Goal: Task Accomplishment & Management: Manage account settings

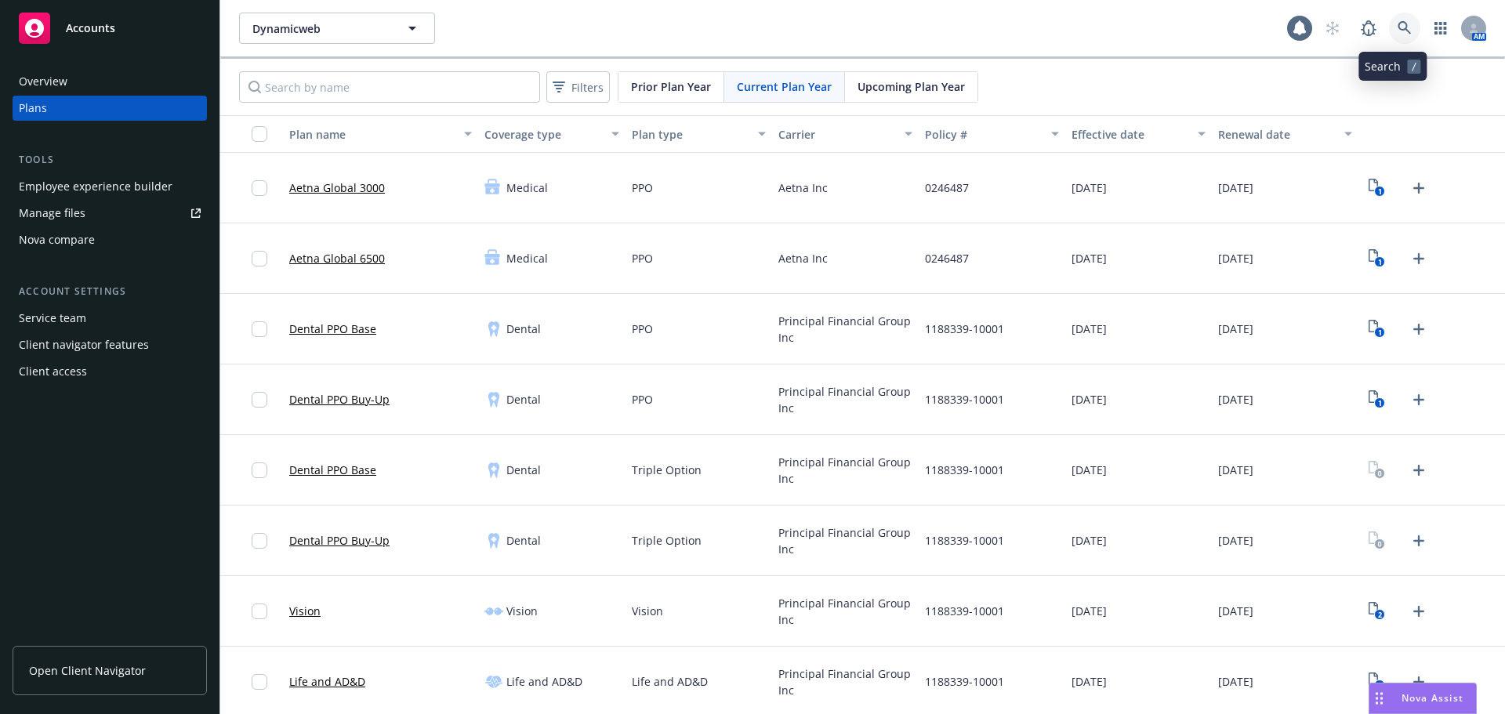
click at [1404, 35] on link at bounding box center [1404, 28] width 31 height 31
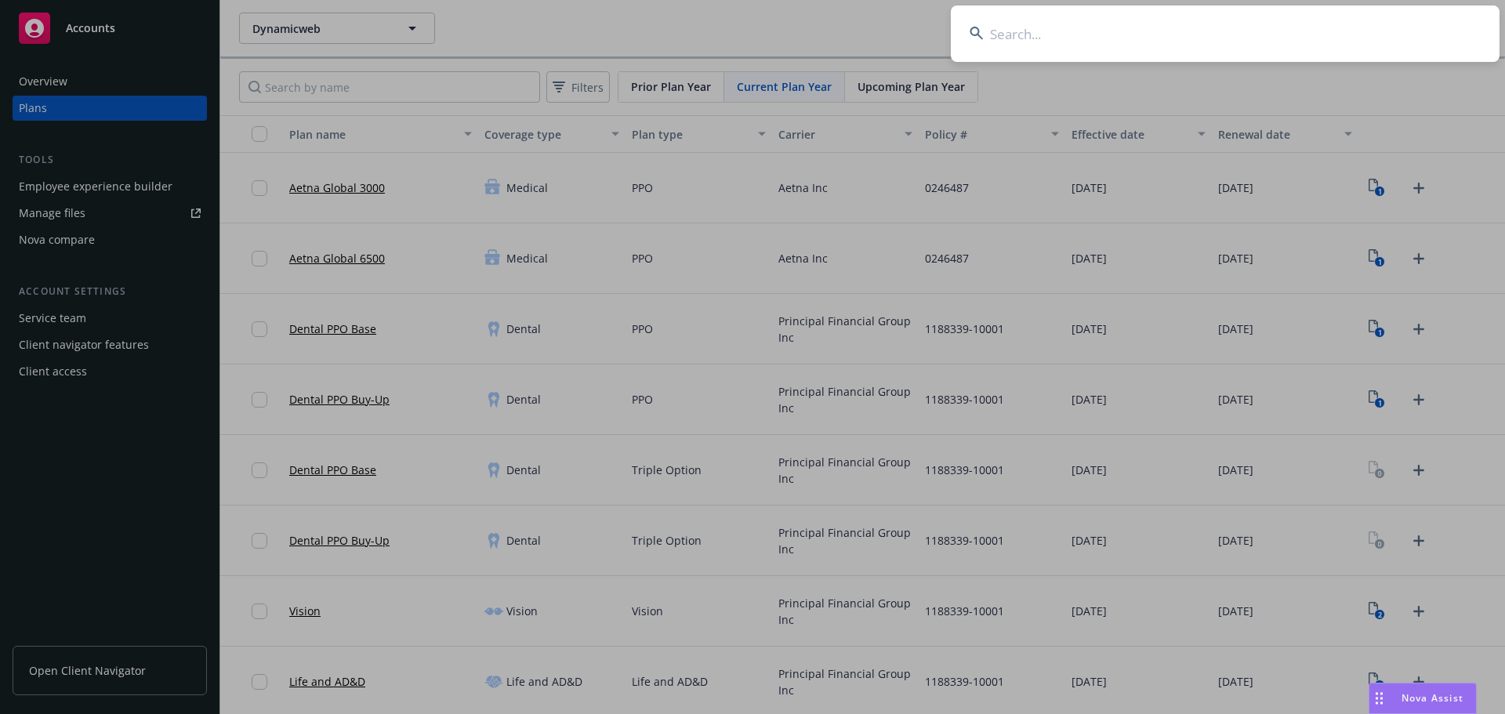
click at [1020, 33] on input at bounding box center [1225, 33] width 549 height 56
paste input "[PERSON_NAME] Shop"
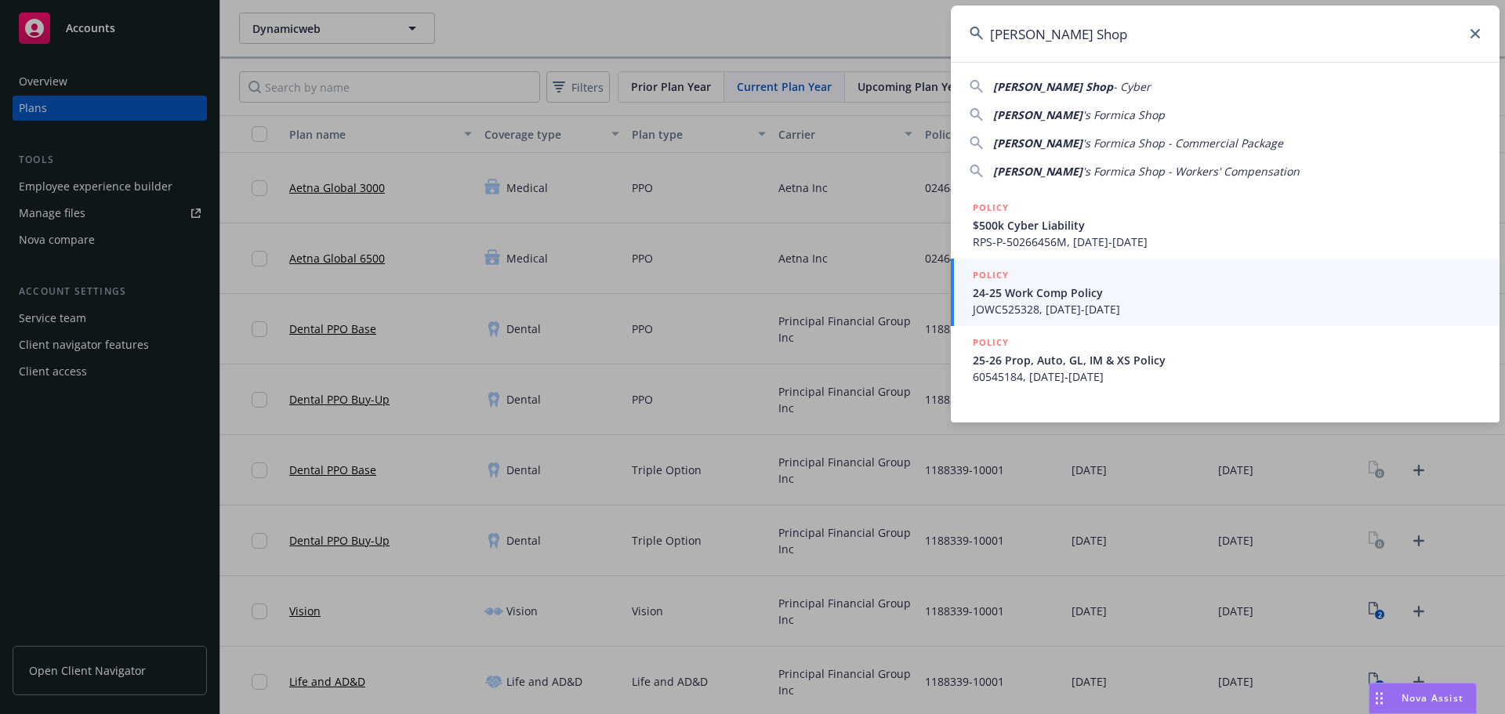
drag, startPoint x: 1148, startPoint y: 37, endPoint x: 916, endPoint y: 39, distance: 232.1
click at [916, 39] on div "[PERSON_NAME] Shop [PERSON_NAME] Shop - Cyber [PERSON_NAME] 's [PERSON_NAME] Sh…" at bounding box center [752, 357] width 1505 height 714
paste input "Alliance for Safety and Justice"
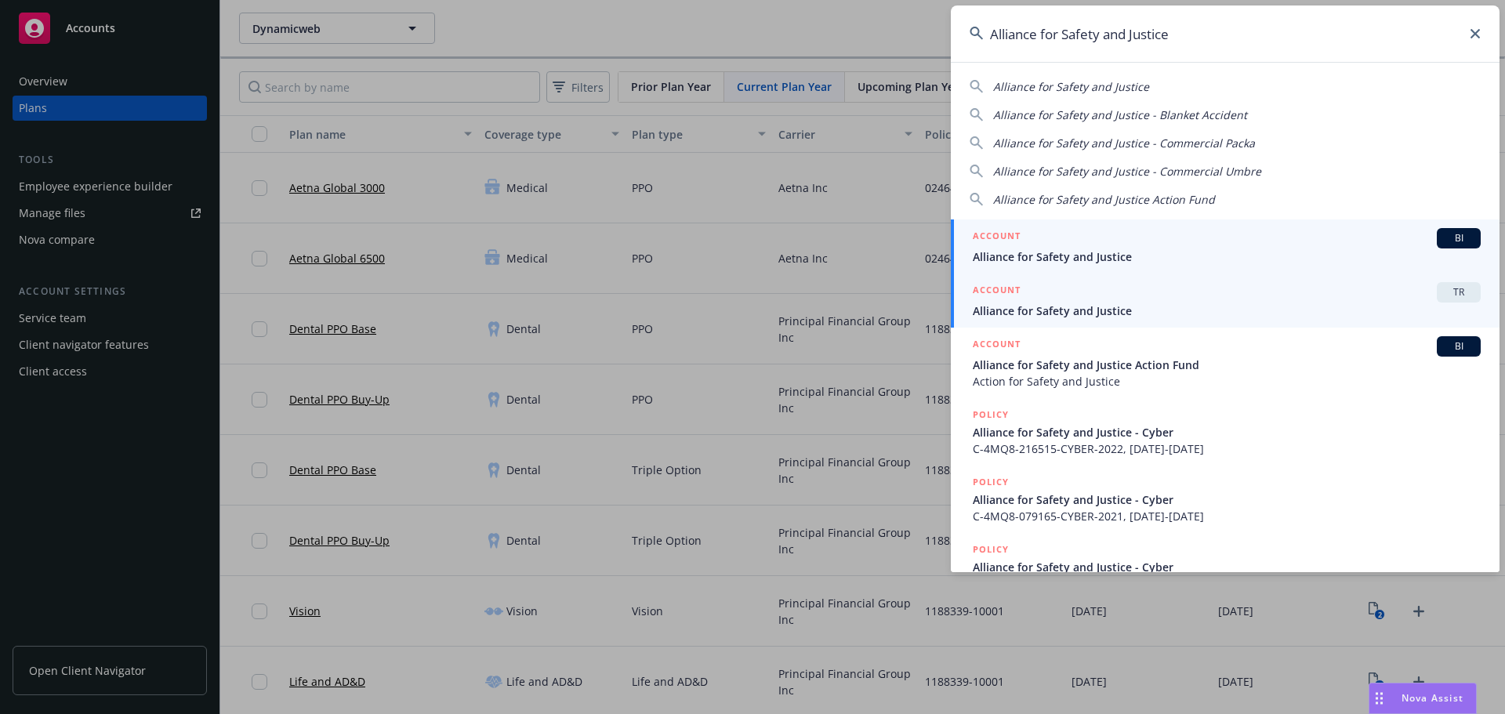
type input "Alliance for Safety and Justice"
click at [1162, 312] on span "Alliance for Safety and Justice" at bounding box center [1227, 311] width 508 height 16
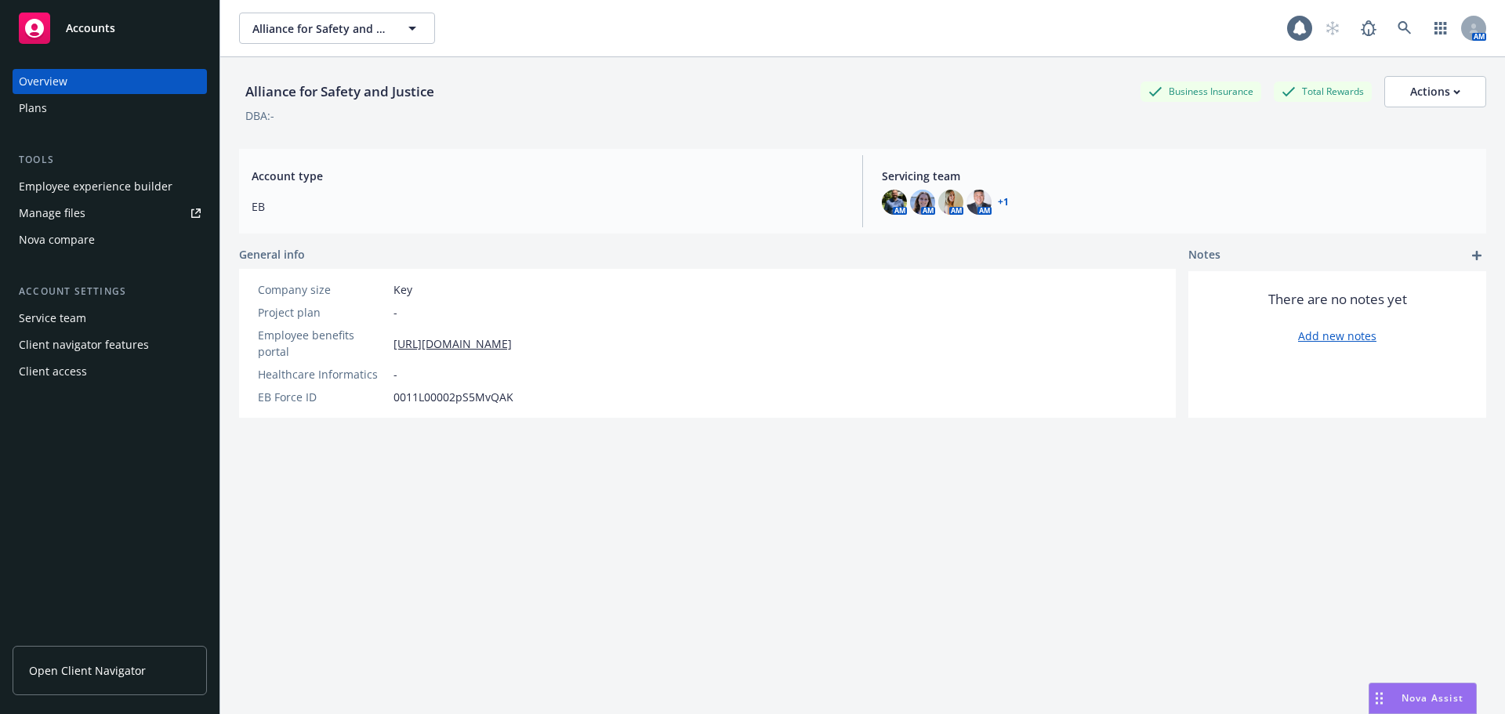
click at [57, 112] on div "Plans" at bounding box center [110, 108] width 182 height 25
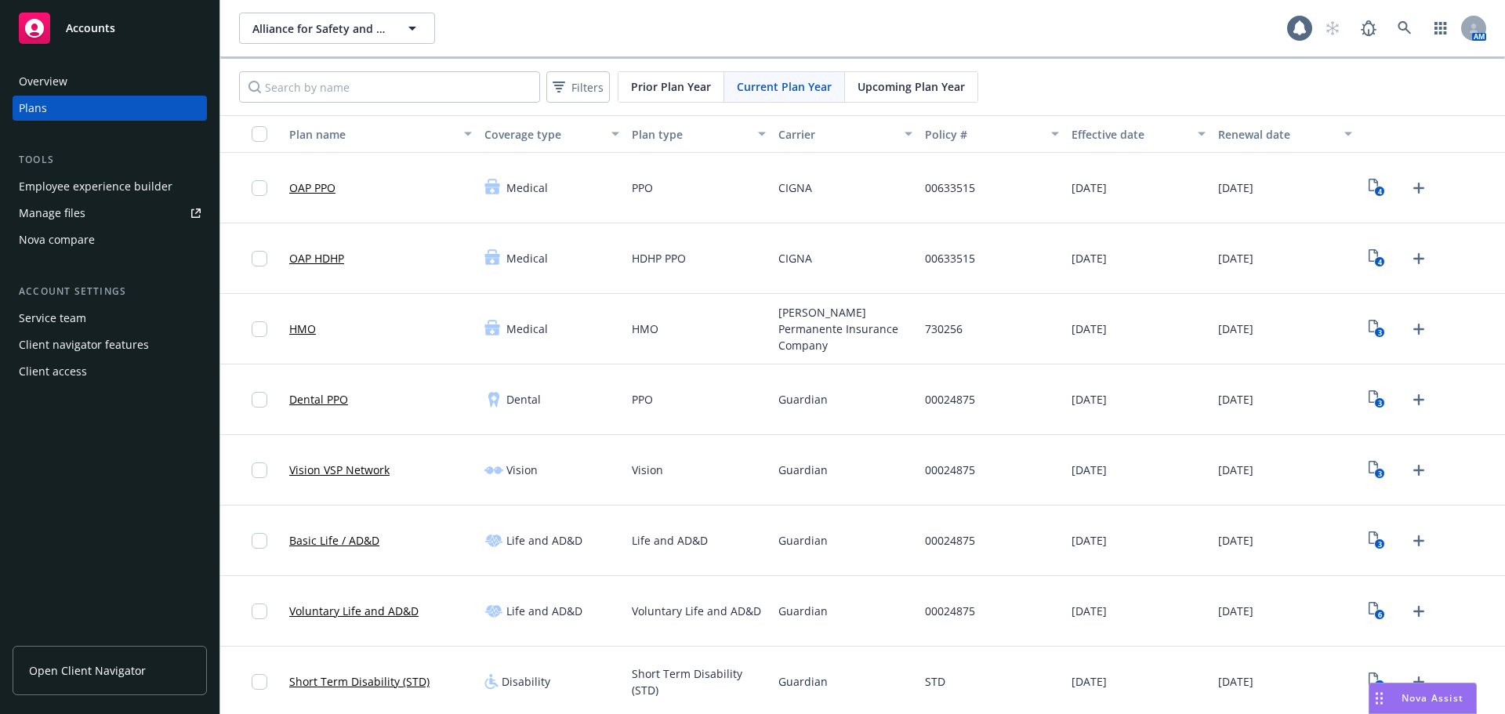
click at [927, 104] on div "Filters Prior Plan Year Current Plan Year Upcoming Plan Year" at bounding box center [862, 87] width 1285 height 56
drag, startPoint x: 919, startPoint y: 86, endPoint x: 902, endPoint y: 84, distance: 17.4
click at [919, 86] on span "Upcoming Plan Year" at bounding box center [911, 86] width 107 height 16
click at [1370, 185] on icon "2" at bounding box center [1377, 188] width 16 height 18
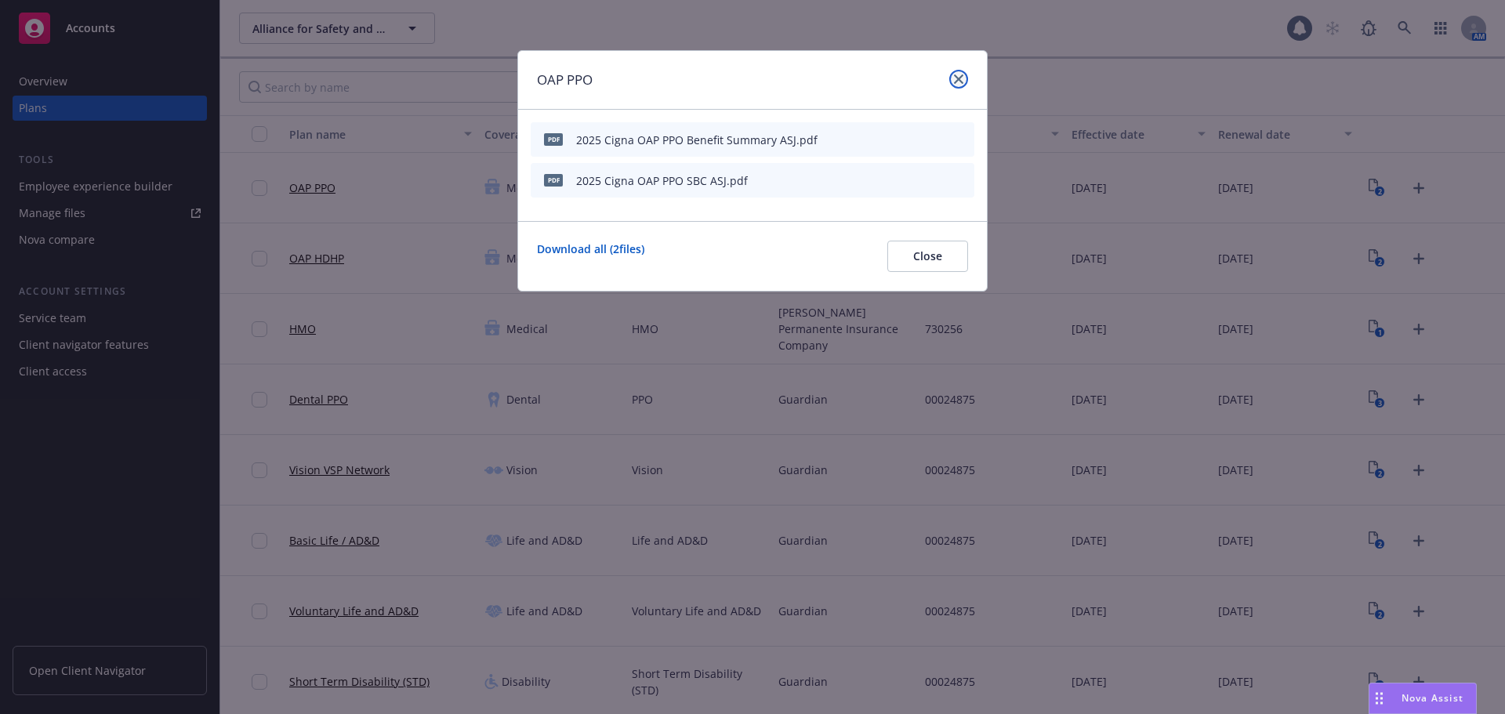
click at [959, 83] on icon "close" at bounding box center [958, 78] width 9 height 9
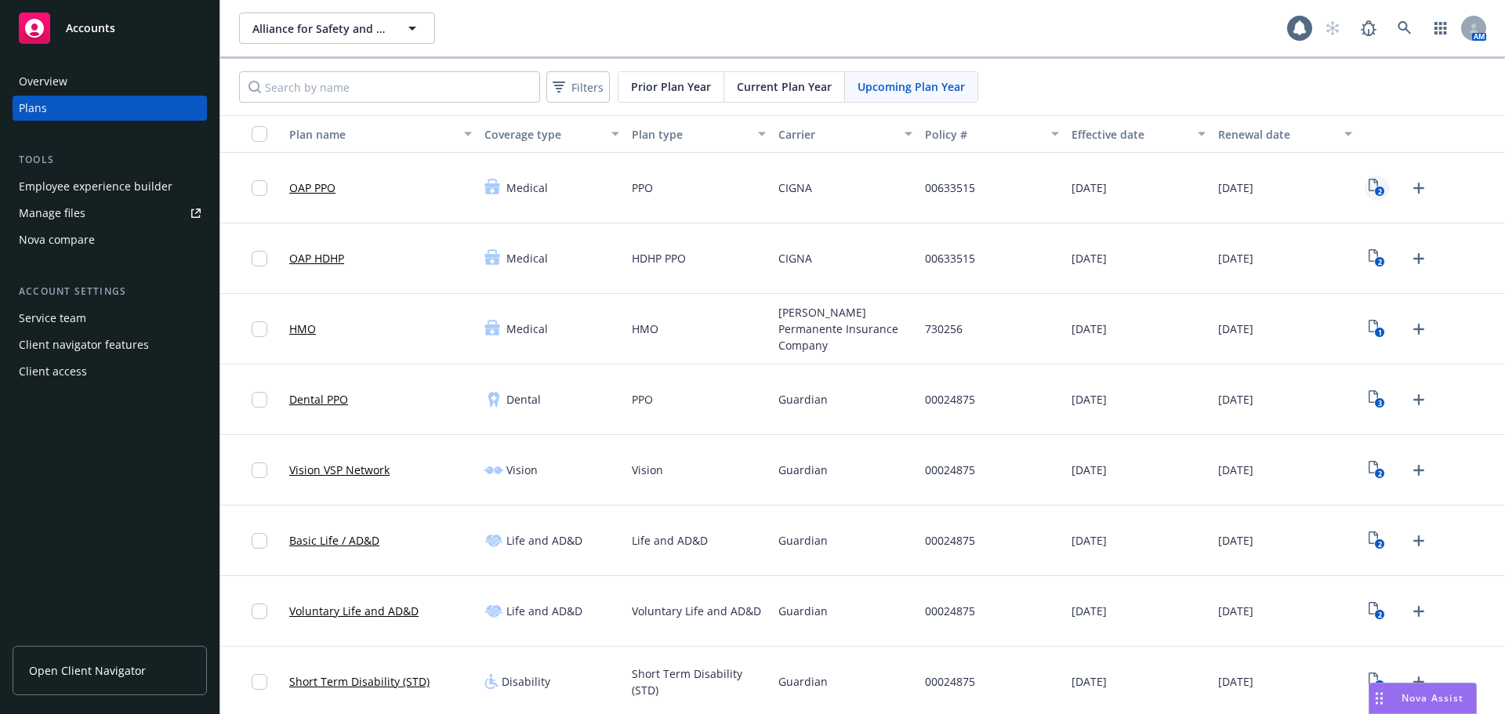
click at [1375, 196] on rect "View Plan Documents" at bounding box center [1380, 192] width 10 height 10
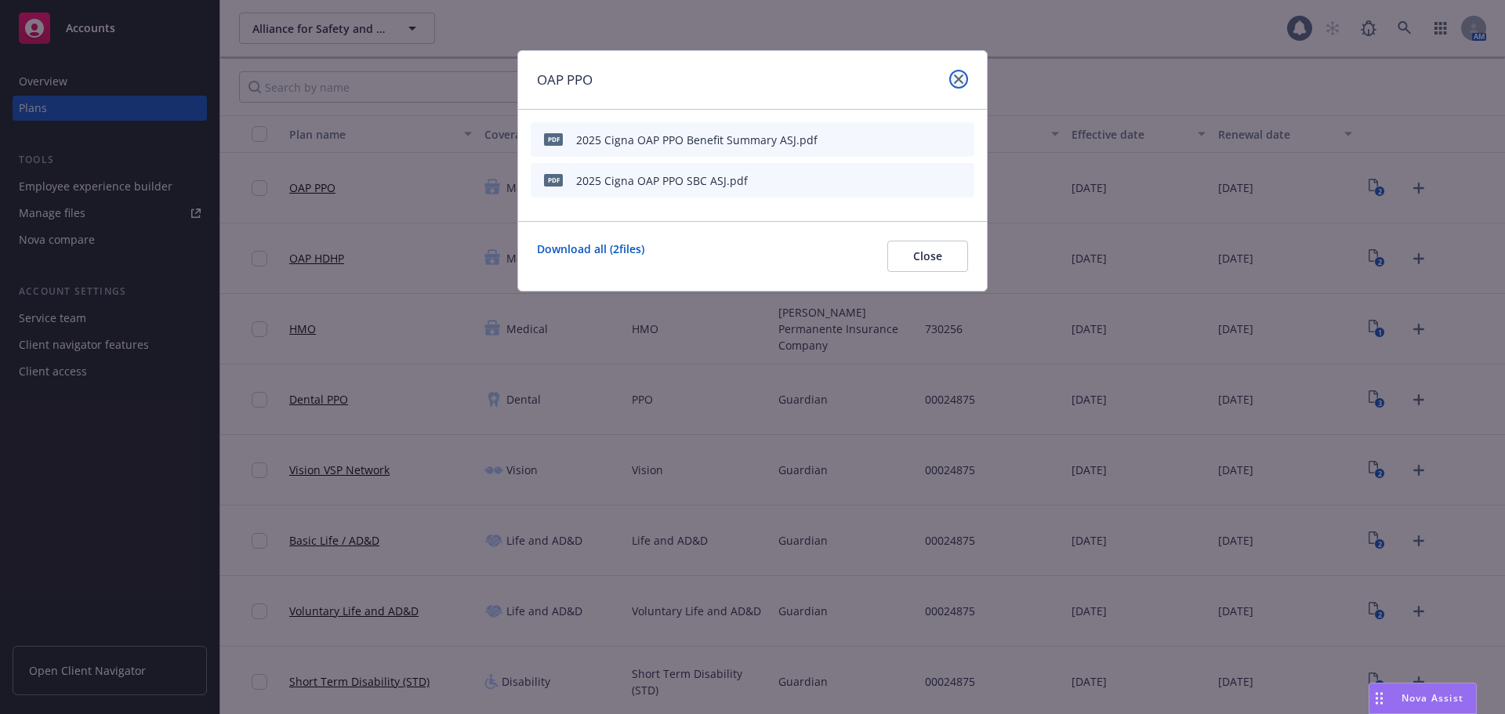
click at [957, 77] on icon "close" at bounding box center [958, 78] width 9 height 9
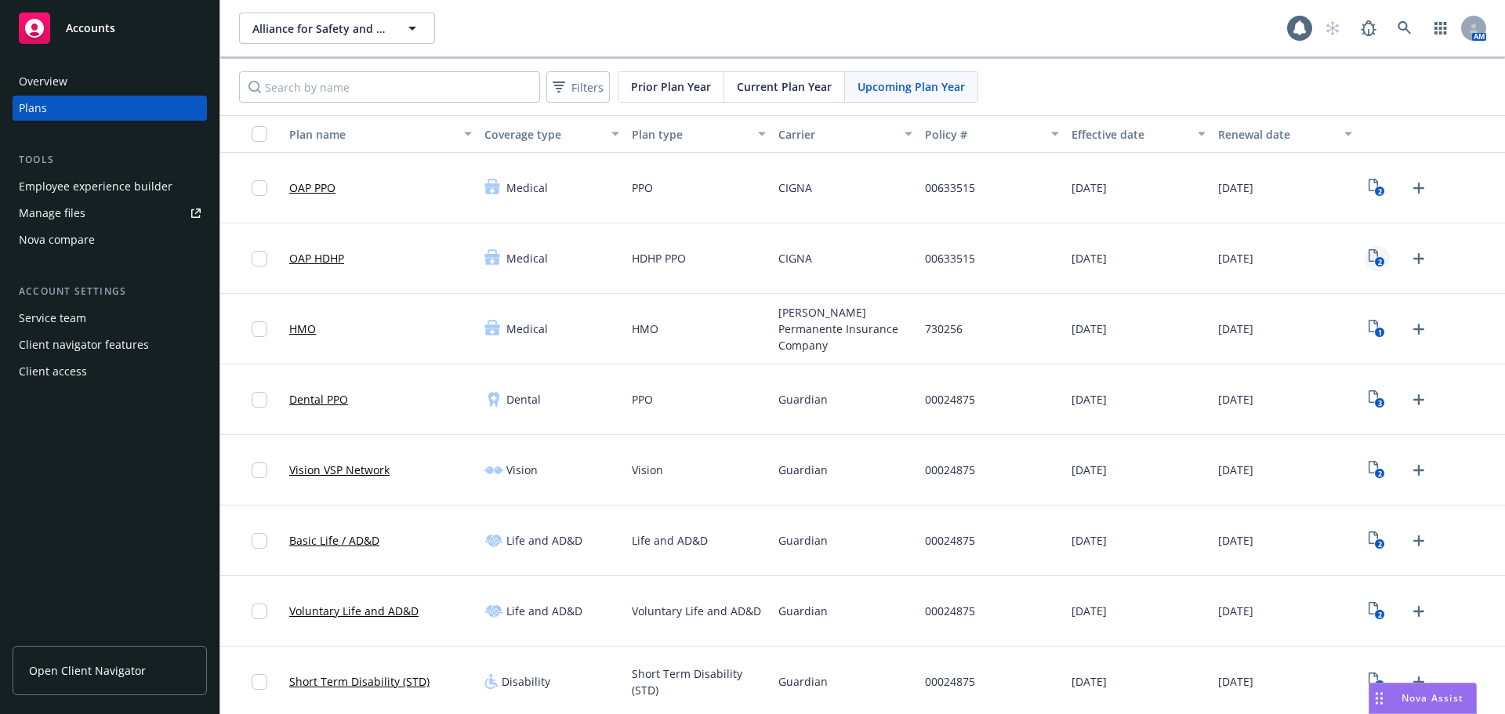
click at [1375, 257] on rect "View Plan Documents" at bounding box center [1380, 262] width 10 height 10
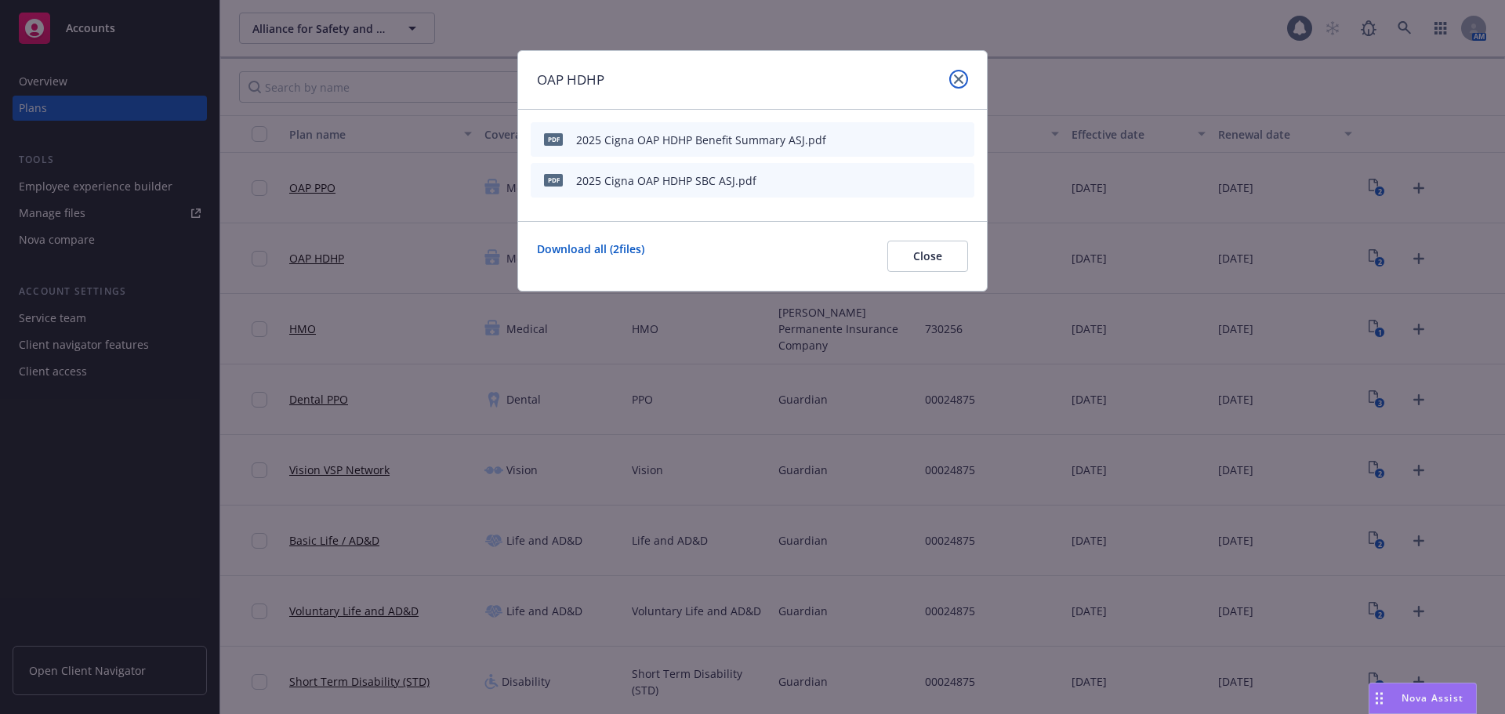
click at [954, 78] on link "close" at bounding box center [958, 79] width 19 height 19
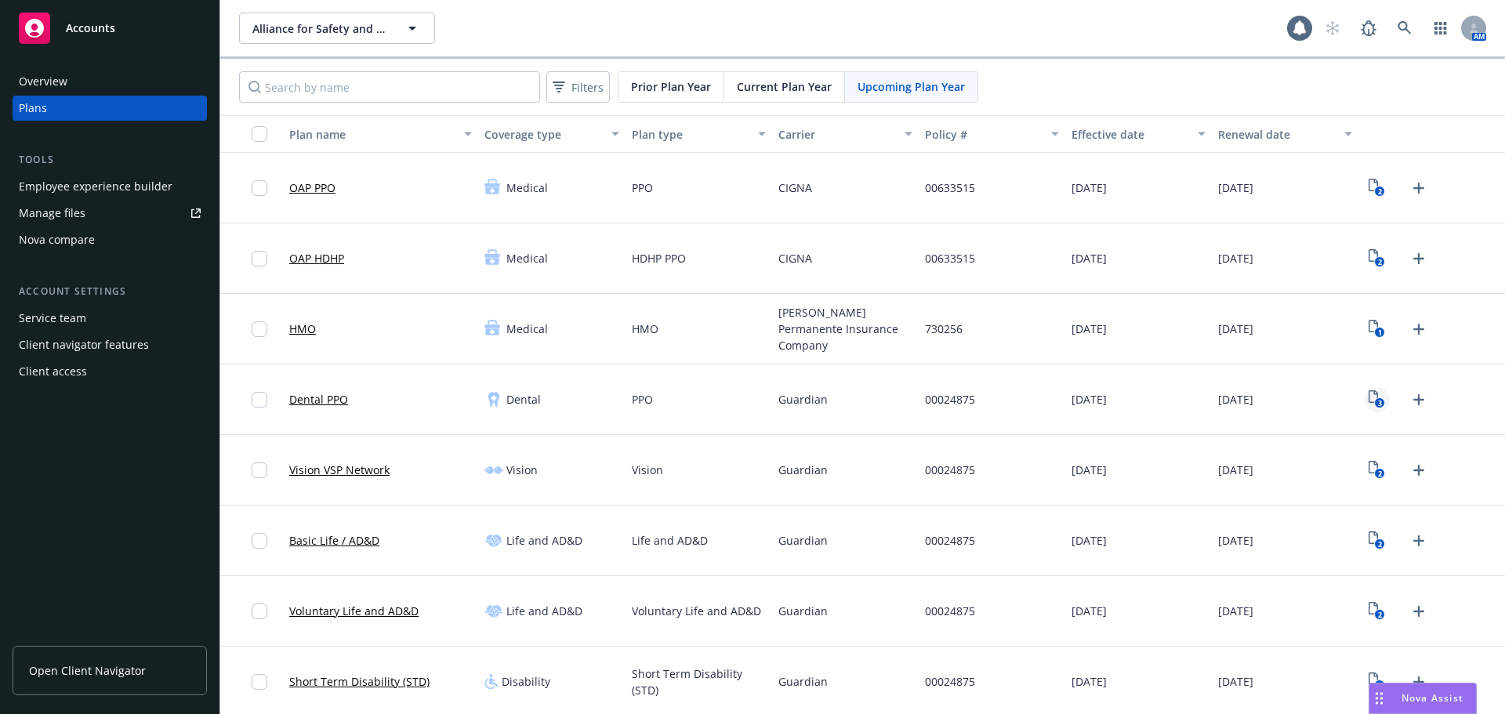
click at [1378, 402] on text "3" at bounding box center [1380, 403] width 4 height 10
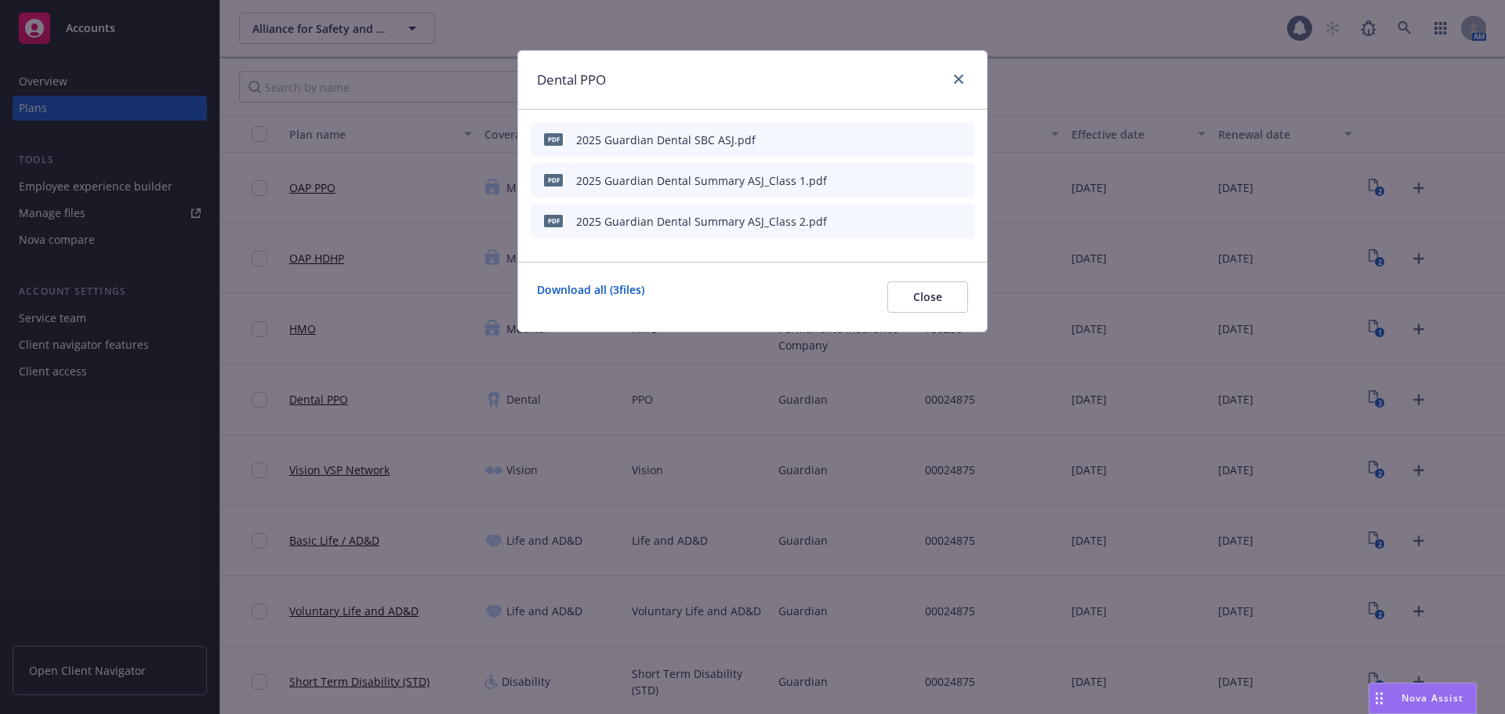
click at [890, 178] on button "button" at bounding box center [885, 180] width 13 height 13
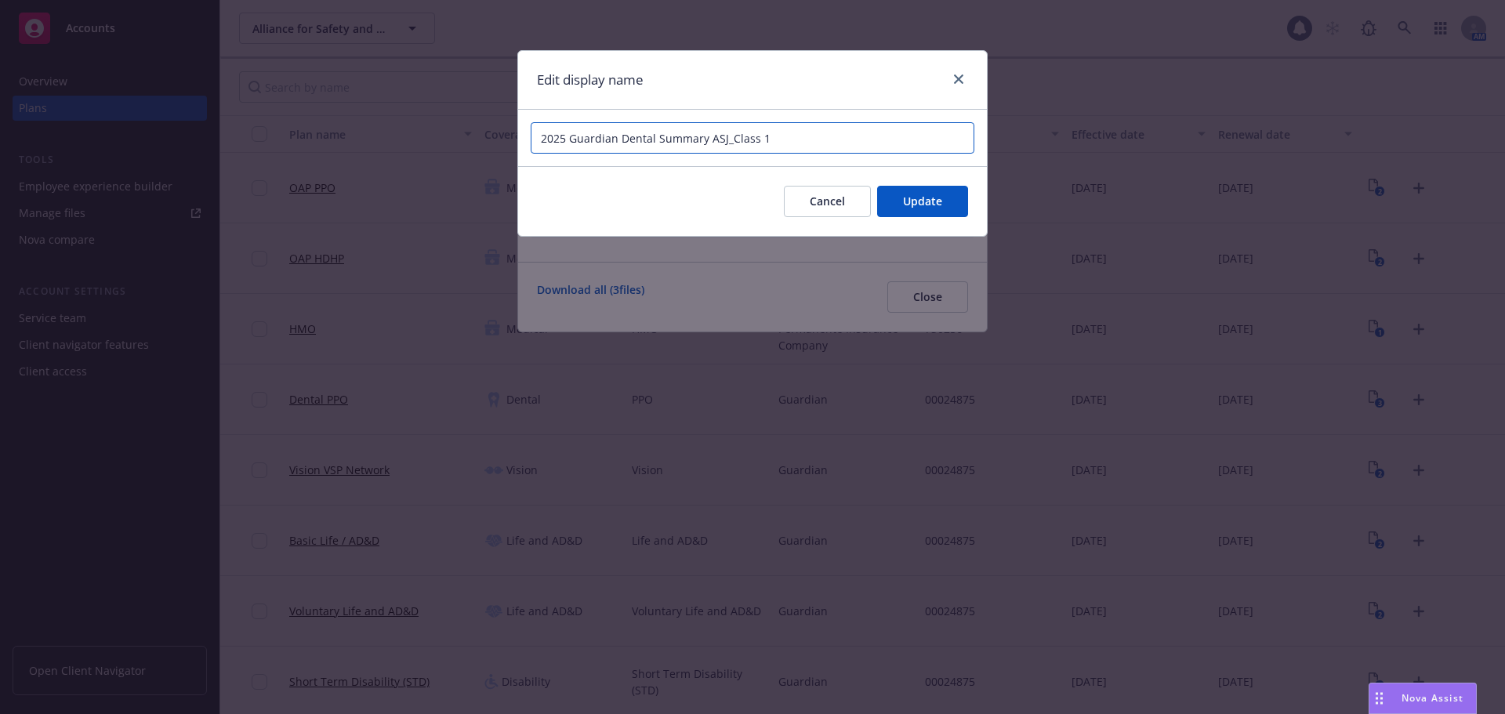
drag, startPoint x: 725, startPoint y: 141, endPoint x: 820, endPoint y: 144, distance: 94.9
click at [820, 144] on input "2025 Guardian Dental Summary ASJ_Class 1" at bounding box center [753, 137] width 444 height 31
paste input "_Class 1"
type input "2025 Guardian Dental Summary Class 1 ASJ"
click at [945, 203] on button "Update" at bounding box center [922, 201] width 91 height 31
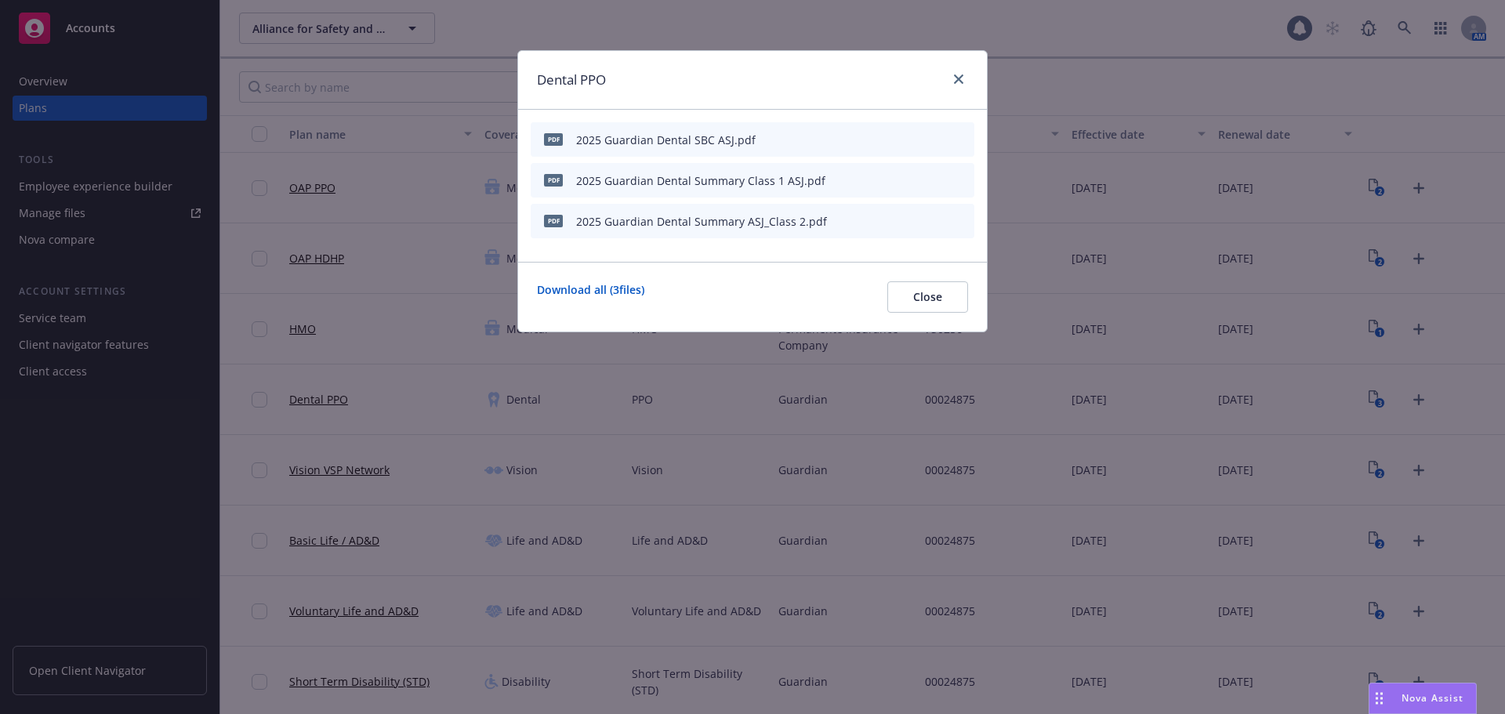
click at [887, 225] on icon "button" at bounding box center [884, 220] width 9 height 9
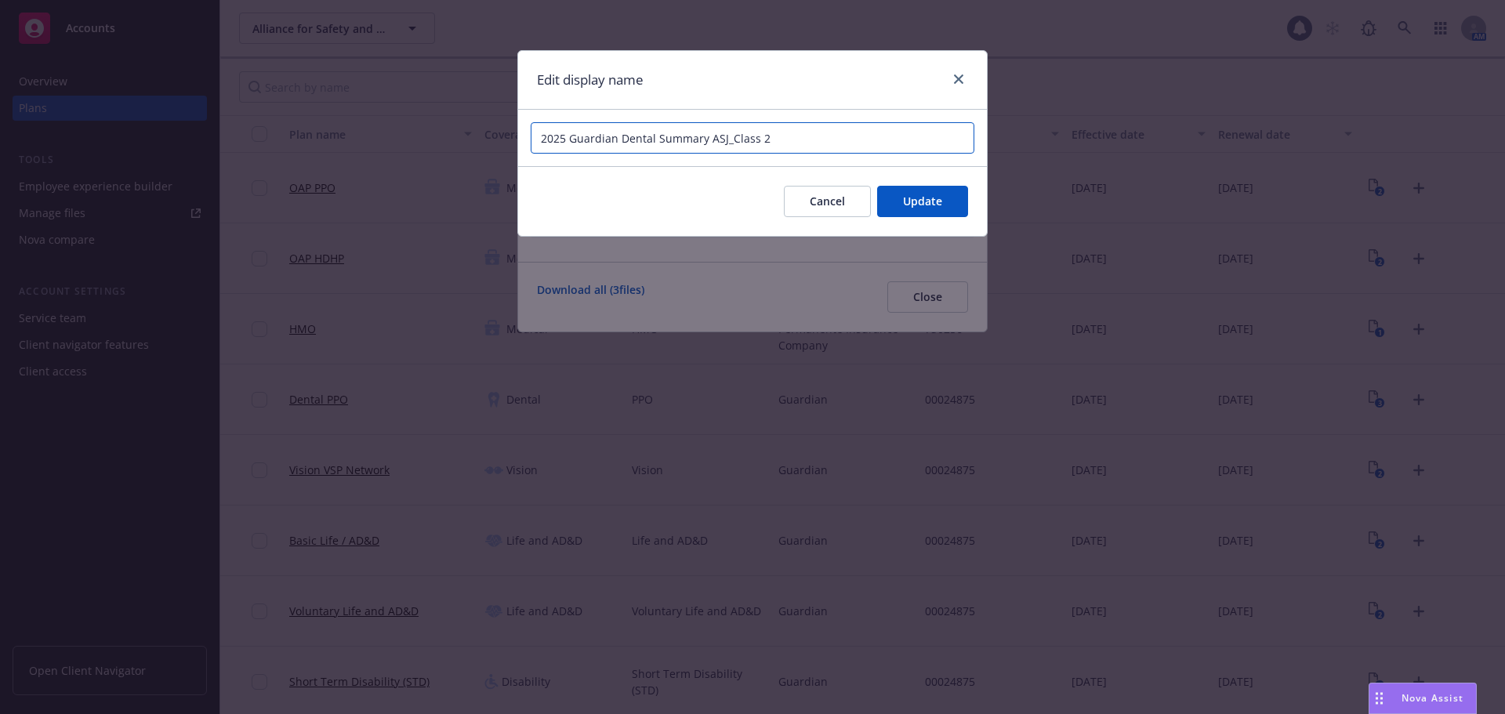
drag, startPoint x: 724, startPoint y: 140, endPoint x: 879, endPoint y: 154, distance: 155.1
click at [879, 154] on div "2025 Guardian Dental Summary ASJ_Class 2" at bounding box center [752, 138] width 469 height 56
type input "2025 Guardian Dental Summary Class 2 ASJ"
click at [907, 191] on button "Update" at bounding box center [922, 201] width 91 height 31
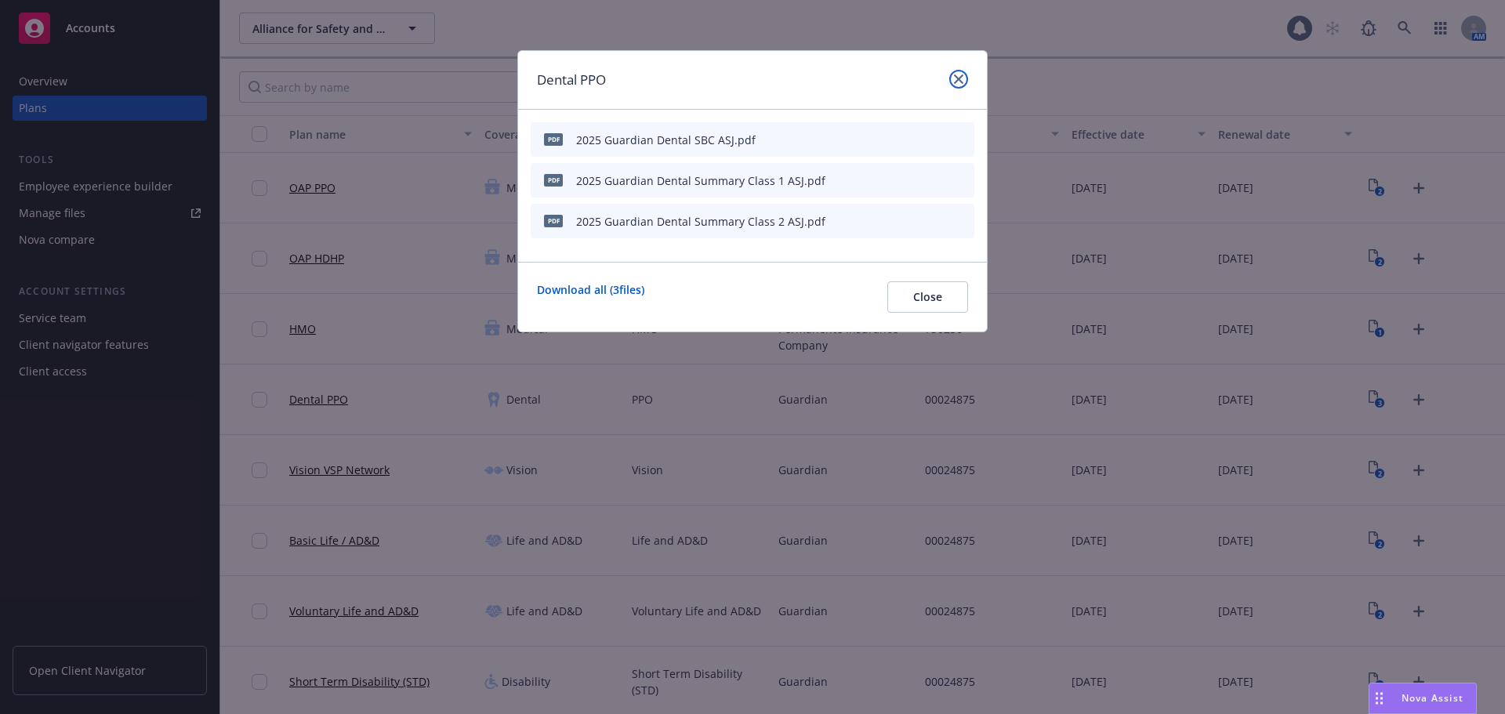
drag, startPoint x: 960, startPoint y: 79, endPoint x: 1435, endPoint y: 208, distance: 492.2
click at [960, 79] on icon "close" at bounding box center [958, 78] width 9 height 9
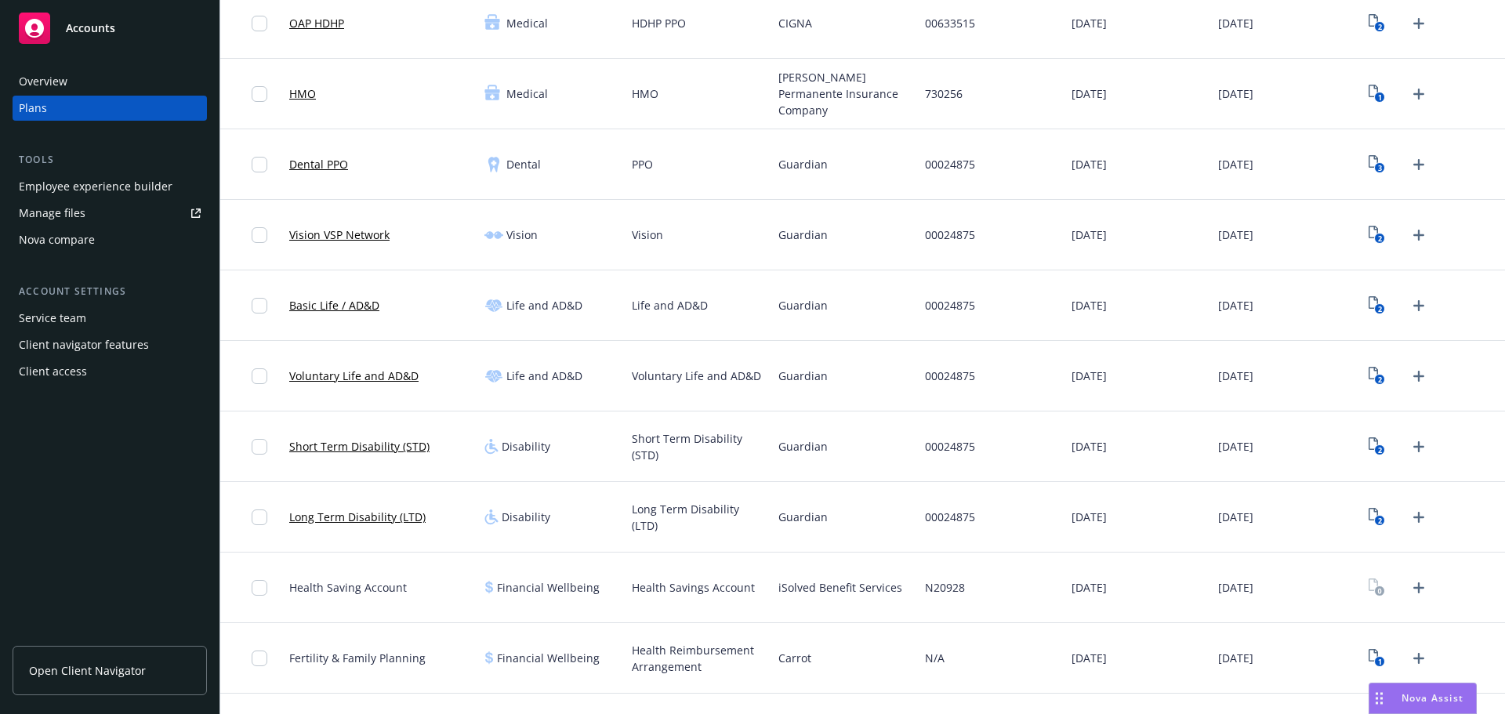
scroll to position [78, 0]
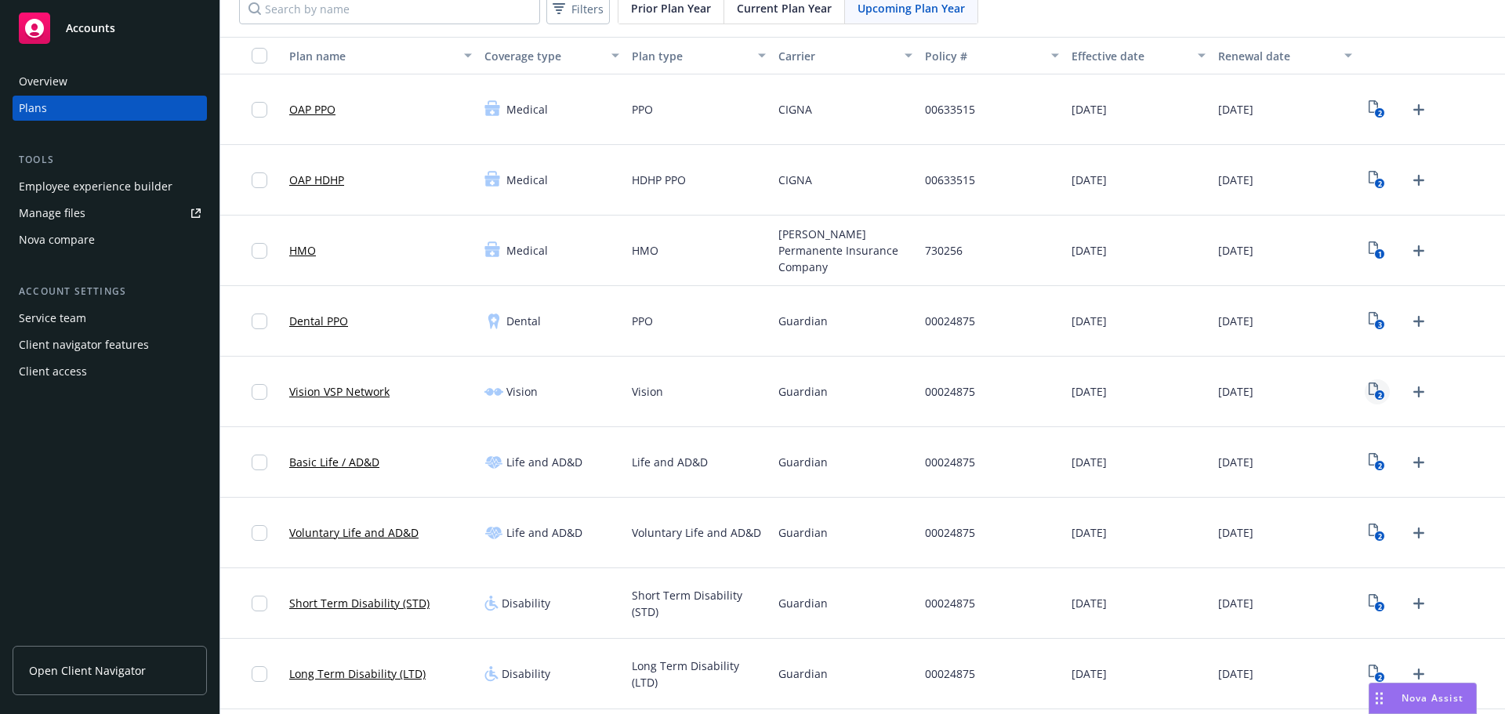
click at [1369, 387] on icon "View Plan Documents" at bounding box center [1373, 389] width 9 height 13
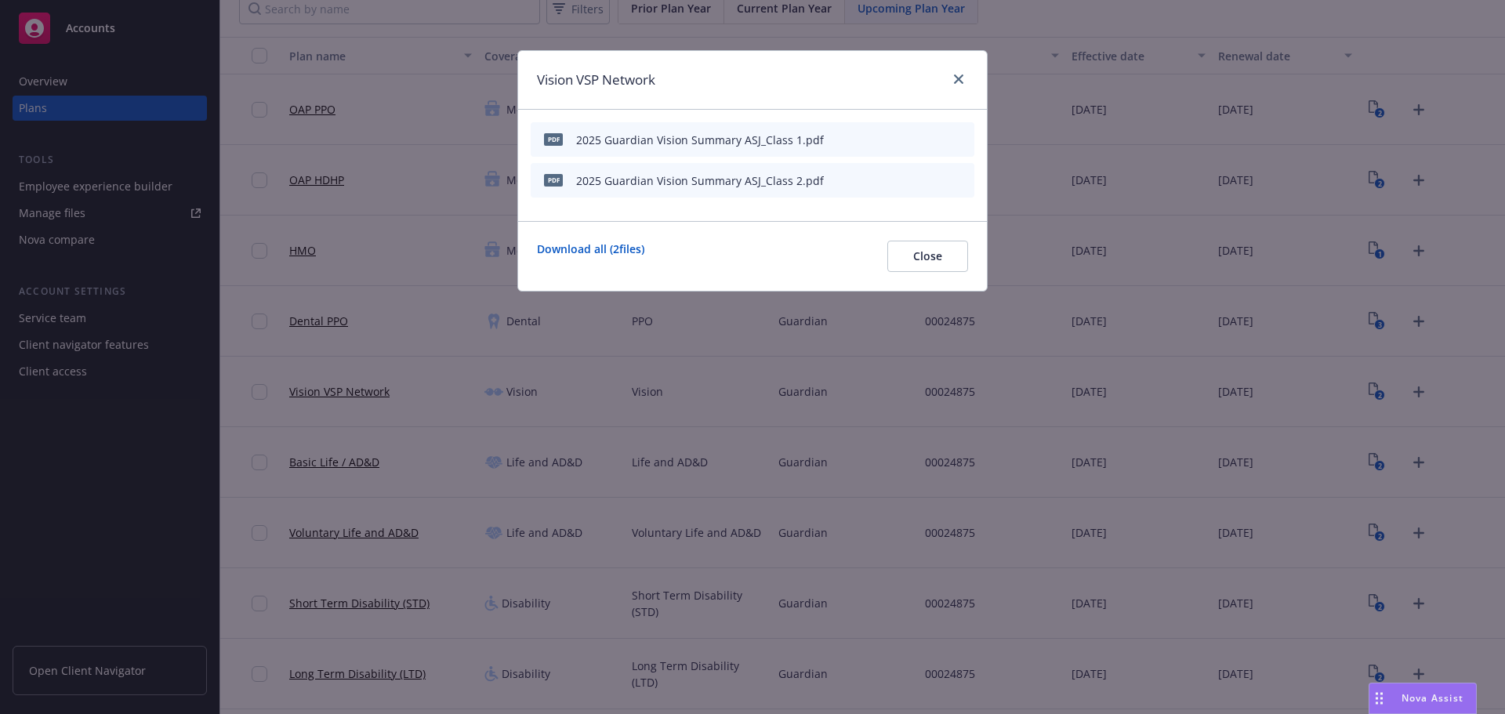
click at [887, 142] on icon "button" at bounding box center [884, 139] width 9 height 9
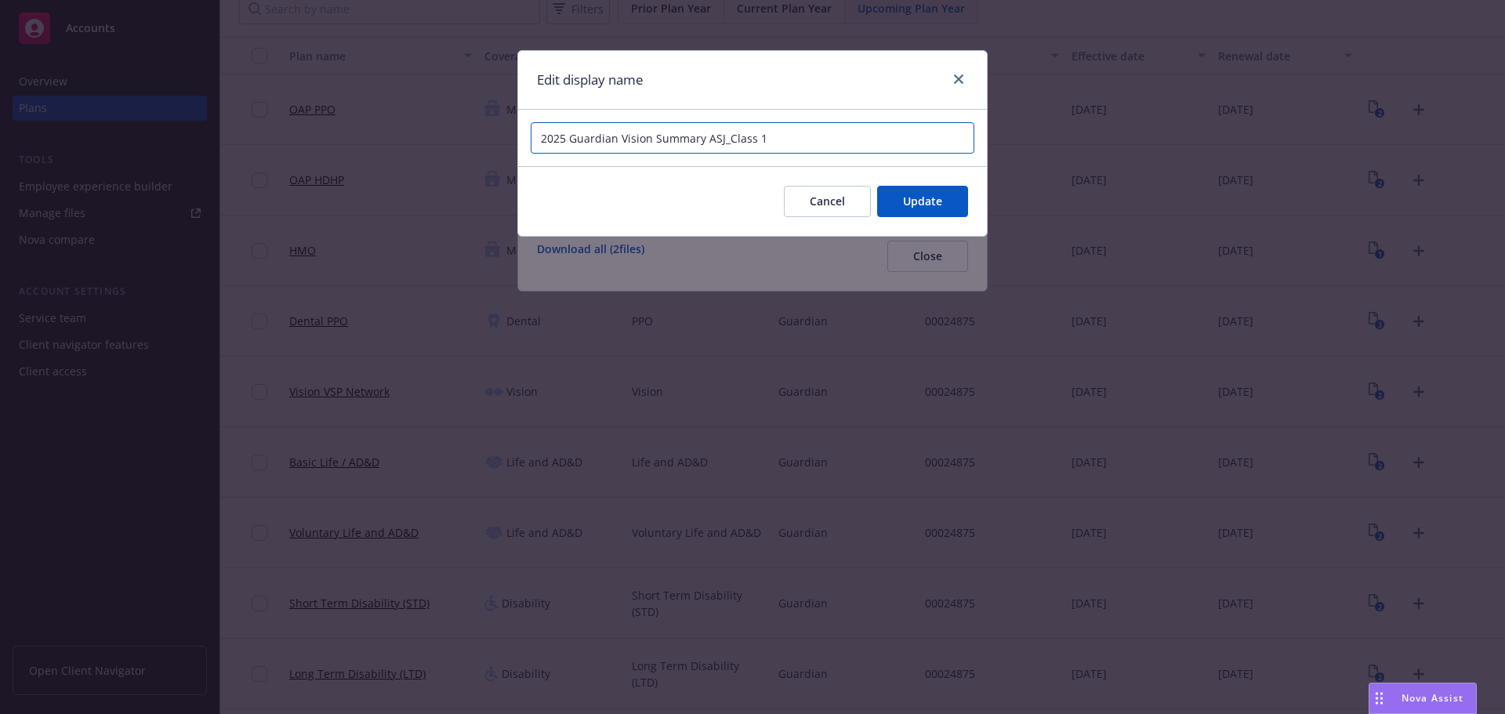
drag, startPoint x: 768, startPoint y: 141, endPoint x: 724, endPoint y: 146, distance: 44.2
click at [724, 146] on input "2025 Guardian Vision Summary ASJ_Class 1" at bounding box center [753, 137] width 444 height 31
type input "2025 Guardian Vision Summary Class 1 ASJ"
click at [920, 196] on span "Update" at bounding box center [922, 201] width 39 height 15
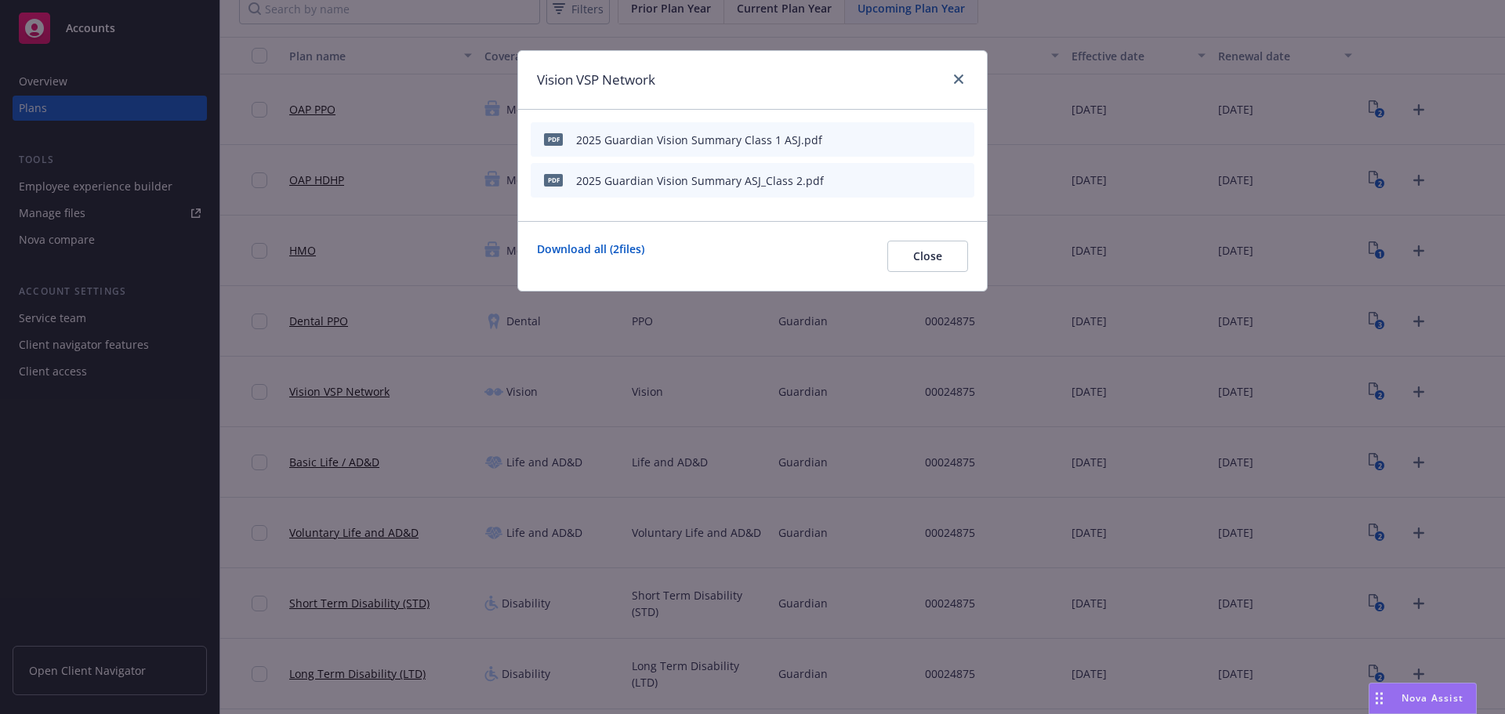
click at [884, 184] on icon "button" at bounding box center [884, 180] width 9 height 9
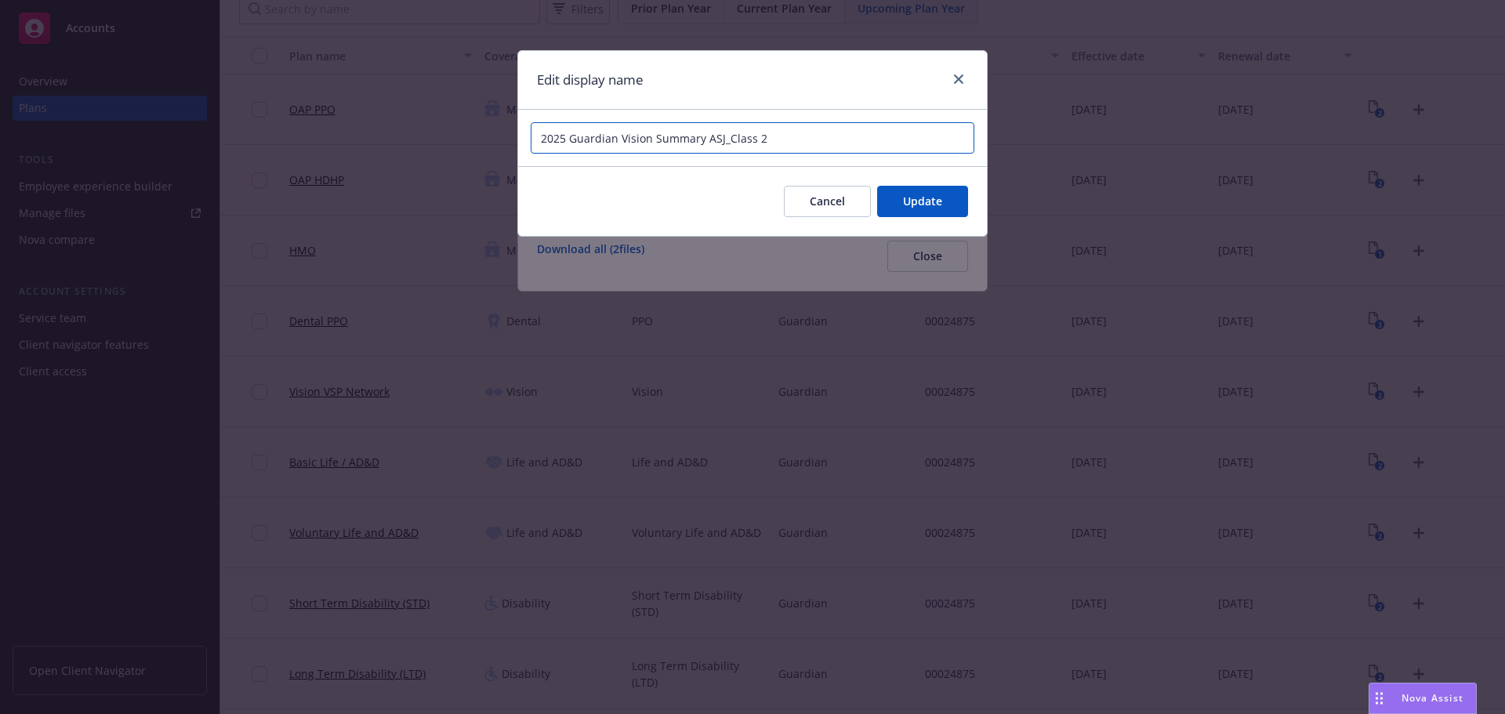
drag, startPoint x: 788, startPoint y: 132, endPoint x: 727, endPoint y: 148, distance: 63.1
click at [727, 148] on input "2025 Guardian Vision Summary ASJ_Class 2" at bounding box center [753, 137] width 444 height 31
type input "2025 Guardian Vision Summary Class 2 ASJ"
click at [966, 210] on button "Update" at bounding box center [922, 201] width 91 height 31
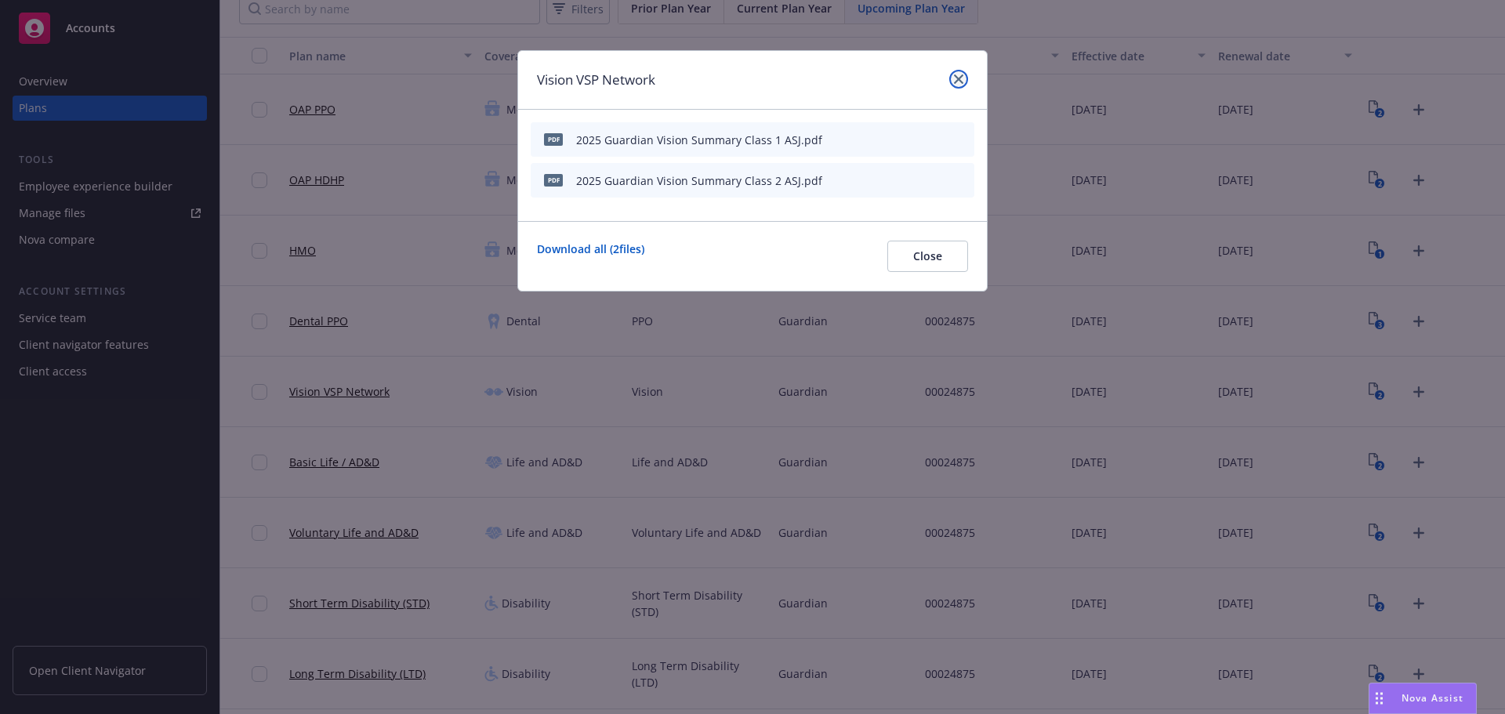
click at [959, 82] on icon "close" at bounding box center [958, 78] width 9 height 9
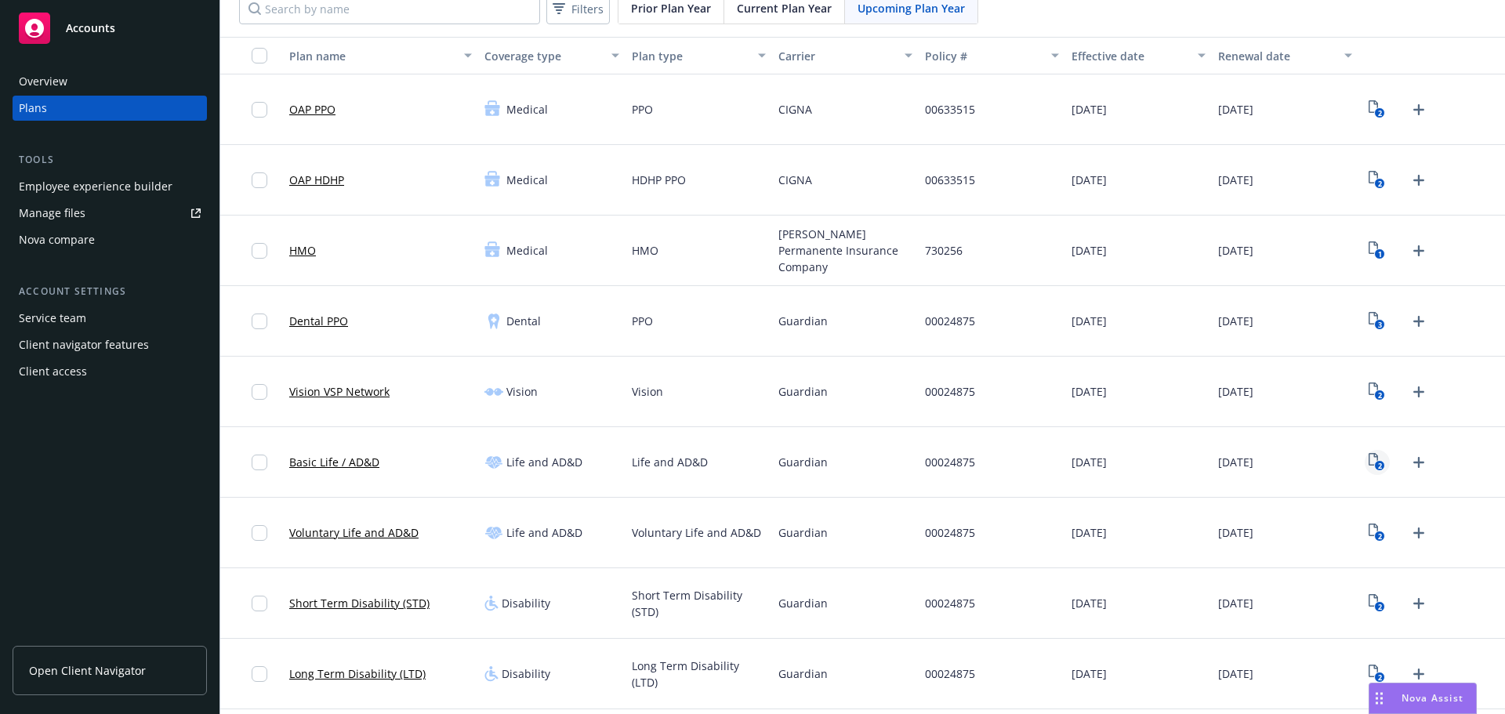
click at [1369, 461] on icon "2" at bounding box center [1377, 462] width 16 height 18
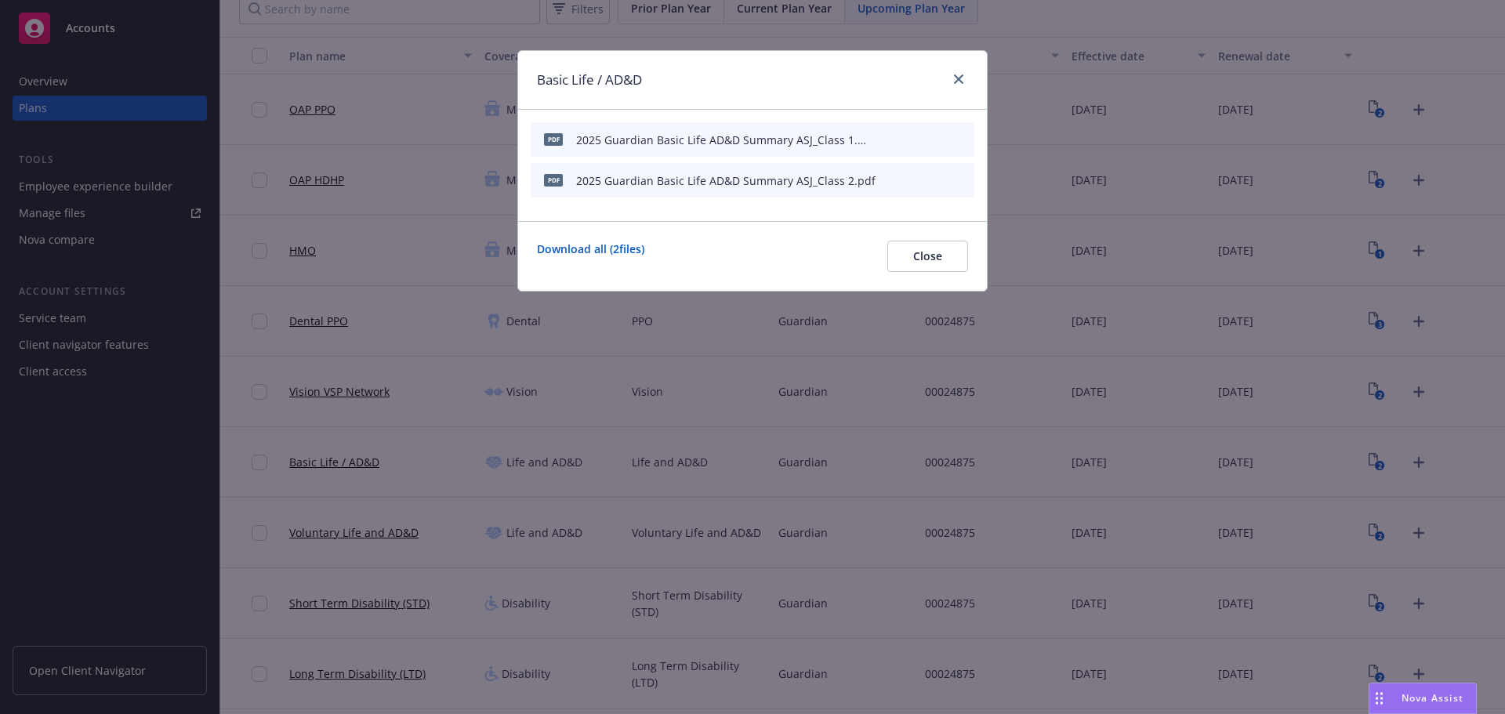
click at [887, 144] on button "button" at bounding box center [885, 139] width 13 height 13
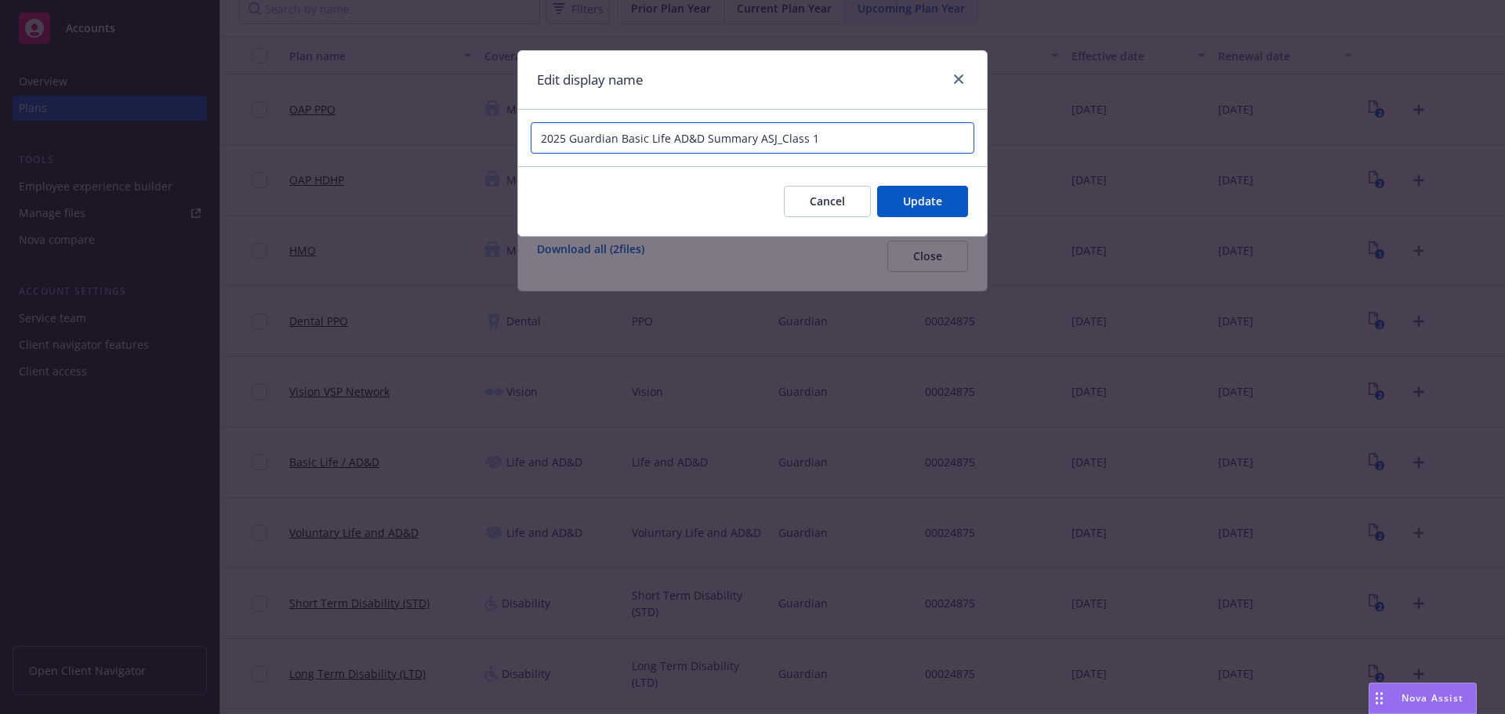
drag, startPoint x: 862, startPoint y: 136, endPoint x: 773, endPoint y: 149, distance: 89.6
click at [773, 149] on input "2025 Guardian Basic Life AD&D Summary ASJ_Class 1" at bounding box center [753, 137] width 444 height 31
type input "2025 Guardian Basic Life AD&D Summary Class 1 ASJ"
click at [920, 198] on span "Update" at bounding box center [922, 201] width 39 height 15
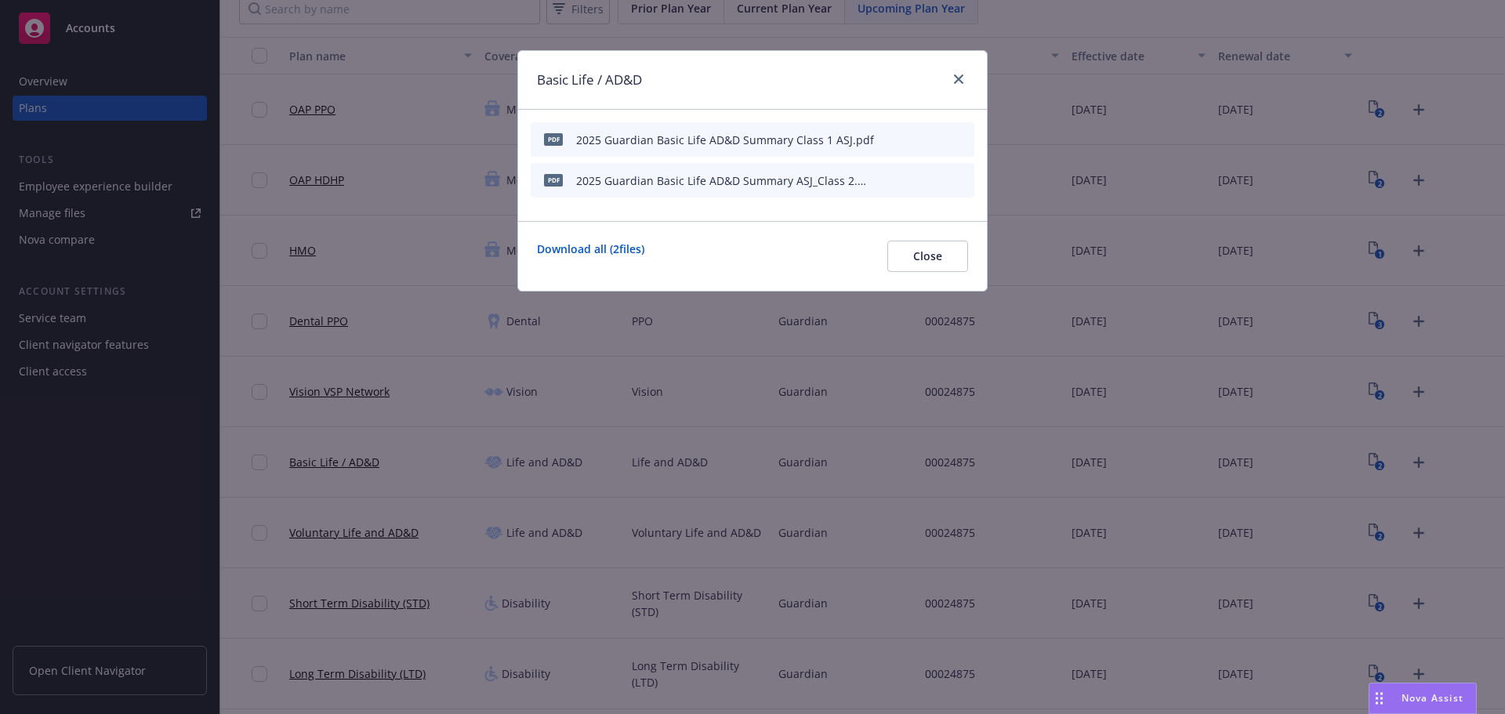
click at [887, 180] on icon "button" at bounding box center [884, 181] width 8 height 8
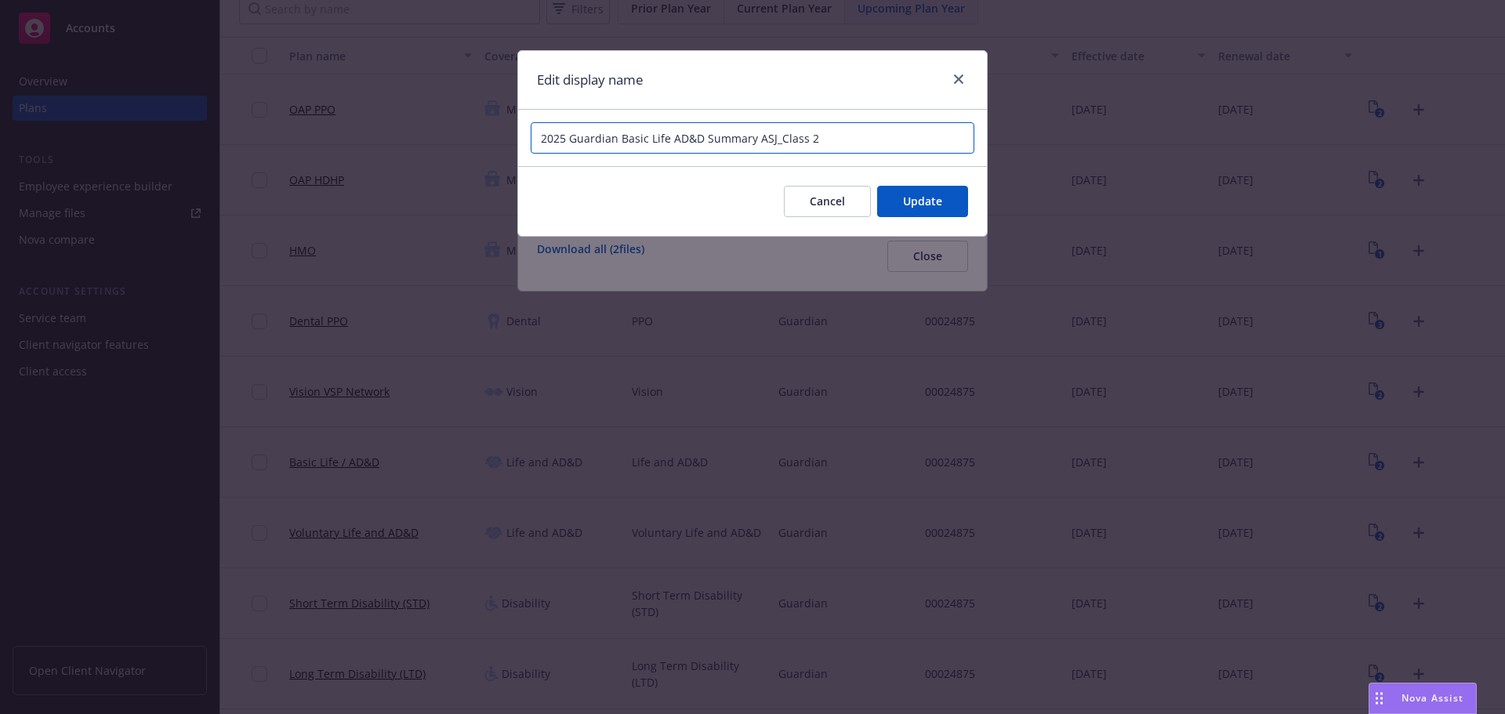
drag, startPoint x: 822, startPoint y: 140, endPoint x: 774, endPoint y: 147, distance: 49.1
click at [774, 147] on input "2025 Guardian Basic Life AD&D Summary ASJ_Class 2" at bounding box center [753, 137] width 444 height 31
type input "2025 Guardian Basic Life AD&D Summary Class 2 ASJ"
click at [908, 194] on span "Update" at bounding box center [922, 201] width 39 height 15
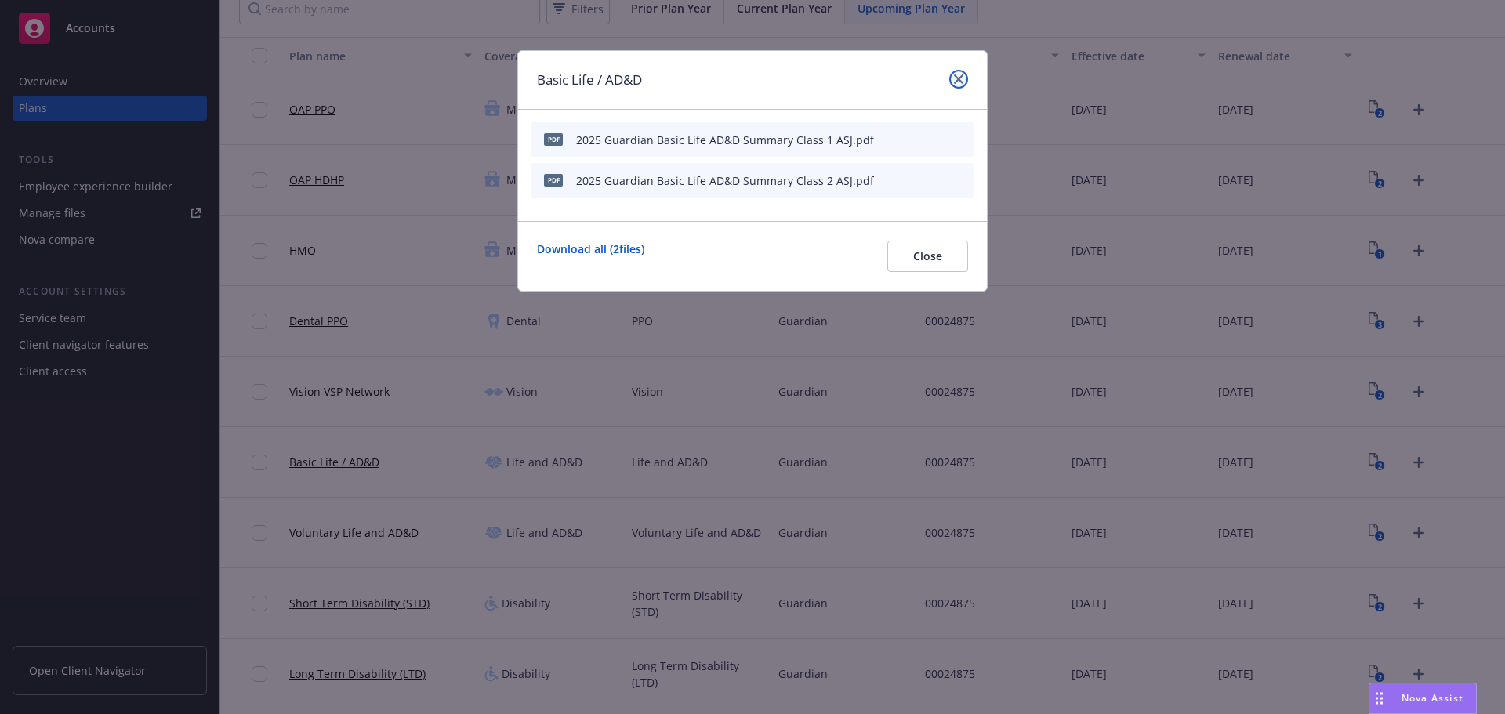
click at [960, 74] on link "close" at bounding box center [958, 79] width 19 height 19
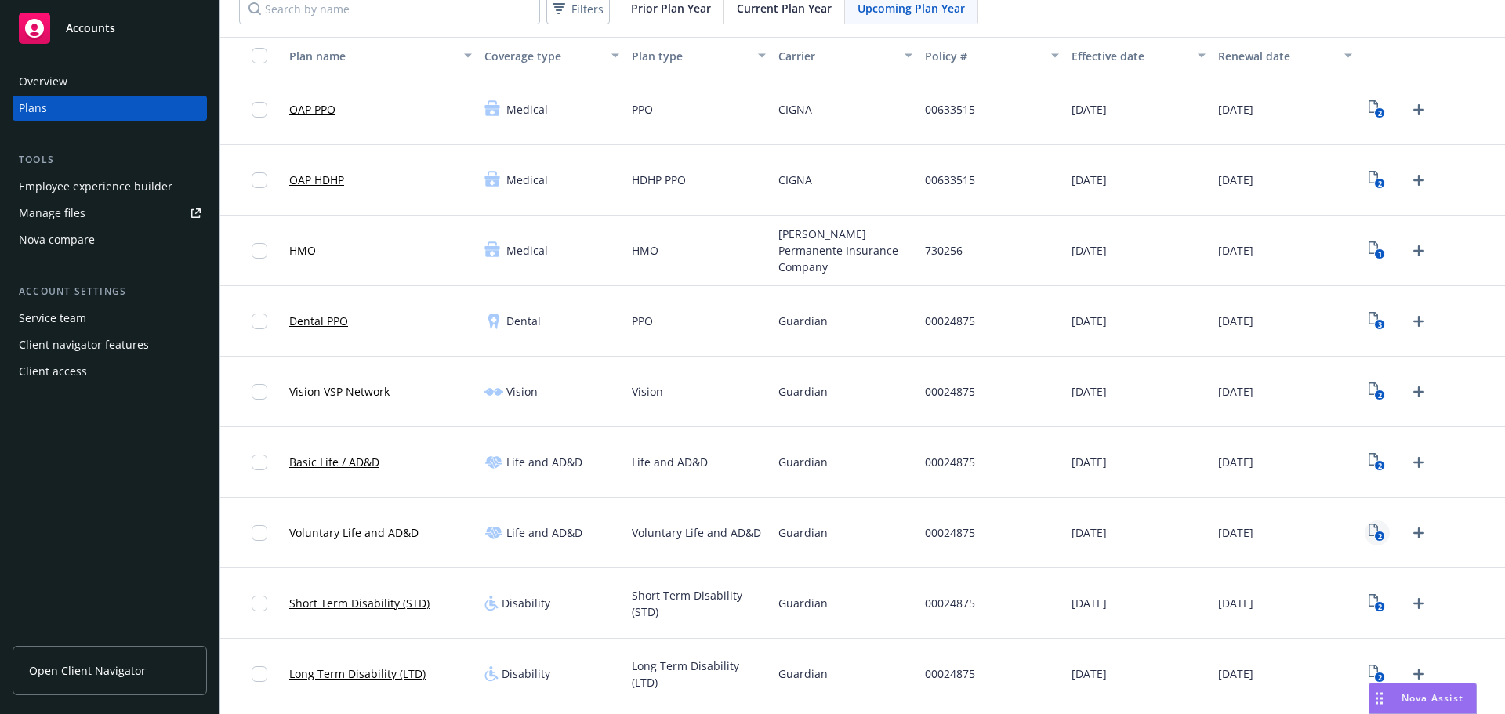
click at [1373, 528] on icon "2" at bounding box center [1377, 533] width 16 height 18
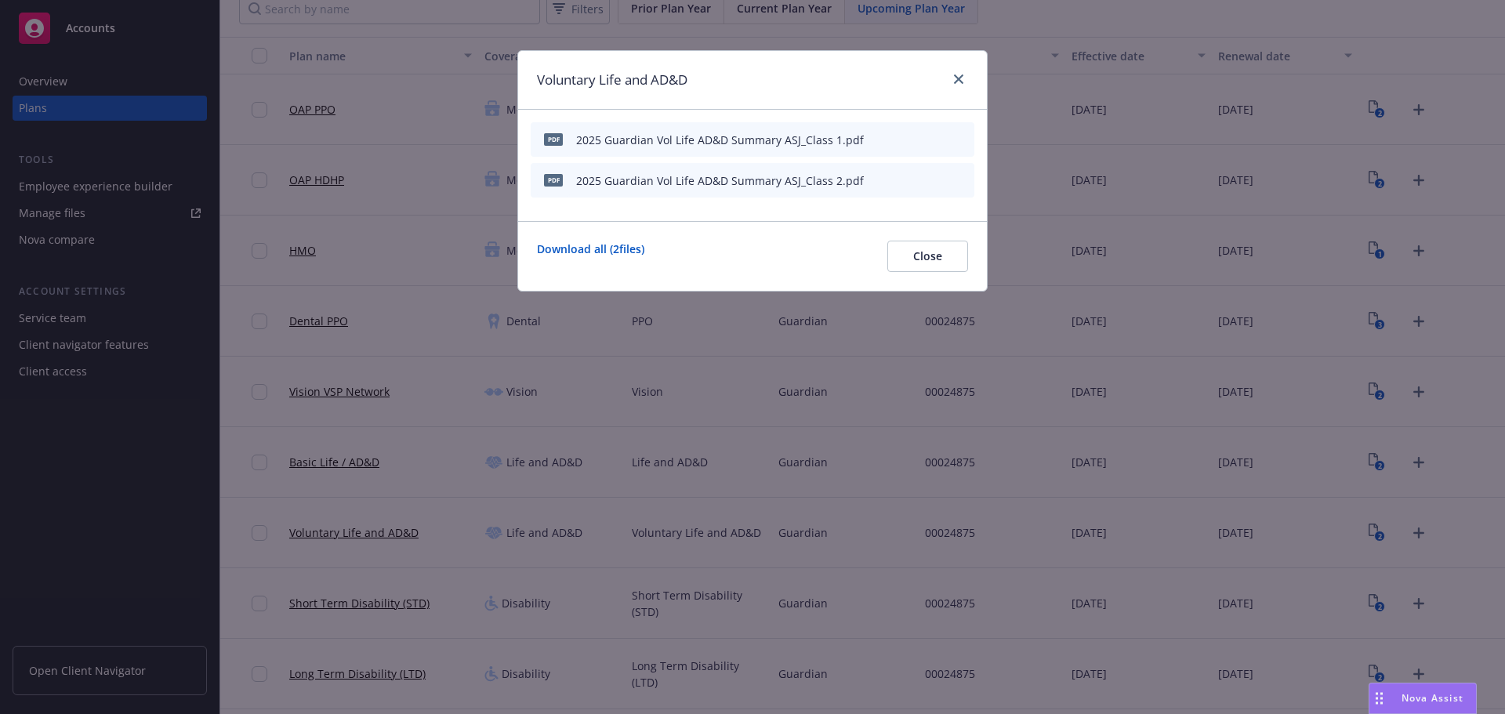
click at [886, 139] on icon "button" at bounding box center [884, 140] width 8 height 8
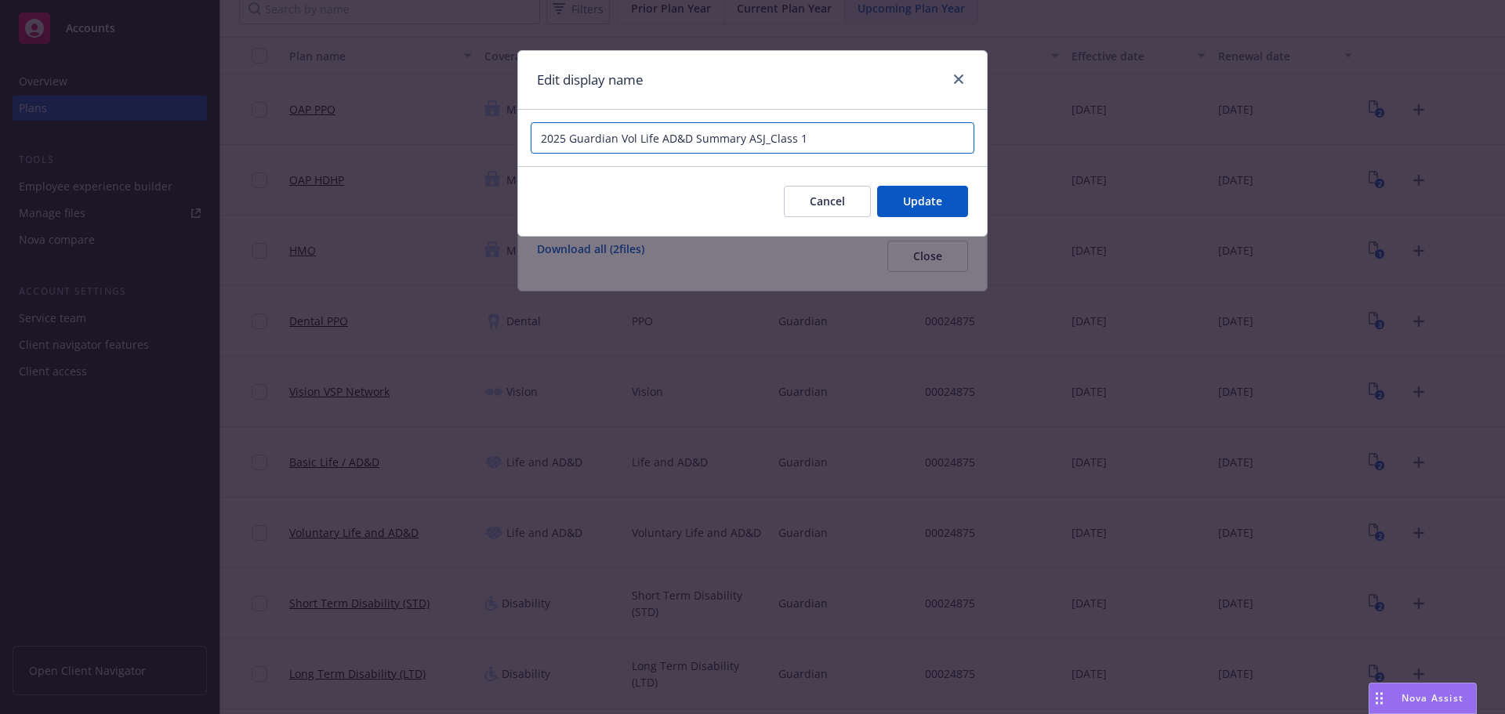
drag, startPoint x: 826, startPoint y: 142, endPoint x: 766, endPoint y: 147, distance: 59.8
click at [766, 147] on input "2025 Guardian Vol Life AD&D Summary ASJ_Class 1" at bounding box center [753, 137] width 444 height 31
paste input "Class 1"
type input "2025 Guardian Vol Life AD&D Summary Class 1 ASJ"
click at [905, 196] on span "Update" at bounding box center [922, 201] width 39 height 15
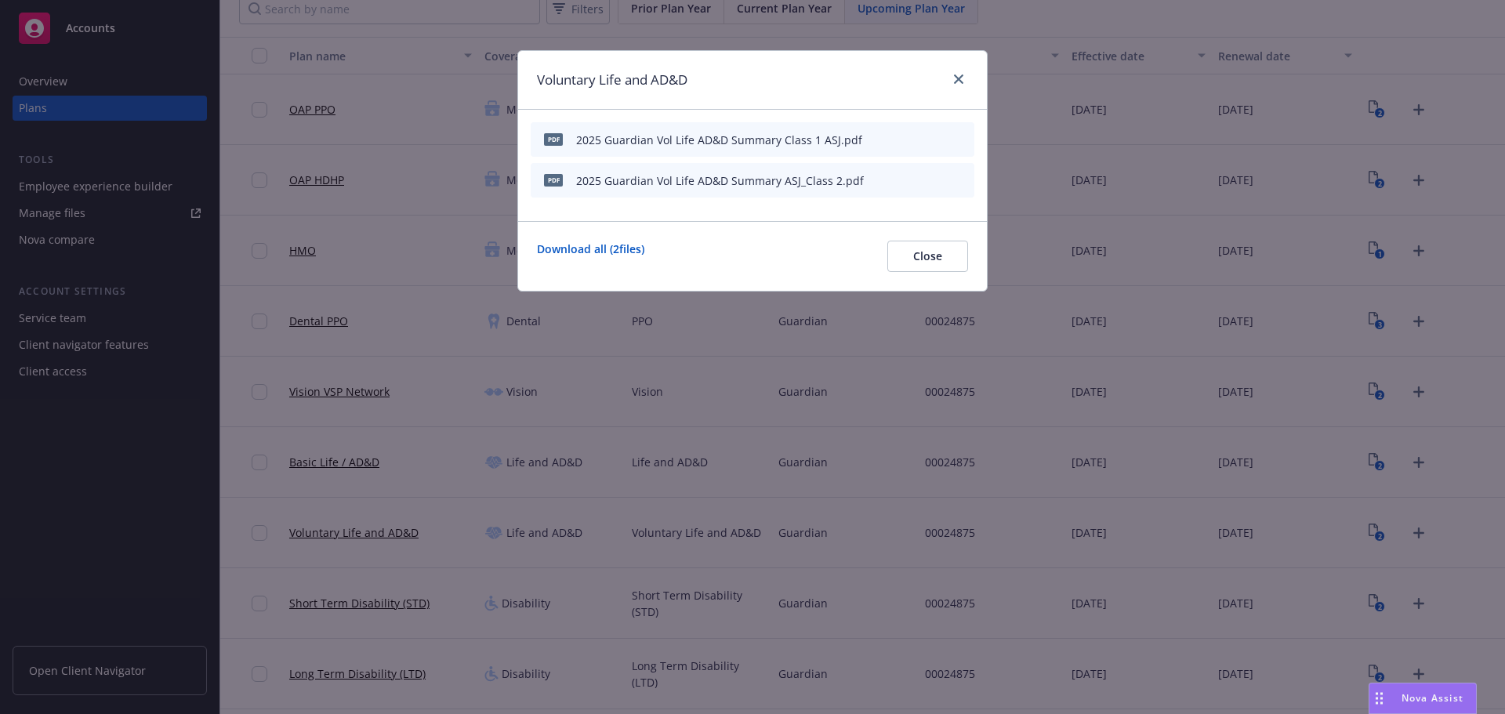
click at [886, 183] on icon "button" at bounding box center [884, 180] width 9 height 9
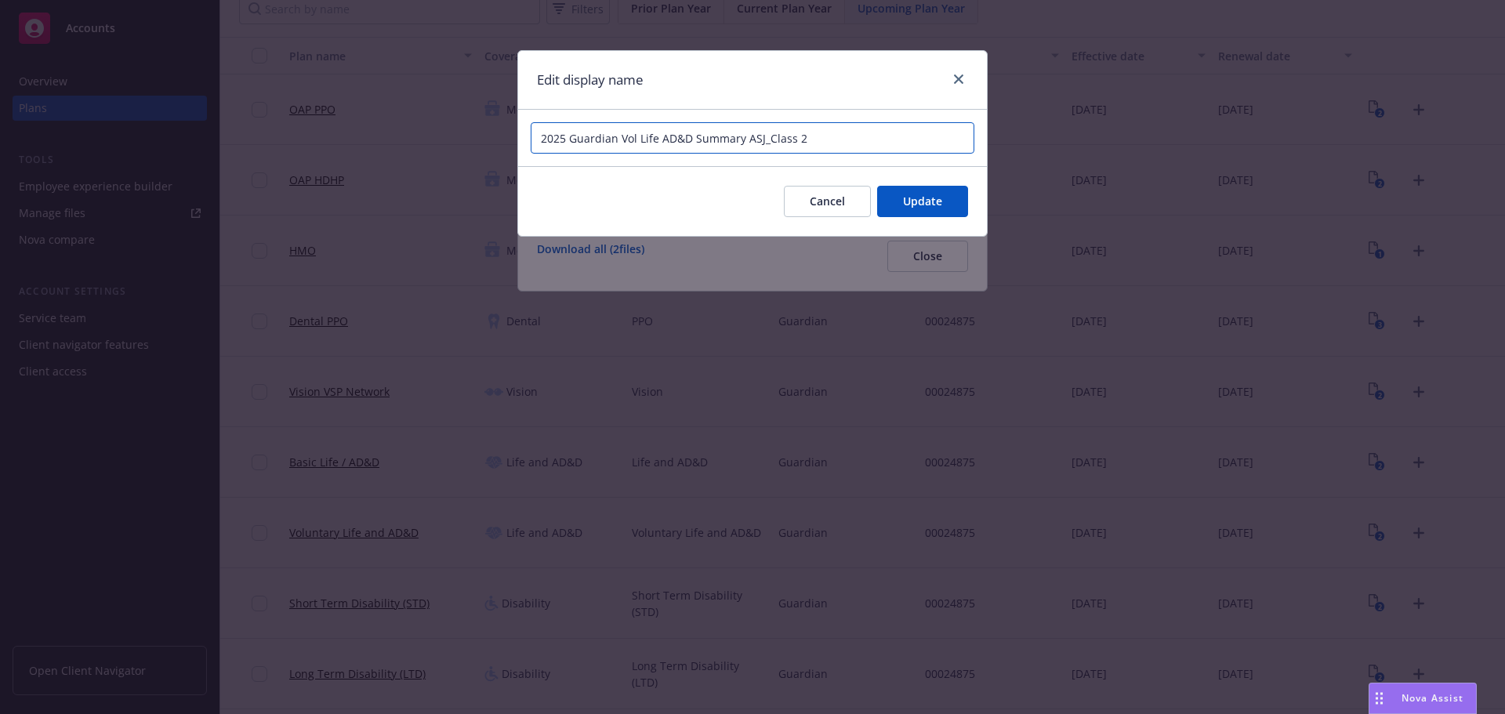
drag, startPoint x: 856, startPoint y: 143, endPoint x: 761, endPoint y: 148, distance: 95.0
click at [761, 148] on input "2025 Guardian Vol Life AD&D Summary ASJ_Class 2" at bounding box center [753, 137] width 444 height 31
type input "2025 Guardian Vol Life AD&D Summary Class 2 ASJ"
click at [880, 200] on button "Update" at bounding box center [922, 201] width 91 height 31
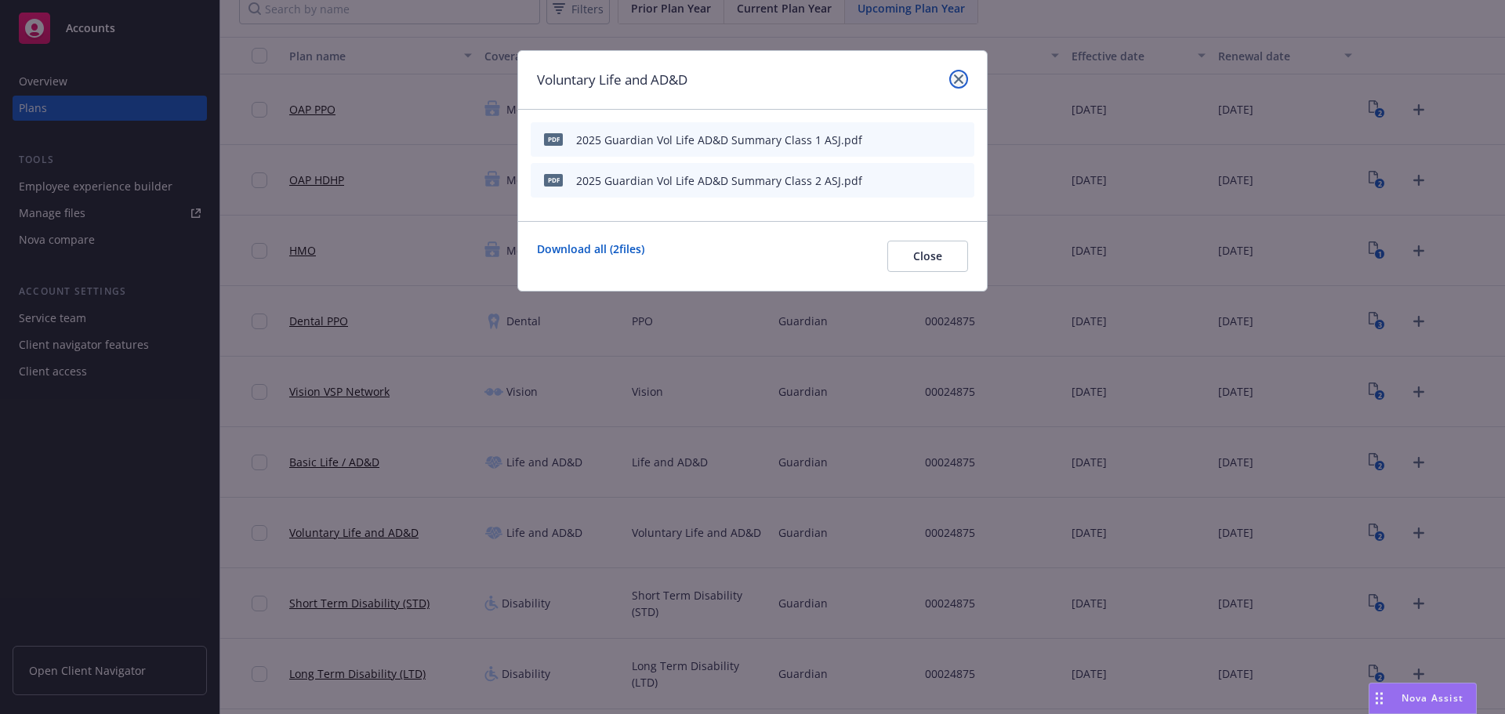
click at [956, 84] on link "close" at bounding box center [958, 79] width 19 height 19
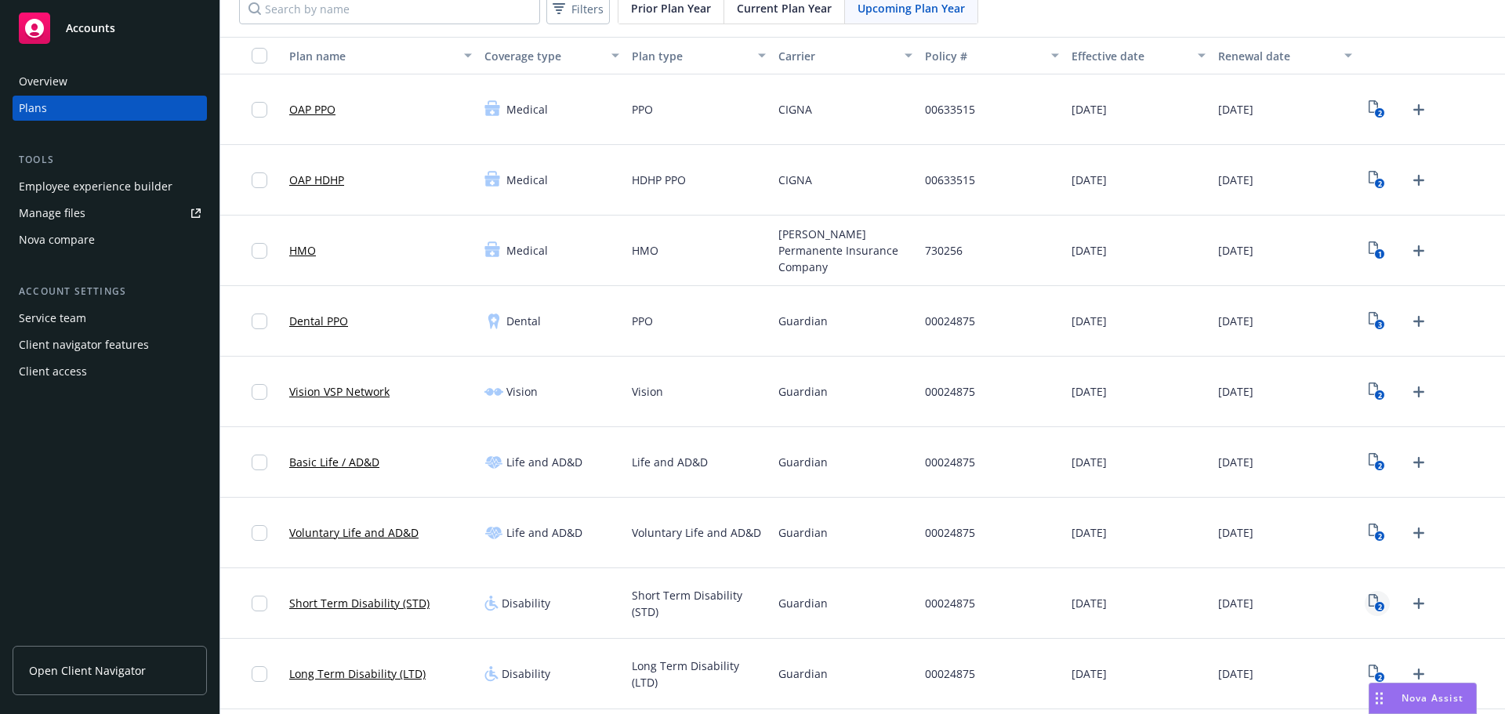
click at [1373, 598] on icon "2" at bounding box center [1377, 603] width 16 height 18
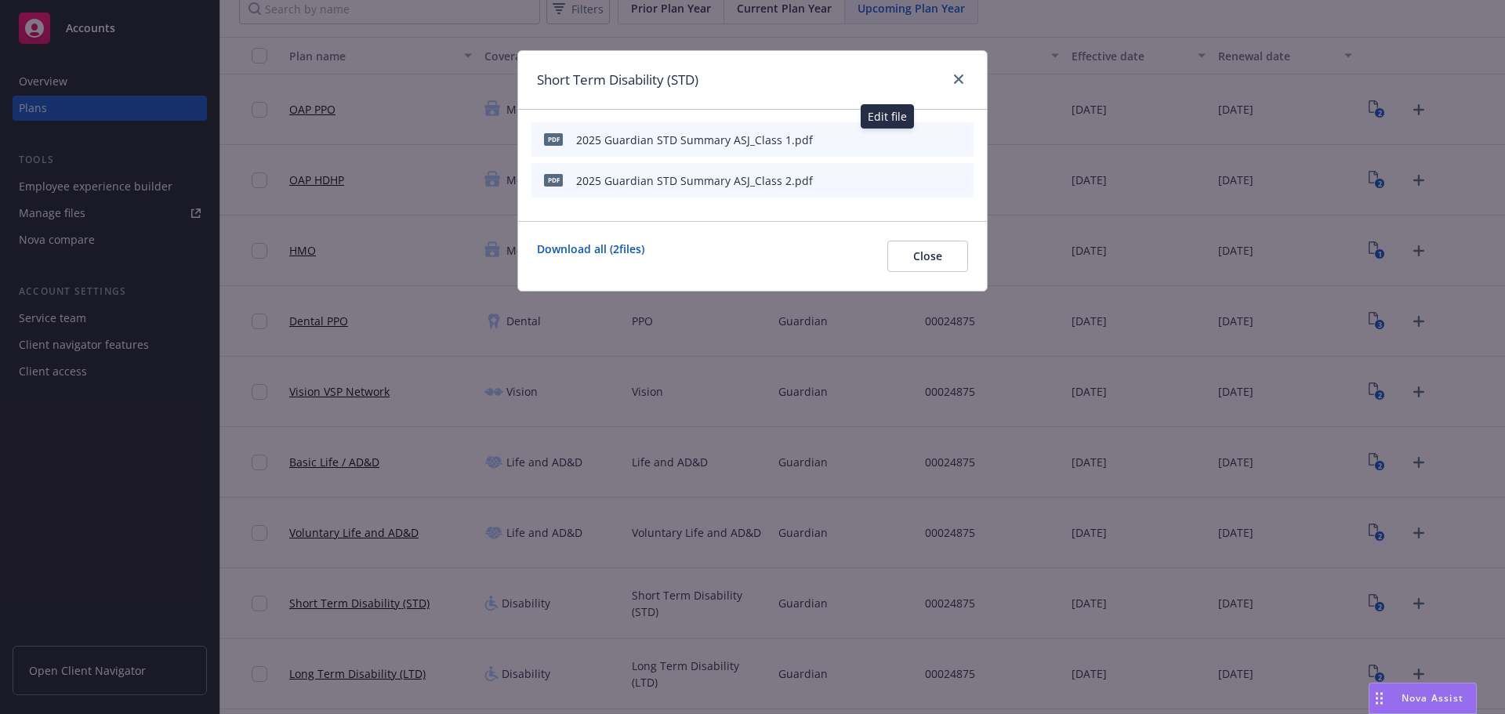
click at [883, 144] on button at bounding box center [886, 140] width 9 height 16
click at [888, 139] on icon "button" at bounding box center [884, 139] width 9 height 9
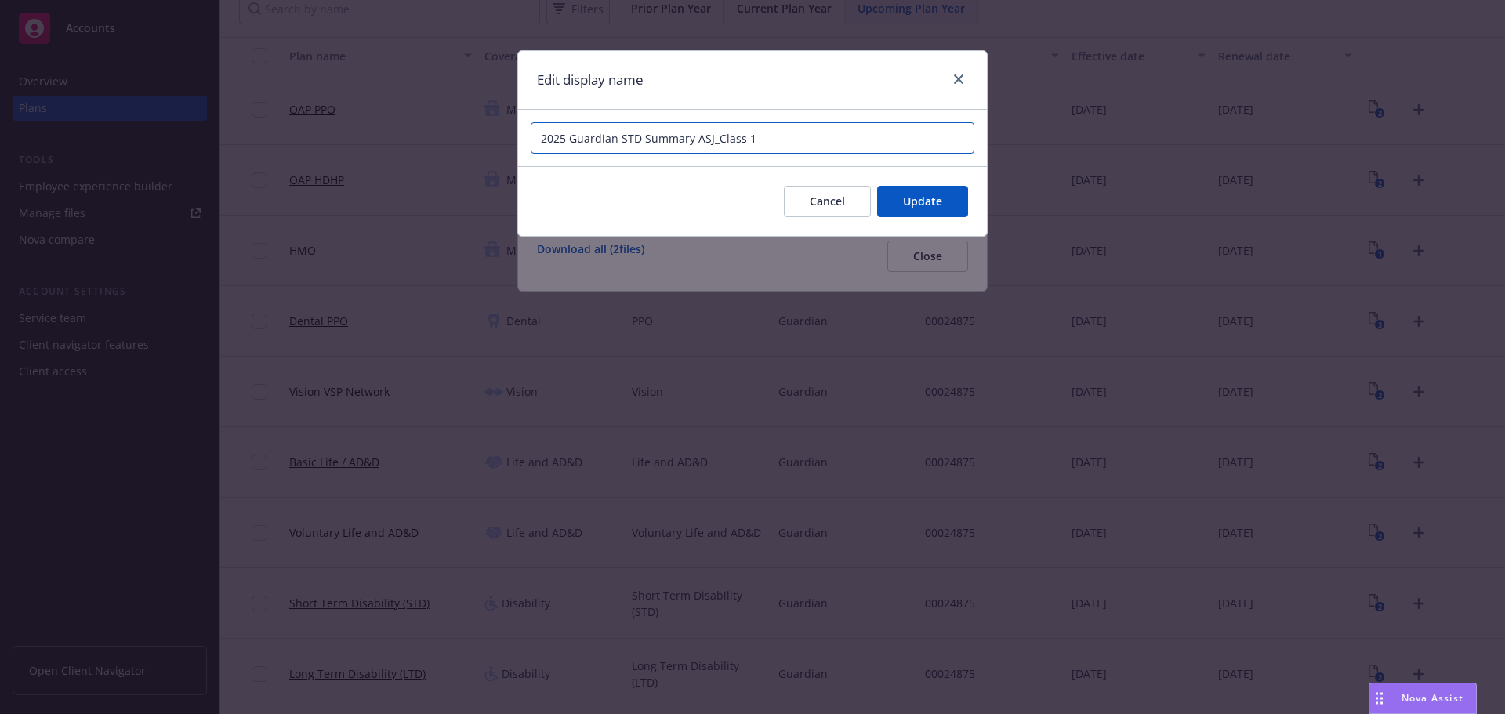
drag, startPoint x: 811, startPoint y: 137, endPoint x: 712, endPoint y: 143, distance: 99.0
click at [712, 143] on input "2025 Guardian STD Summary ASJ_Class 1" at bounding box center [753, 137] width 444 height 31
type input "2025 Guardian STD Summary Class 1 ASJ"
click at [893, 187] on button "Update" at bounding box center [922, 201] width 91 height 31
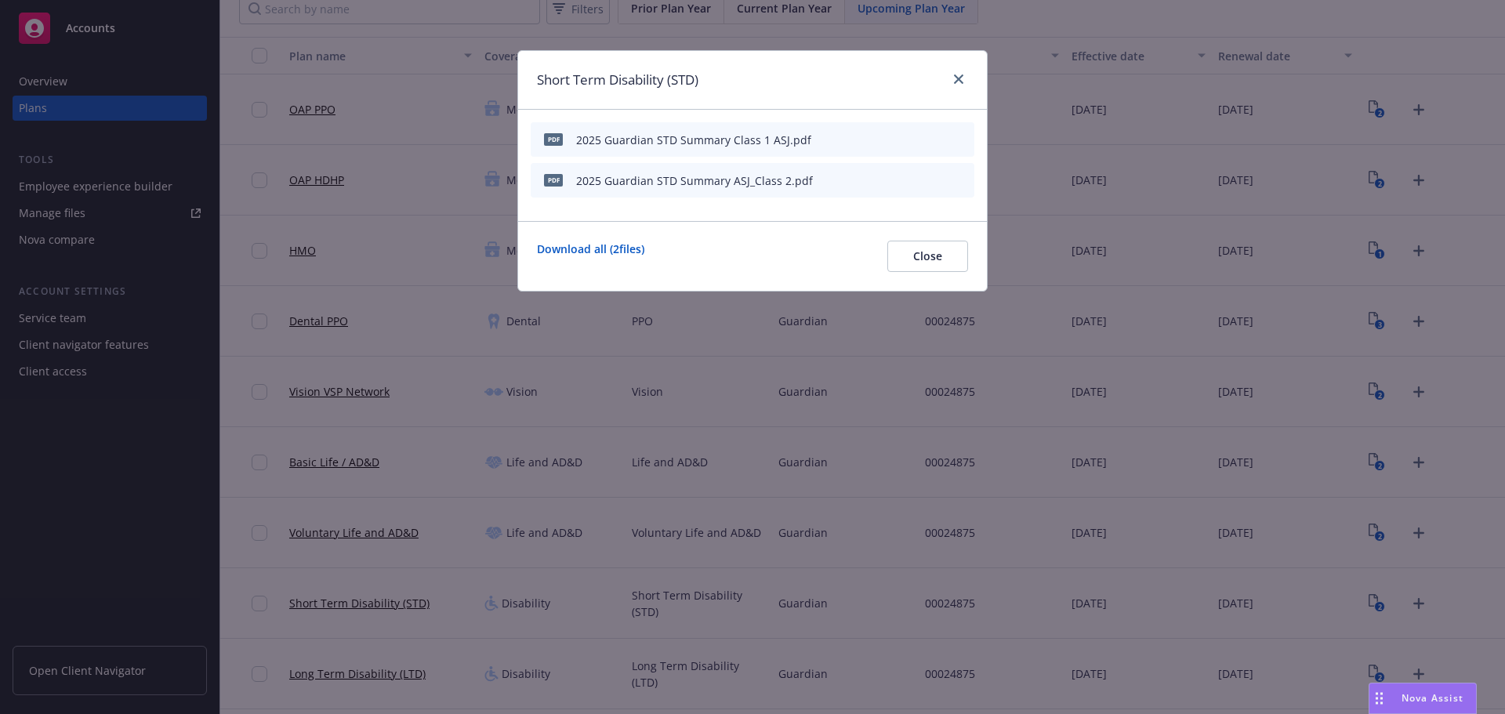
click at [887, 184] on icon "button" at bounding box center [884, 180] width 9 height 9
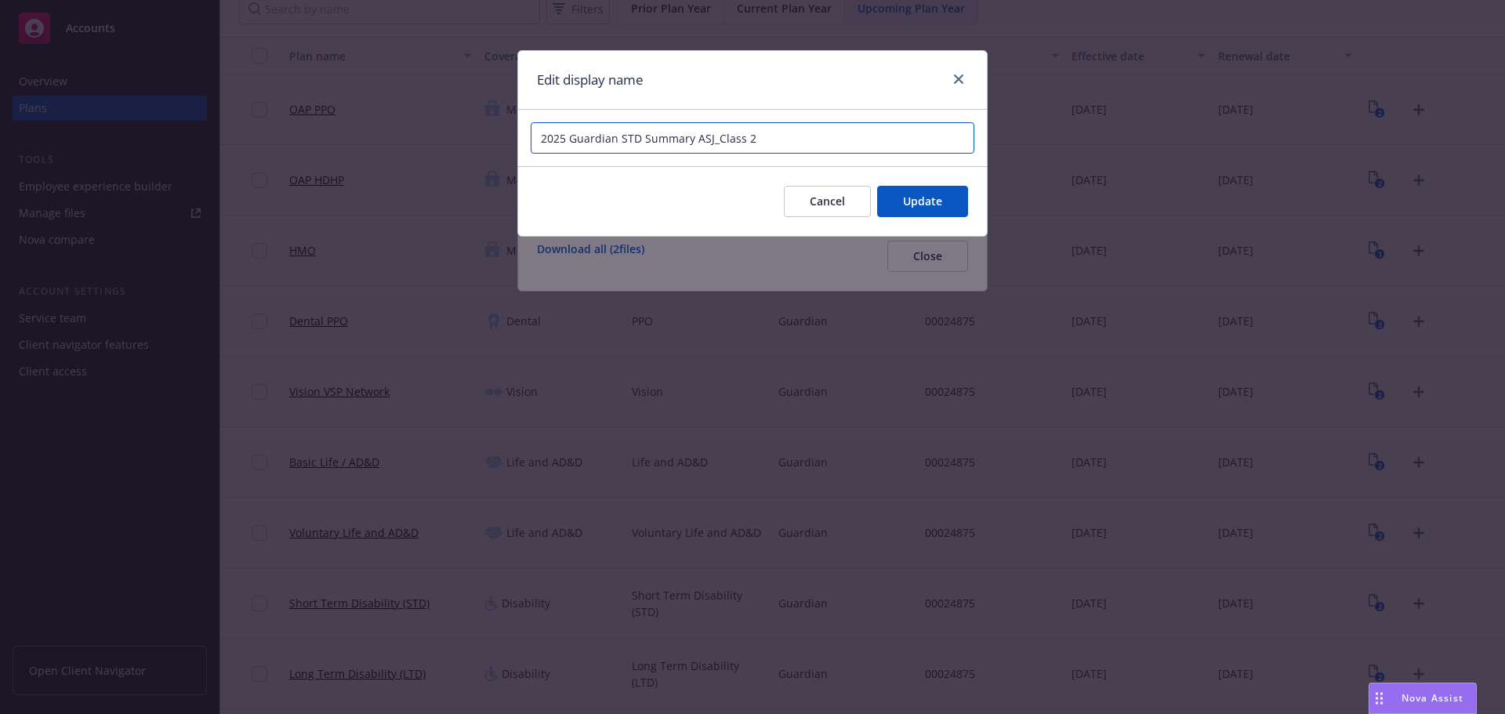
drag, startPoint x: 807, startPoint y: 130, endPoint x: 724, endPoint y: 143, distance: 83.3
click at [723, 143] on input "2025 Guardian STD Summary ASJ_Class 2" at bounding box center [753, 137] width 444 height 31
type input "2025 Guardian STD Summary Class 2 ASJ"
click at [943, 198] on button "Update" at bounding box center [922, 201] width 91 height 31
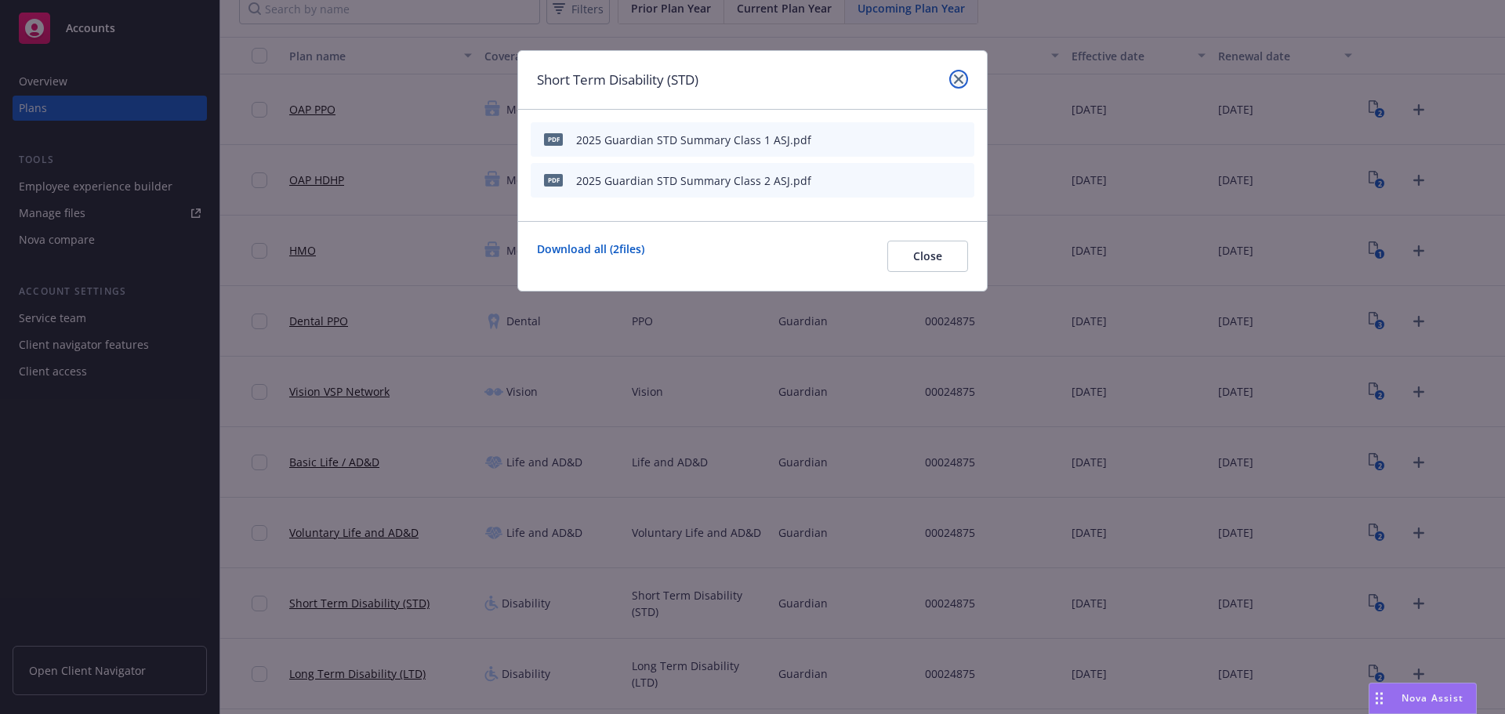
click at [959, 82] on icon "close" at bounding box center [958, 78] width 9 height 9
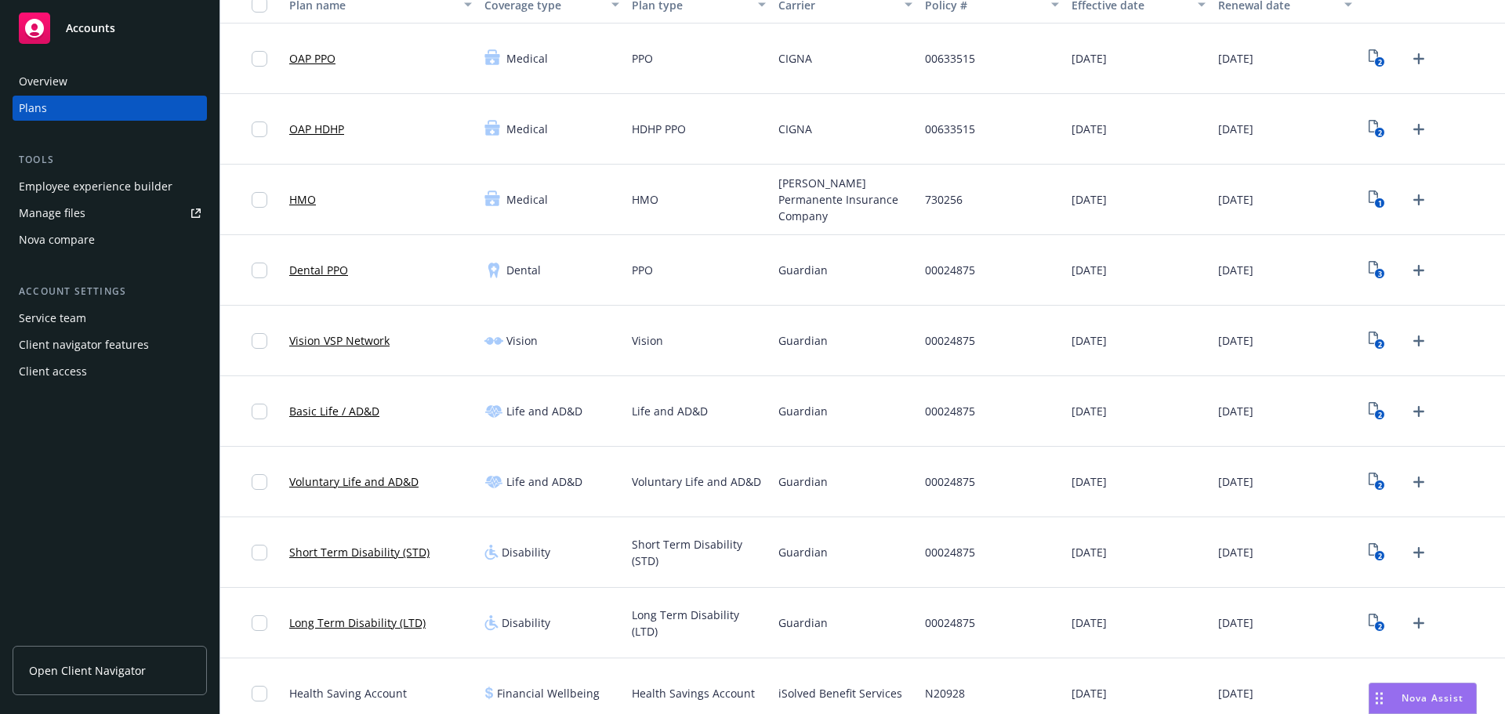
scroll to position [235, 0]
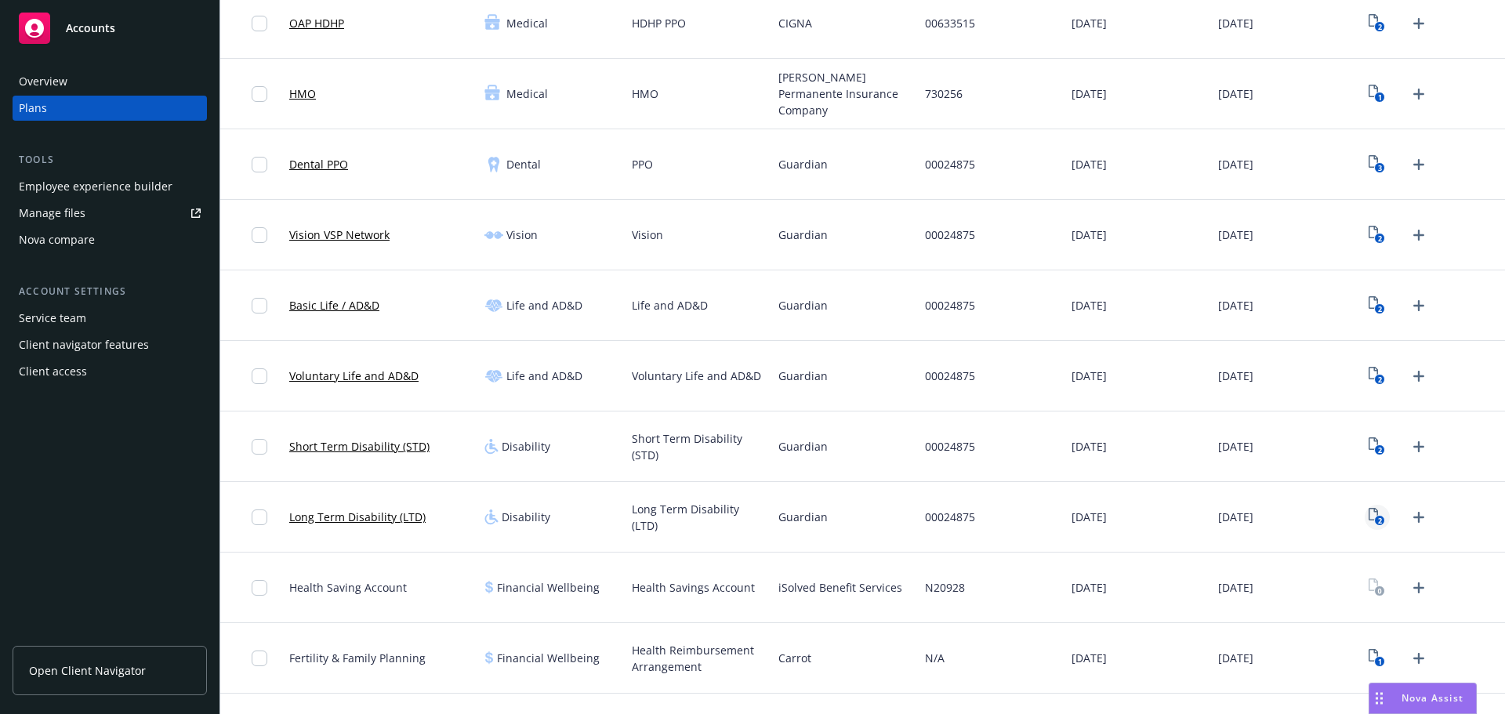
click at [1369, 517] on icon "2" at bounding box center [1377, 517] width 16 height 18
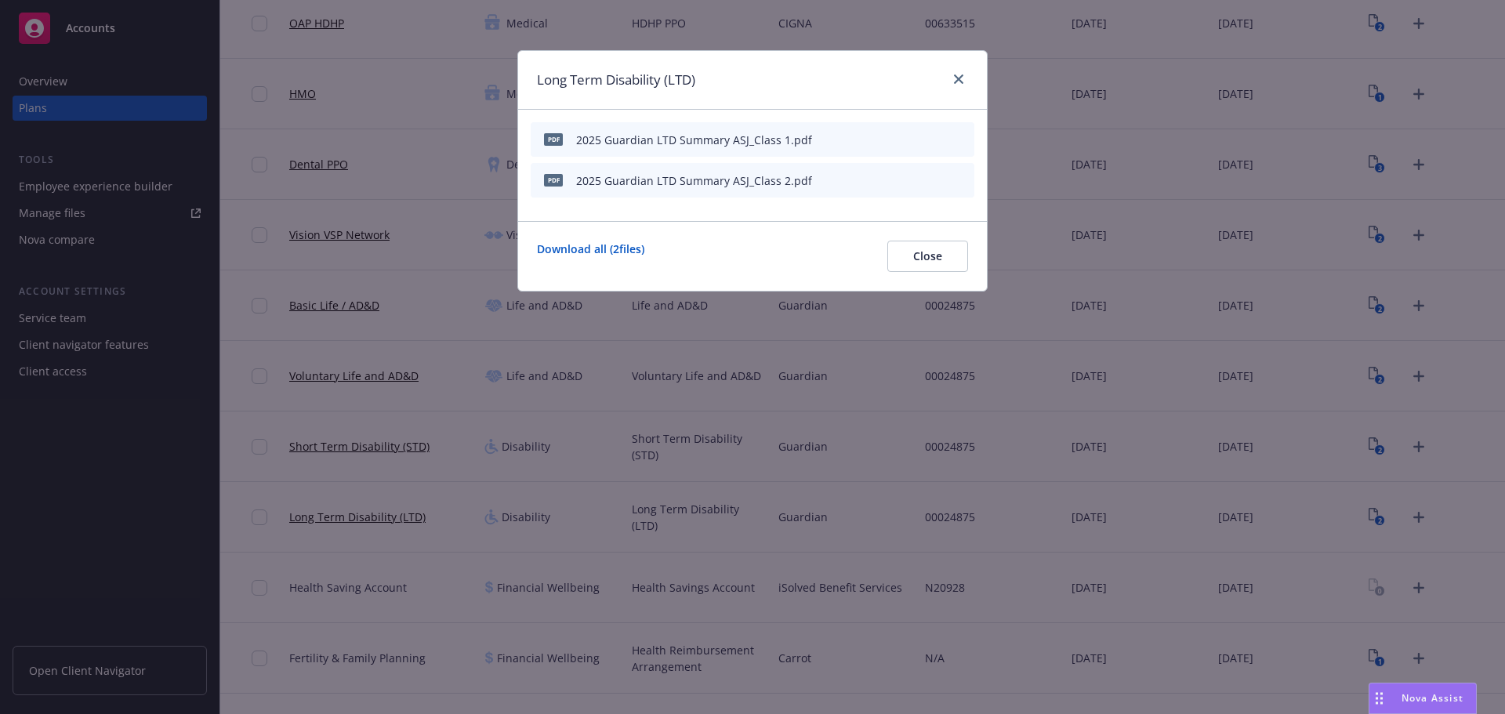
click at [887, 140] on icon "button" at bounding box center [884, 139] width 9 height 9
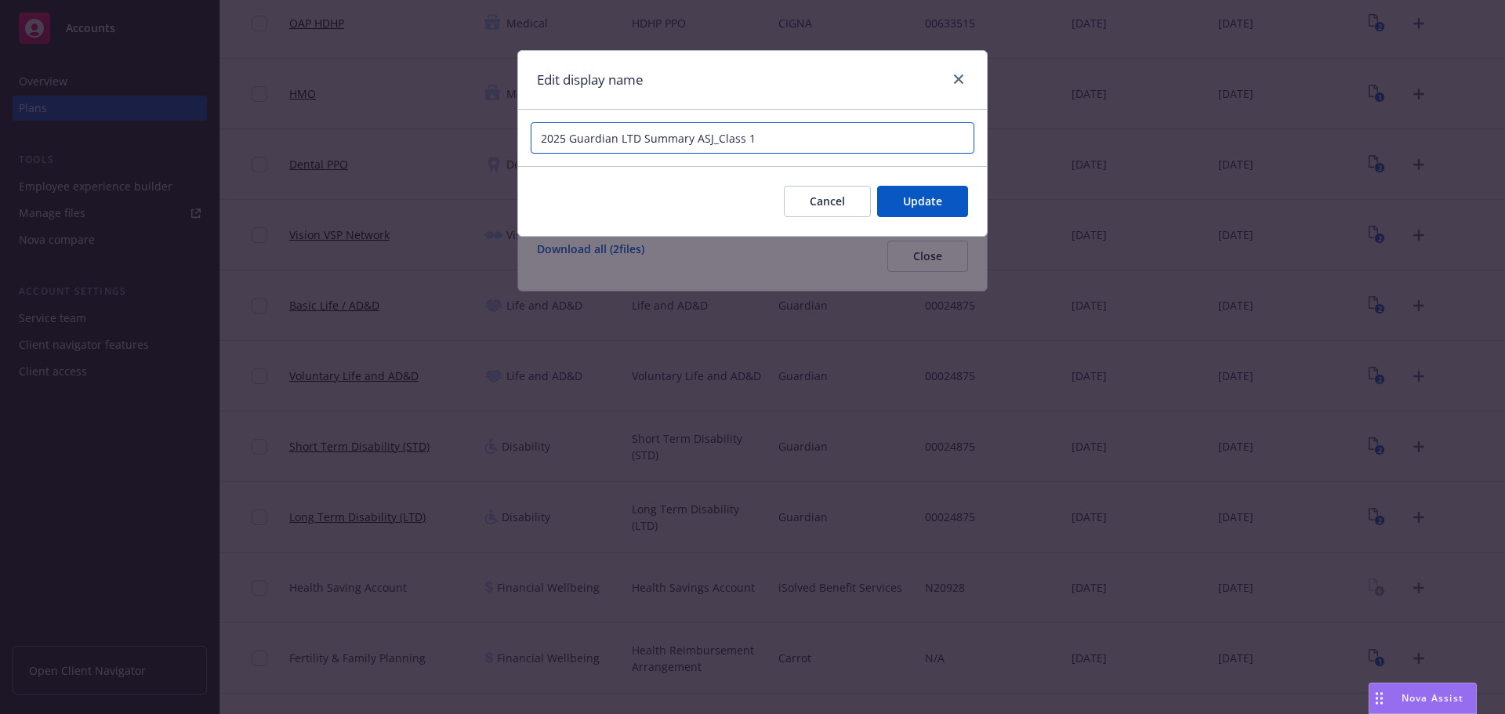
drag, startPoint x: 749, startPoint y: 140, endPoint x: 711, endPoint y: 151, distance: 40.2
click at [711, 151] on input "2025 Guardian LTD Summary ASJ_Class 1" at bounding box center [753, 137] width 444 height 31
type input "2025 Guardian LTD Summary Class 1 ASJ"
click at [923, 184] on div "Cancel Update" at bounding box center [752, 201] width 469 height 70
click at [929, 196] on span "Update" at bounding box center [922, 201] width 39 height 15
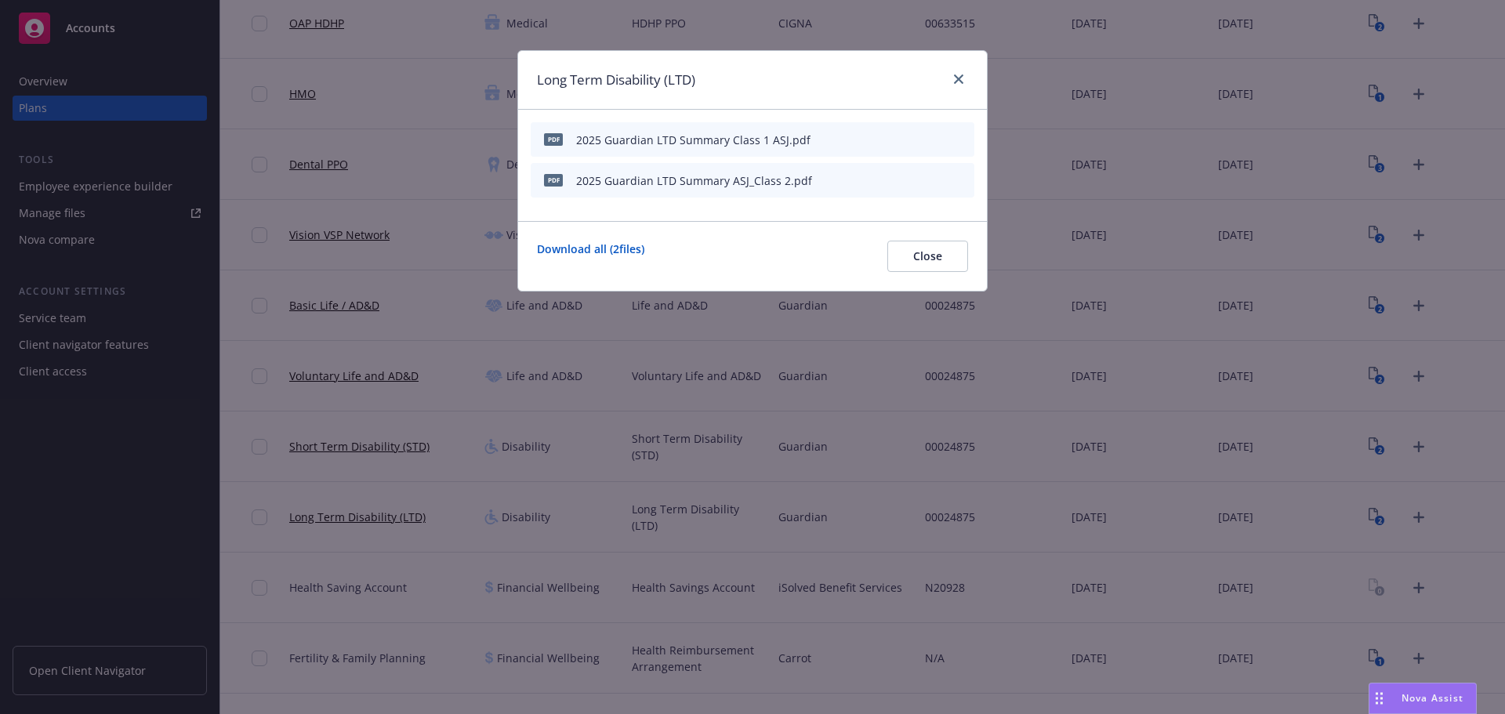
click at [885, 177] on icon "button" at bounding box center [884, 180] width 9 height 9
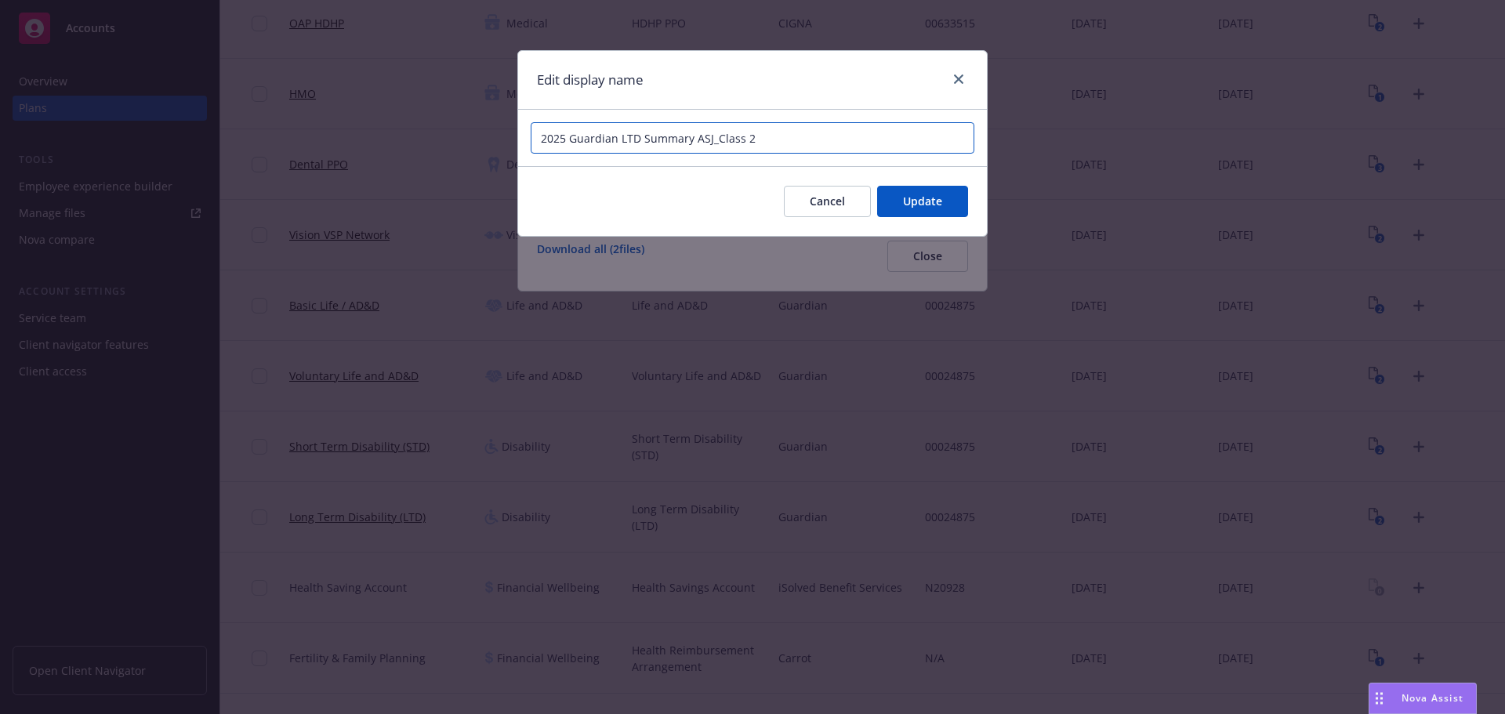
drag, startPoint x: 763, startPoint y: 148, endPoint x: 712, endPoint y: 153, distance: 51.2
click at [712, 153] on input "2025 Guardian LTD Summary ASJ_Class 2" at bounding box center [753, 137] width 444 height 31
type input "2025 Guardian LTD Summary Class 2 ASJ"
click at [927, 191] on button "Update" at bounding box center [922, 201] width 91 height 31
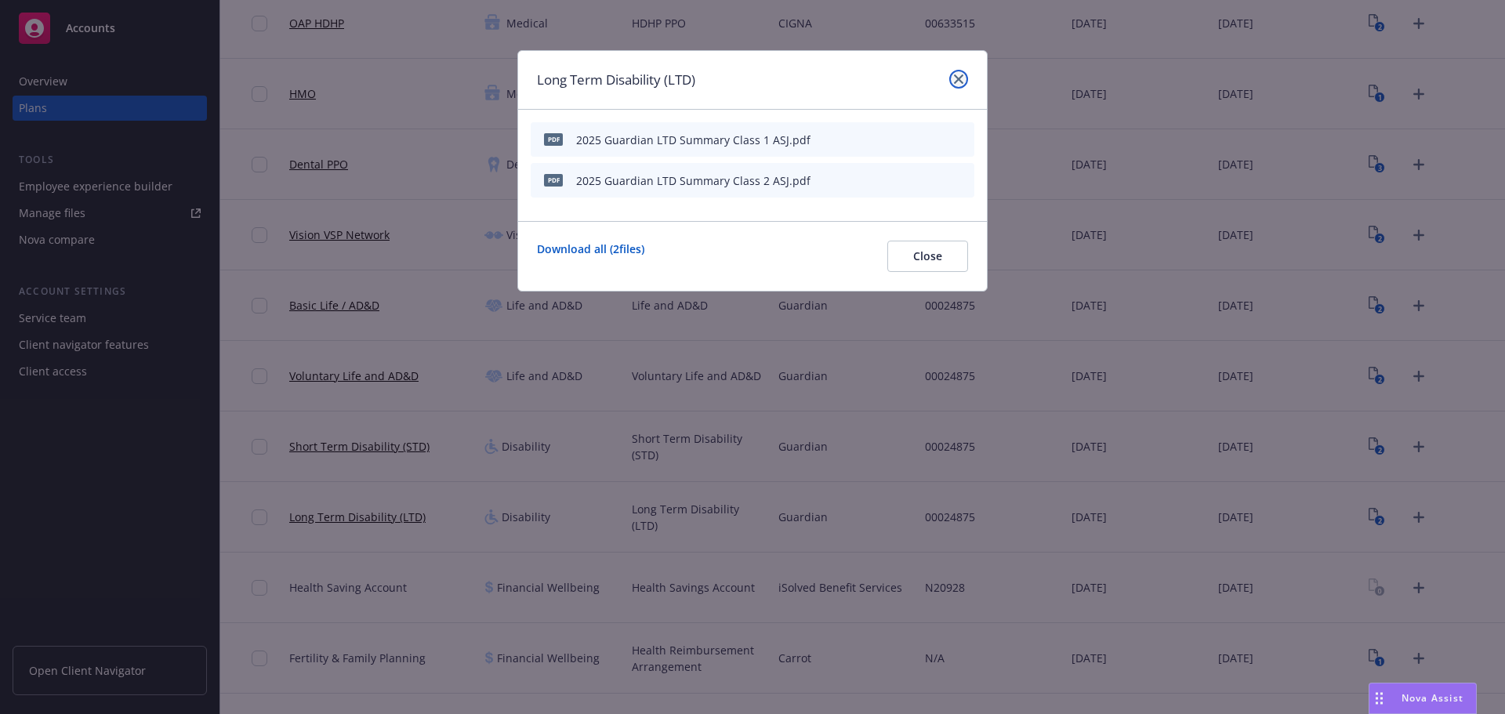
click at [966, 78] on link "close" at bounding box center [958, 79] width 19 height 19
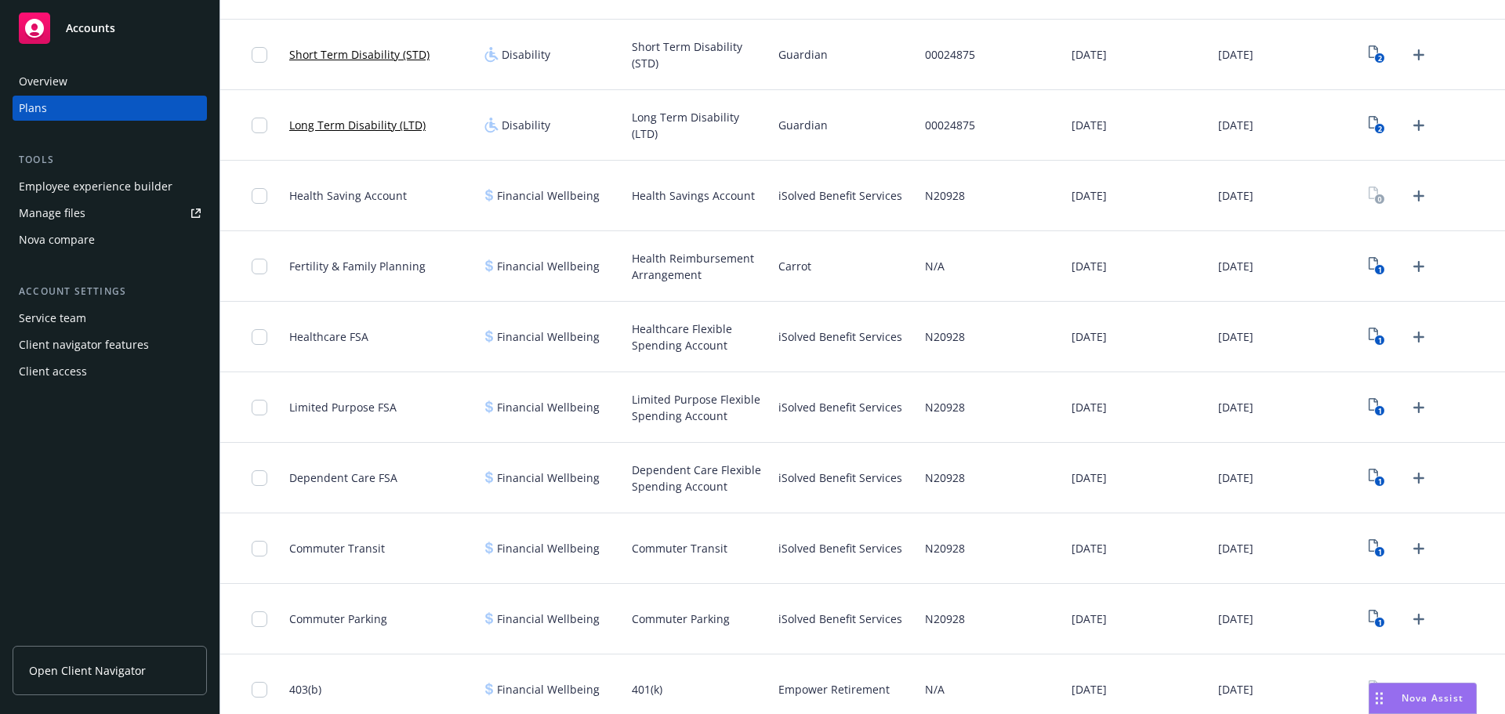
scroll to position [235, 0]
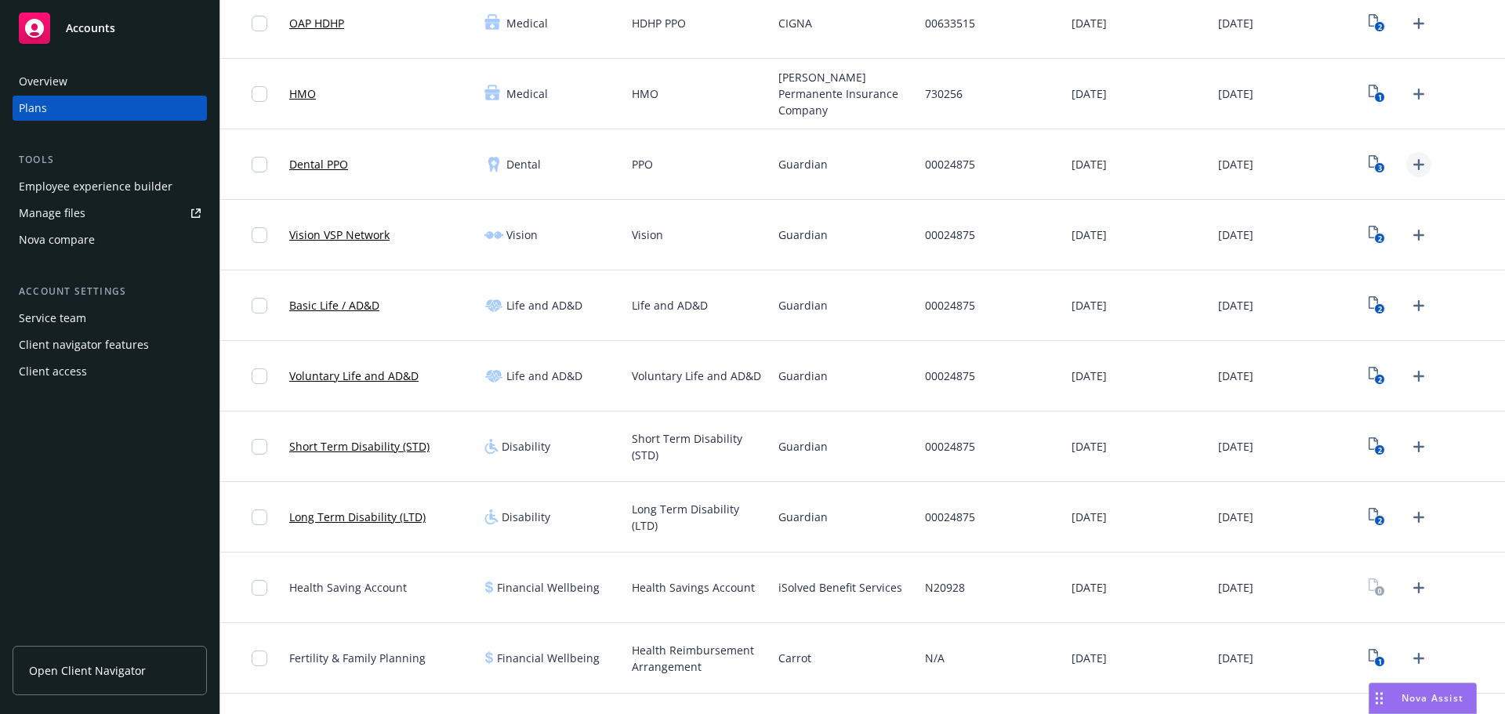
click at [1414, 160] on icon "Upload Plan Documents" at bounding box center [1419, 164] width 11 height 11
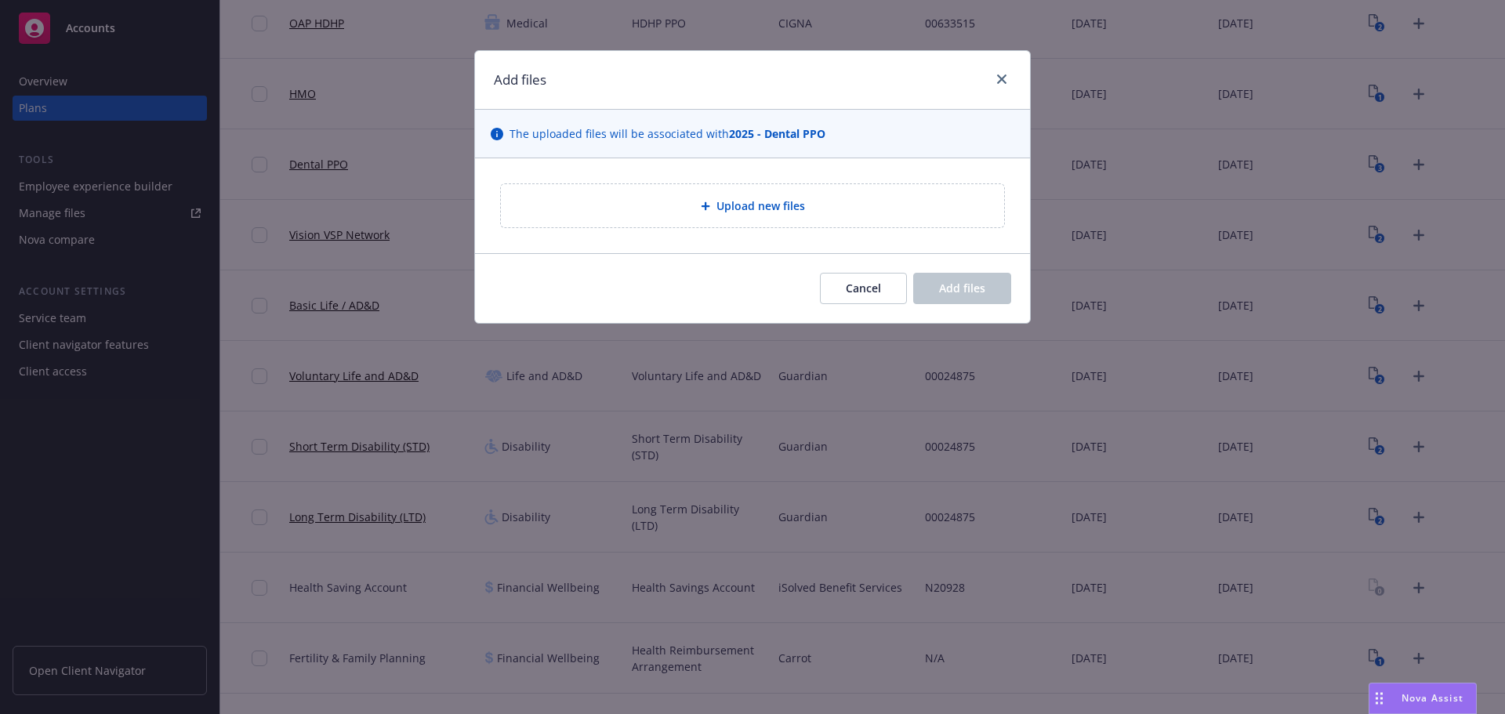
click at [722, 197] on div "Upload new files" at bounding box center [753, 206] width 478 height 18
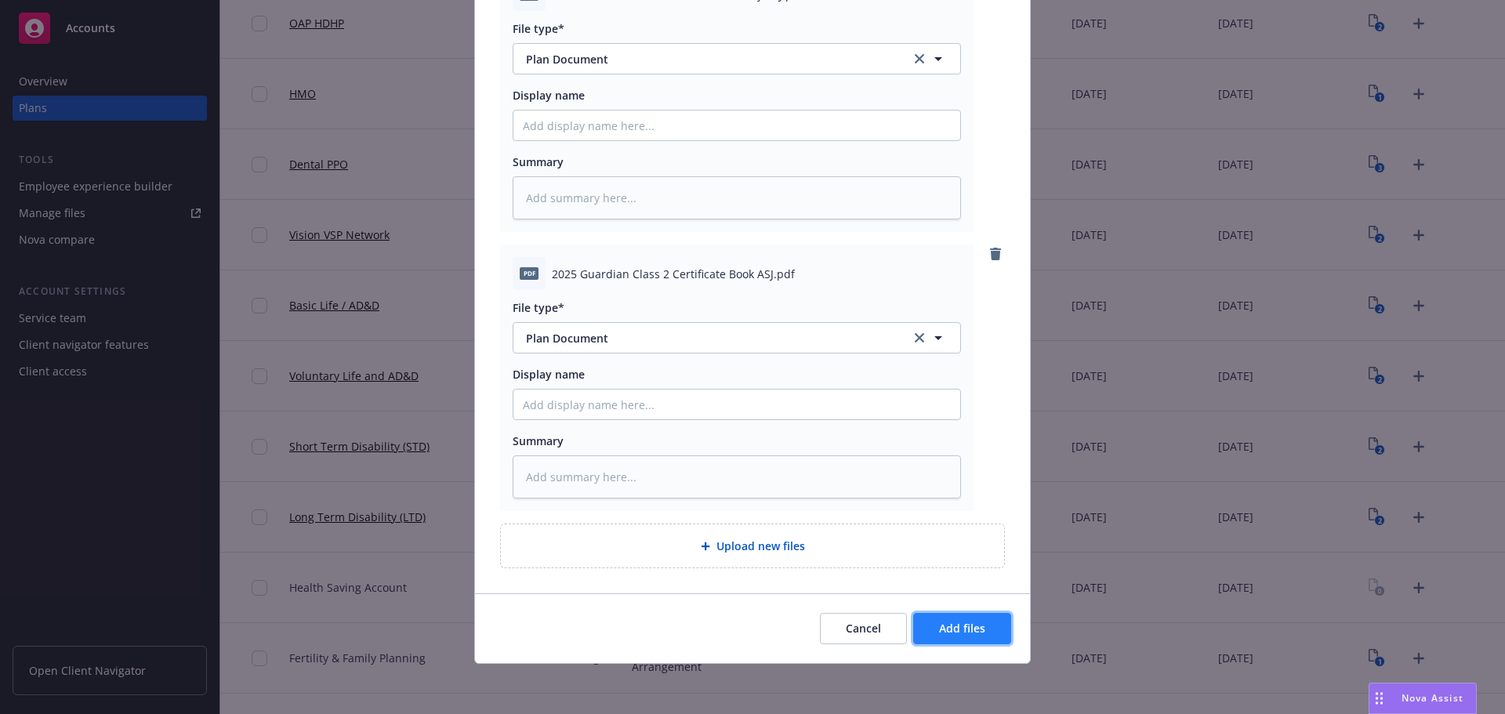
click at [961, 640] on button "Add files" at bounding box center [962, 628] width 98 height 31
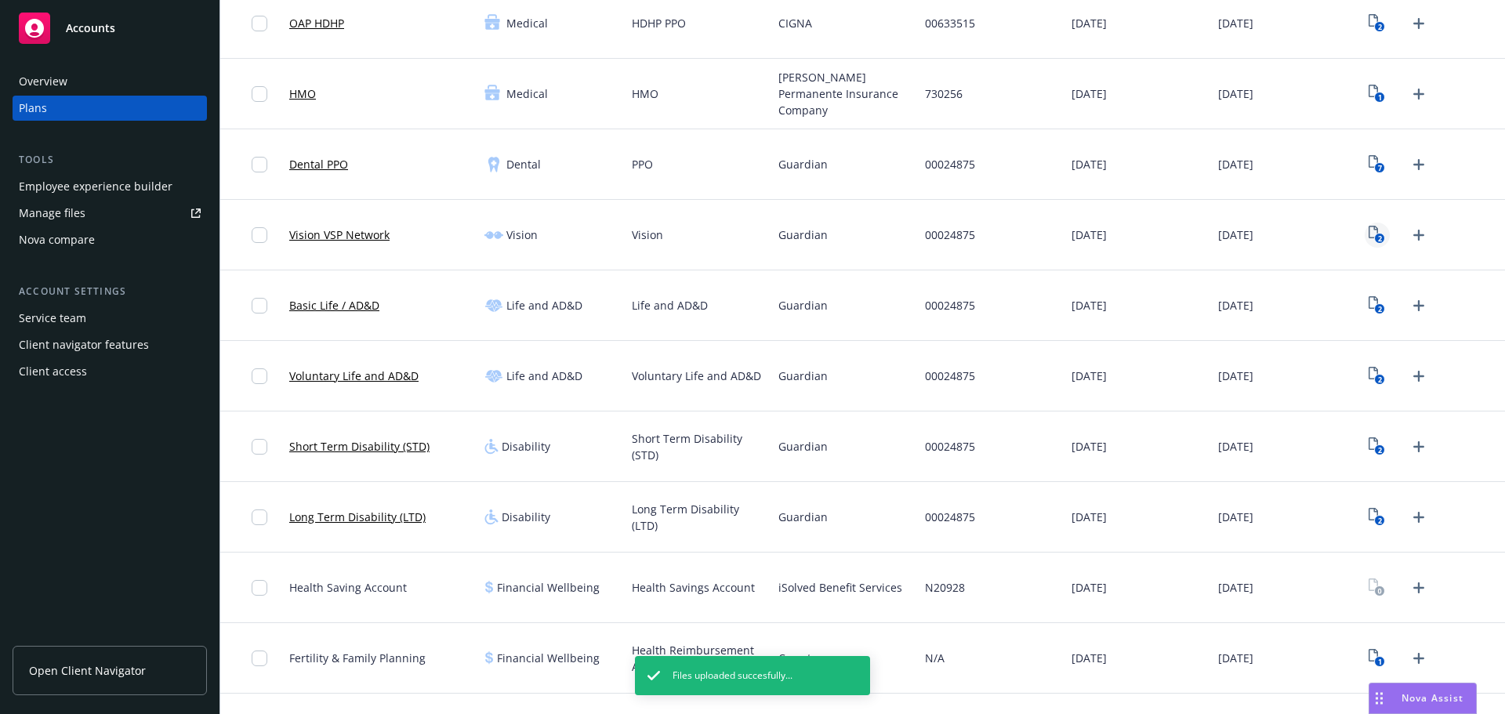
click at [1378, 238] on text "2" at bounding box center [1380, 239] width 4 height 10
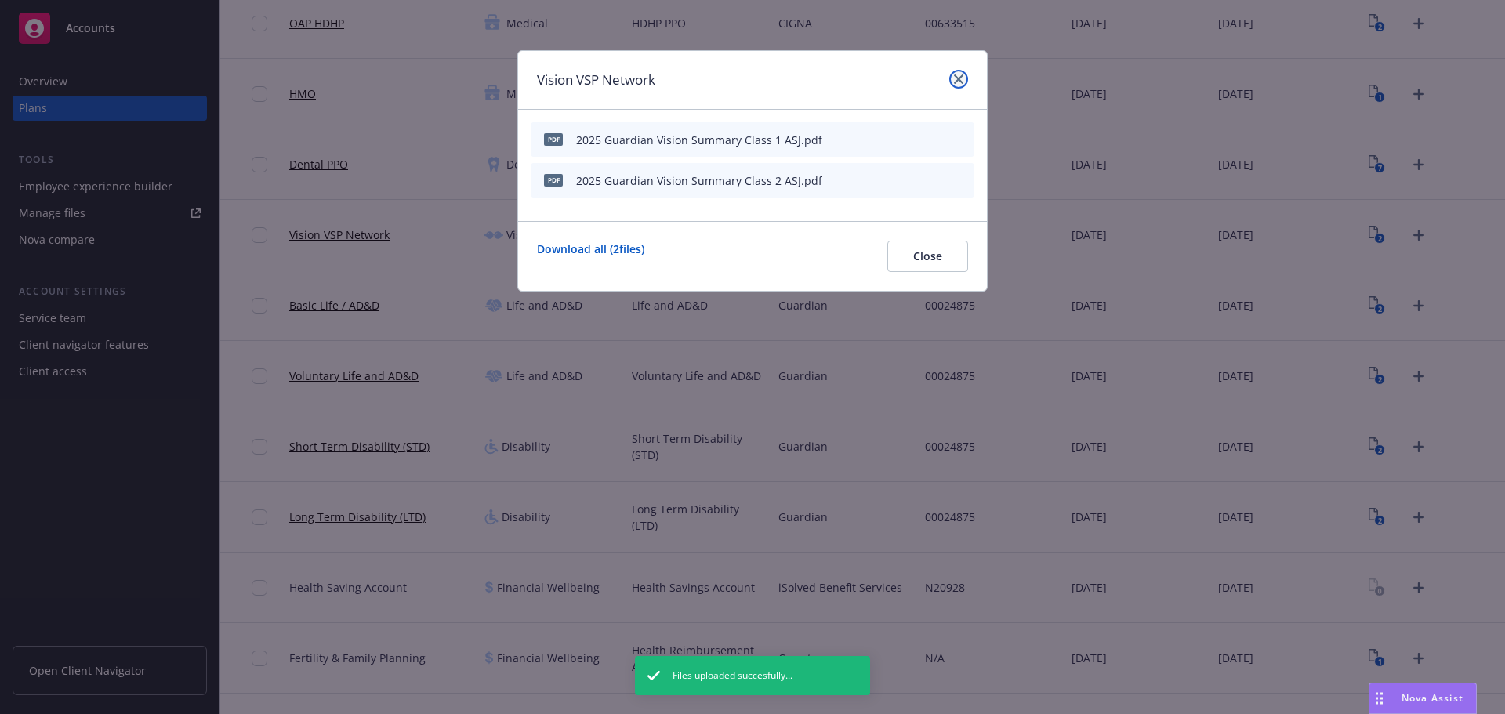
click at [952, 74] on link "close" at bounding box center [958, 79] width 19 height 19
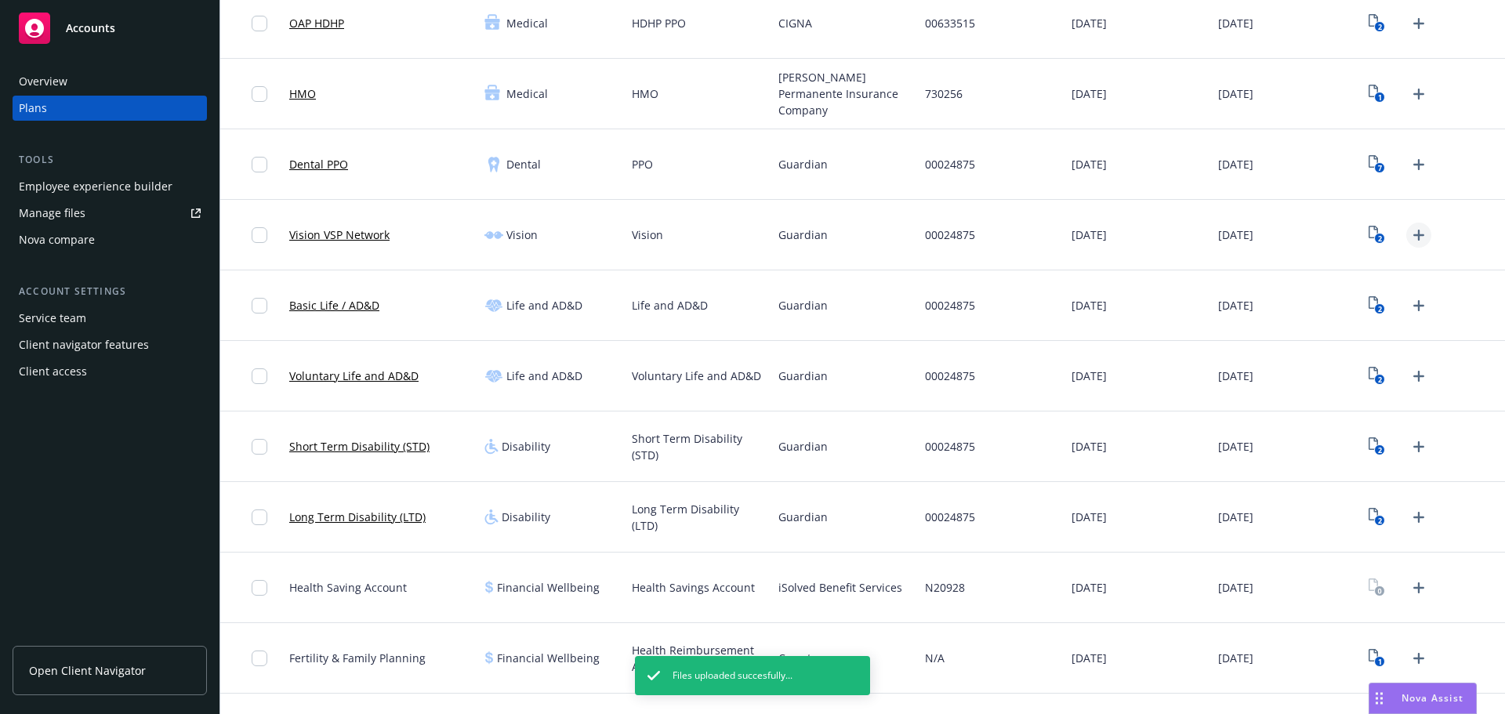
click at [1410, 238] on icon "Upload Plan Documents" at bounding box center [1419, 235] width 19 height 19
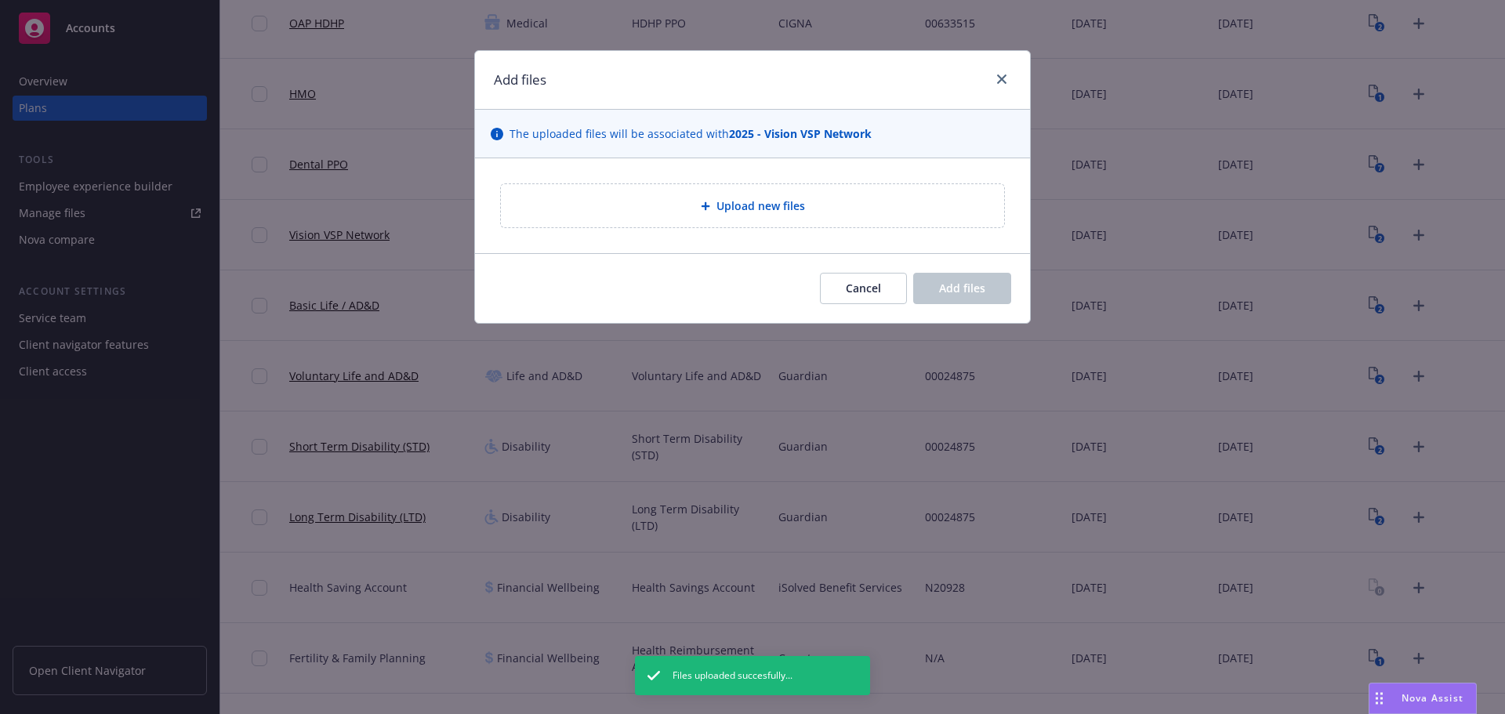
click at [713, 209] on div at bounding box center [709, 205] width 16 height 9
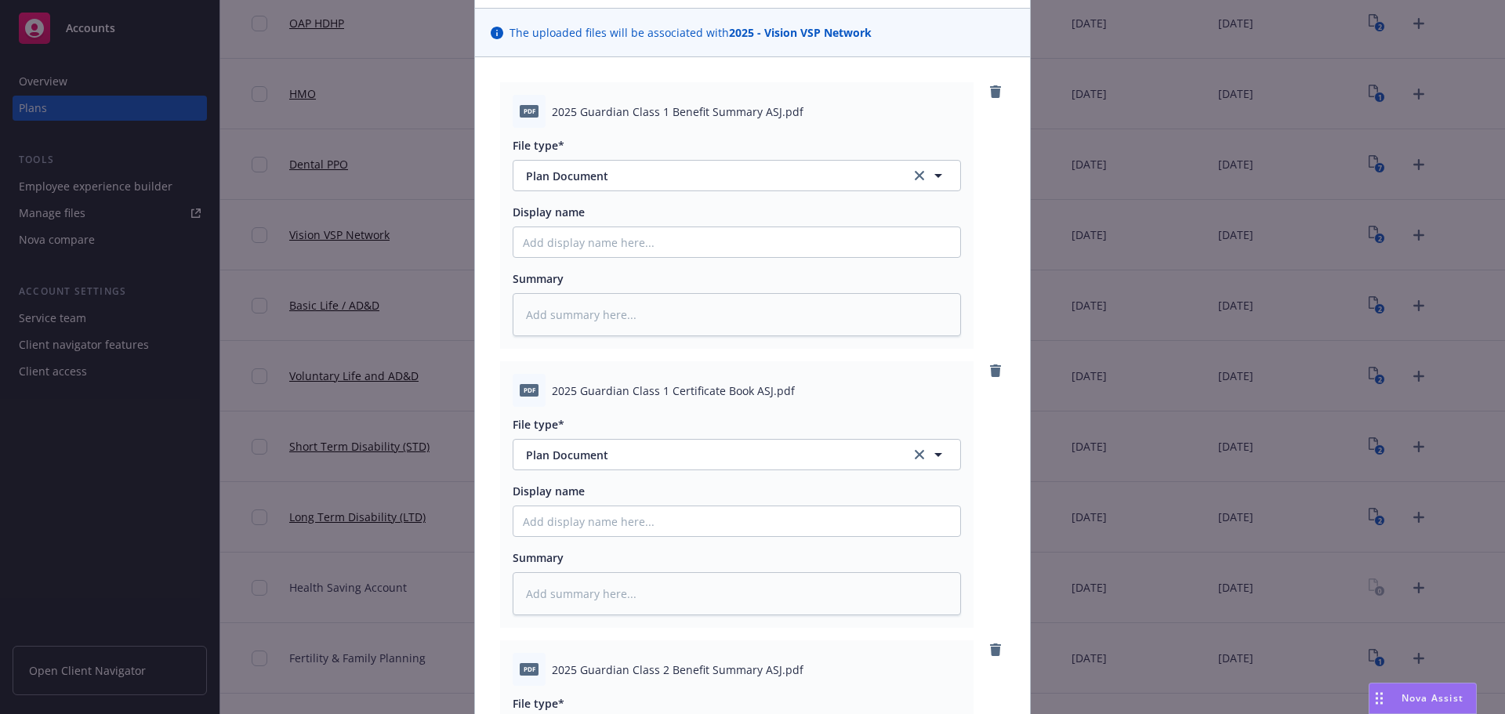
scroll to position [706, 0]
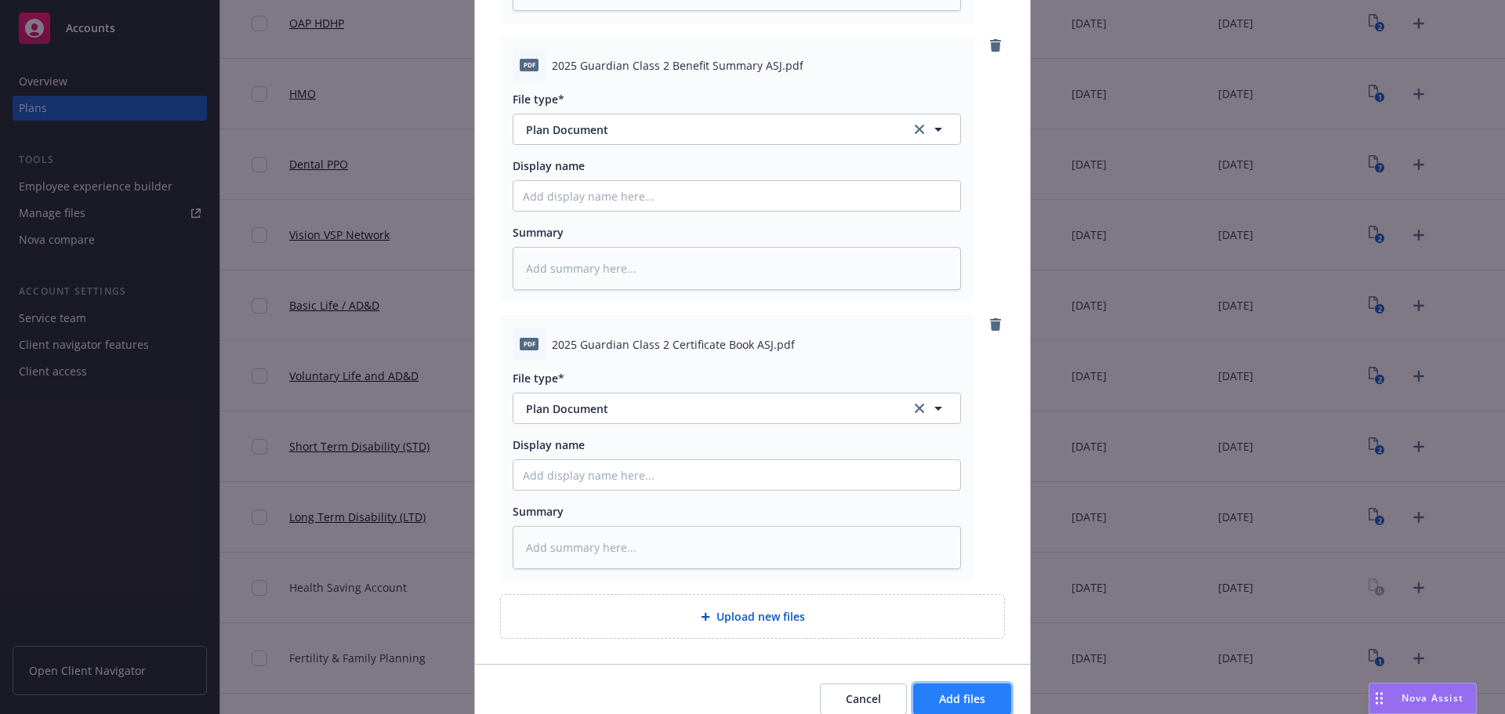
click at [953, 706] on span "Add files" at bounding box center [962, 698] width 46 height 15
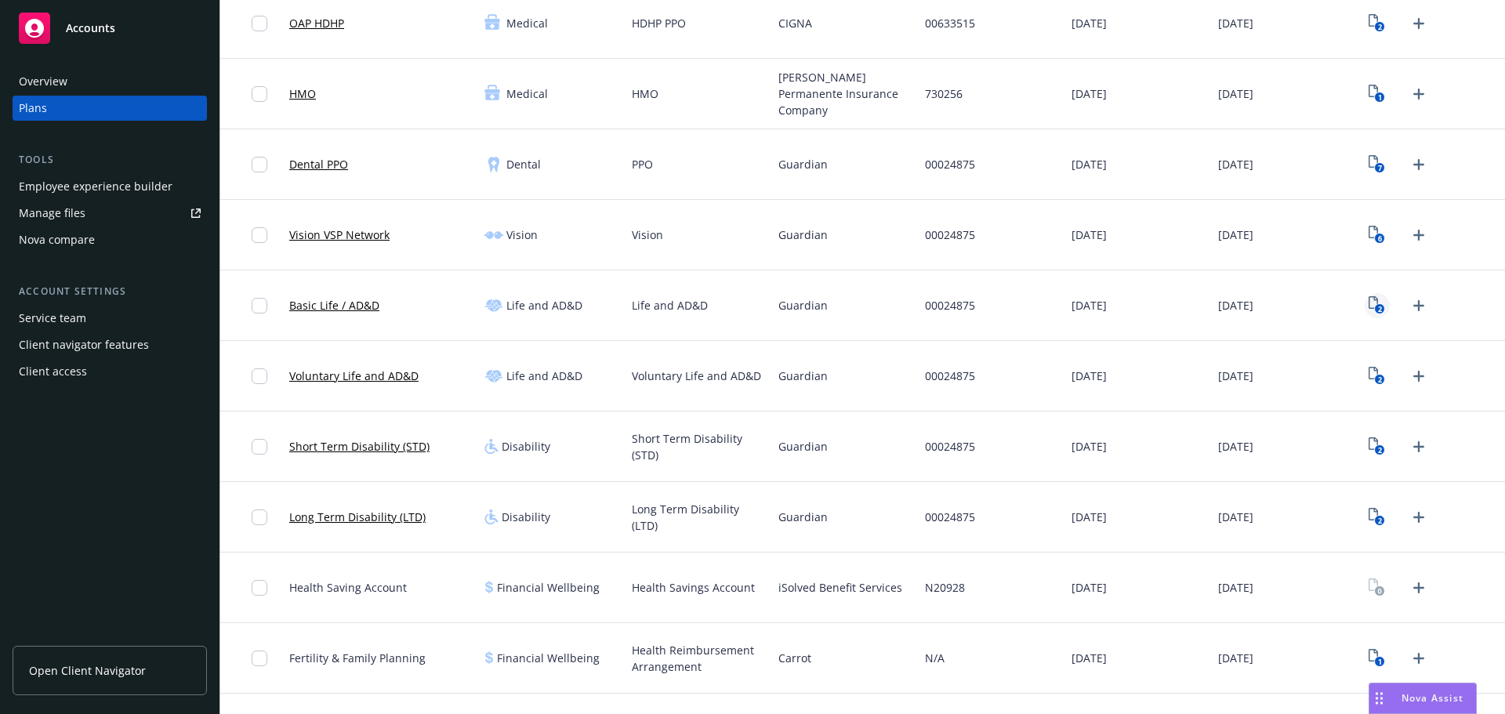
click at [1369, 297] on icon "2" at bounding box center [1377, 305] width 16 height 18
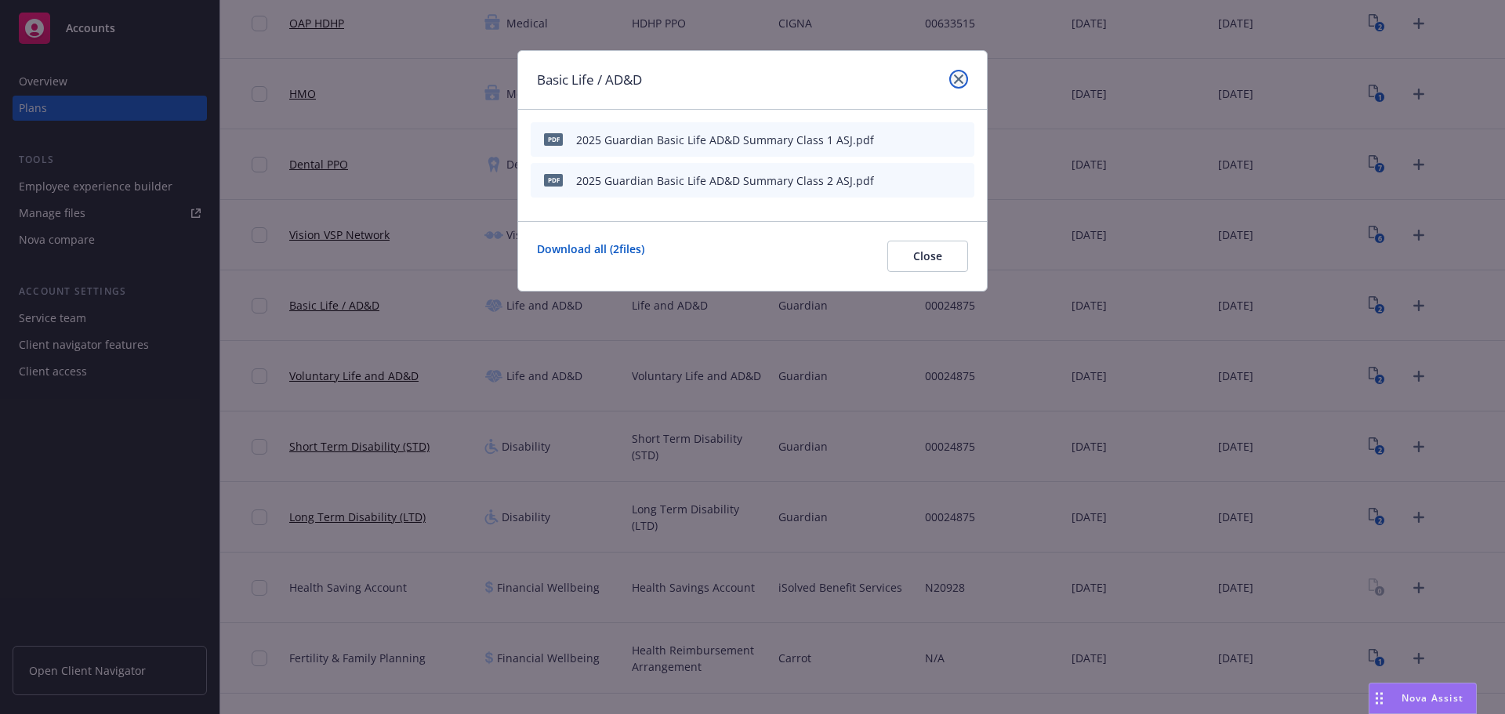
click at [958, 79] on icon "close" at bounding box center [958, 78] width 9 height 9
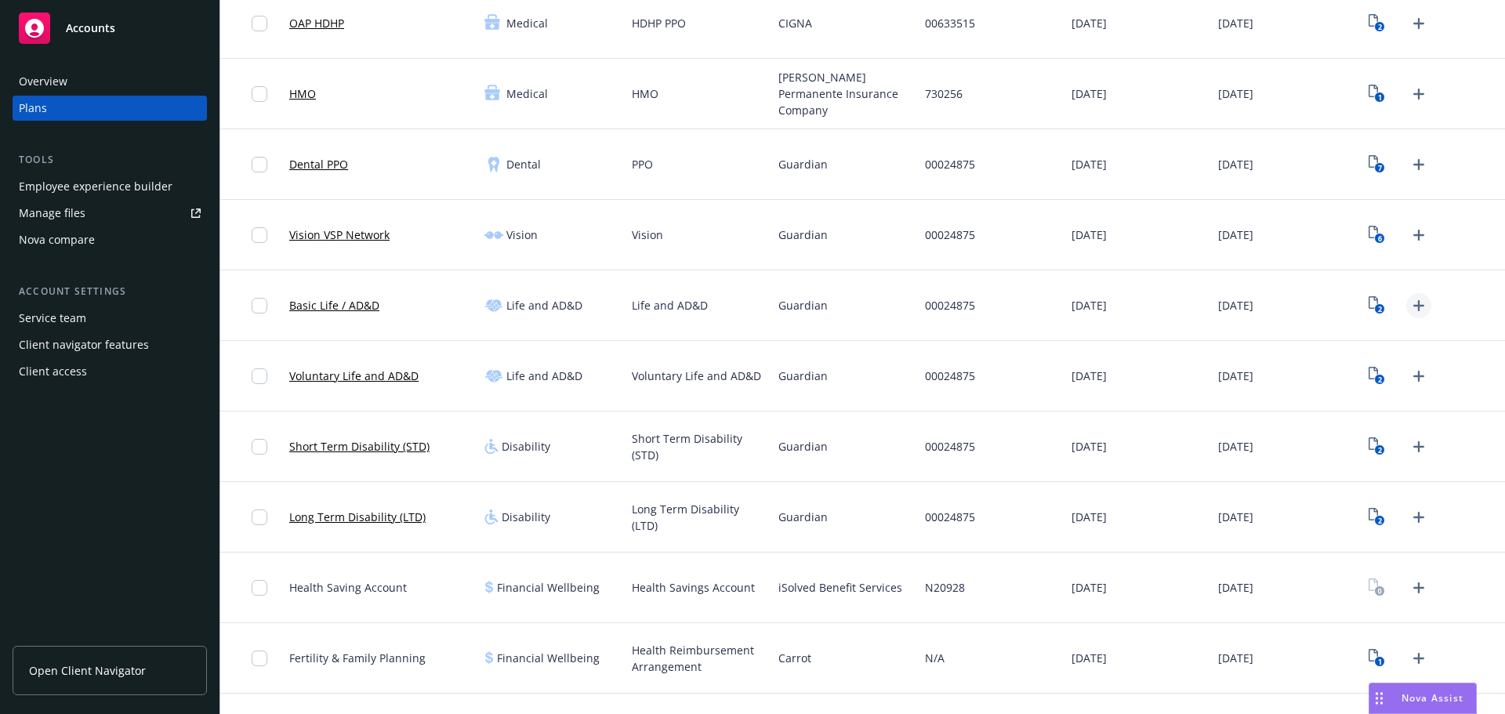
click at [1410, 314] on icon "Upload Plan Documents" at bounding box center [1419, 305] width 19 height 19
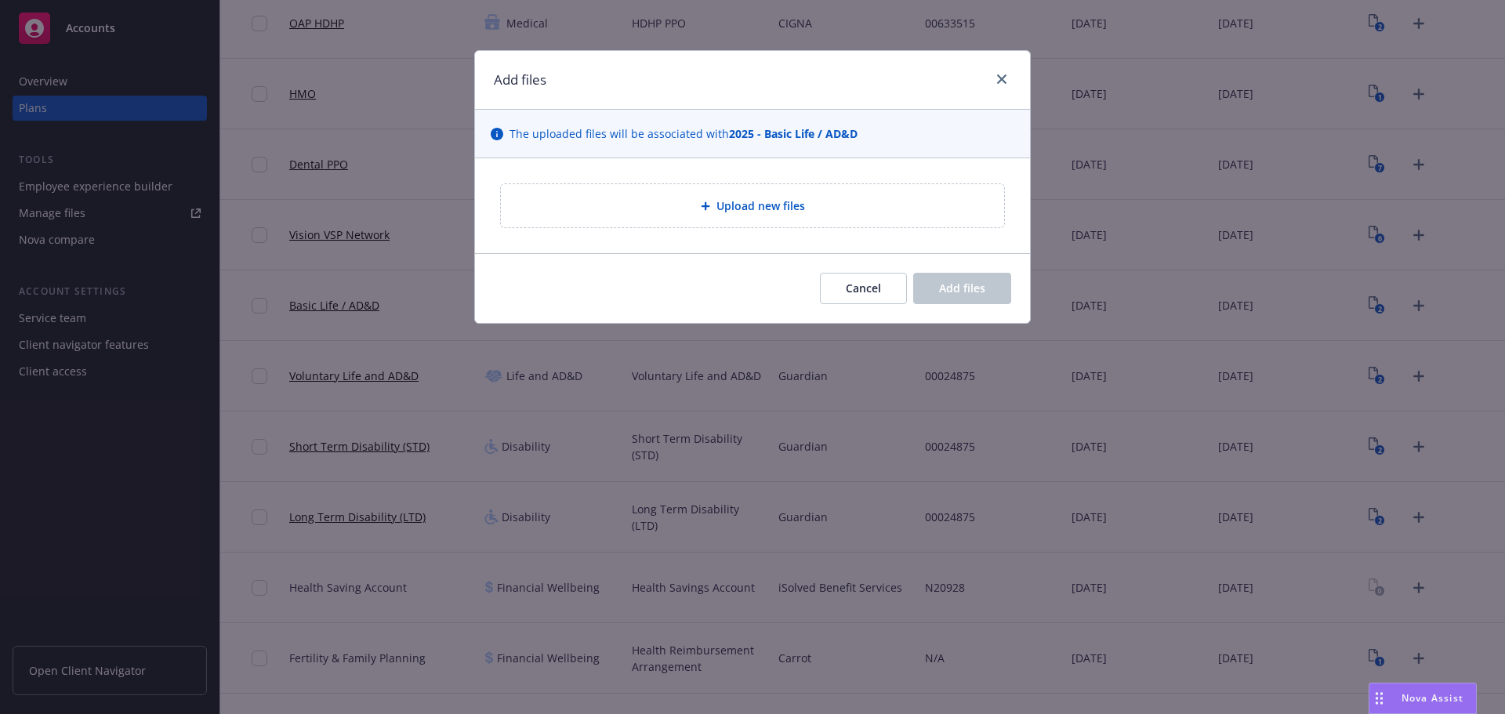
click at [746, 227] on div "Upload new files" at bounding box center [752, 205] width 503 height 43
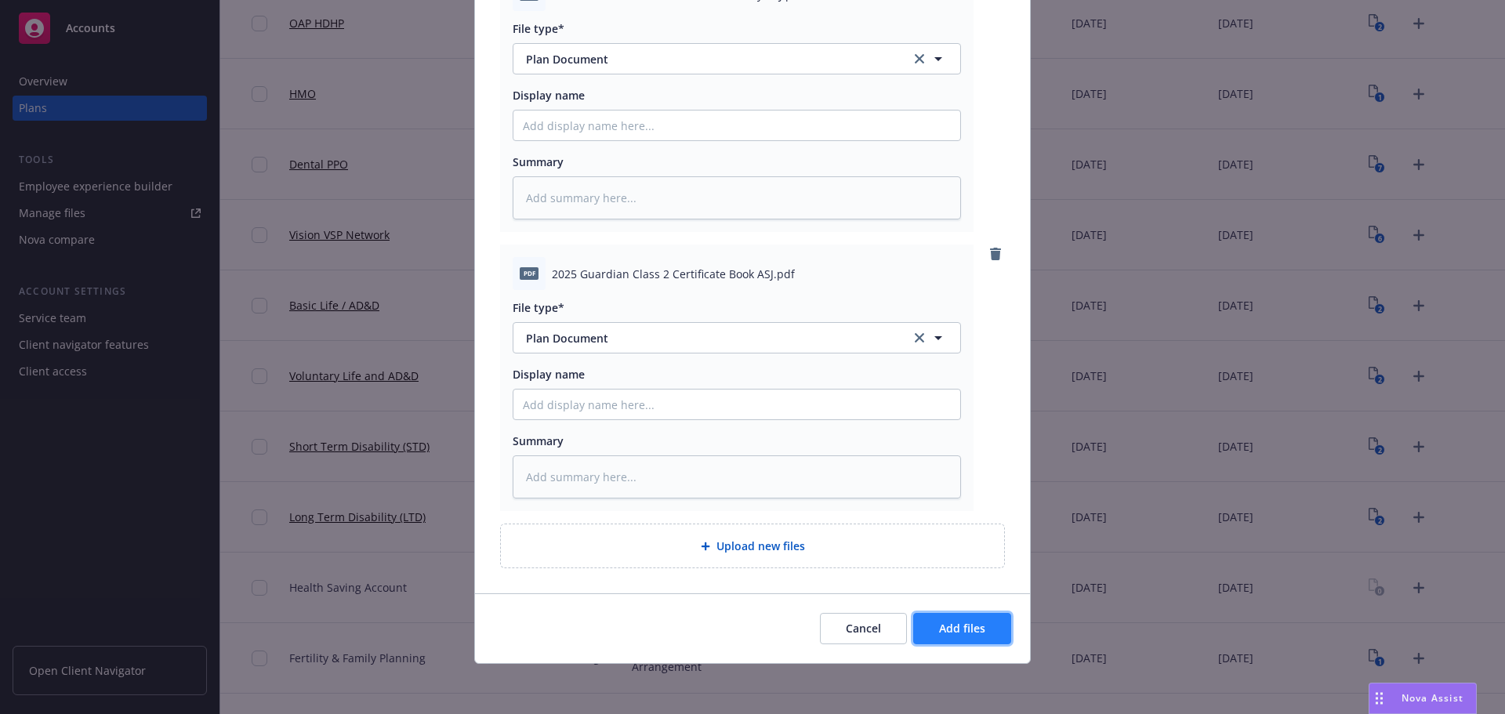
click at [962, 638] on button "Add files" at bounding box center [962, 628] width 98 height 31
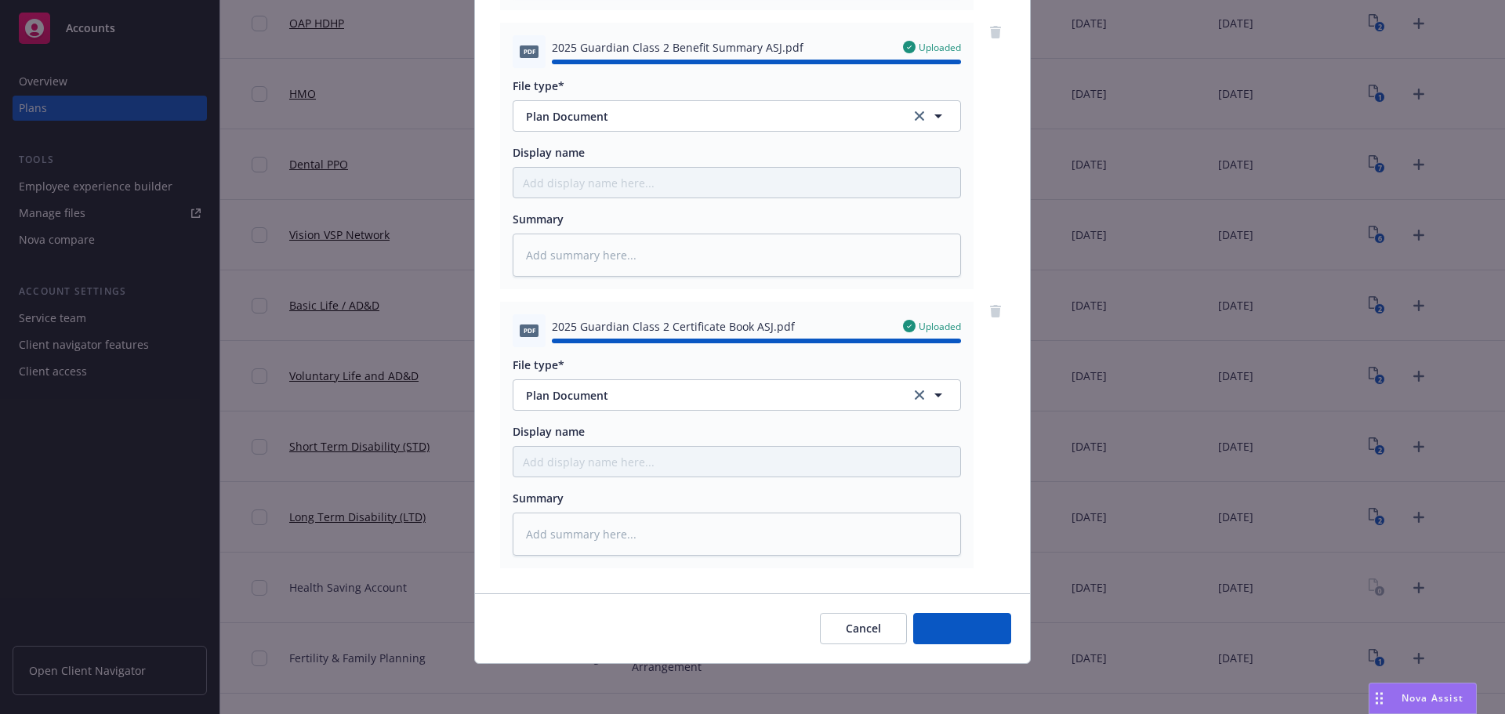
type textarea "x"
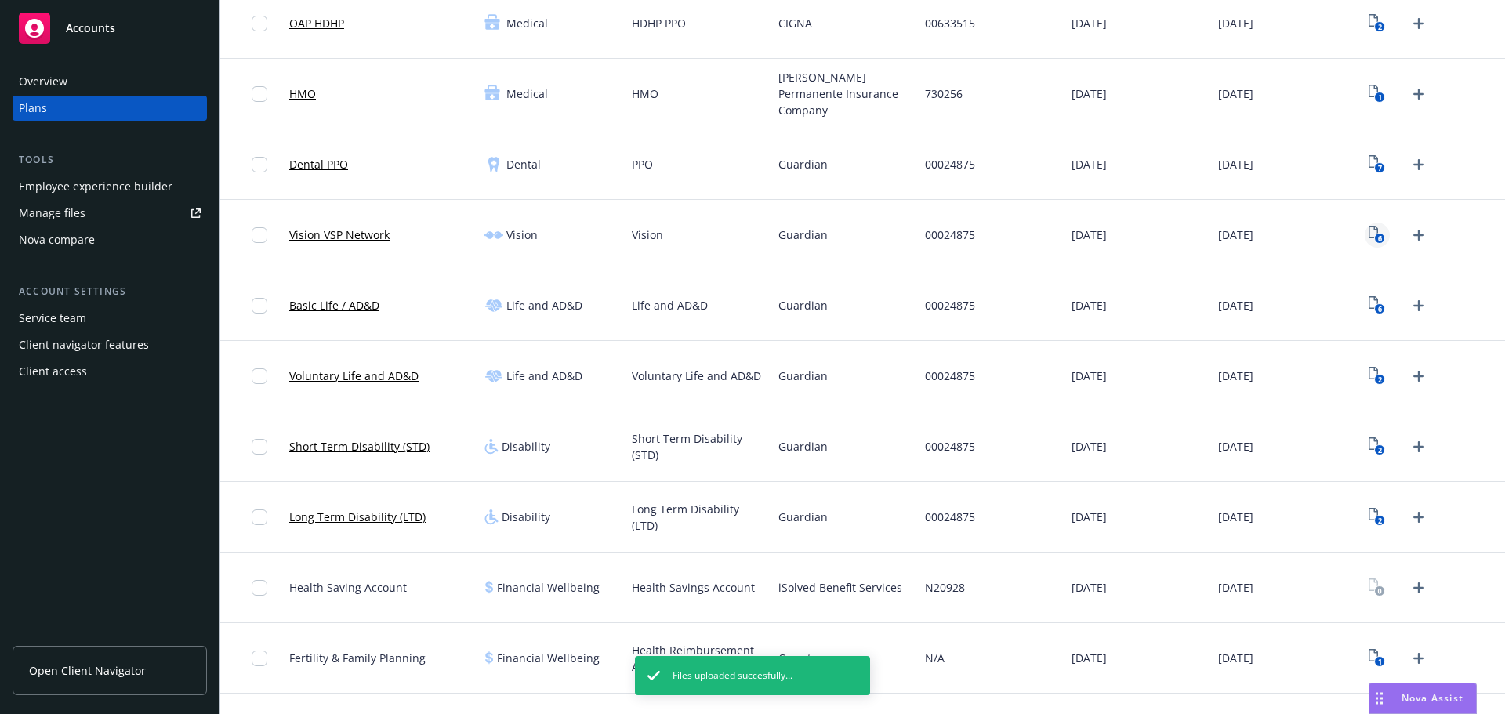
click at [1378, 241] on text "6" at bounding box center [1380, 239] width 4 height 10
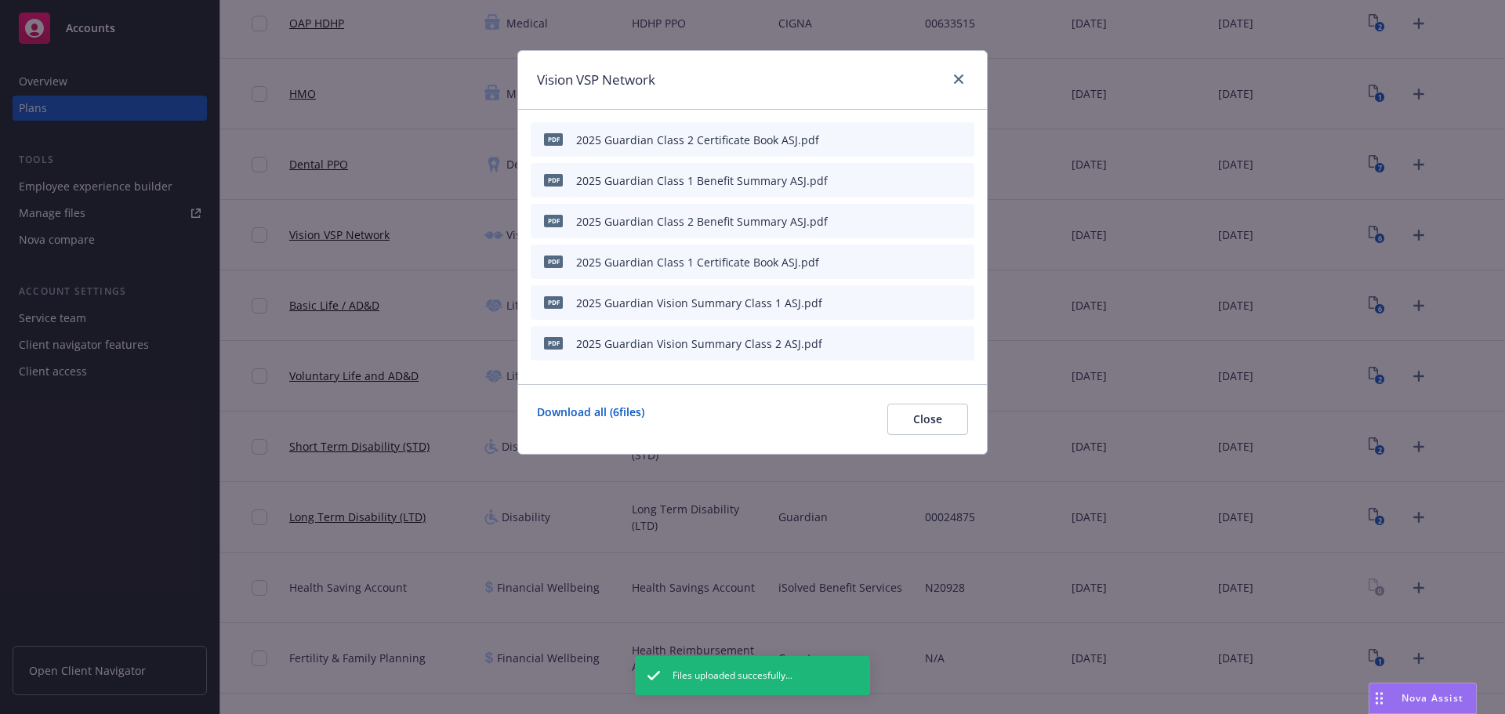
click at [886, 305] on icon "button" at bounding box center [884, 302] width 9 height 9
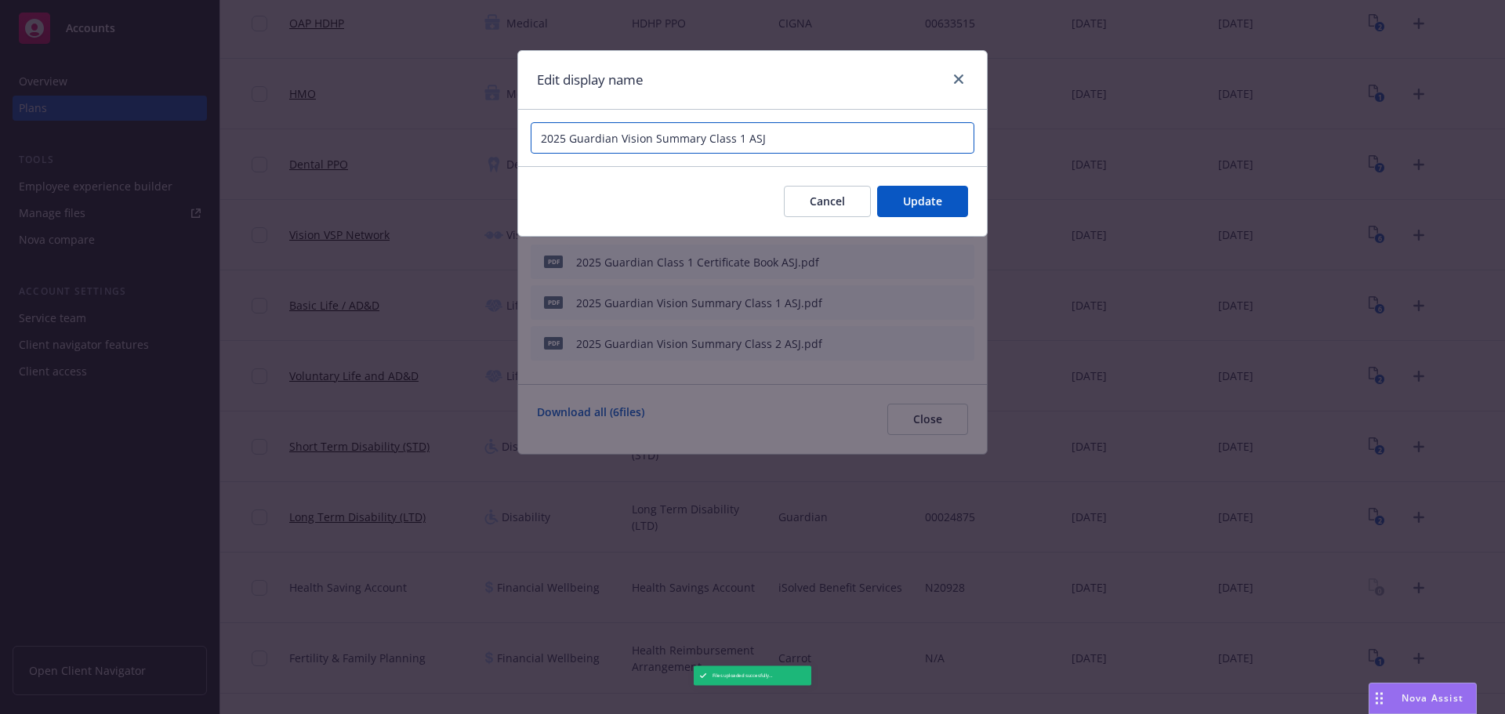
drag, startPoint x: 744, startPoint y: 133, endPoint x: 872, endPoint y: 218, distance: 153.3
click at [715, 138] on input "2025 Guardian Vision Summary Class 1 ASJ" at bounding box center [753, 137] width 444 height 31
type input "2025 Guardian Vision Class 1 Summary ASJ"
click at [898, 209] on button "Update" at bounding box center [922, 201] width 91 height 31
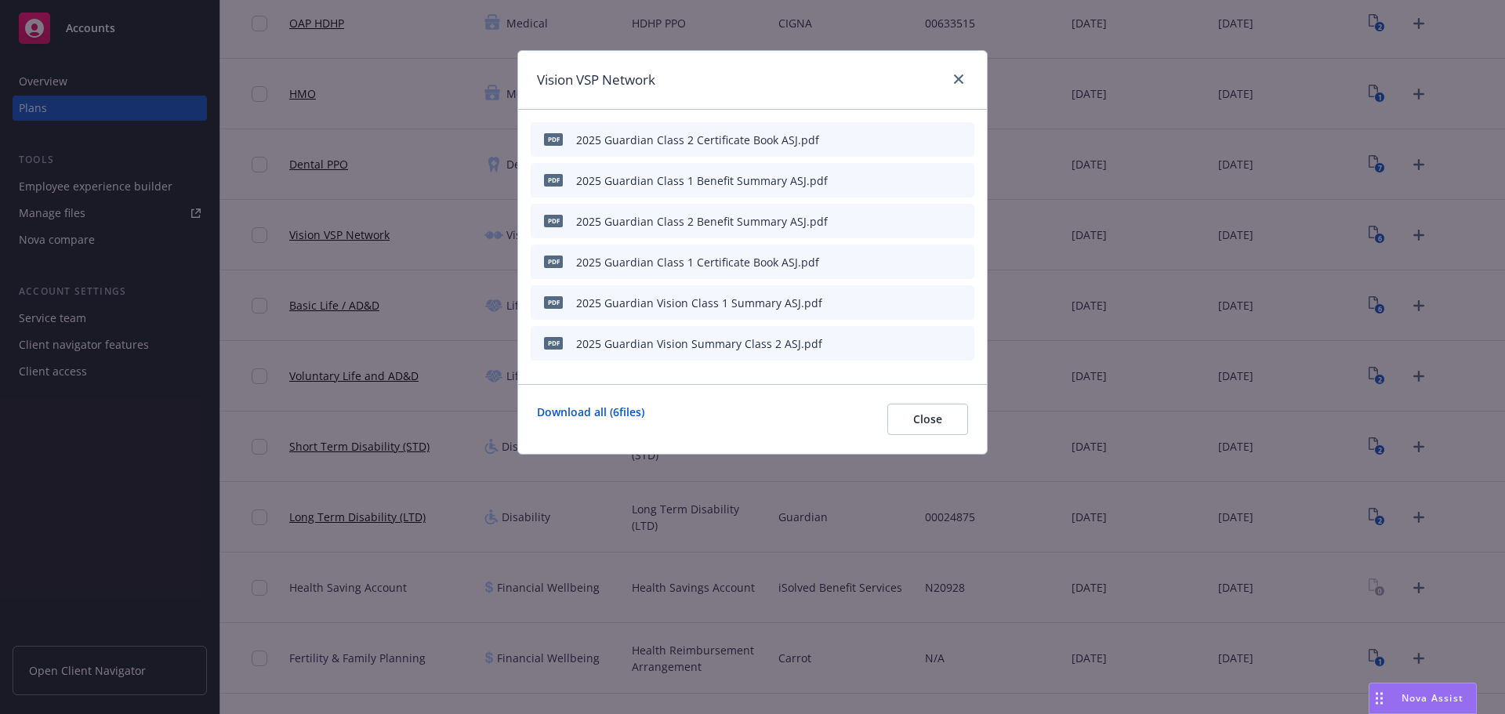
click at [890, 343] on button "button" at bounding box center [885, 343] width 13 height 13
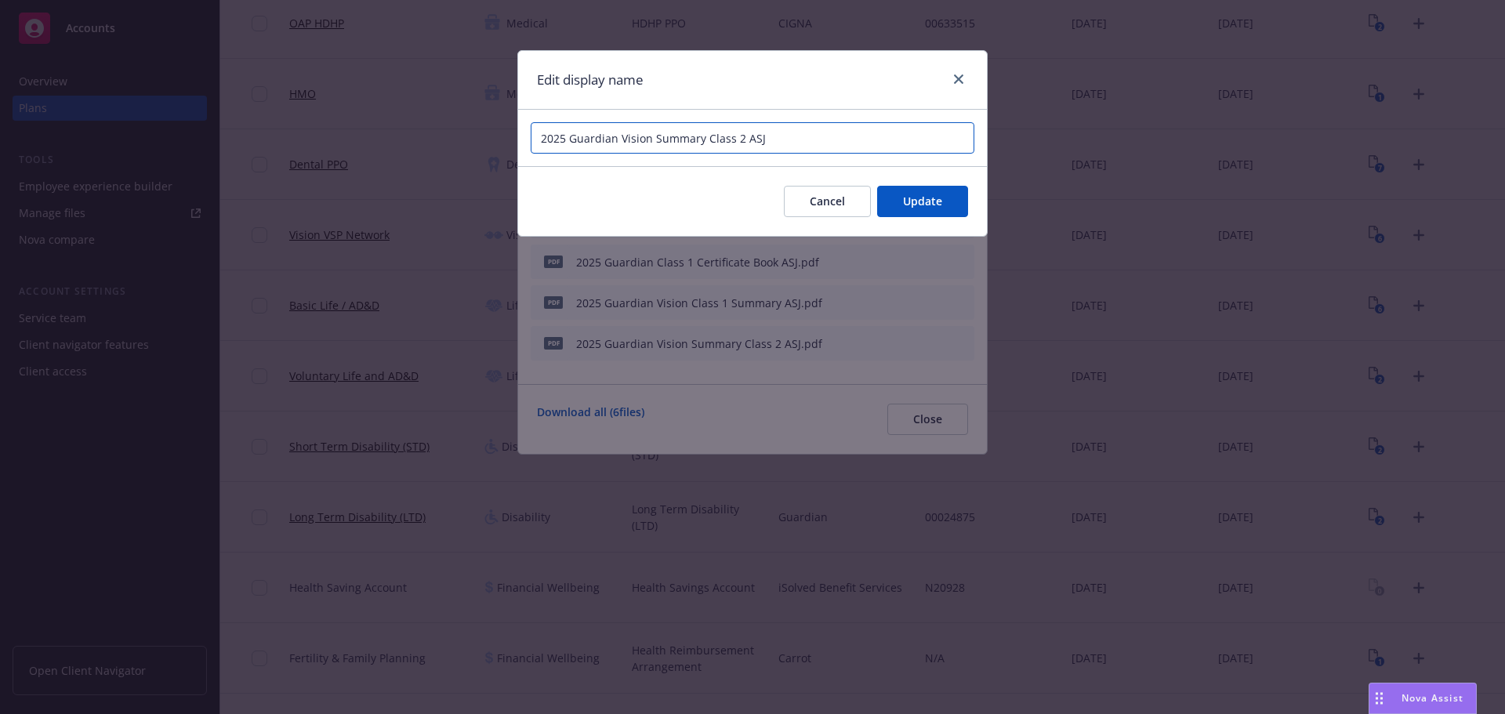
drag, startPoint x: 746, startPoint y: 138, endPoint x: 707, endPoint y: 140, distance: 38.5
click at [707, 140] on input "2025 Guardian Vision Summary Class 2 ASJ" at bounding box center [753, 137] width 444 height 31
paste input "Class 2"
type input "2025 Guardian Vision Class 2 Summary ASJ"
click at [927, 224] on div "Cancel Update" at bounding box center [752, 201] width 469 height 70
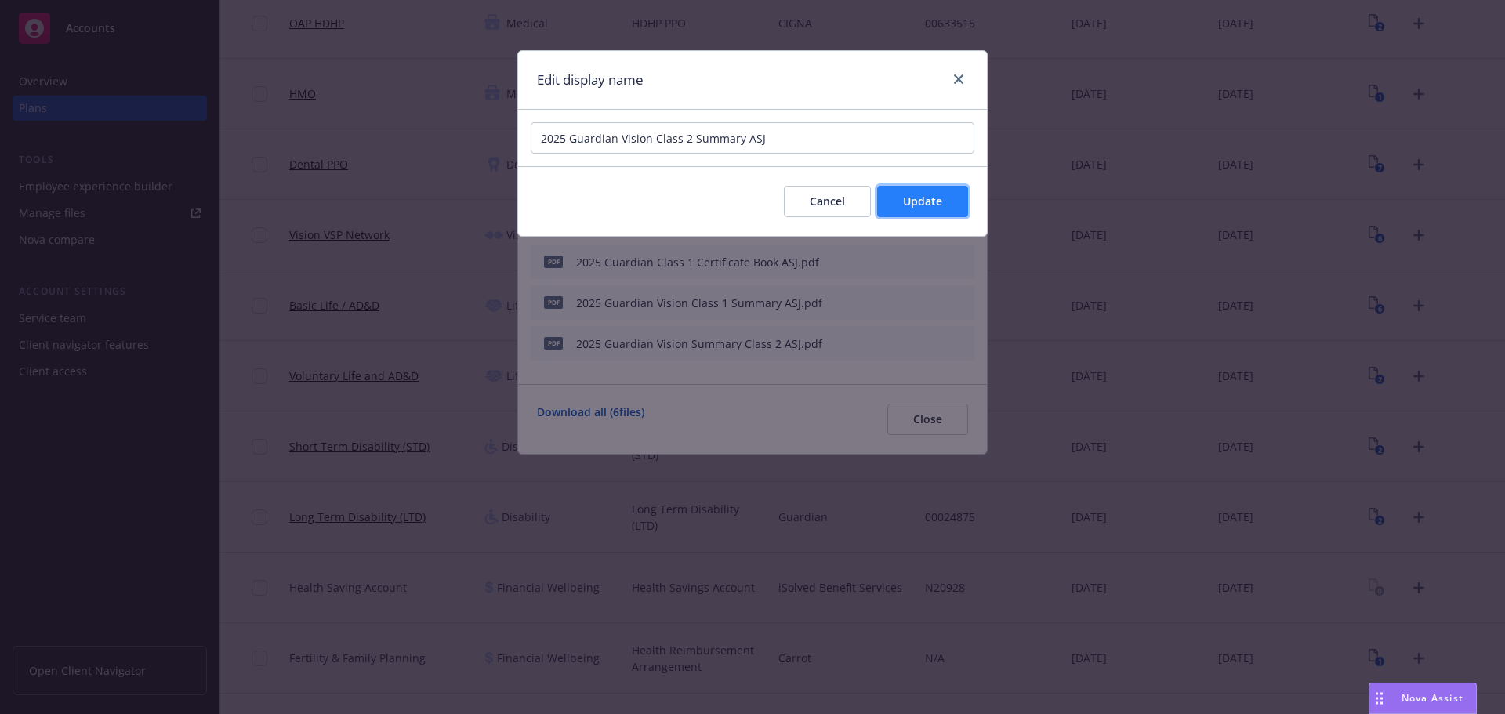
click at [927, 216] on button "Update" at bounding box center [922, 201] width 91 height 31
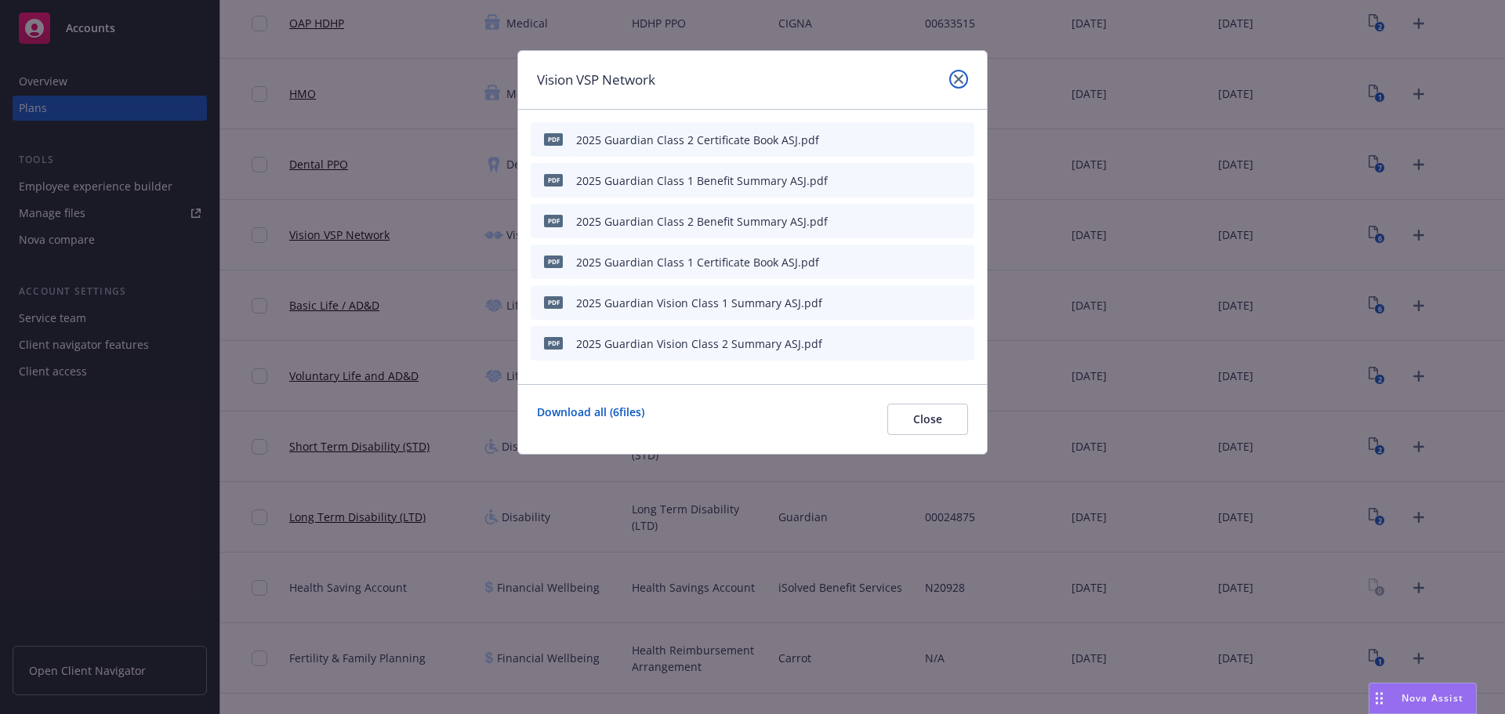
click at [954, 77] on icon "close" at bounding box center [958, 78] width 9 height 9
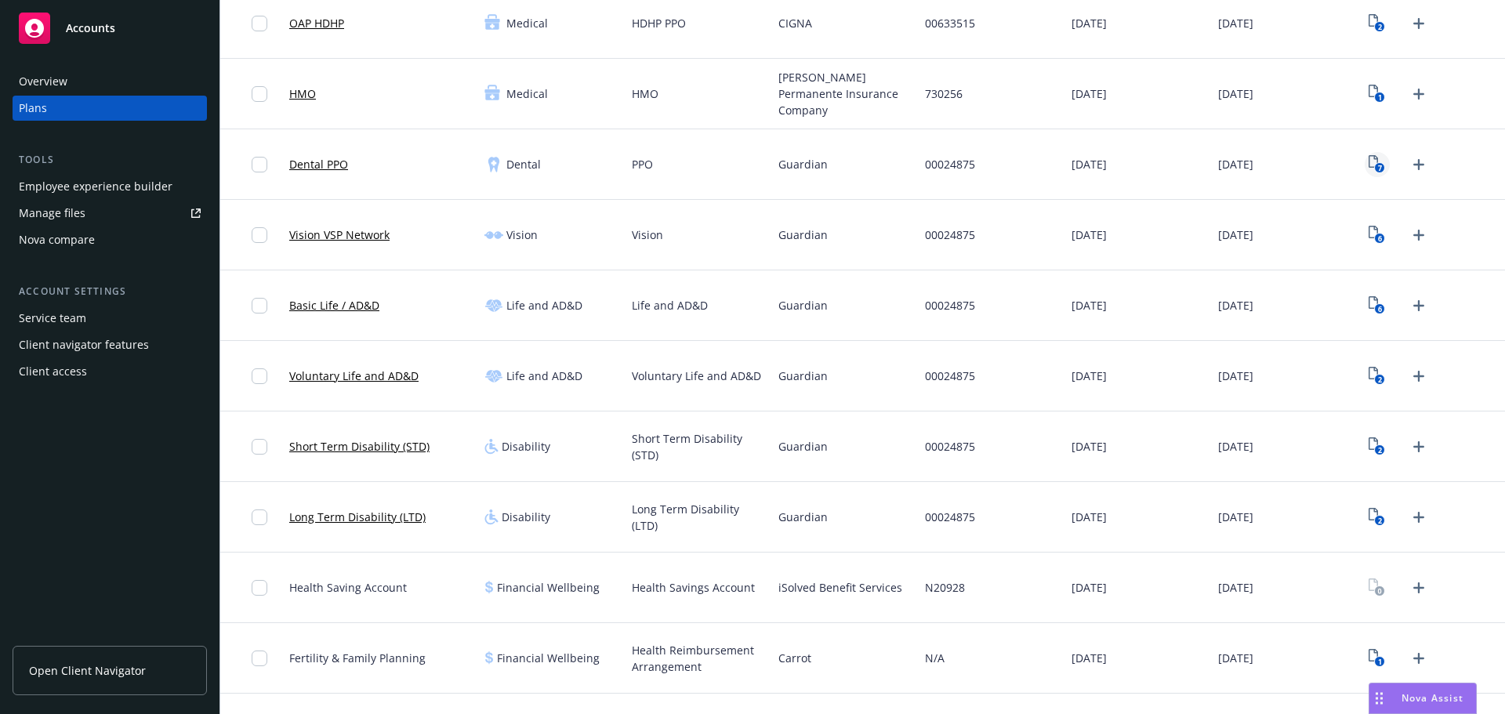
click at [1378, 169] on text "7" at bounding box center [1380, 168] width 4 height 10
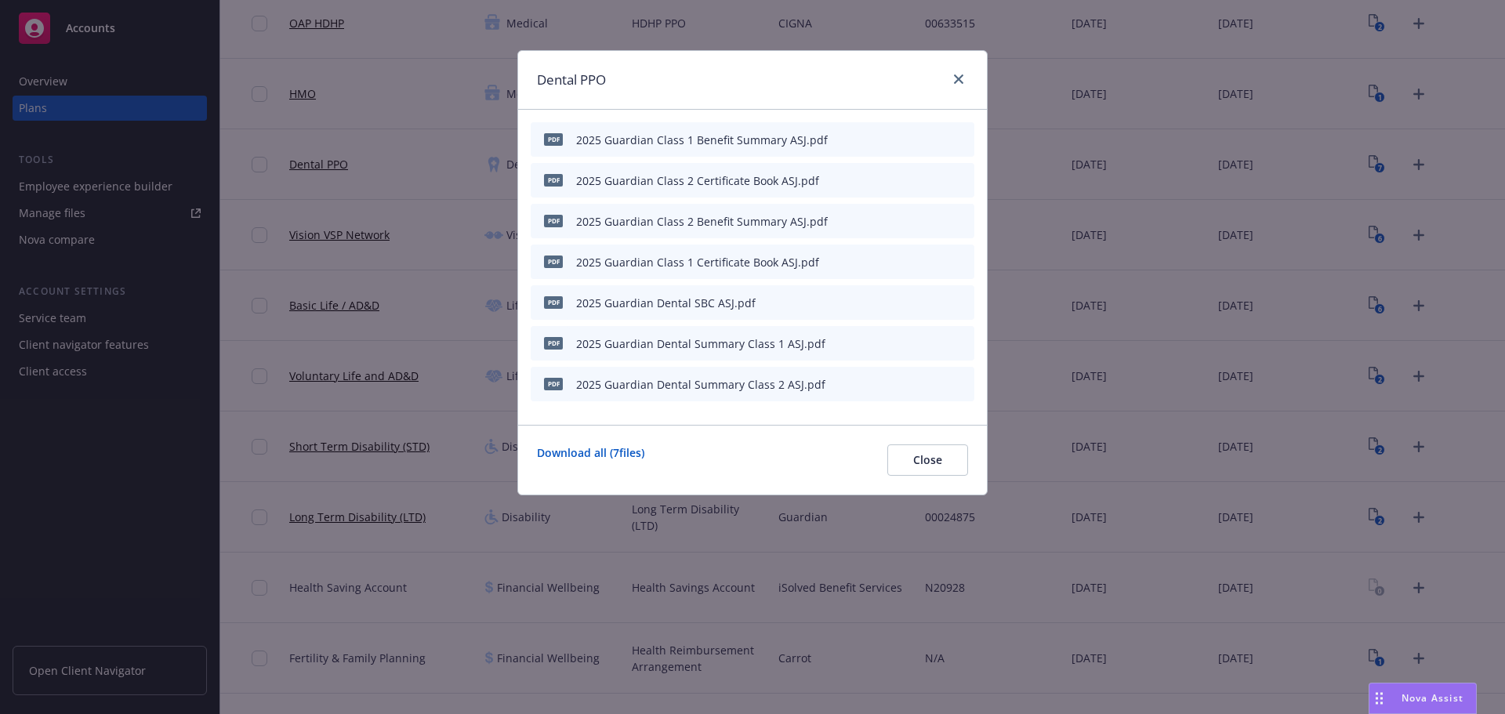
click at [887, 343] on icon "button" at bounding box center [884, 343] width 9 height 9
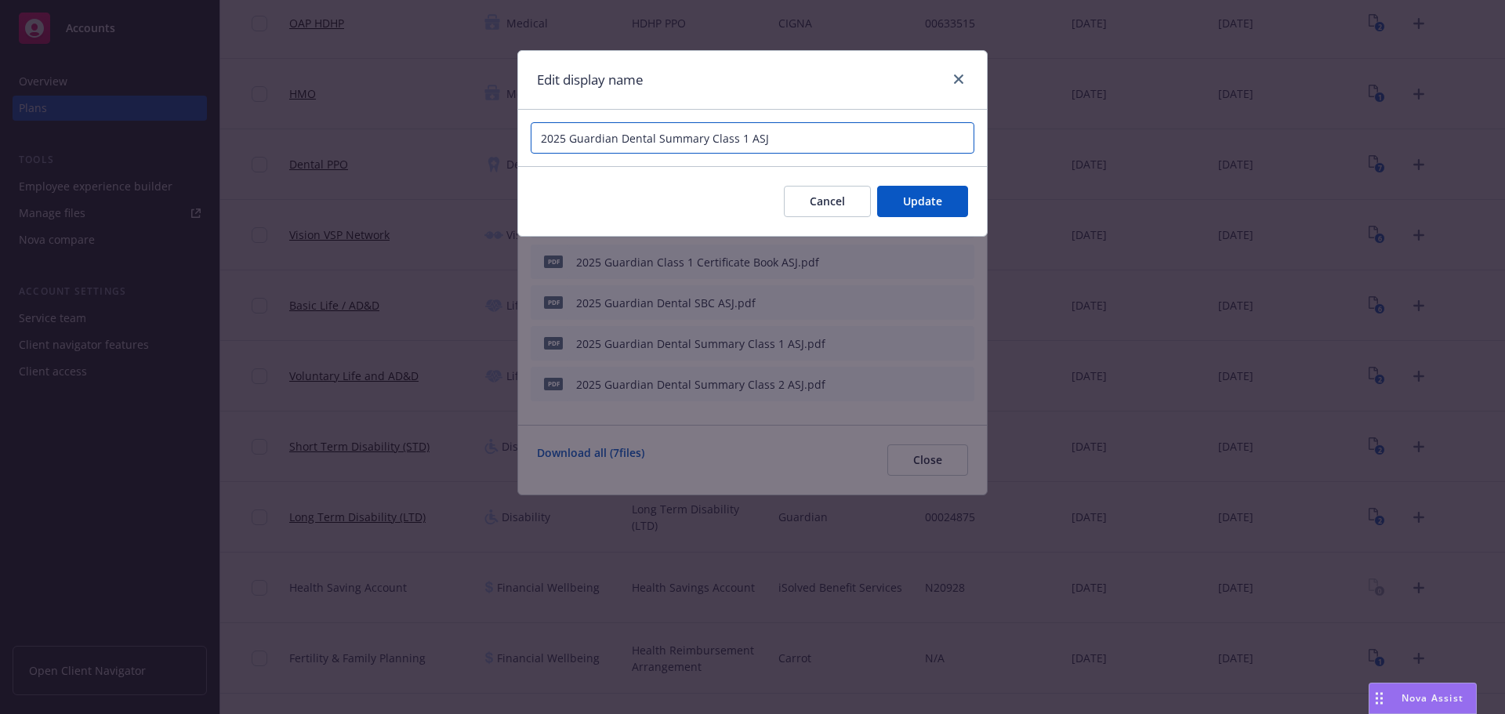
drag, startPoint x: 747, startPoint y: 138, endPoint x: 709, endPoint y: 139, distance: 38.4
click at [709, 139] on input "2025 Guardian Dental Summary Class 1 ASJ" at bounding box center [753, 137] width 444 height 31
paste input "Class 2"
type input "2025 Guardian Dental Class 1 Summary ASJ"
click at [935, 210] on button "Update" at bounding box center [922, 201] width 91 height 31
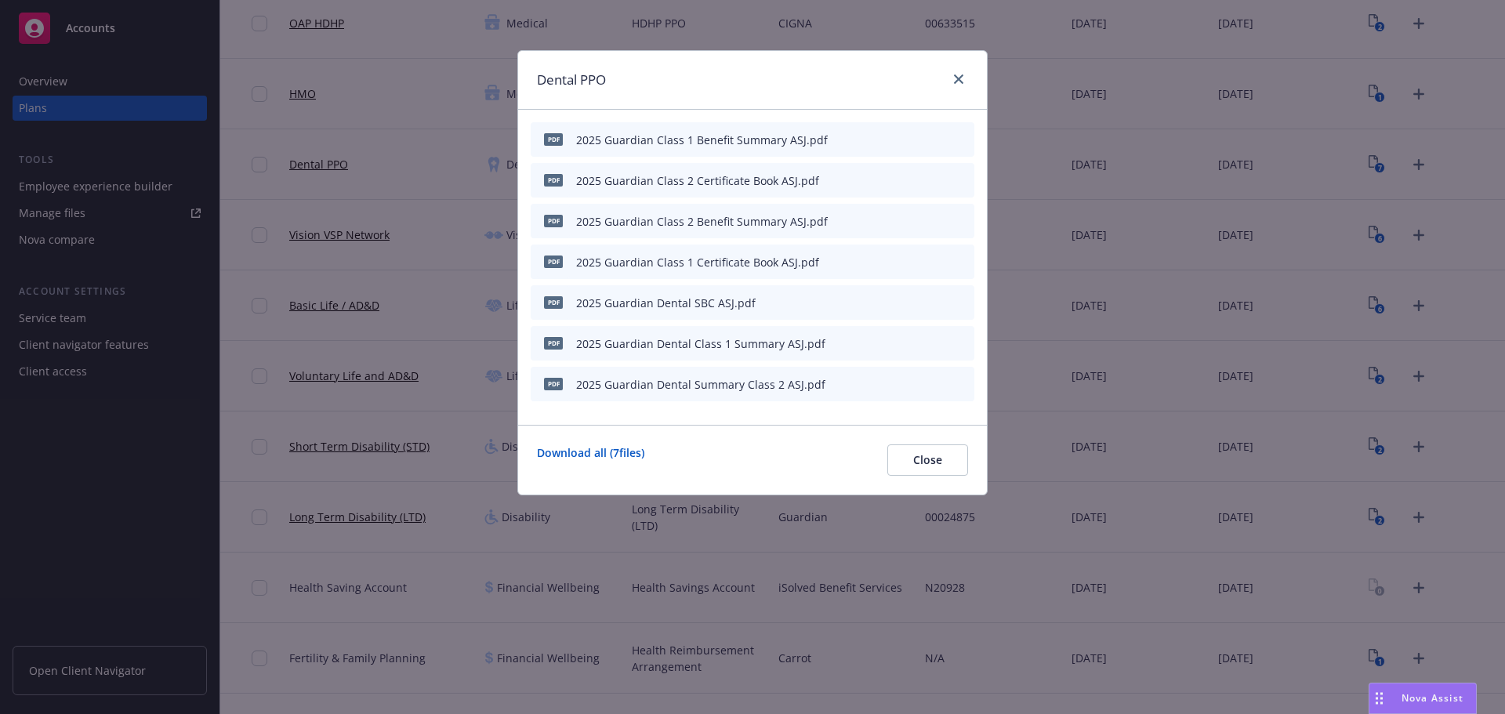
click at [884, 382] on icon "button" at bounding box center [884, 383] width 9 height 9
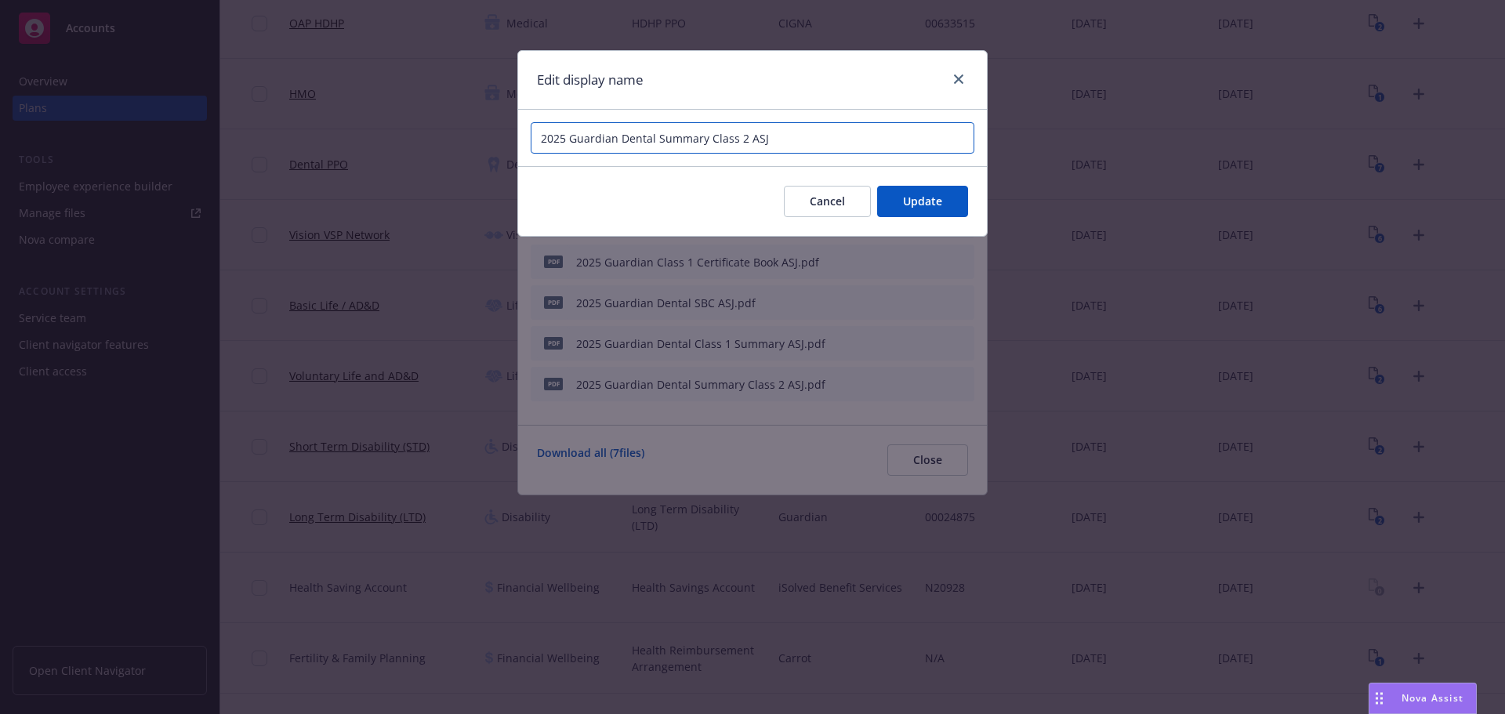
drag, startPoint x: 746, startPoint y: 140, endPoint x: 705, endPoint y: 143, distance: 40.9
click at [705, 143] on input "2025 Guardian Dental Summary Class 2 ASJ" at bounding box center [753, 137] width 444 height 31
paste input "Class 2"
type input "2025 Guardian Dental Class 2 Summary ASJ"
click at [891, 197] on button "Update" at bounding box center [922, 201] width 91 height 31
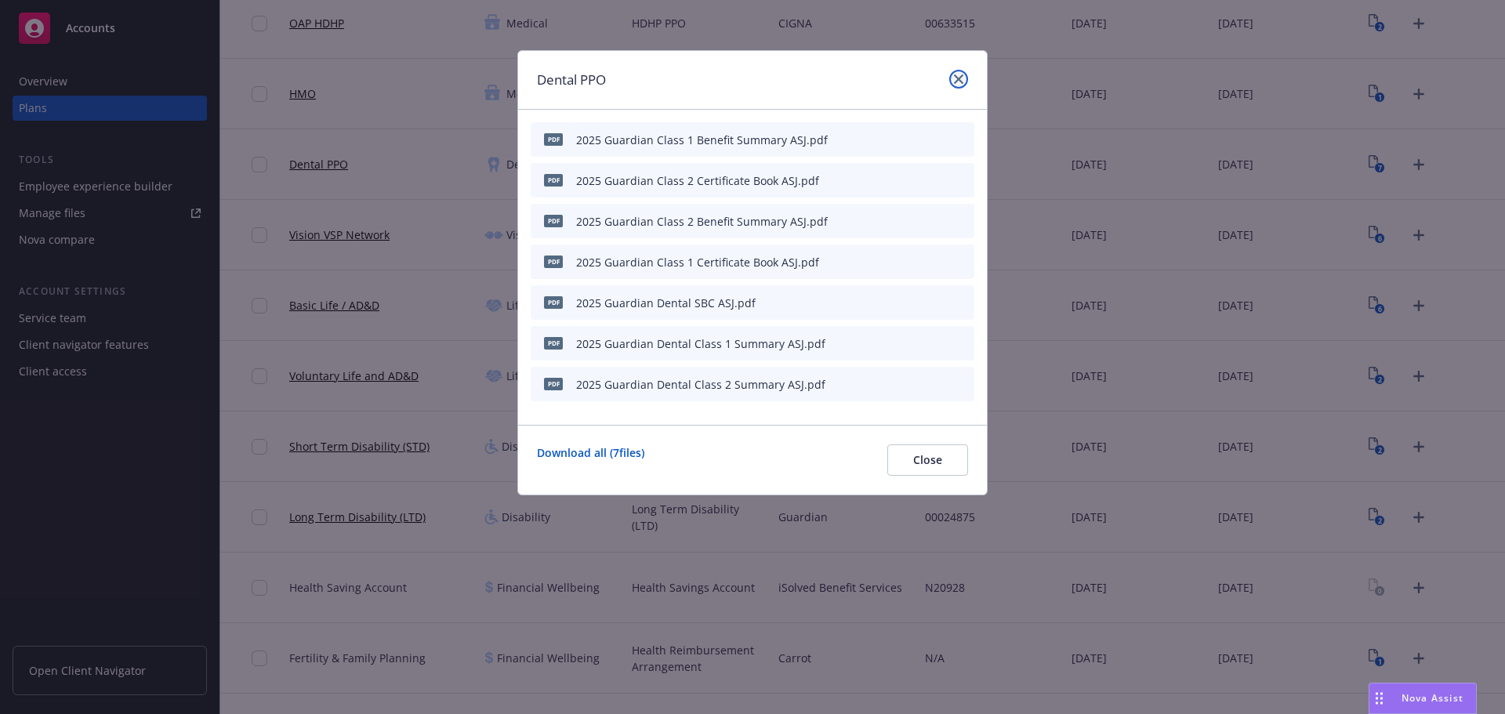
click at [954, 79] on icon "close" at bounding box center [958, 78] width 9 height 9
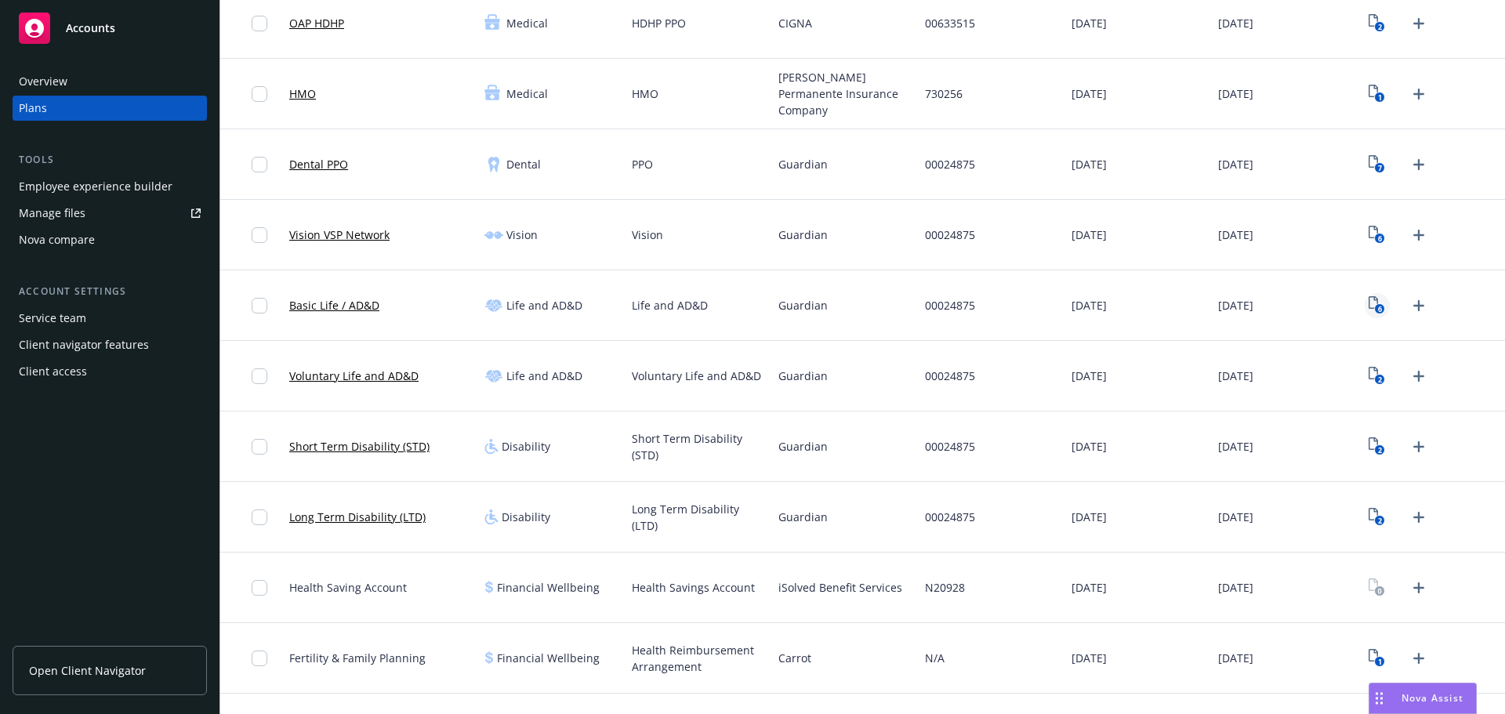
click at [1375, 310] on rect "View Plan Documents" at bounding box center [1380, 309] width 10 height 10
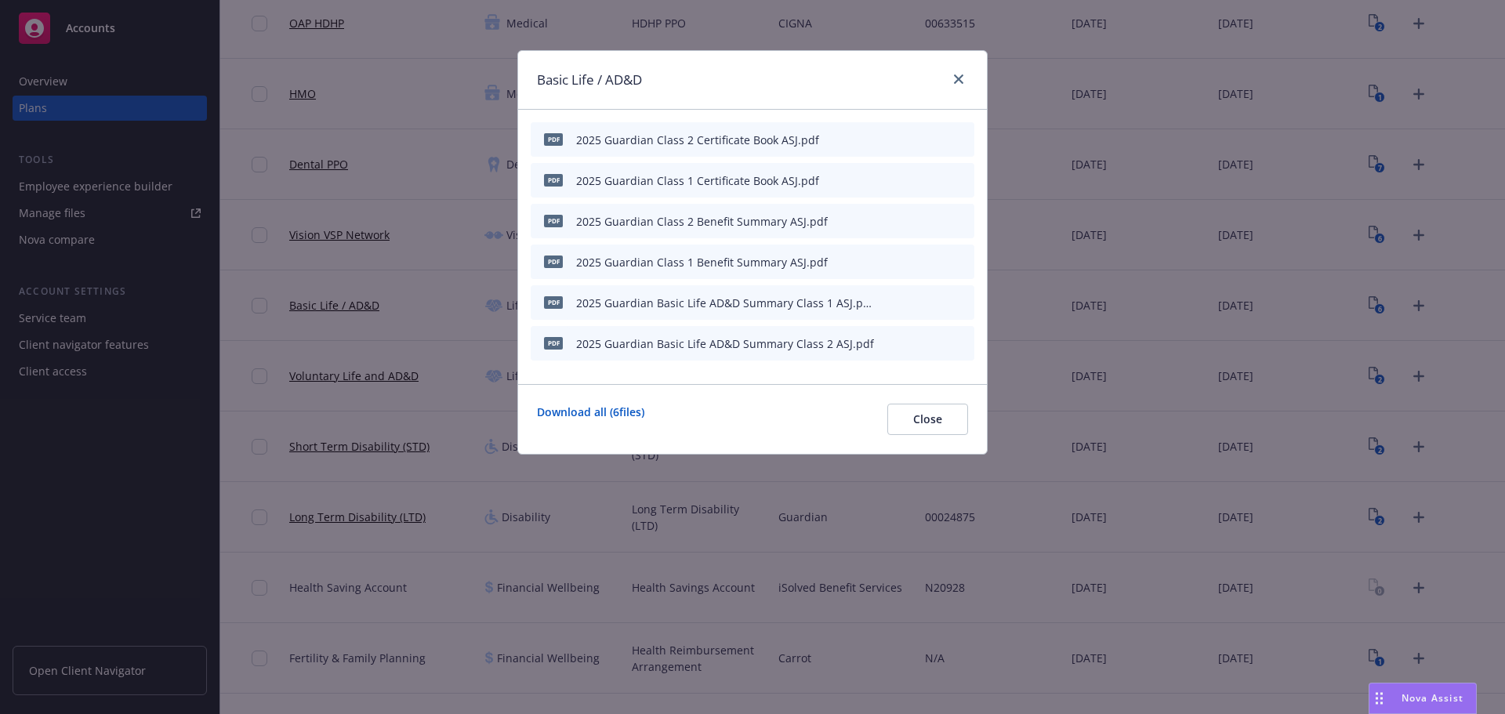
click at [887, 300] on icon "button" at bounding box center [884, 302] width 9 height 9
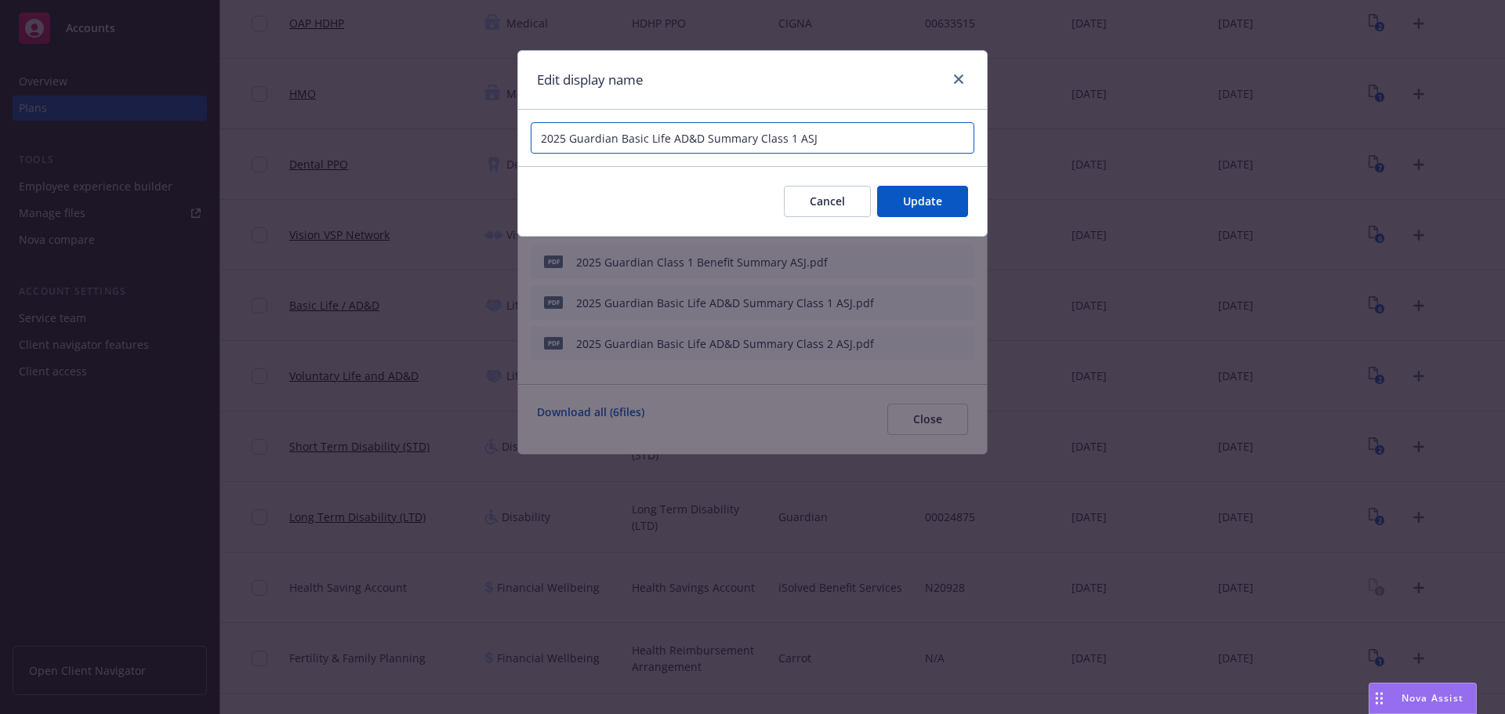
drag, startPoint x: 788, startPoint y: 139, endPoint x: 757, endPoint y: 144, distance: 31.1
click at [757, 144] on input "2025 Guardian Basic Life AD&D Summary Class 1 ASJ" at bounding box center [753, 137] width 444 height 31
paste input "Class 2"
type input "2025 Guardian Basic Life AD&D Class 1 Summary ASJ"
click at [909, 199] on span "Update" at bounding box center [922, 201] width 39 height 15
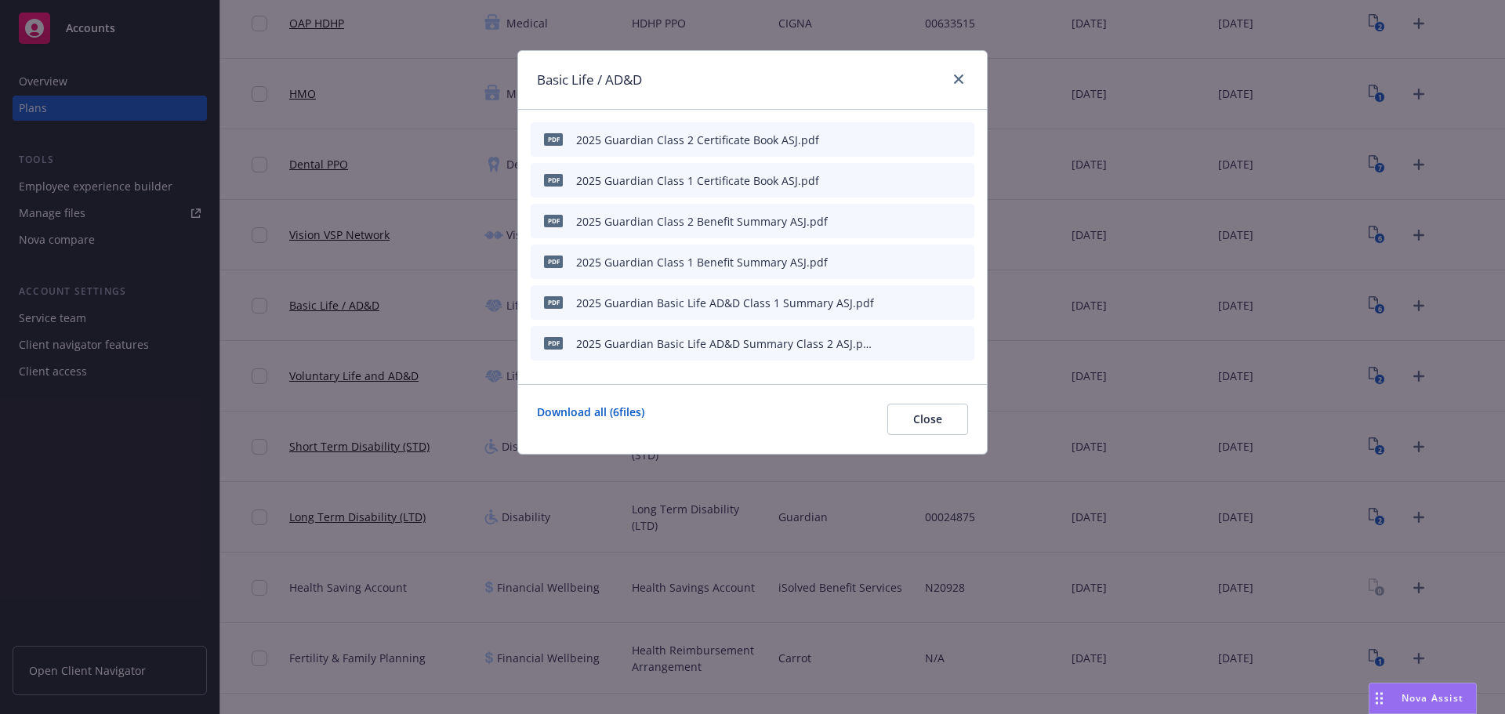
click at [888, 341] on icon "button" at bounding box center [884, 343] width 9 height 9
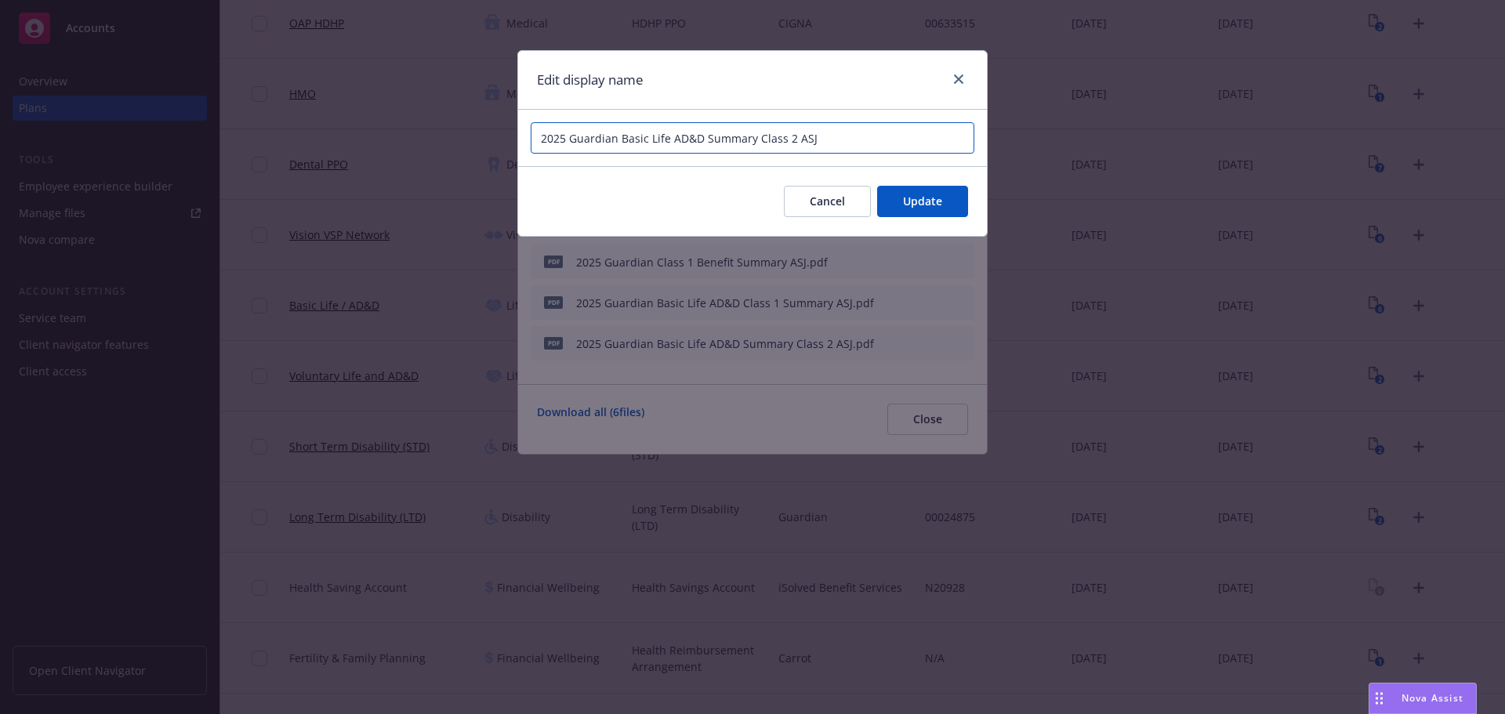
drag, startPoint x: 784, startPoint y: 139, endPoint x: 757, endPoint y: 140, distance: 26.7
click at [757, 140] on input "2025 Guardian Basic Life AD&D Summary Class 2 ASJ" at bounding box center [753, 137] width 444 height 31
paste input "Class 2"
type input "2025 Guardian Basic Life AD&D Class 2 Summary ASJ"
click at [954, 216] on button "Update" at bounding box center [922, 201] width 91 height 31
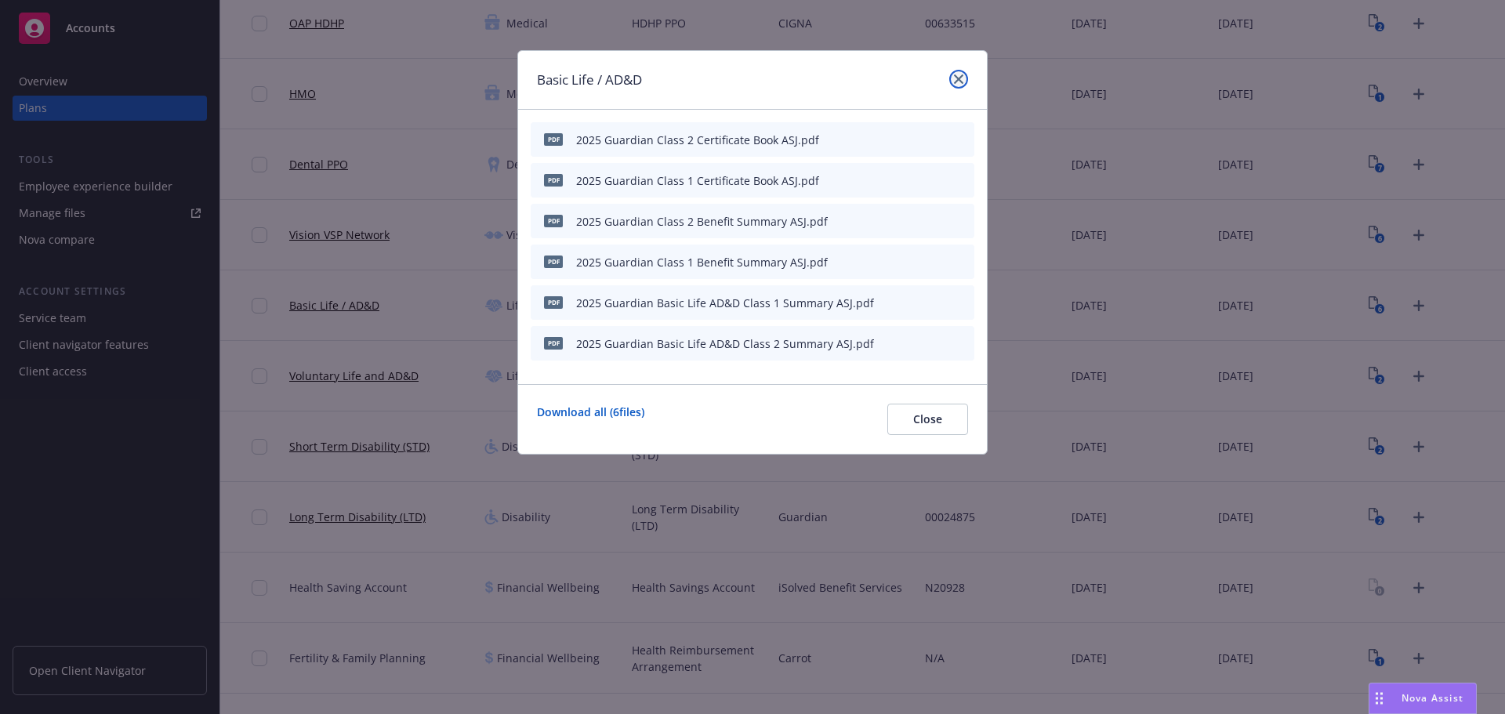
click at [960, 73] on link "close" at bounding box center [958, 79] width 19 height 19
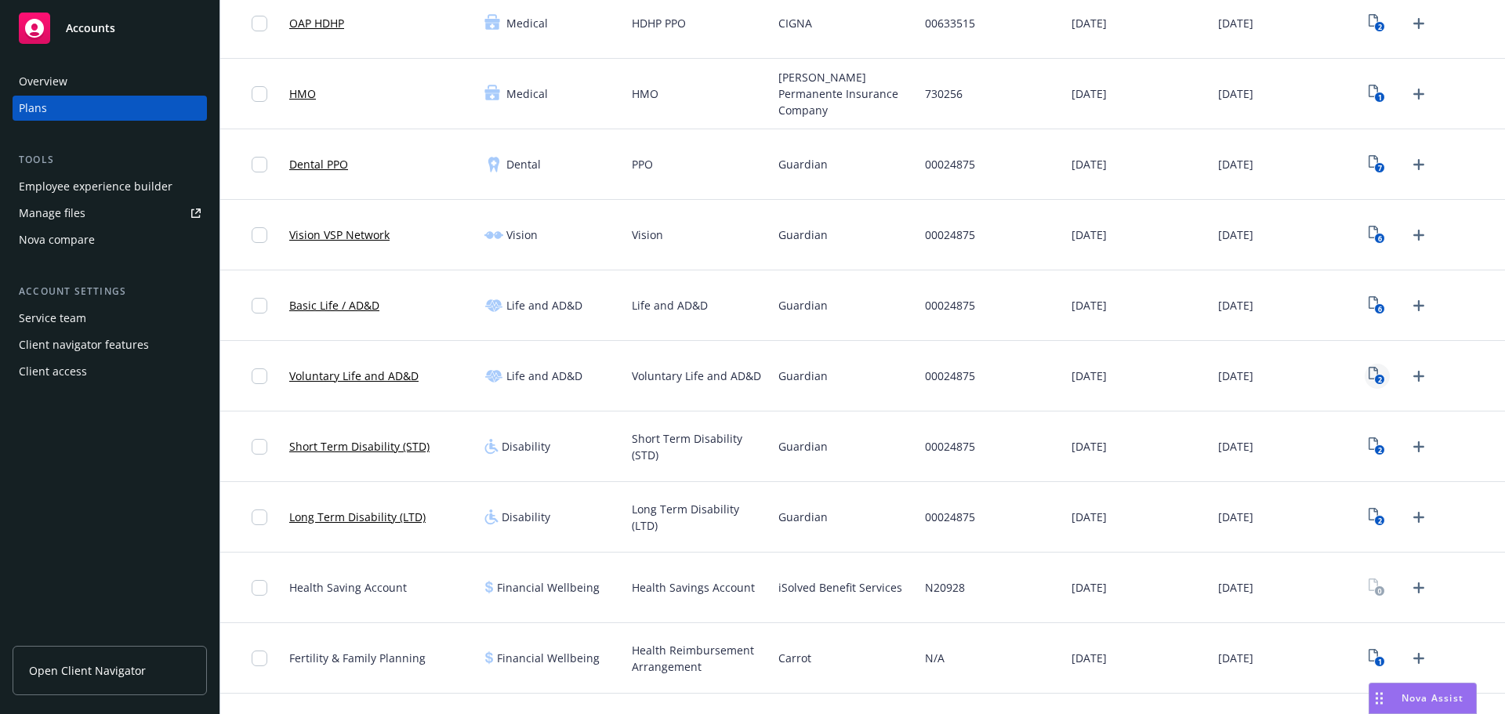
click at [1370, 376] on icon "2" at bounding box center [1377, 376] width 16 height 18
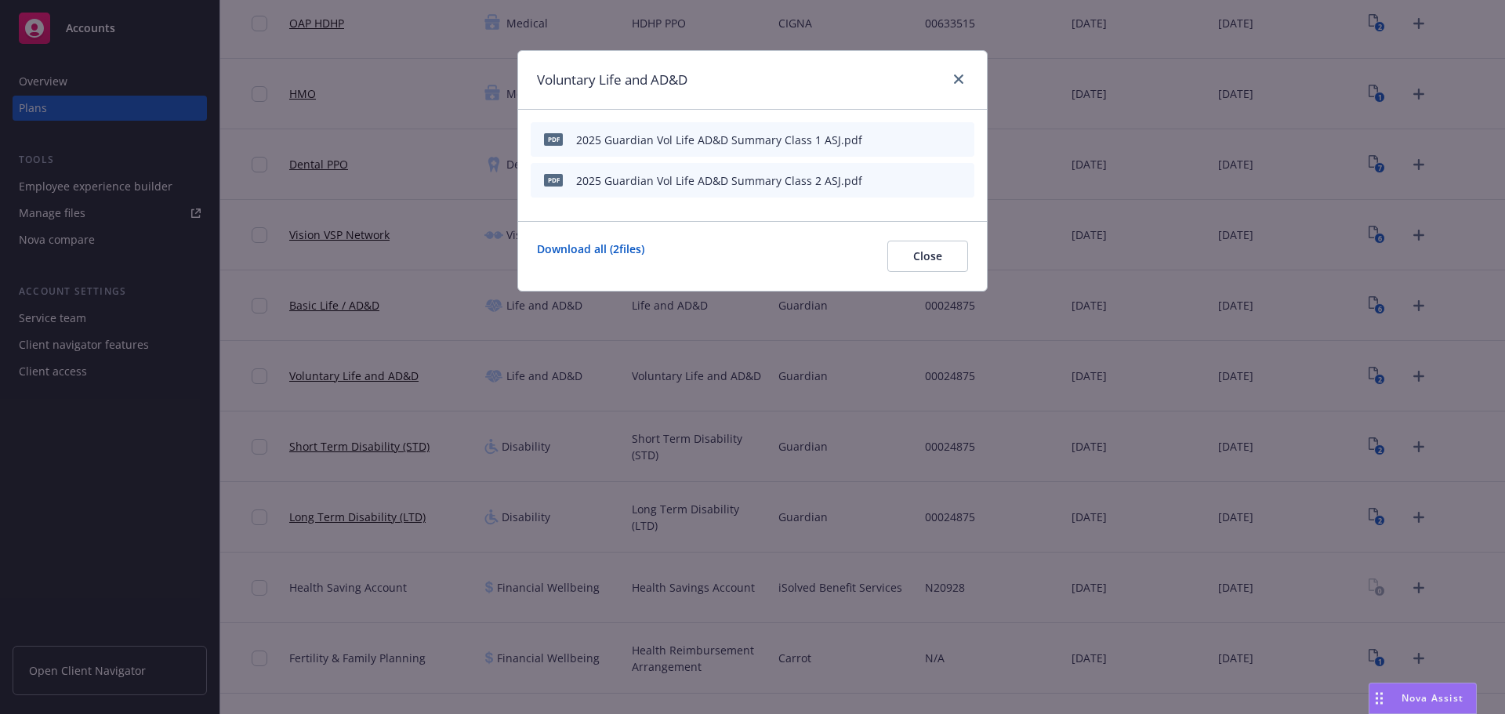
click at [885, 138] on icon "button" at bounding box center [884, 139] width 9 height 9
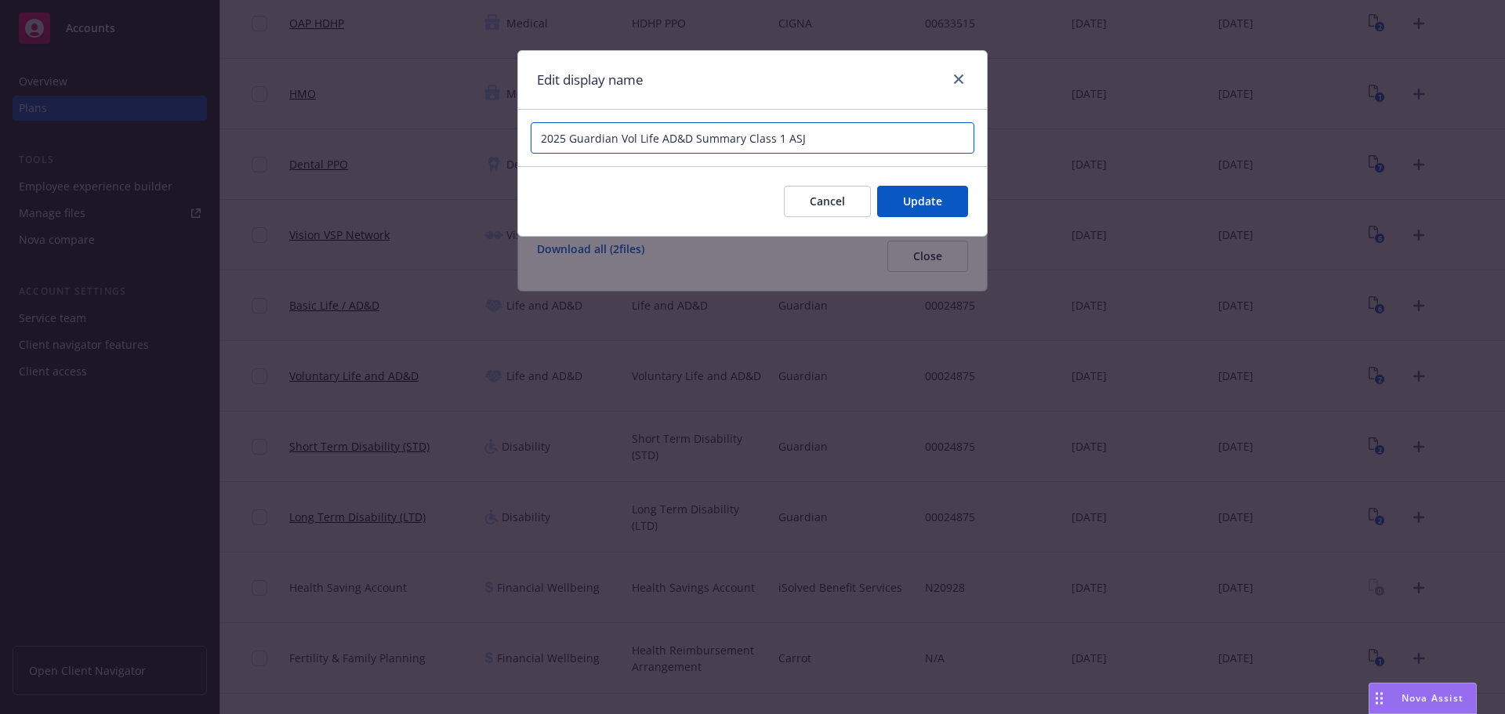
drag, startPoint x: 768, startPoint y: 140, endPoint x: 740, endPoint y: 141, distance: 28.2
click at [740, 141] on input "2025 Guardian Vol Life AD&D Summary Class 1 ASJ" at bounding box center [753, 137] width 444 height 31
paste input "Class 2"
type input "2025 Guardian Vol Life AD&D Class 1 Summary ASJ"
click at [916, 204] on span "Update" at bounding box center [922, 201] width 39 height 15
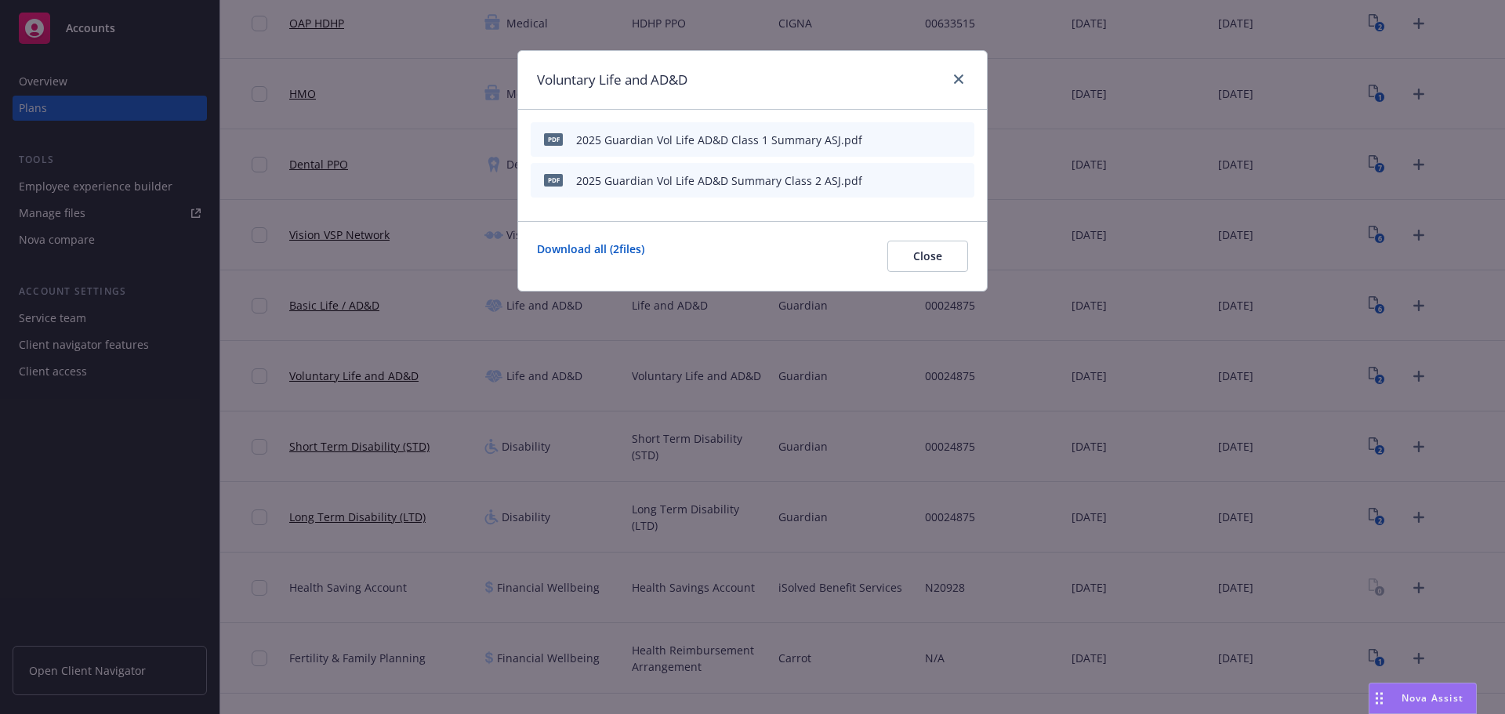
click at [884, 180] on icon "button" at bounding box center [884, 180] width 9 height 9
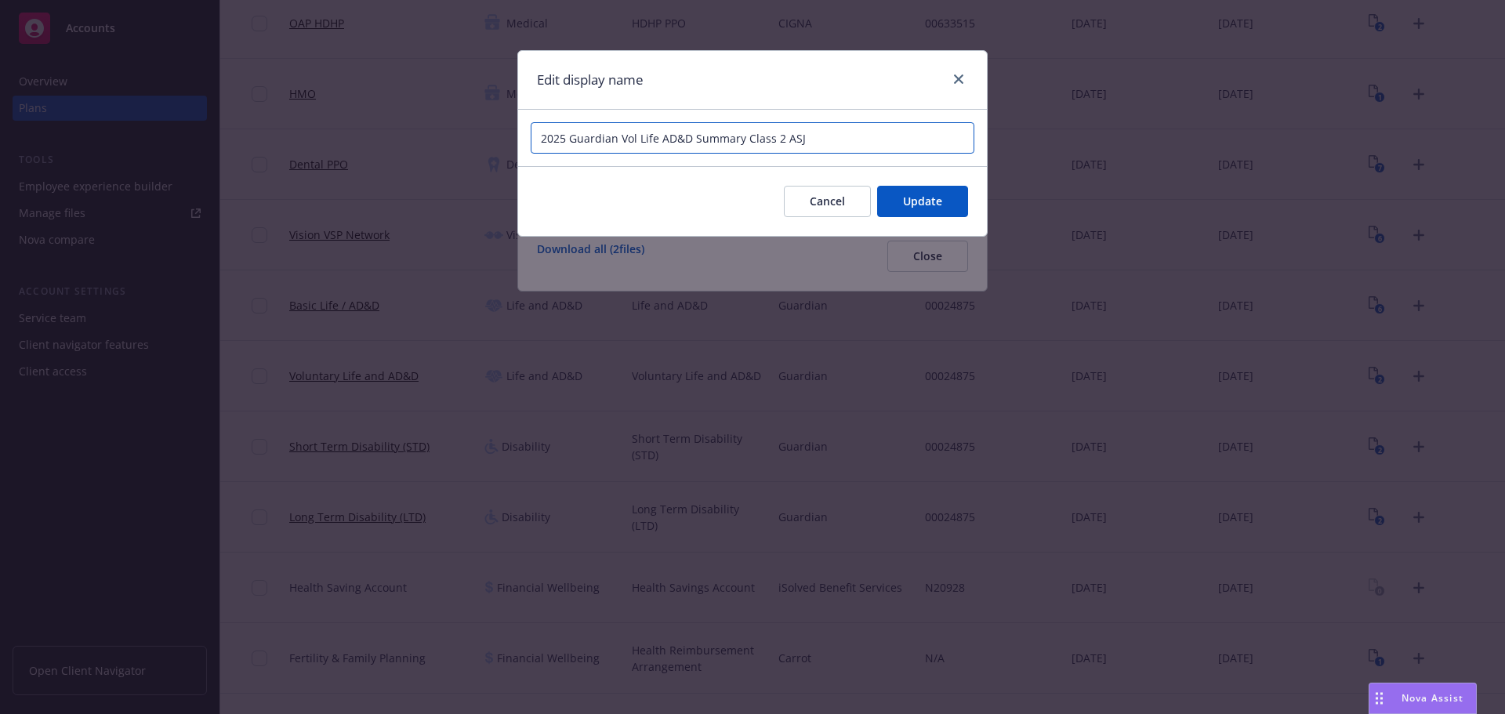
drag, startPoint x: 787, startPoint y: 142, endPoint x: 746, endPoint y: 142, distance: 40.8
click at [746, 142] on input "2025 Guardian Vol Life AD&D Summary Class 2 ASJ" at bounding box center [753, 137] width 444 height 31
paste input "Class 2"
type input "2025 Guardian Vol Life AD&D Class 2 Summary ASJ"
click at [953, 191] on button "Update" at bounding box center [922, 201] width 91 height 31
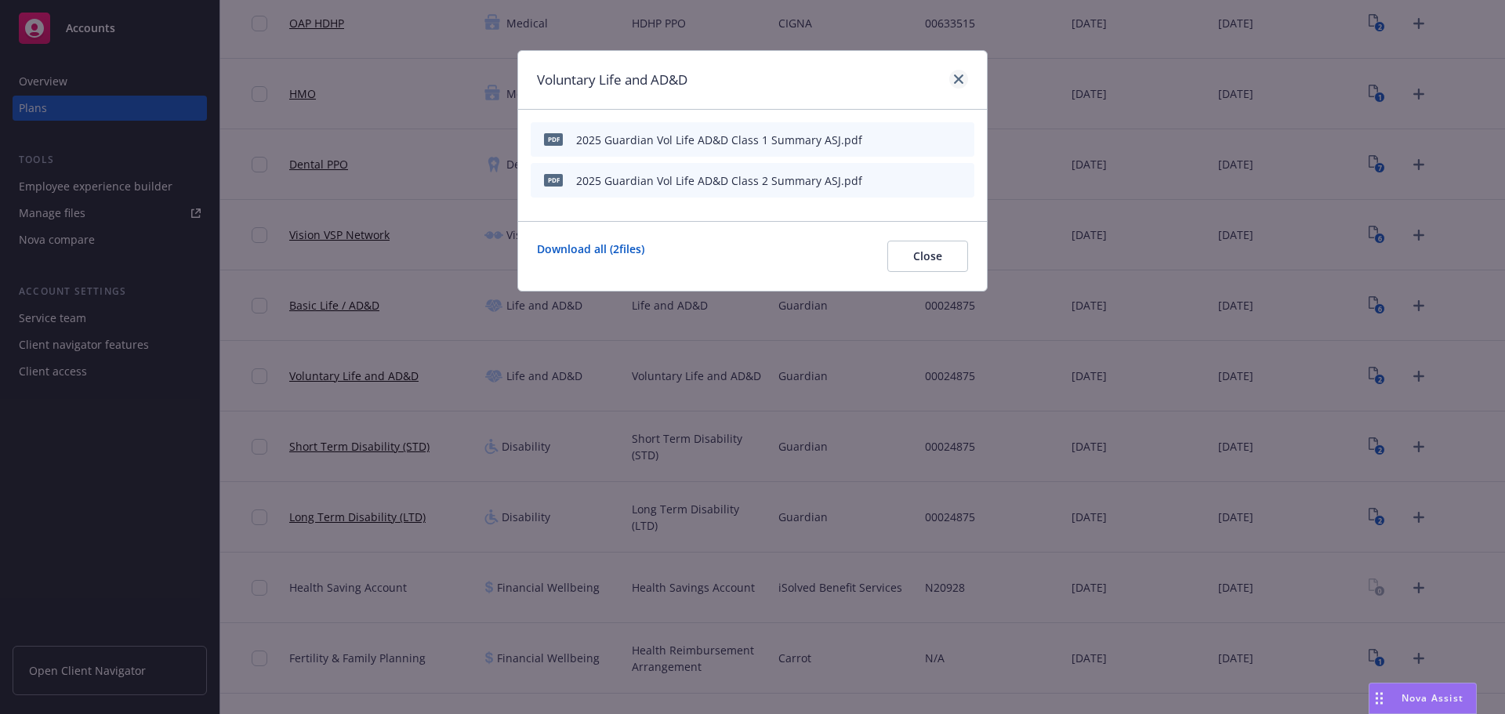
drag, startPoint x: 948, startPoint y: 86, endPoint x: 958, endPoint y: 82, distance: 11.2
click at [952, 85] on div at bounding box center [955, 80] width 25 height 20
click at [960, 81] on icon "close" at bounding box center [958, 78] width 9 height 9
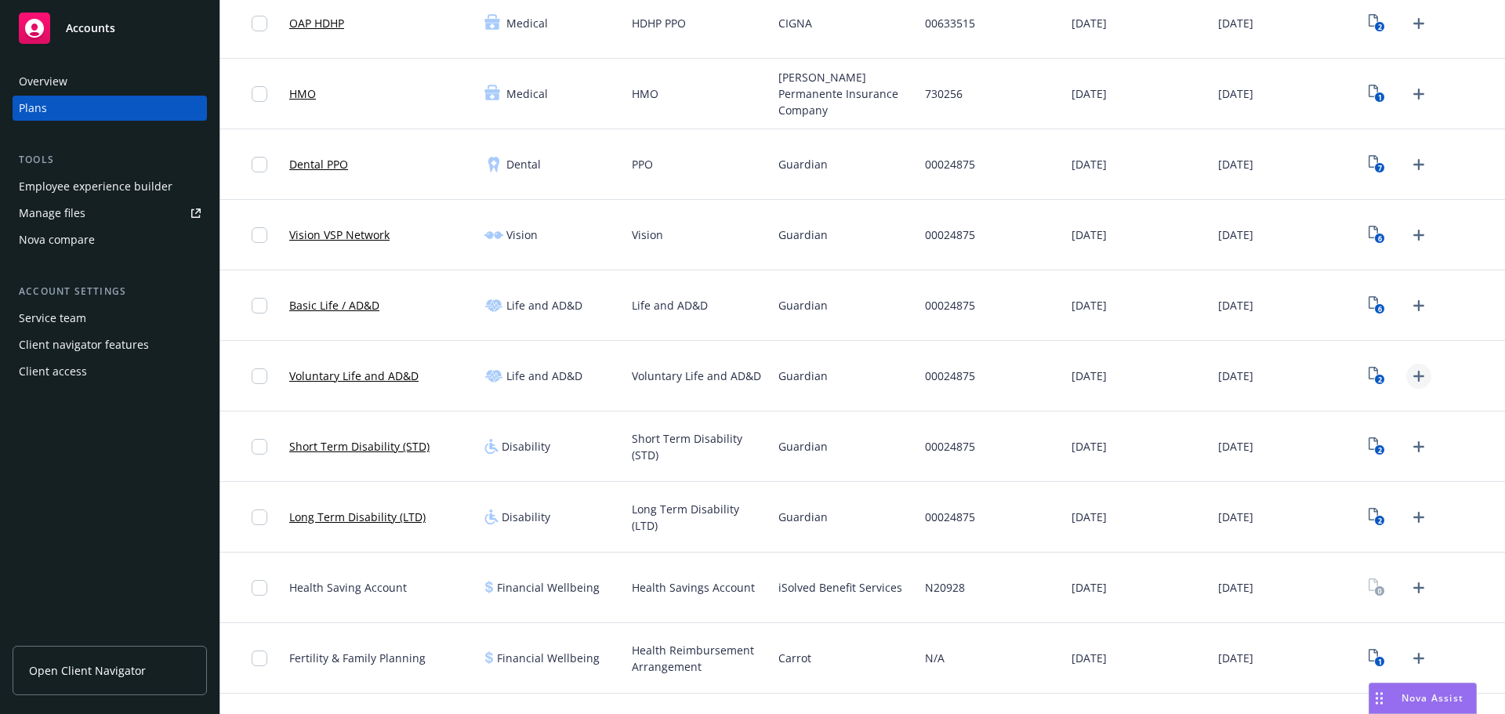
click at [1410, 379] on icon "Upload Plan Documents" at bounding box center [1419, 376] width 19 height 19
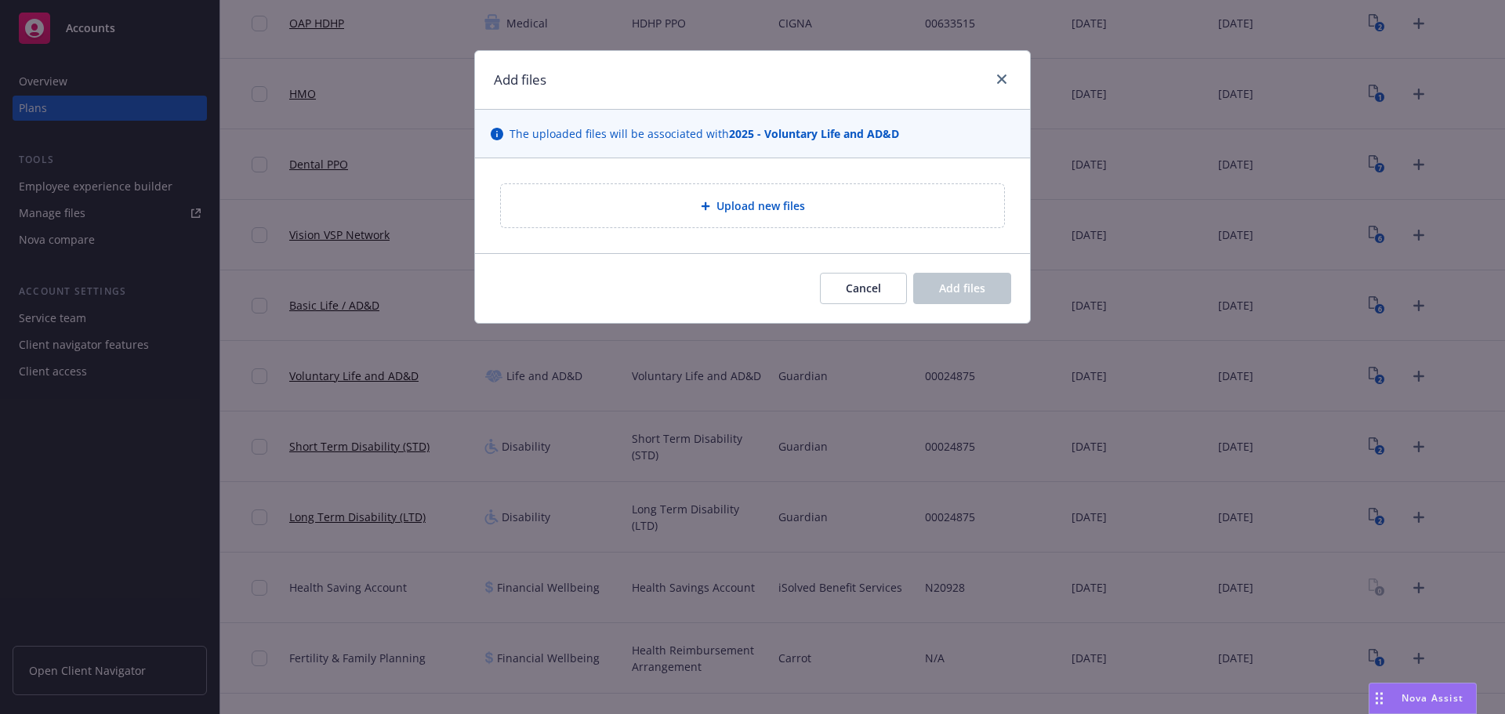
click at [785, 205] on span "Upload new files" at bounding box center [761, 206] width 89 height 16
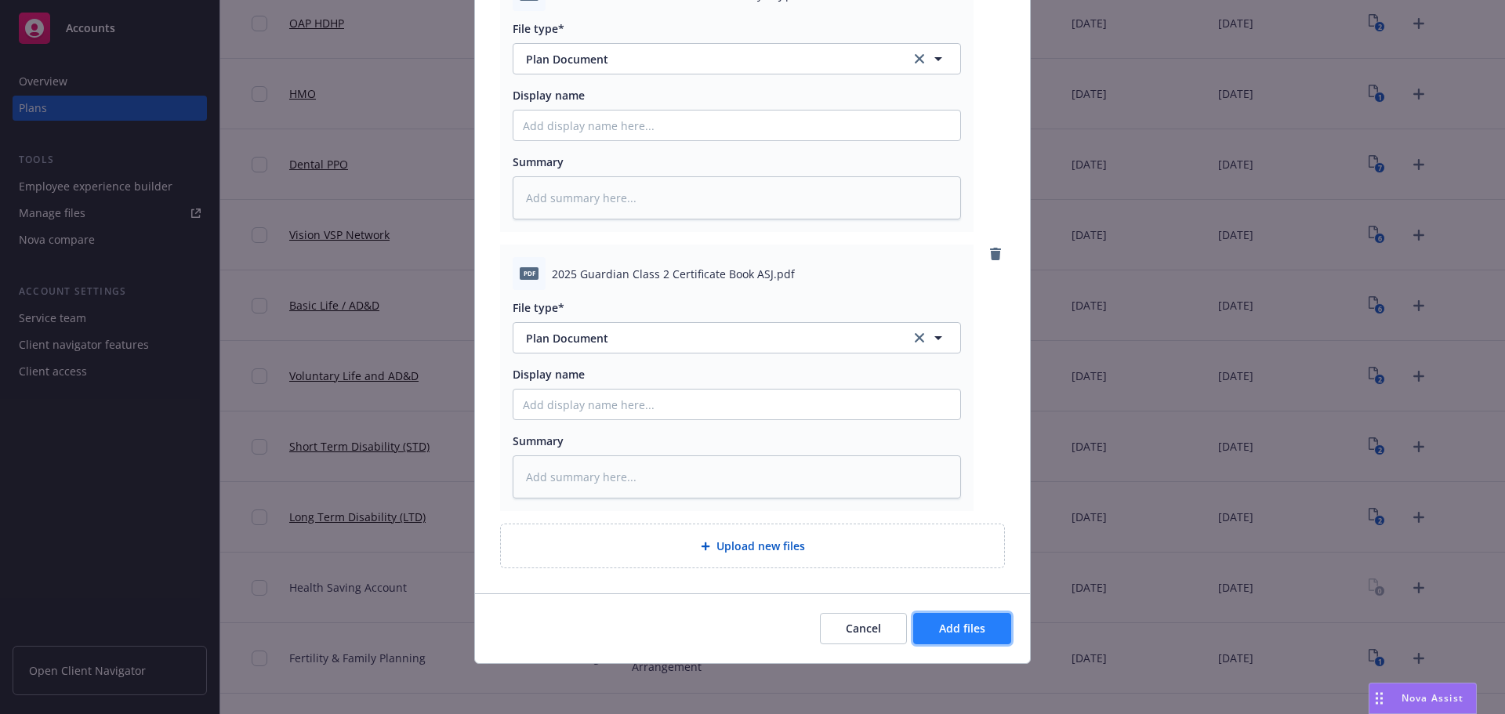
click at [960, 641] on button "Add files" at bounding box center [962, 628] width 98 height 31
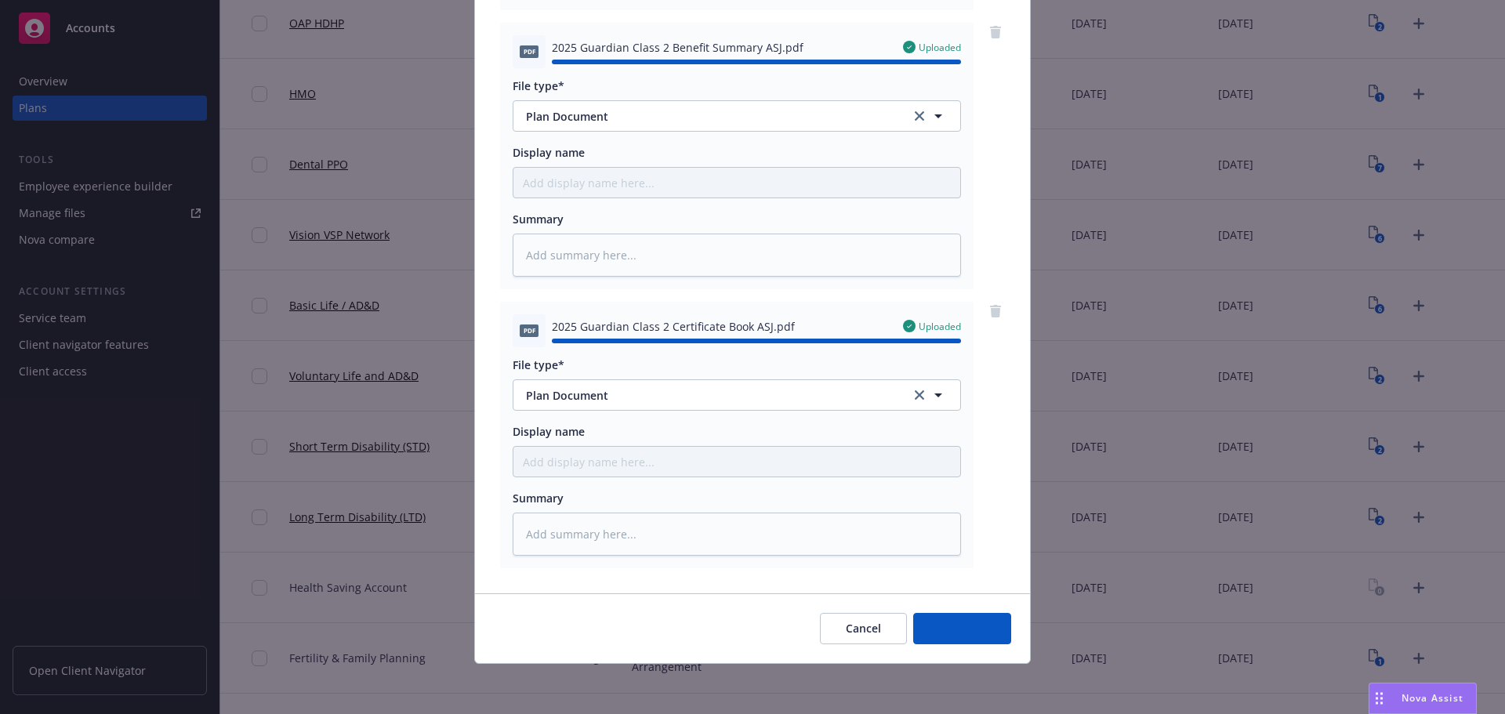
type textarea "x"
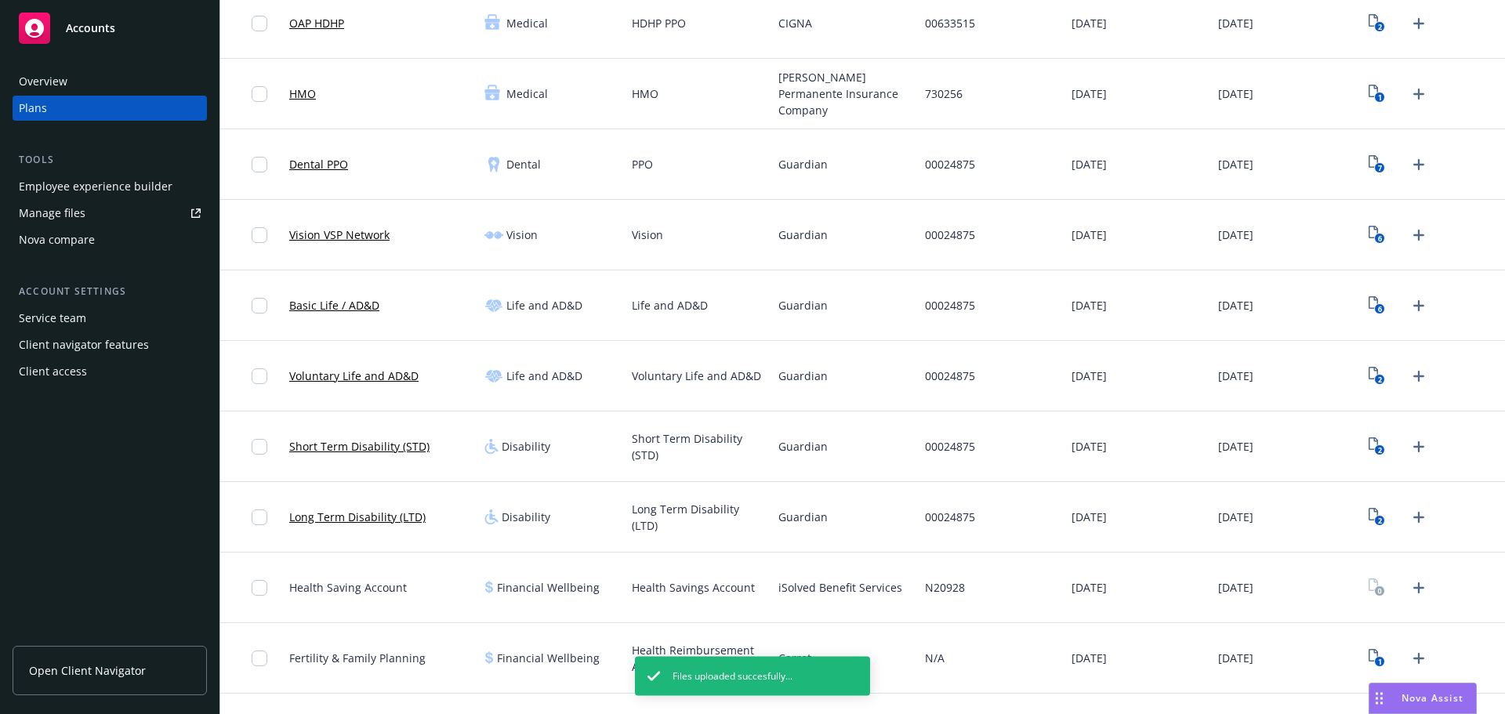
click at [1372, 445] on icon "2" at bounding box center [1377, 446] width 16 height 18
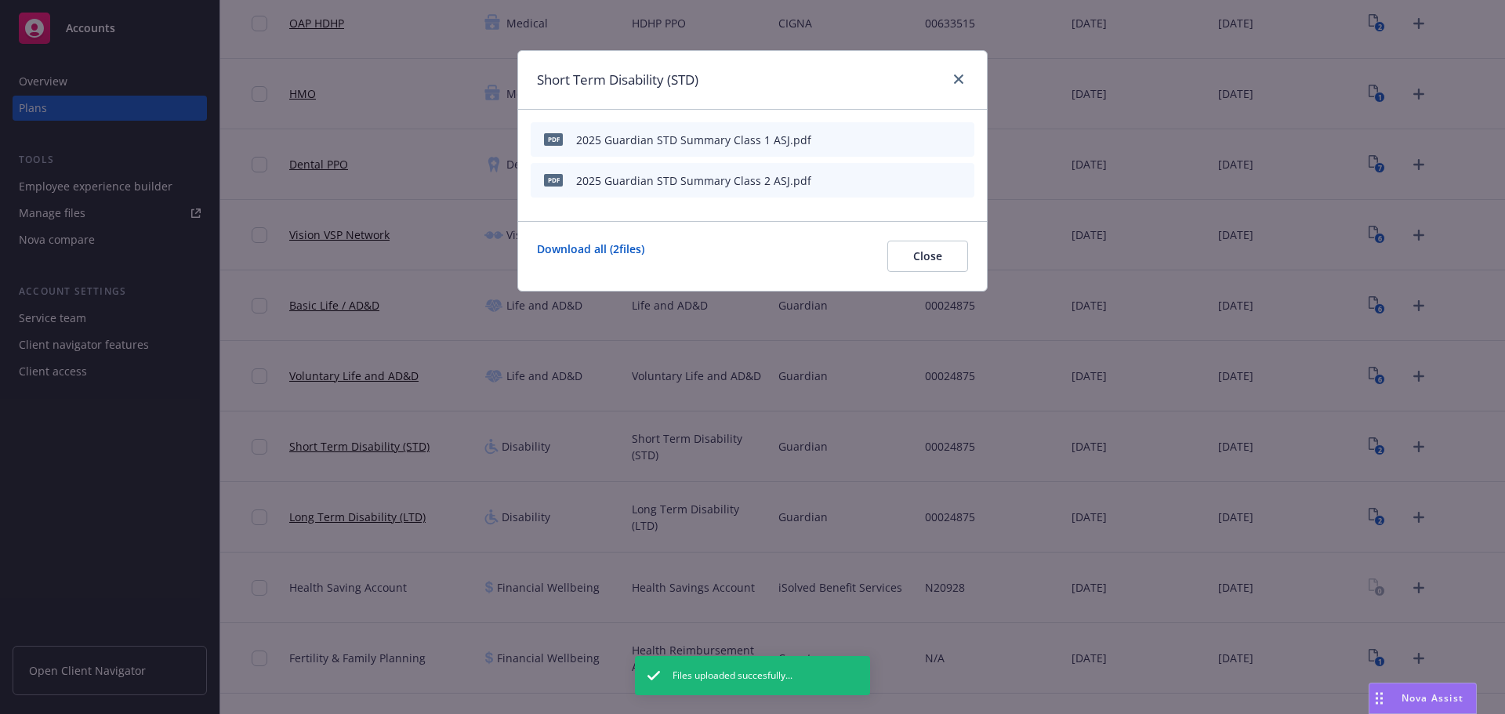
click at [884, 142] on icon "button" at bounding box center [884, 140] width 8 height 8
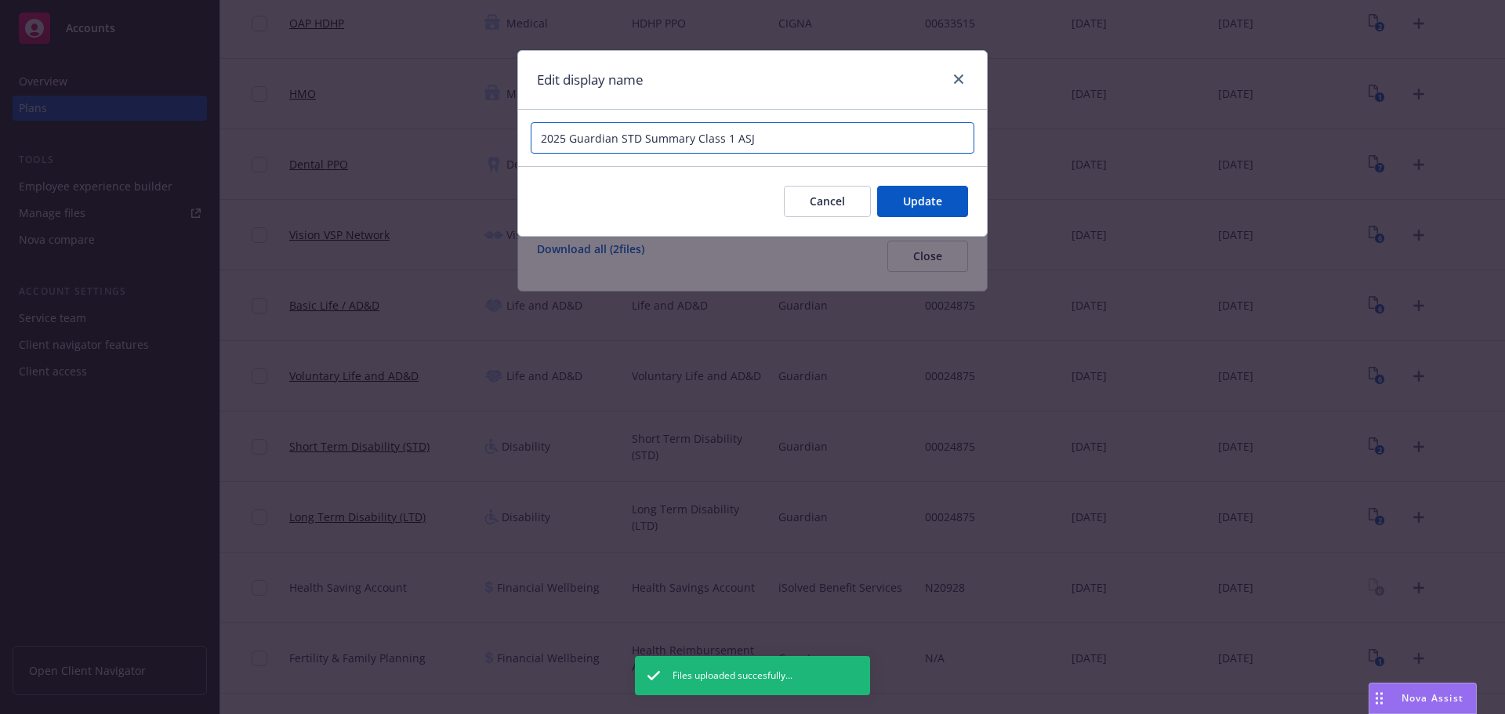
drag, startPoint x: 733, startPoint y: 137, endPoint x: 696, endPoint y: 142, distance: 37.1
click at [696, 142] on input "2025 Guardian STD Summary Class 1 ASJ" at bounding box center [753, 137] width 444 height 31
paste input "Class 2"
type input "2025 Guardian STD Class 1 Summary ASJ"
click at [938, 204] on span "Update" at bounding box center [922, 201] width 39 height 15
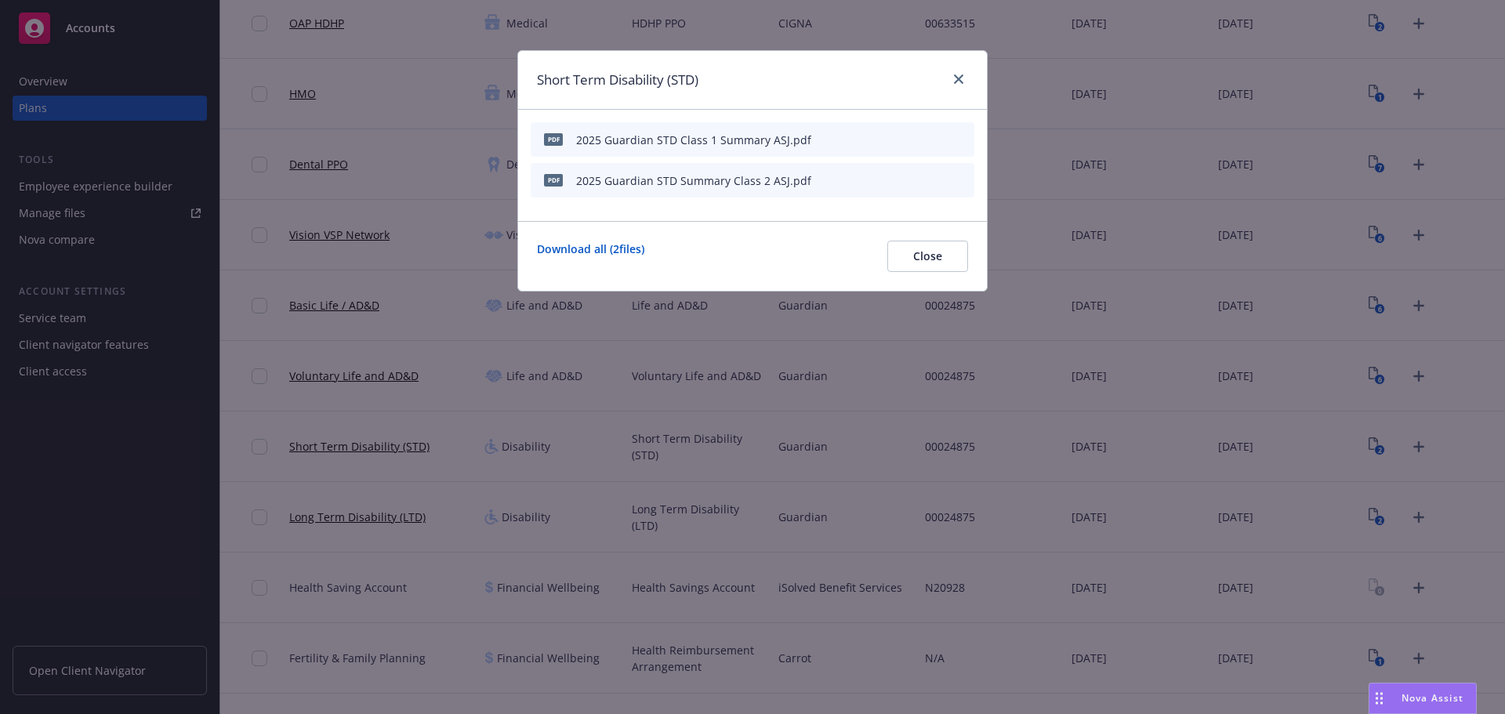
click at [881, 180] on div "pdf 2025 Guardian STD Summary Class 2 ASJ.pdf" at bounding box center [753, 180] width 444 height 34
click at [888, 177] on icon "button" at bounding box center [884, 180] width 9 height 9
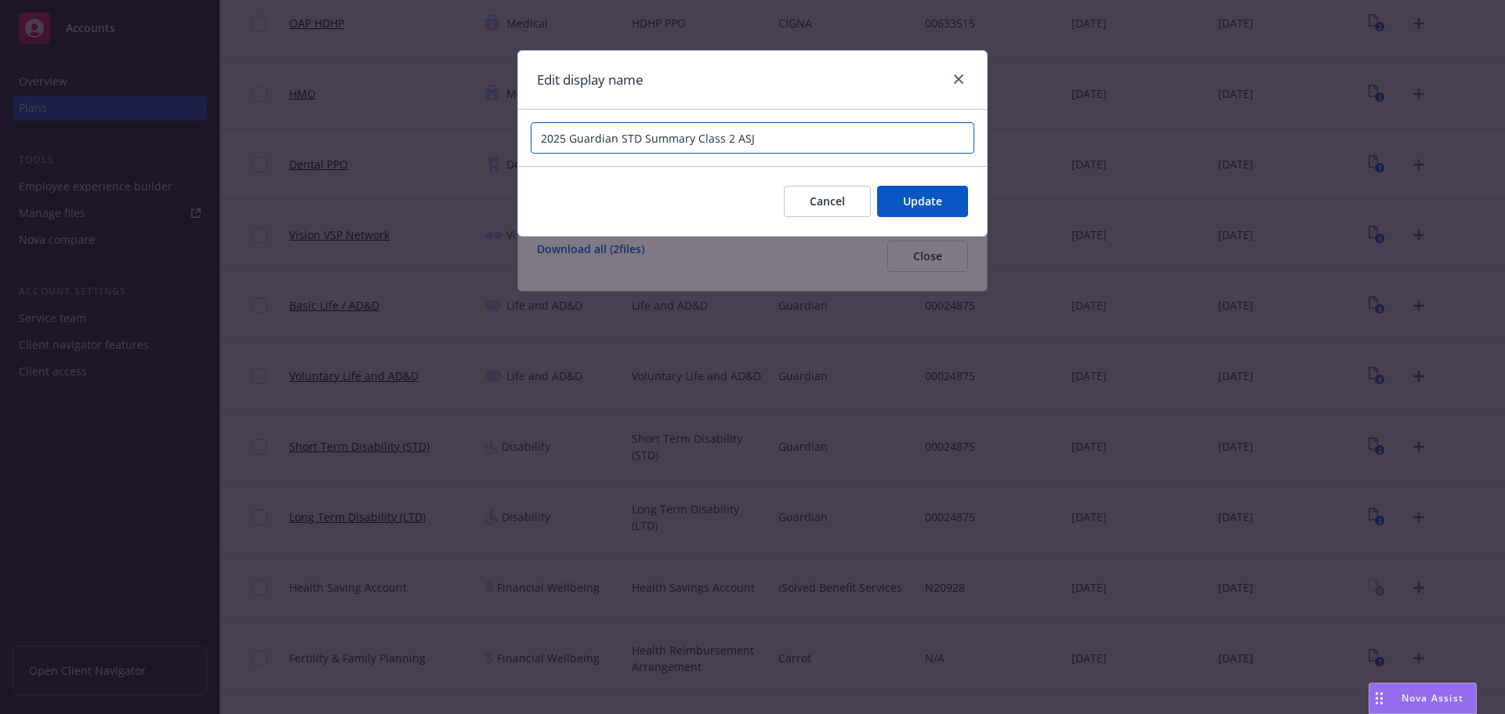
drag, startPoint x: 731, startPoint y: 136, endPoint x: 695, endPoint y: 140, distance: 37.1
click at [695, 140] on input "2025 Guardian STD Summary Class 2 ASJ" at bounding box center [753, 137] width 444 height 31
paste input "Class 2"
type input "2025 Guardian STD Class 2 Summary ASJ"
click at [920, 193] on button "Update" at bounding box center [922, 201] width 91 height 31
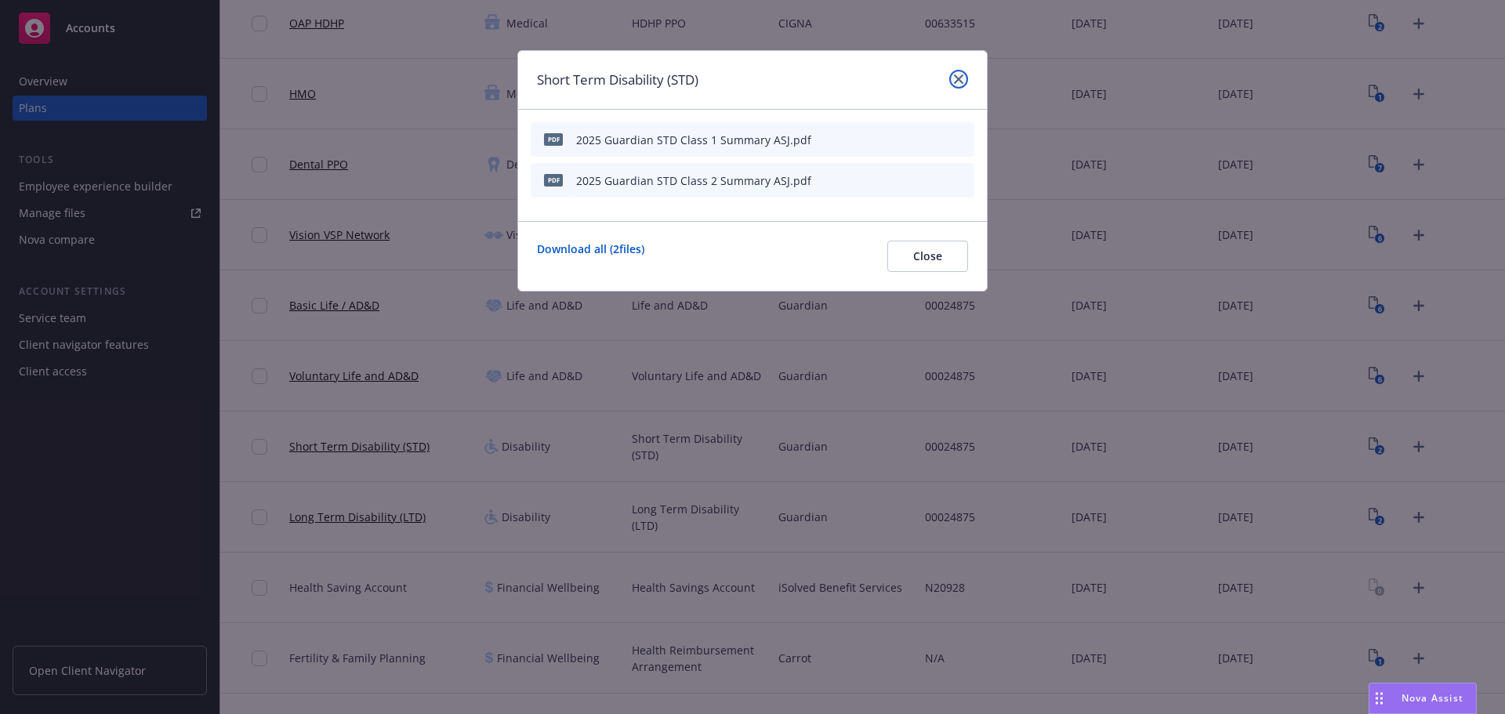
click at [961, 80] on icon "close" at bounding box center [958, 78] width 9 height 9
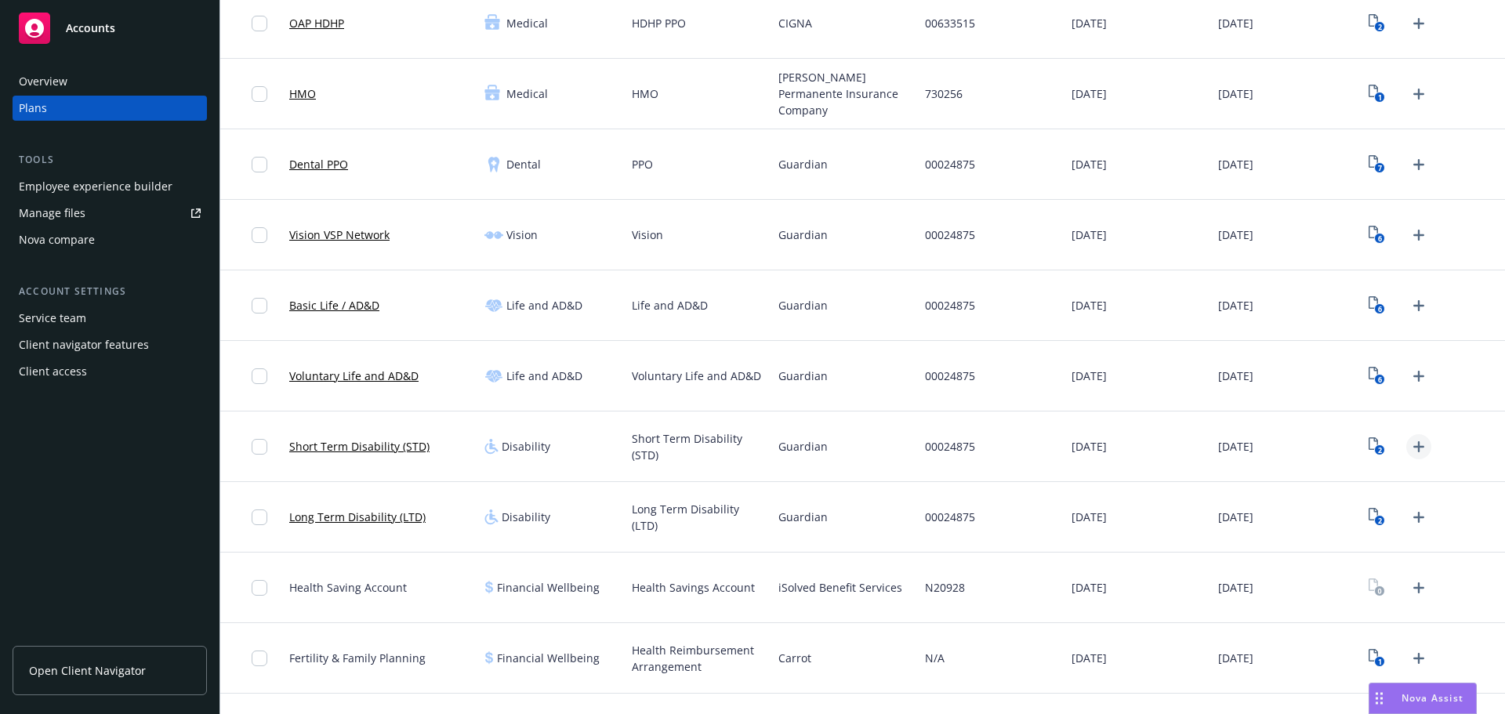
click at [1414, 446] on icon "Upload Plan Documents" at bounding box center [1419, 446] width 11 height 11
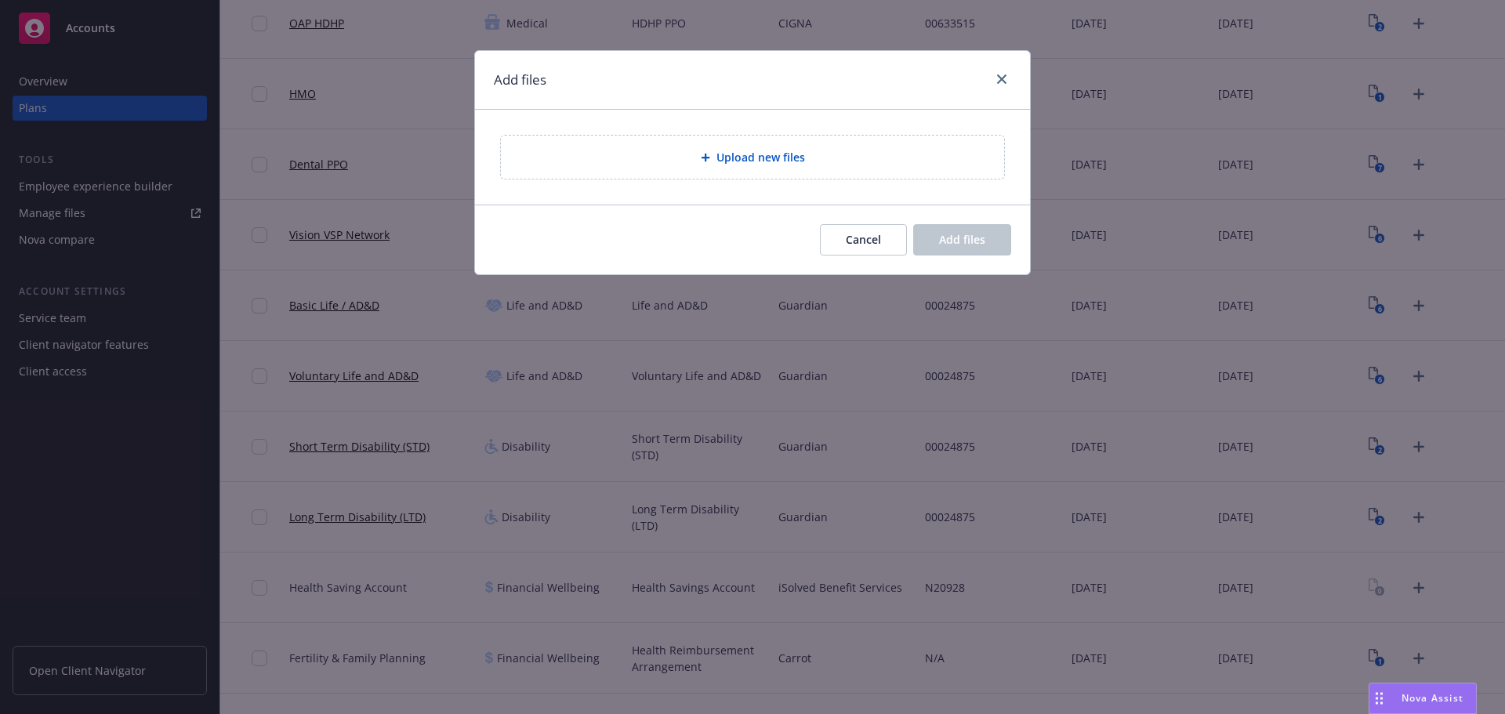
click at [738, 198] on div "Upload new files" at bounding box center [752, 157] width 555 height 95
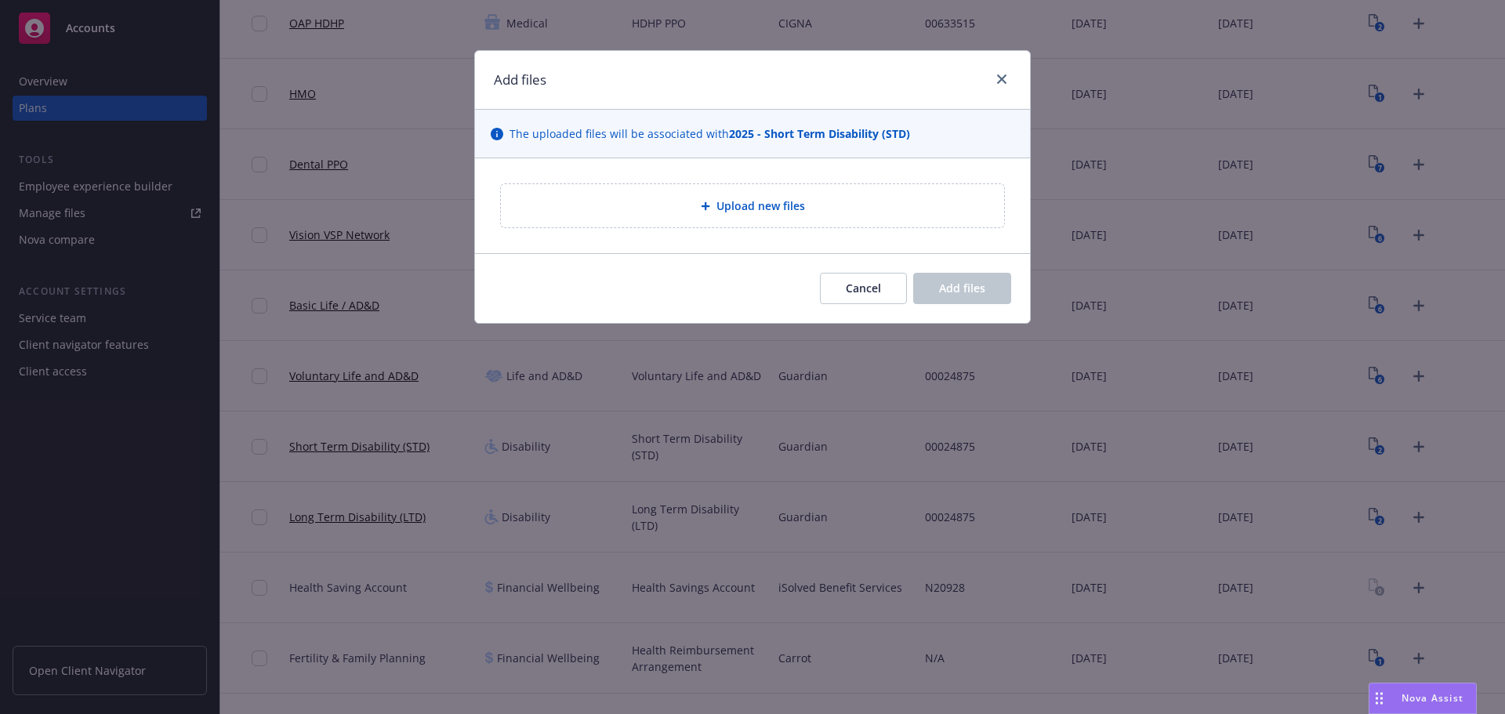
click at [740, 206] on span "Upload new files" at bounding box center [761, 206] width 89 height 16
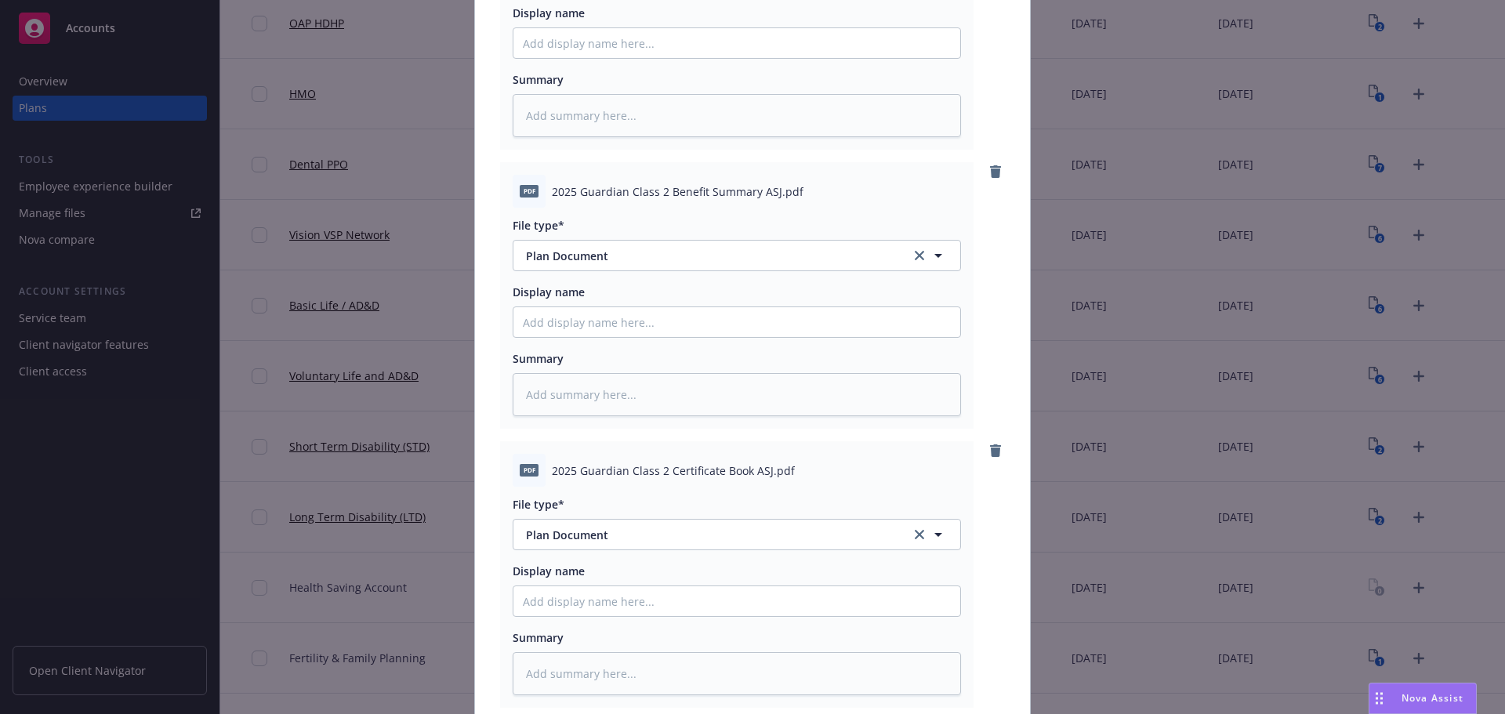
scroll to position [706, 0]
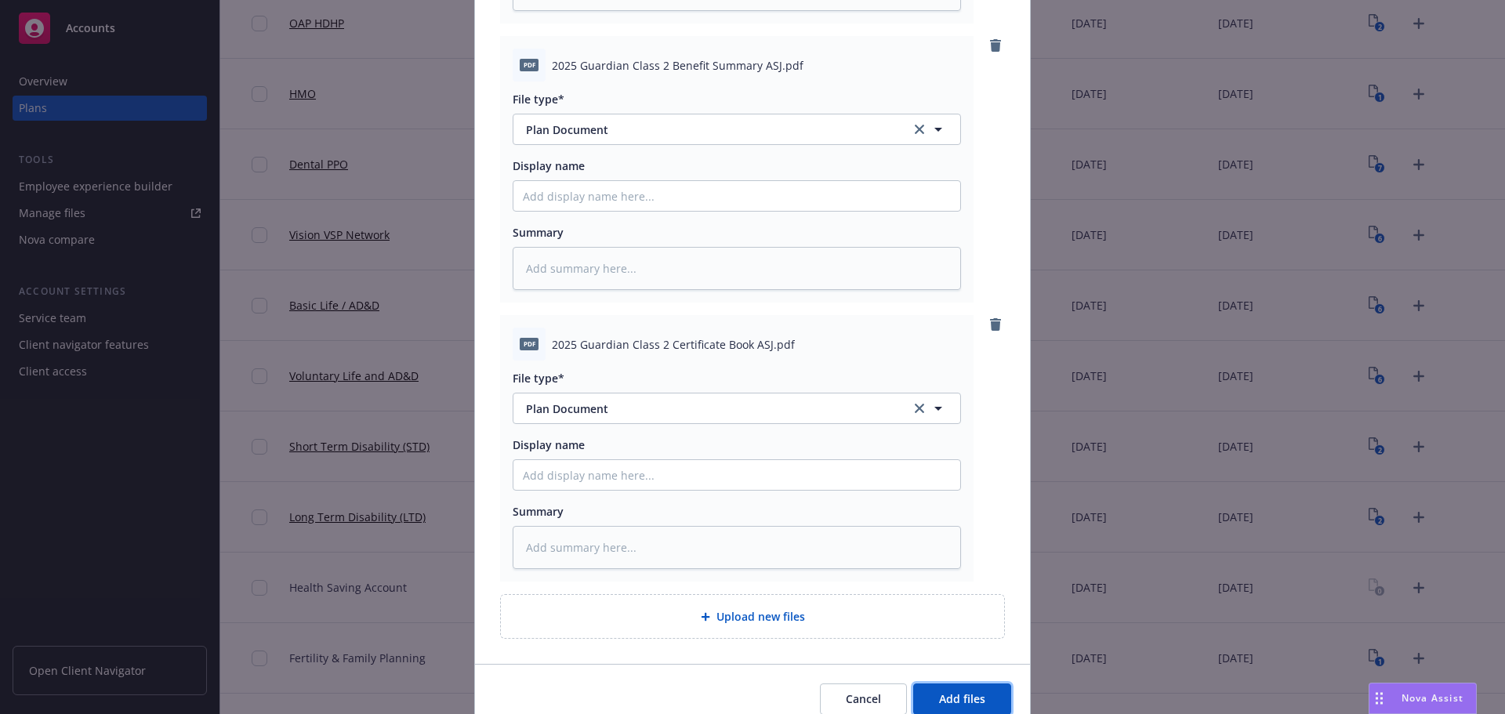
click at [964, 694] on span "Add files" at bounding box center [962, 698] width 46 height 15
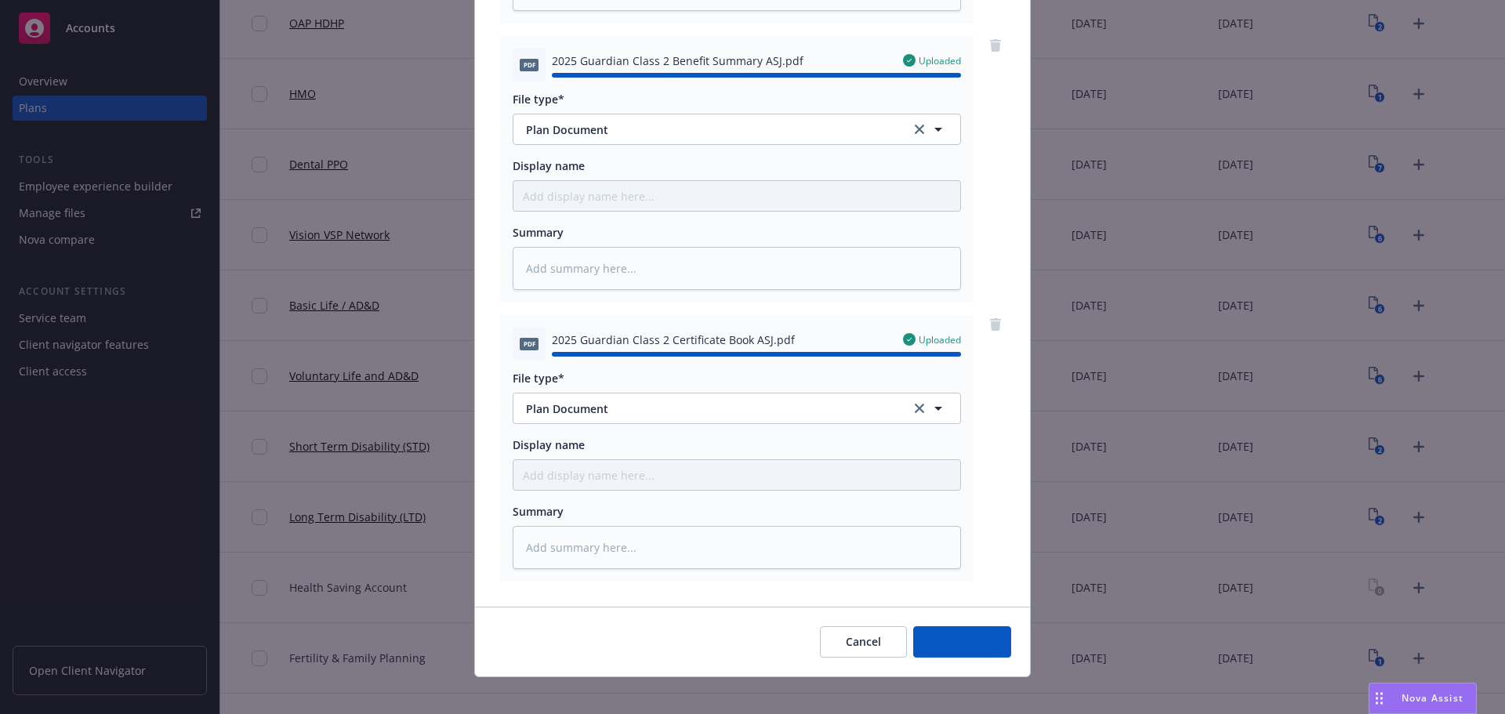
type textarea "x"
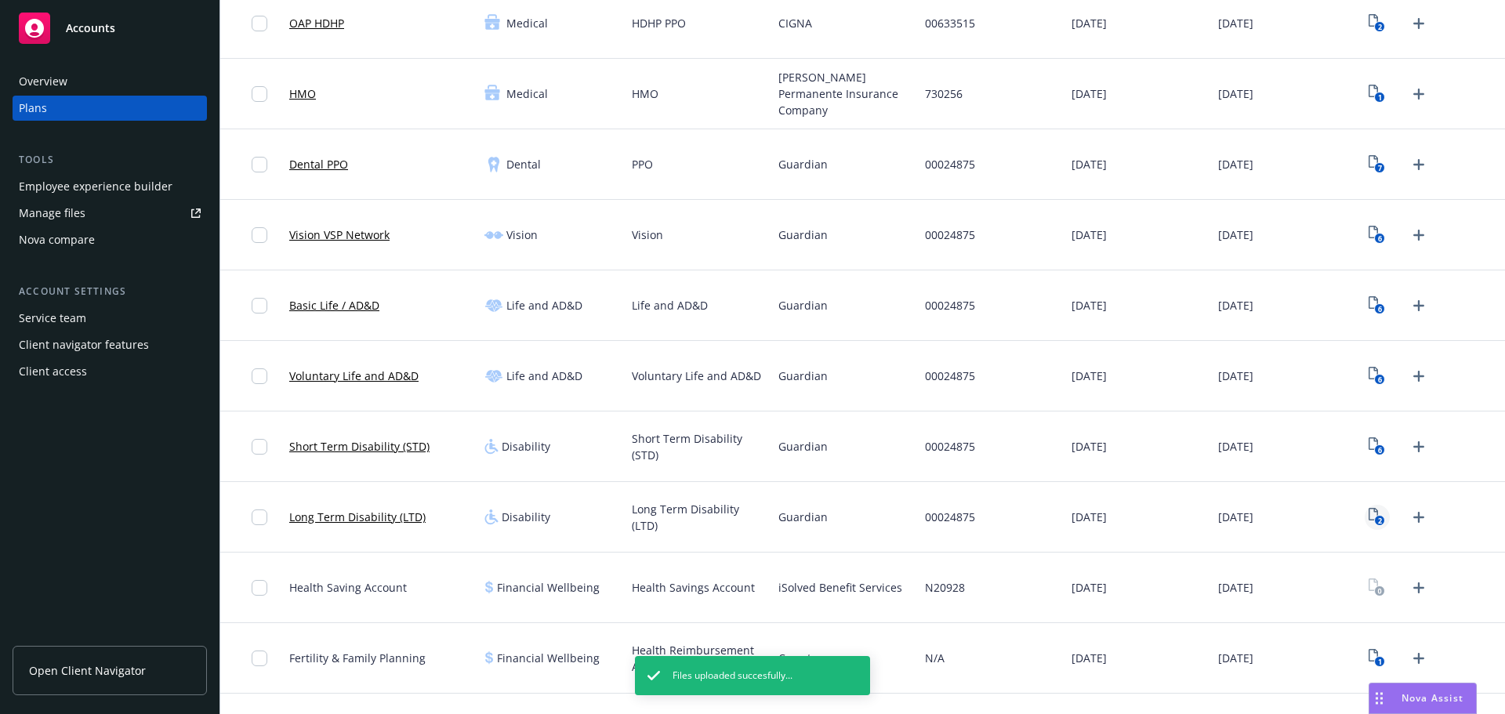
click at [1378, 523] on text "2" at bounding box center [1380, 521] width 4 height 10
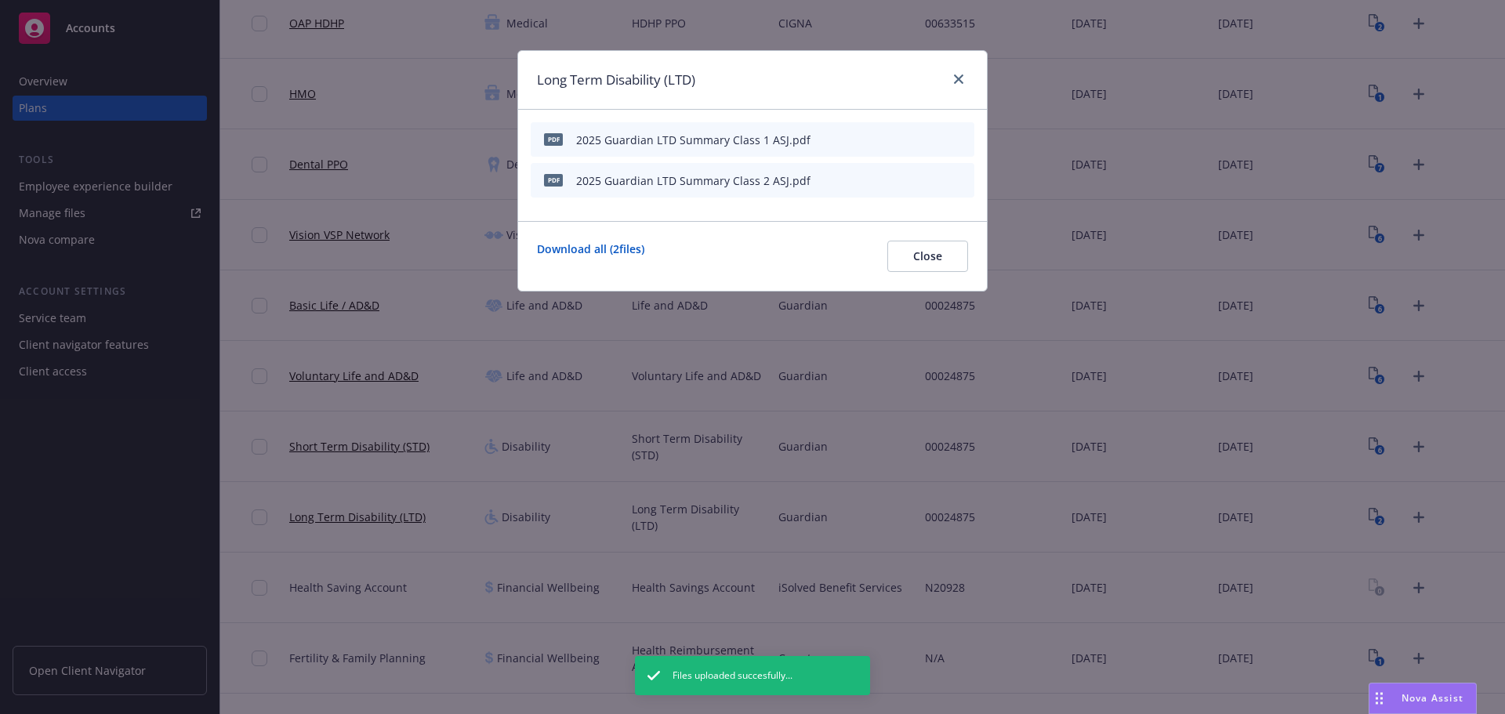
click at [889, 140] on icon "button" at bounding box center [884, 139] width 9 height 9
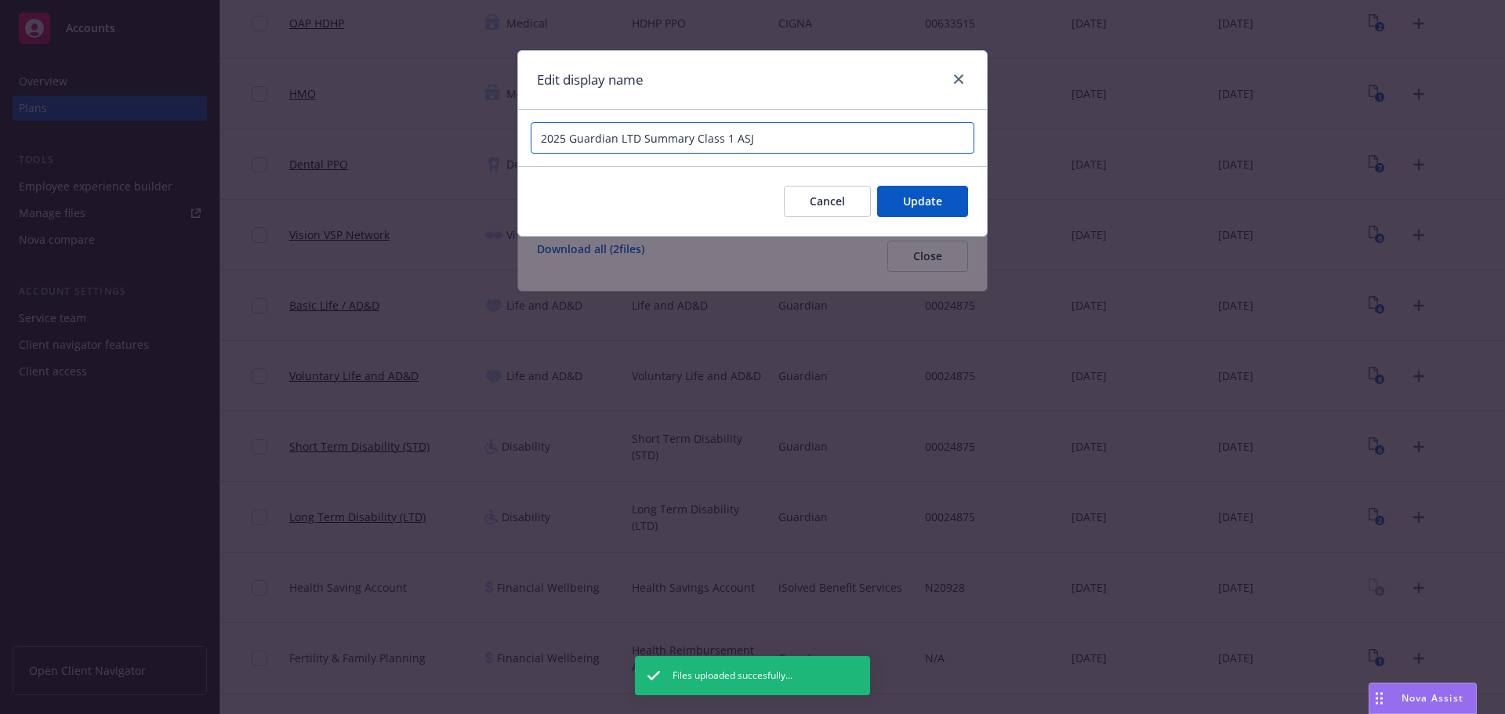
drag, startPoint x: 729, startPoint y: 141, endPoint x: 695, endPoint y: 144, distance: 34.6
click at [695, 144] on input "2025 Guardian LTD Summary Class 1 ASJ" at bounding box center [753, 137] width 444 height 31
paste input "Class 2"
type input "2025 Guardian LTD Class 1 Summary ASJ"
click at [926, 203] on span "Update" at bounding box center [922, 201] width 39 height 15
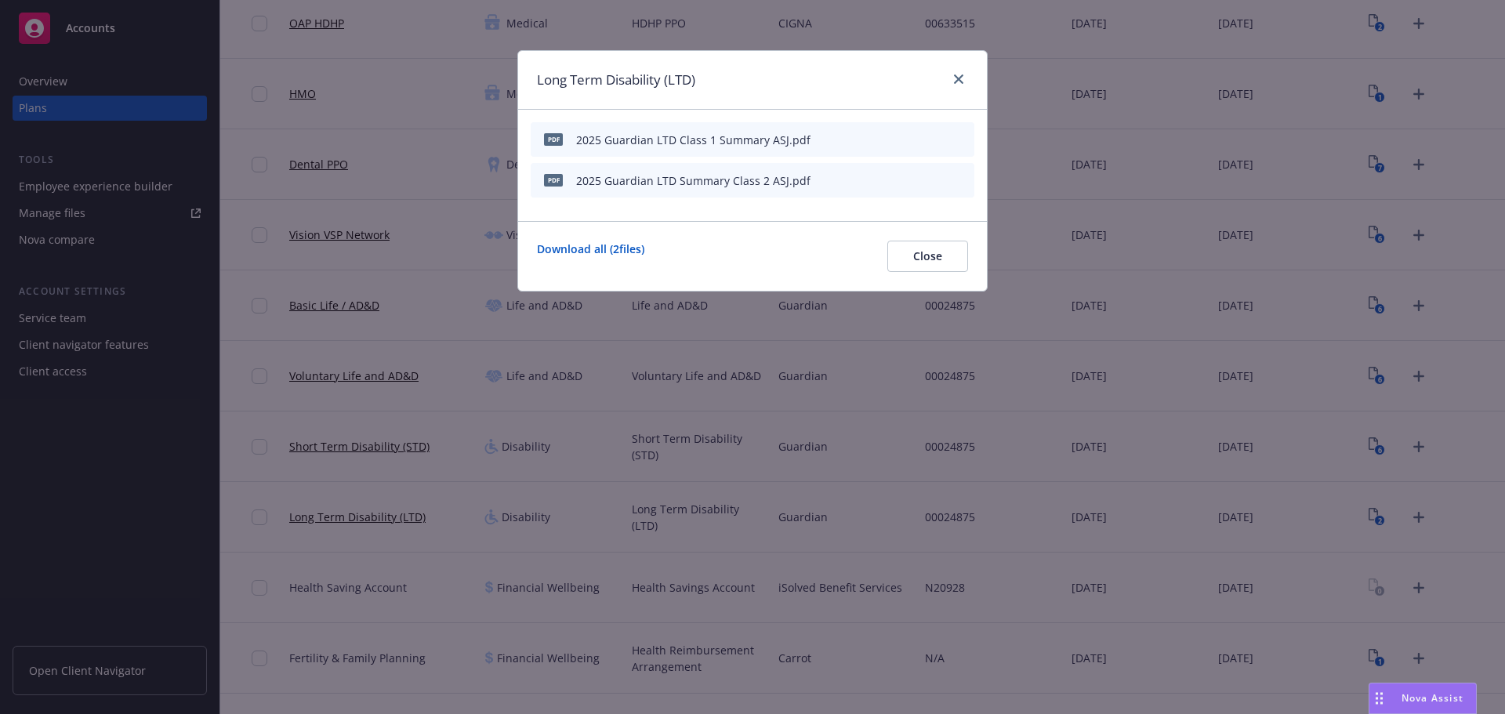
click at [887, 179] on icon "button" at bounding box center [884, 180] width 9 height 9
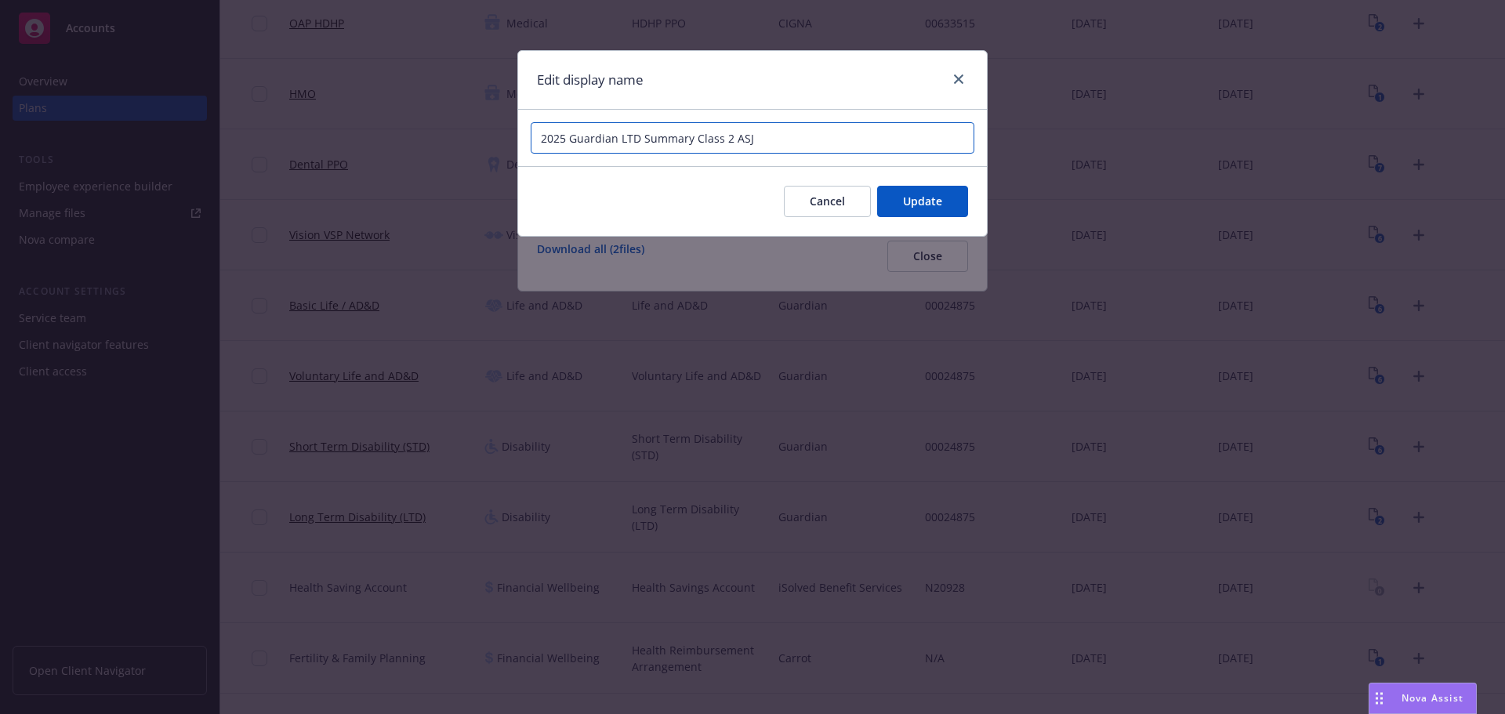
drag, startPoint x: 730, startPoint y: 139, endPoint x: 694, endPoint y: 140, distance: 36.1
click at [694, 140] on input "2025 Guardian LTD Summary Class 2 ASJ" at bounding box center [753, 137] width 444 height 31
paste input "Class 2"
type input "2025 Guardian LTD Class 2 Summary ASJ"
click at [945, 209] on button "Update" at bounding box center [922, 201] width 91 height 31
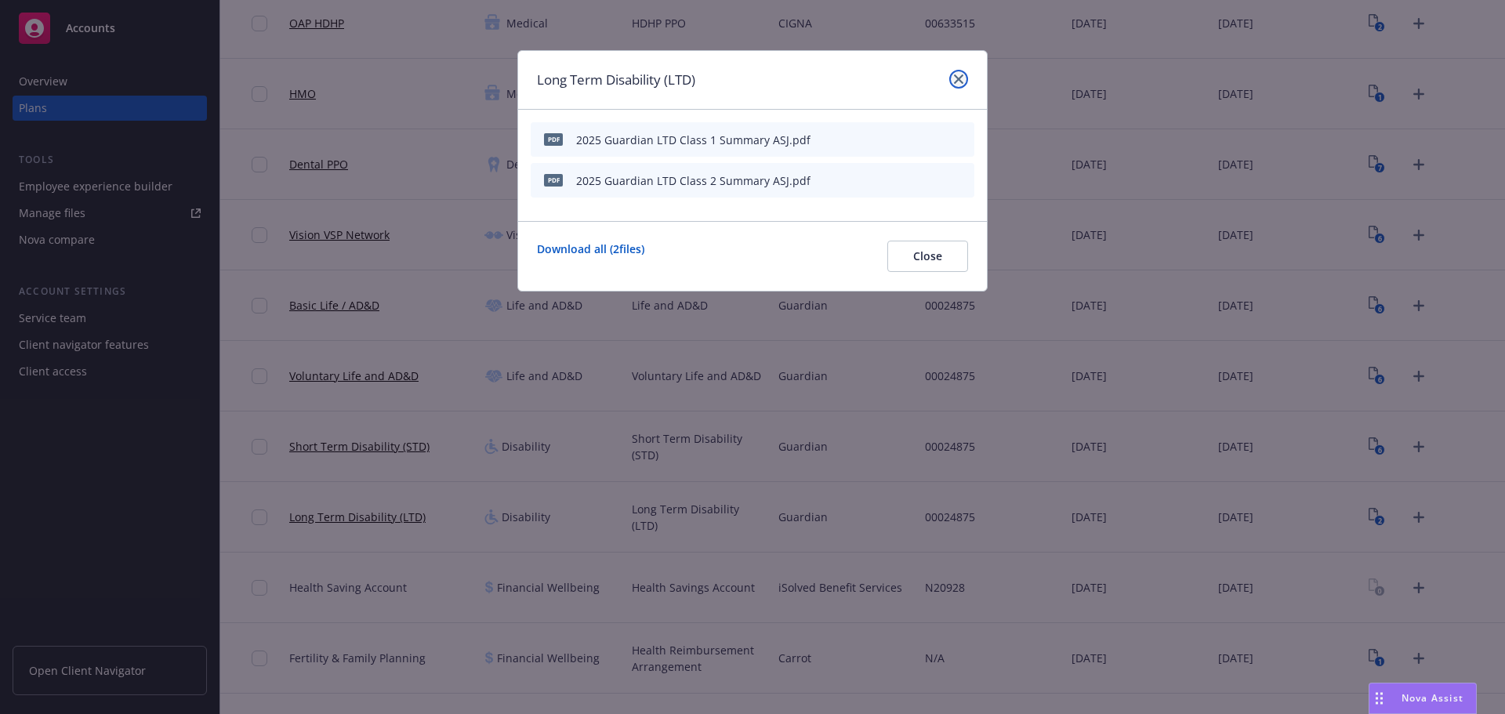
click at [957, 74] on link "close" at bounding box center [958, 79] width 19 height 19
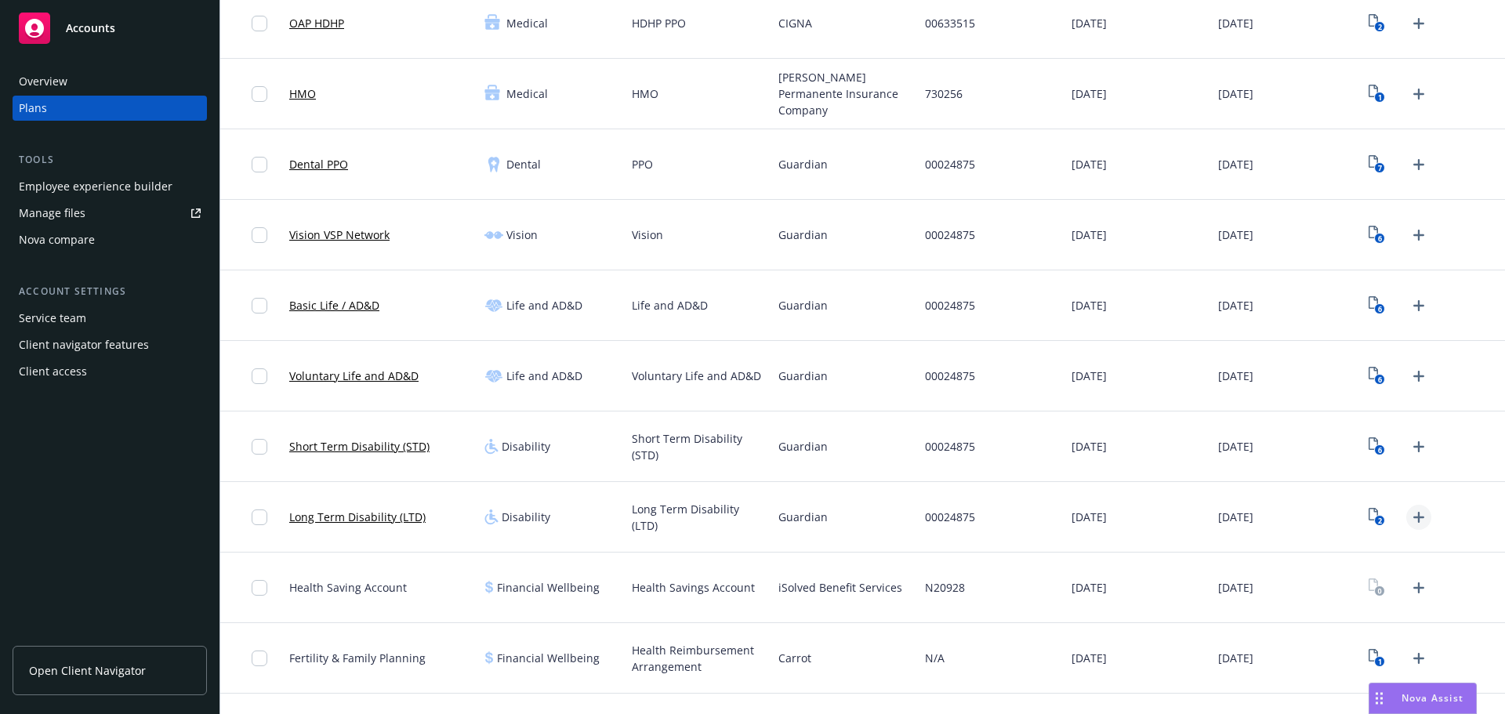
click at [1412, 516] on icon "Upload Plan Documents" at bounding box center [1419, 517] width 19 height 19
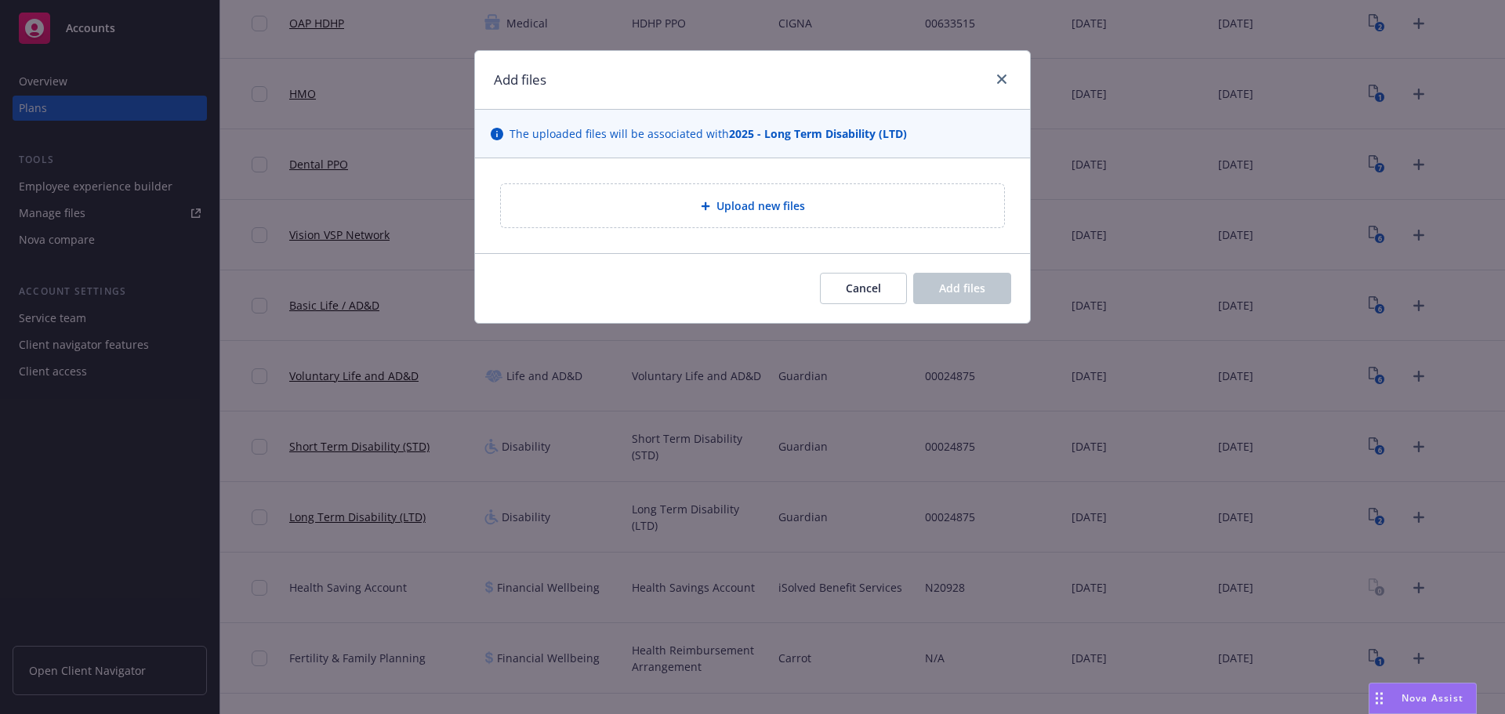
click at [818, 201] on div "Upload new files" at bounding box center [753, 206] width 478 height 18
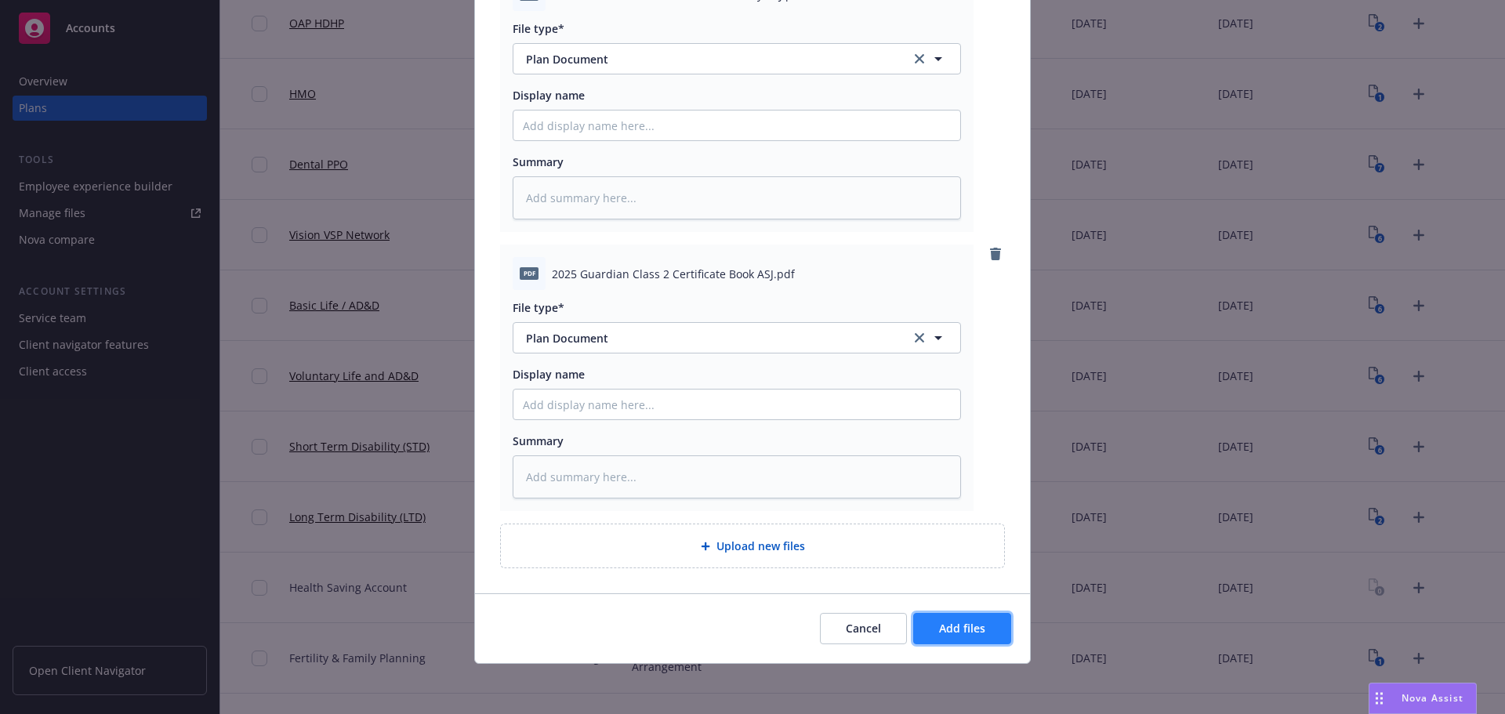
click at [970, 637] on button "Add files" at bounding box center [962, 628] width 98 height 31
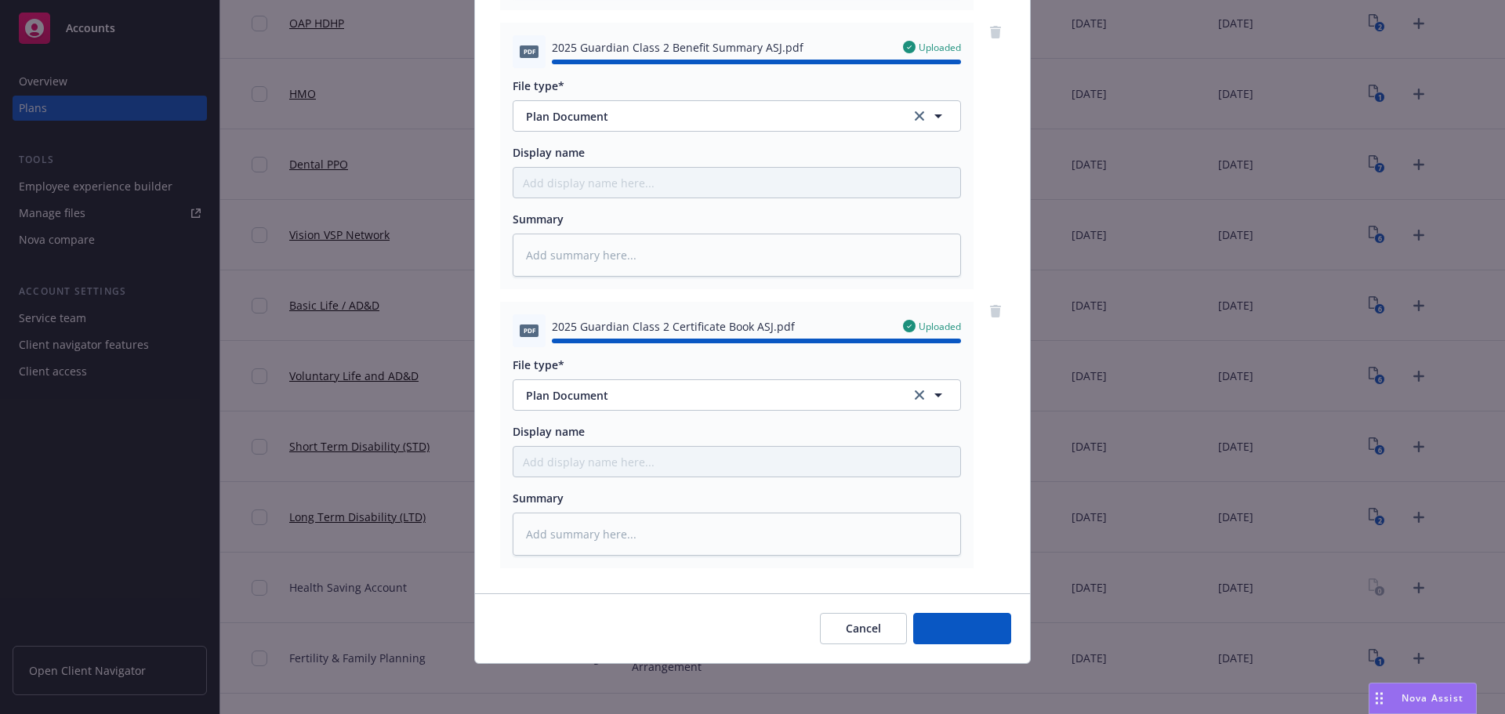
type textarea "x"
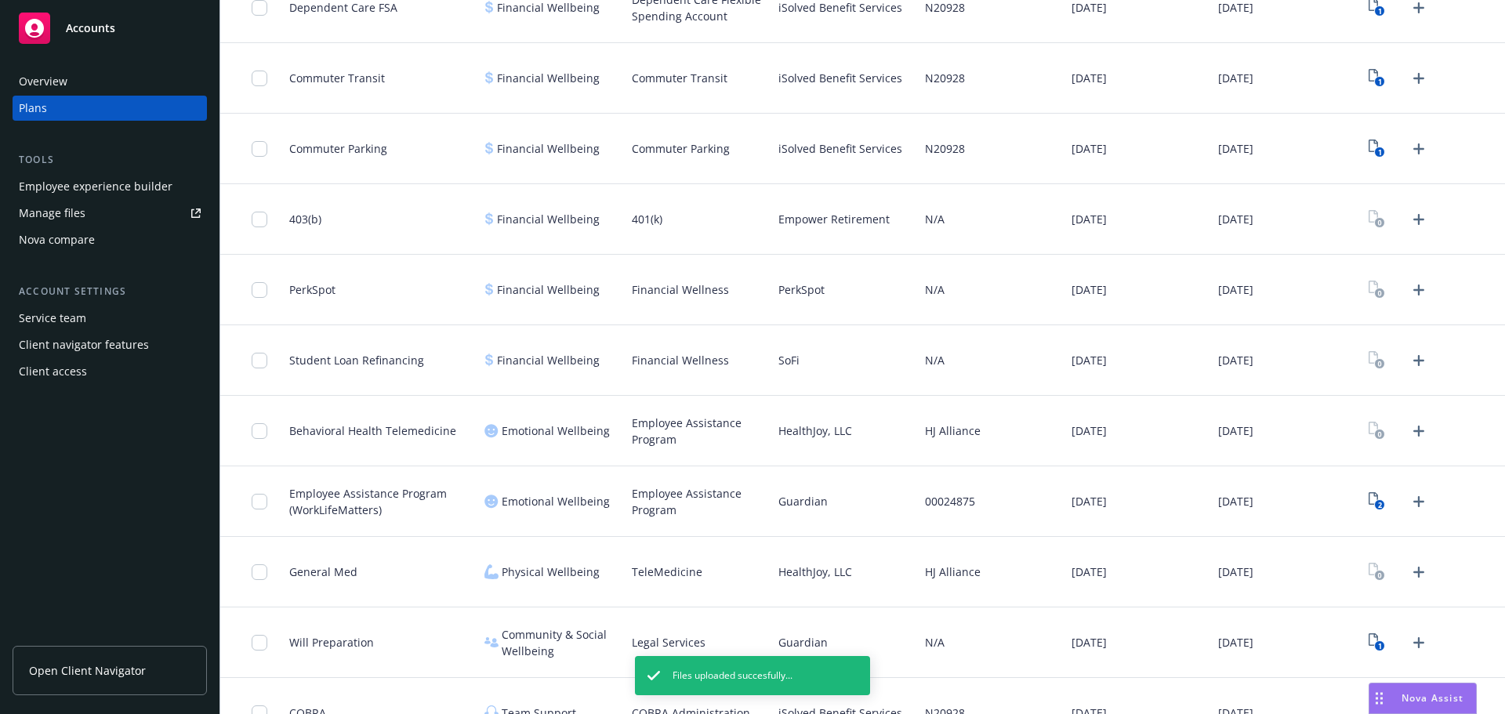
scroll to position [1203, 0]
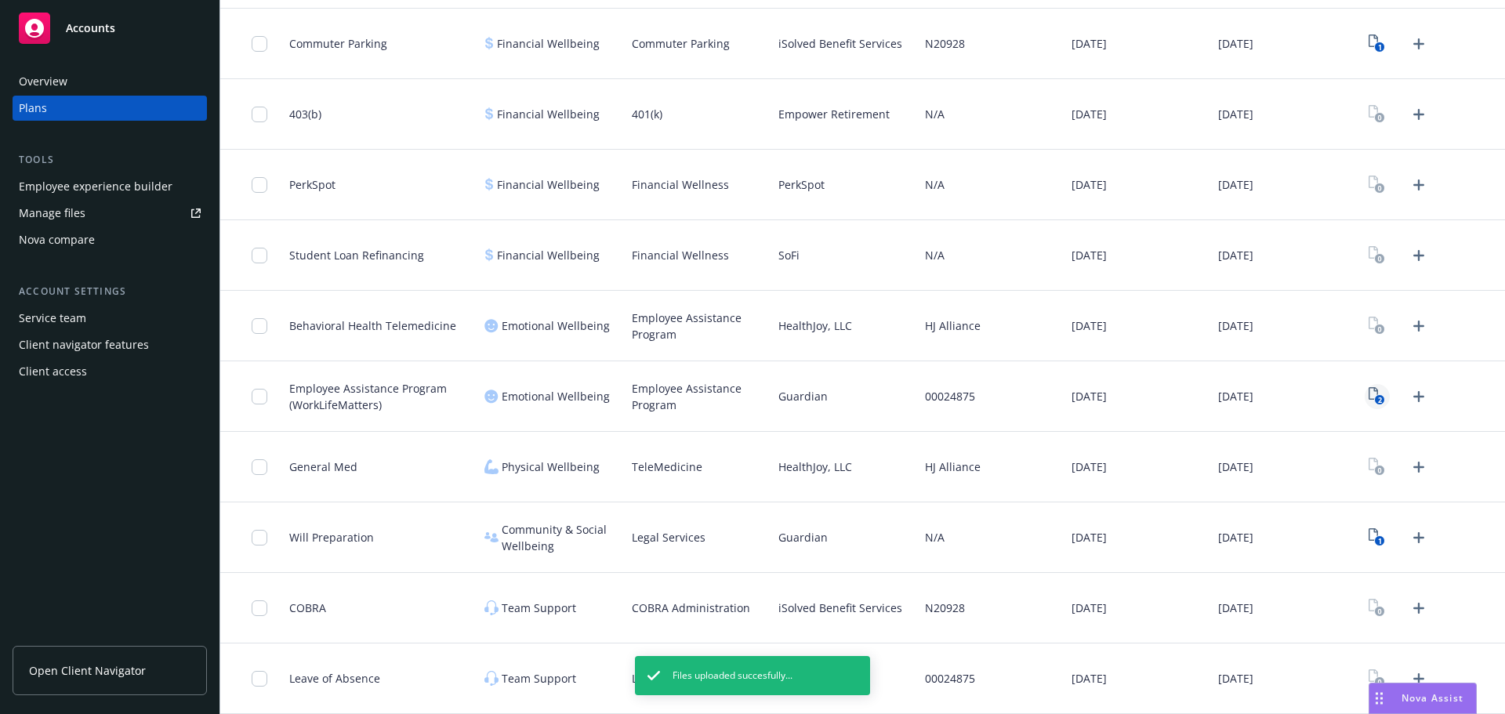
click at [1369, 394] on icon "2" at bounding box center [1377, 396] width 16 height 18
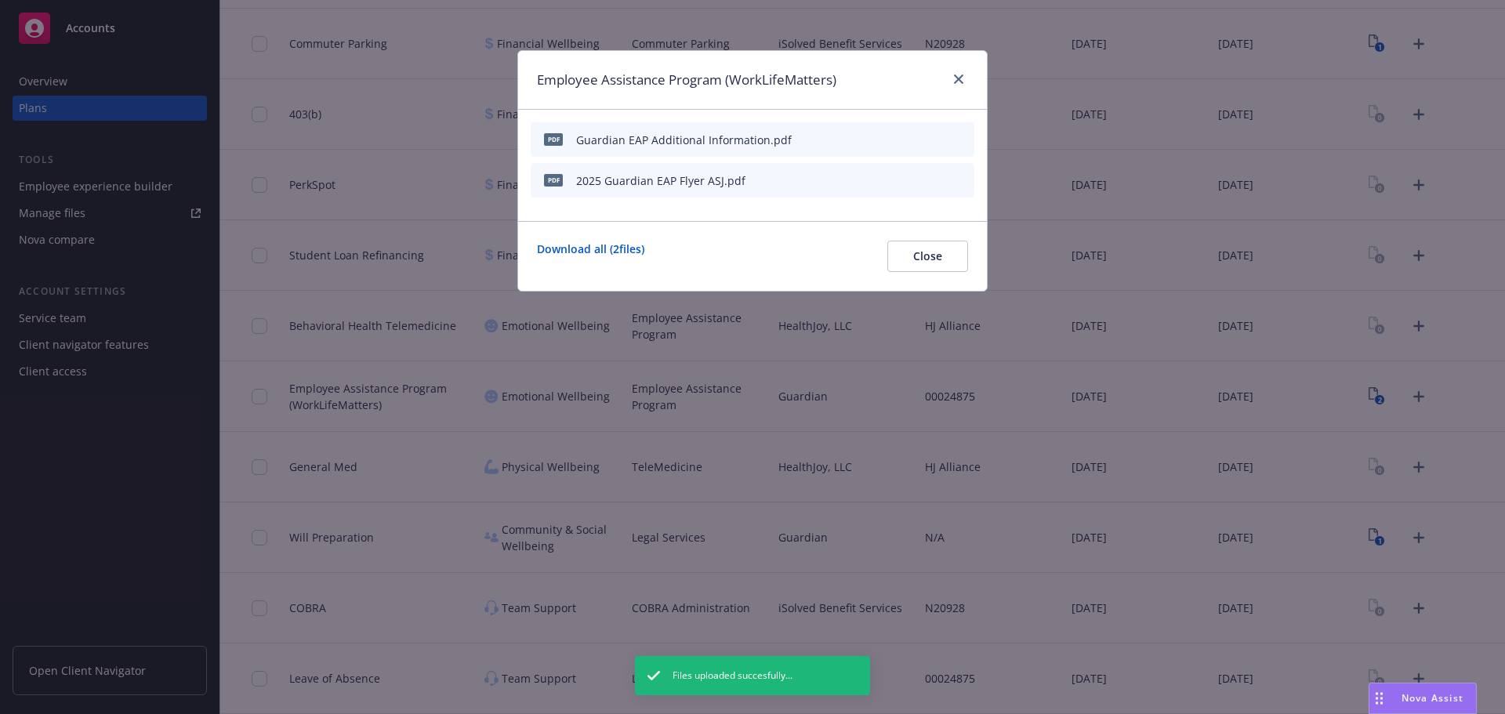
click at [884, 140] on icon "button" at bounding box center [884, 139] width 9 height 9
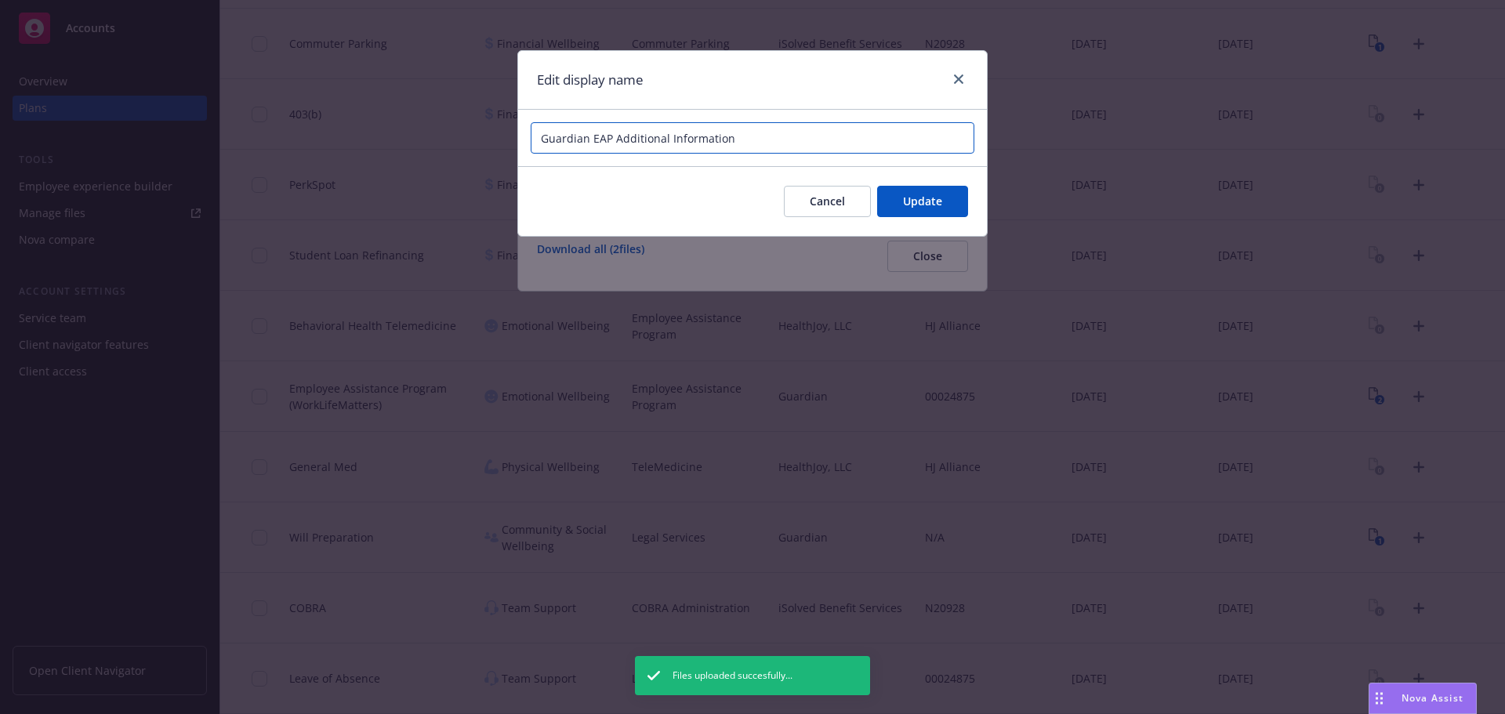
click at [859, 136] on input "Guardian EAP Additional Information" at bounding box center [753, 137] width 444 height 31
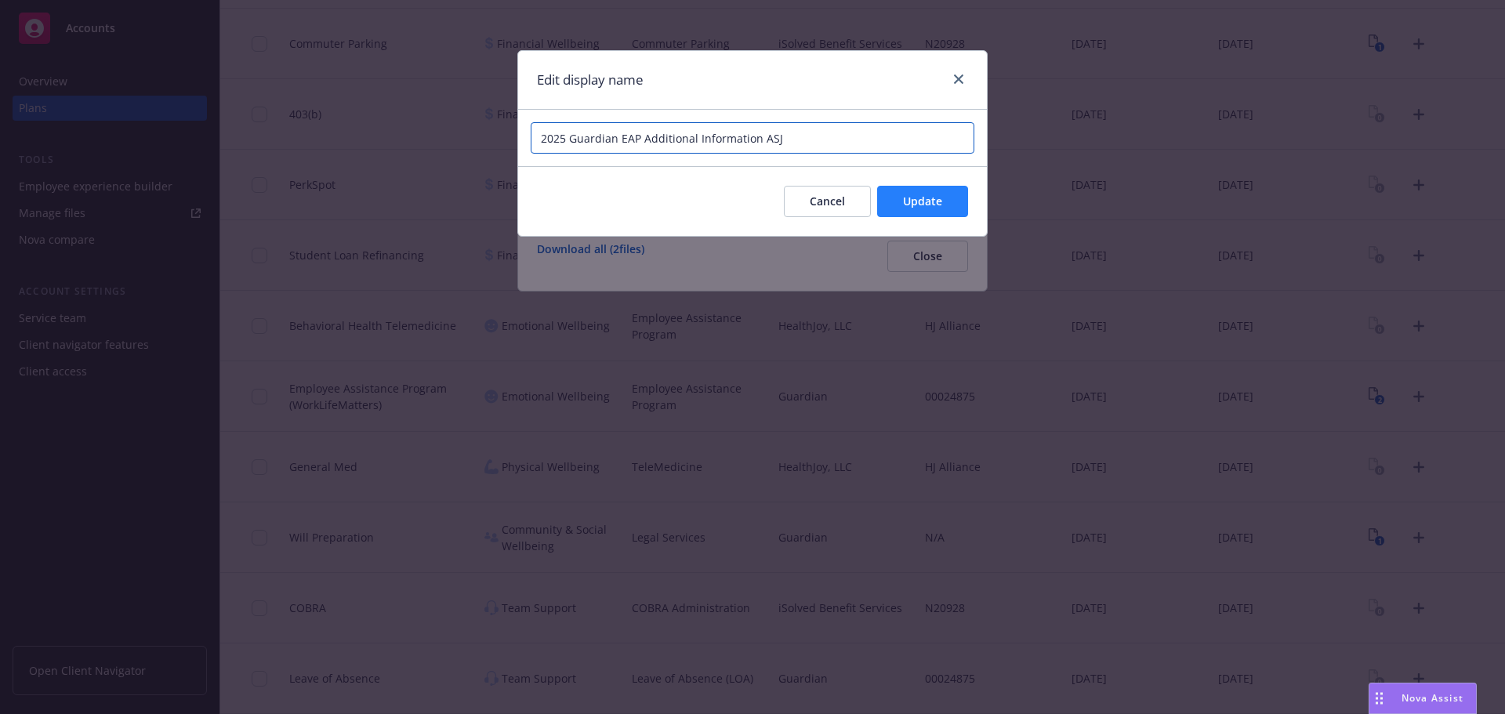
type input "2025 Guardian EAP Additional Information ASJ"
click at [931, 201] on span "Update" at bounding box center [922, 201] width 39 height 15
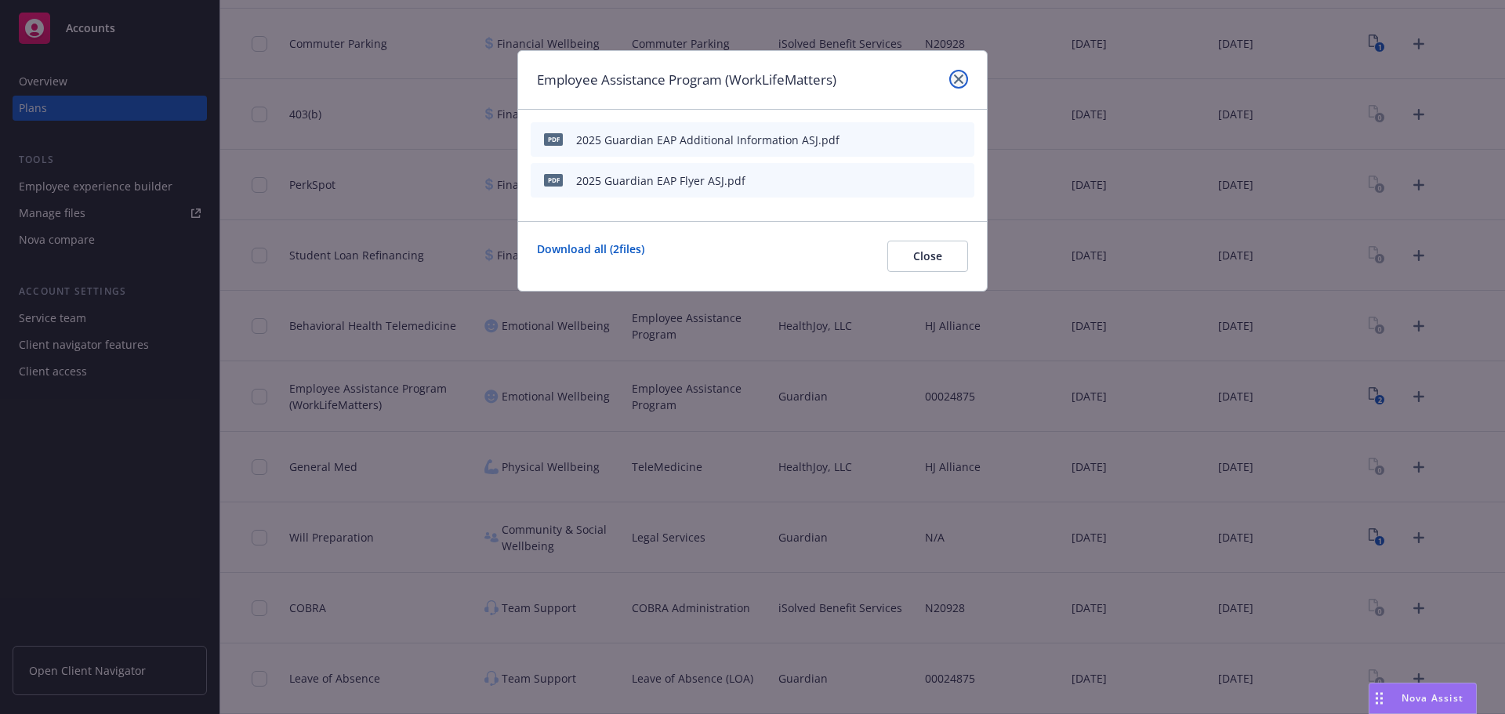
click at [959, 82] on icon "close" at bounding box center [958, 78] width 9 height 9
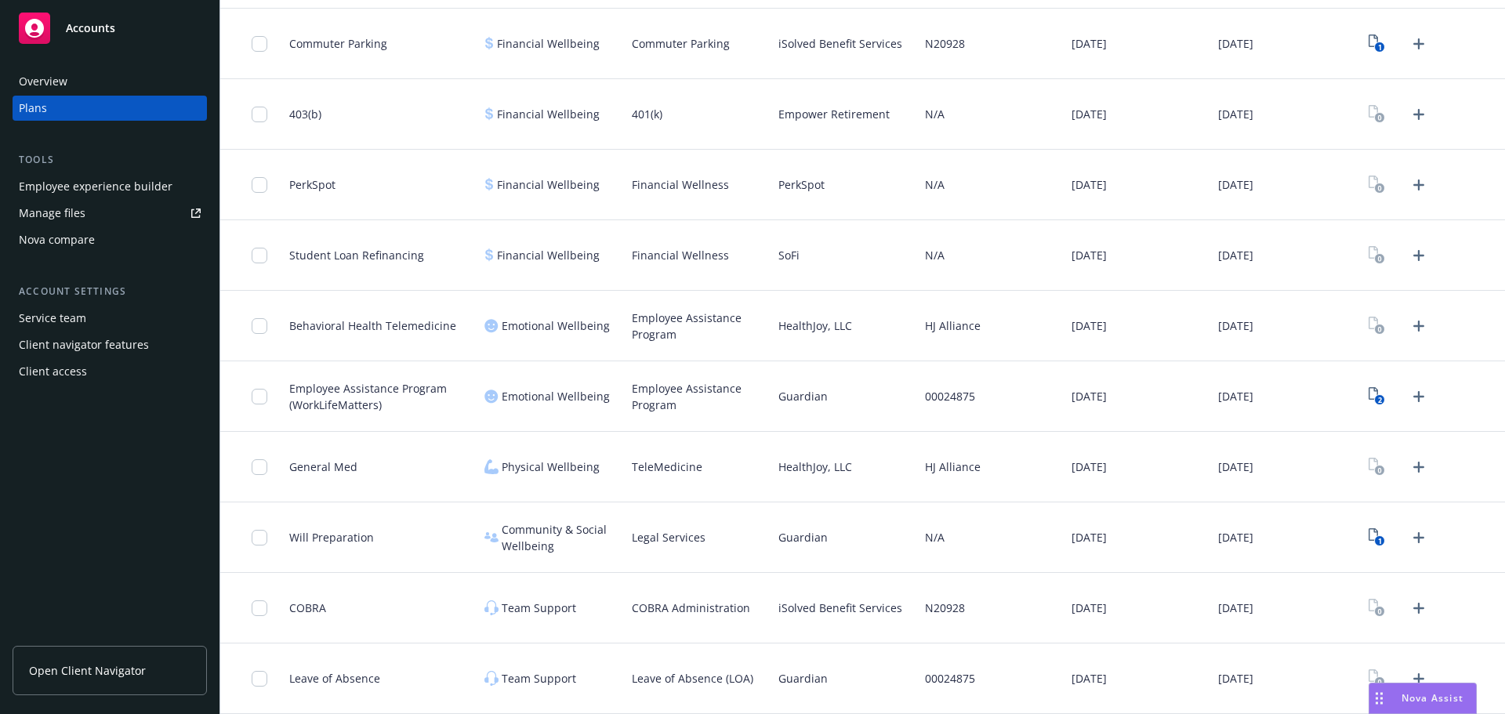
click at [828, 624] on div "iSolved Benefit Services" at bounding box center [845, 608] width 147 height 71
click at [1375, 543] on rect "View Plan Documents" at bounding box center [1380, 541] width 10 height 10
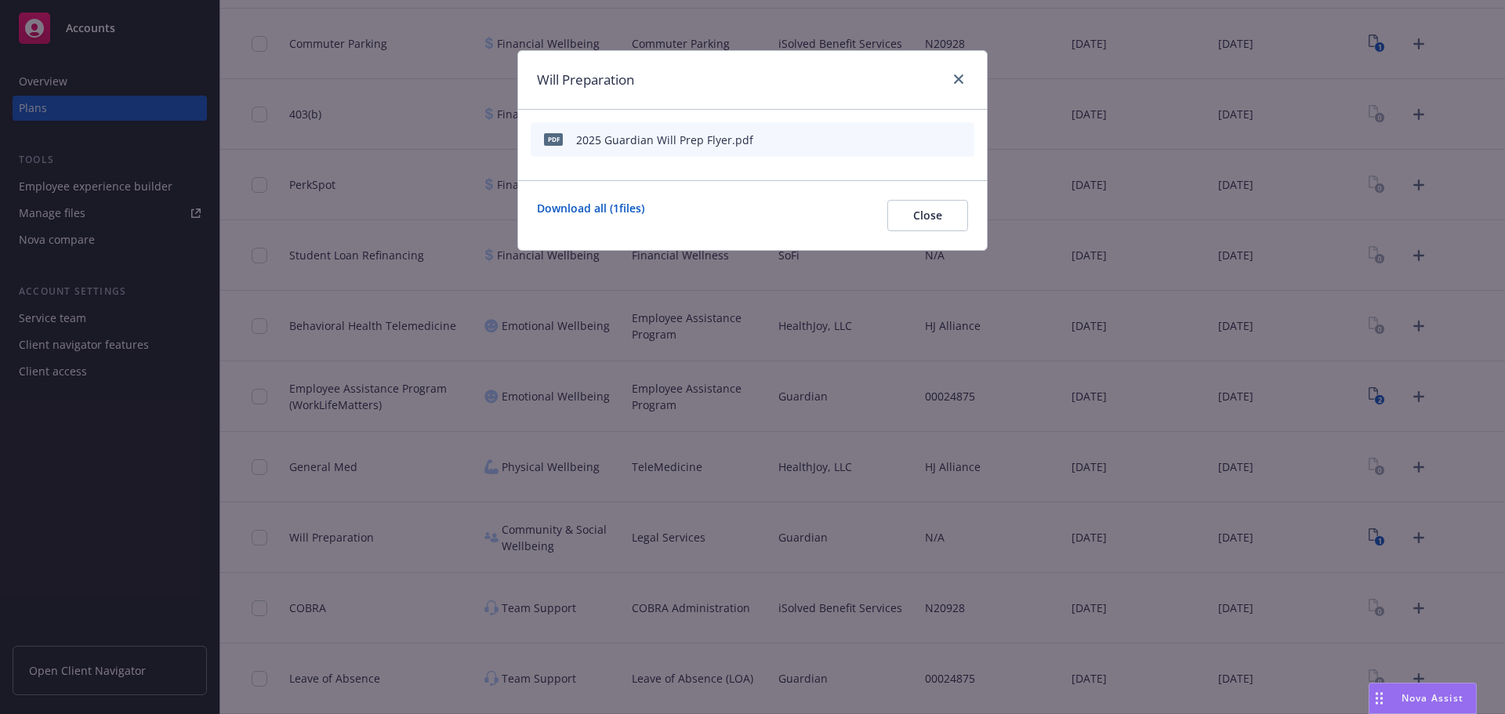
click at [887, 141] on icon "button" at bounding box center [884, 139] width 9 height 9
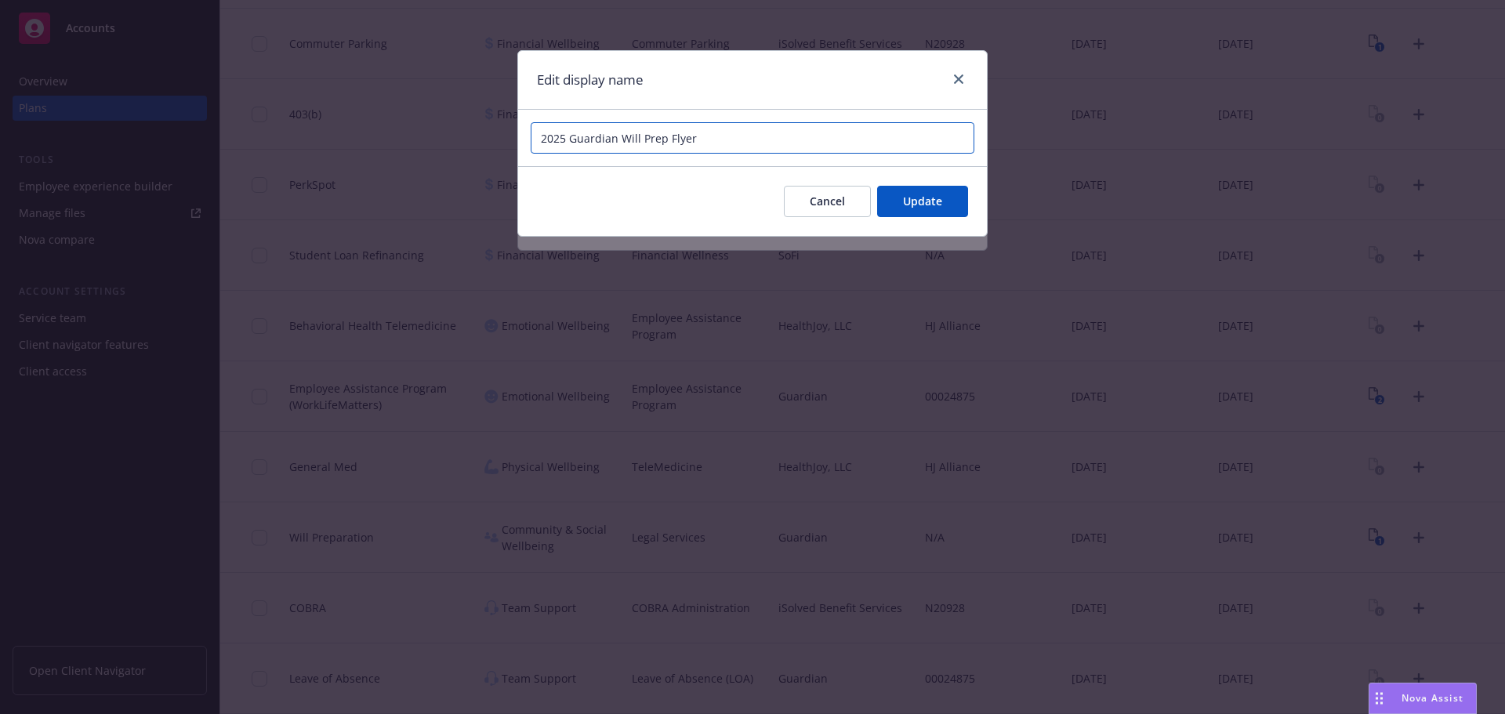
click at [839, 132] on input "2025 Guardian Will Prep Flyer" at bounding box center [753, 137] width 444 height 31
type input "2025 Guardian Will Prep Flyer ASJ"
click at [947, 204] on button "Update" at bounding box center [922, 201] width 91 height 31
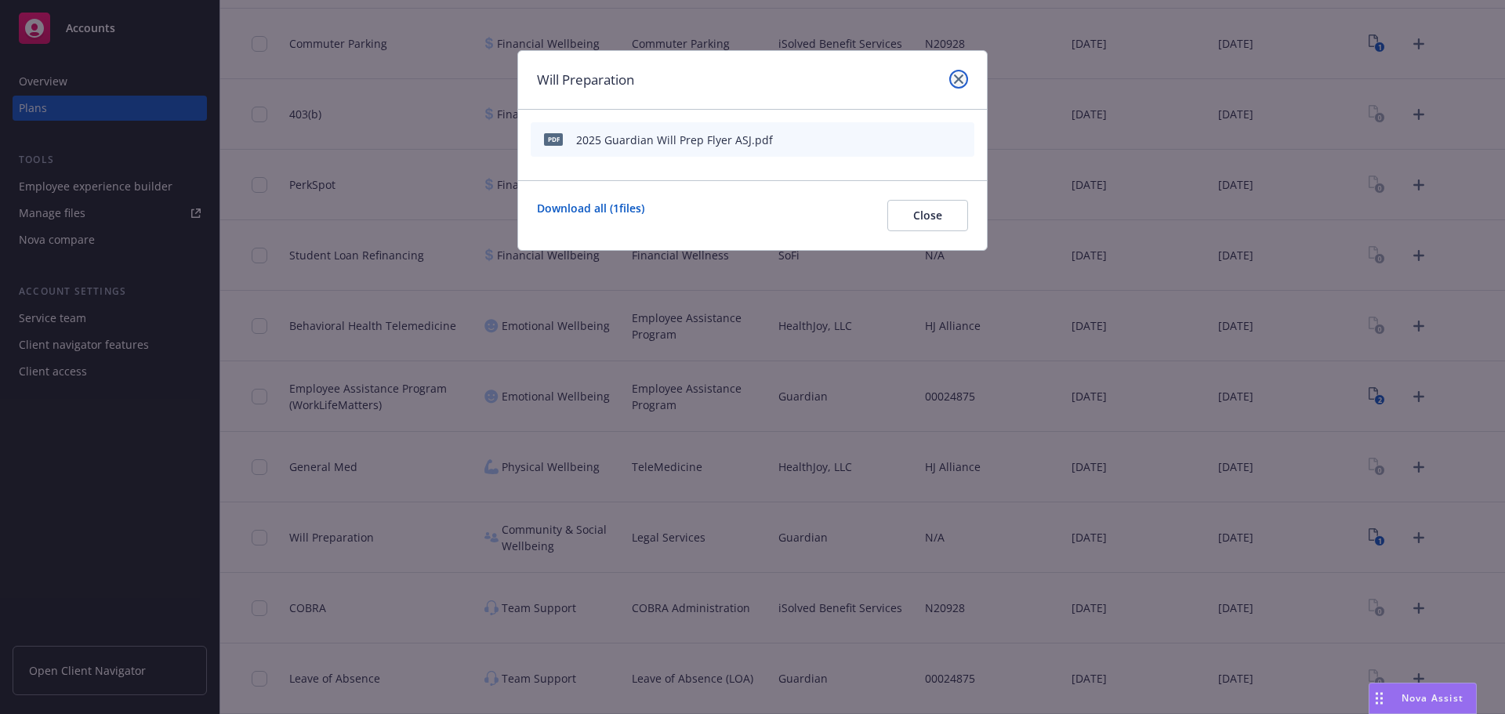
click at [956, 83] on icon "close" at bounding box center [958, 78] width 9 height 9
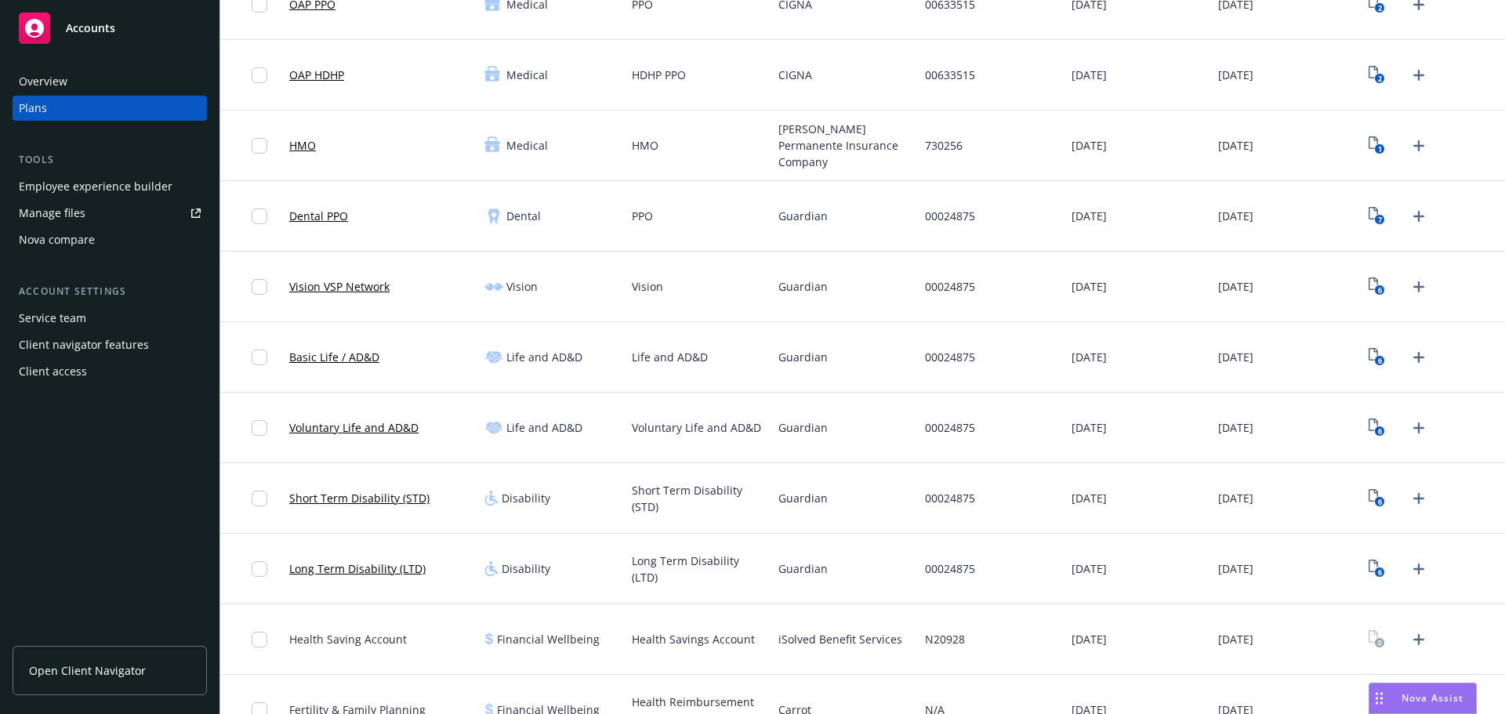
scroll to position [27, 0]
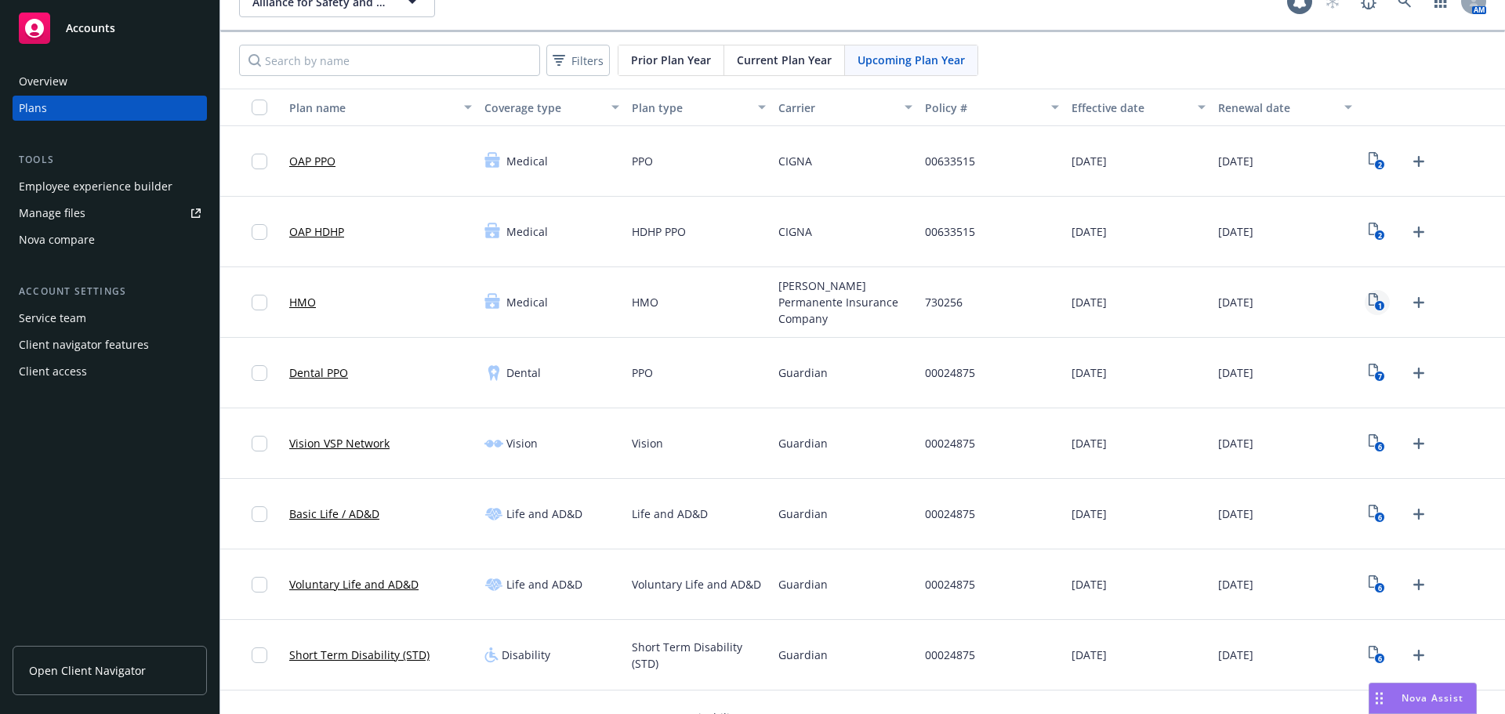
click at [1369, 307] on icon "1" at bounding box center [1377, 302] width 16 height 18
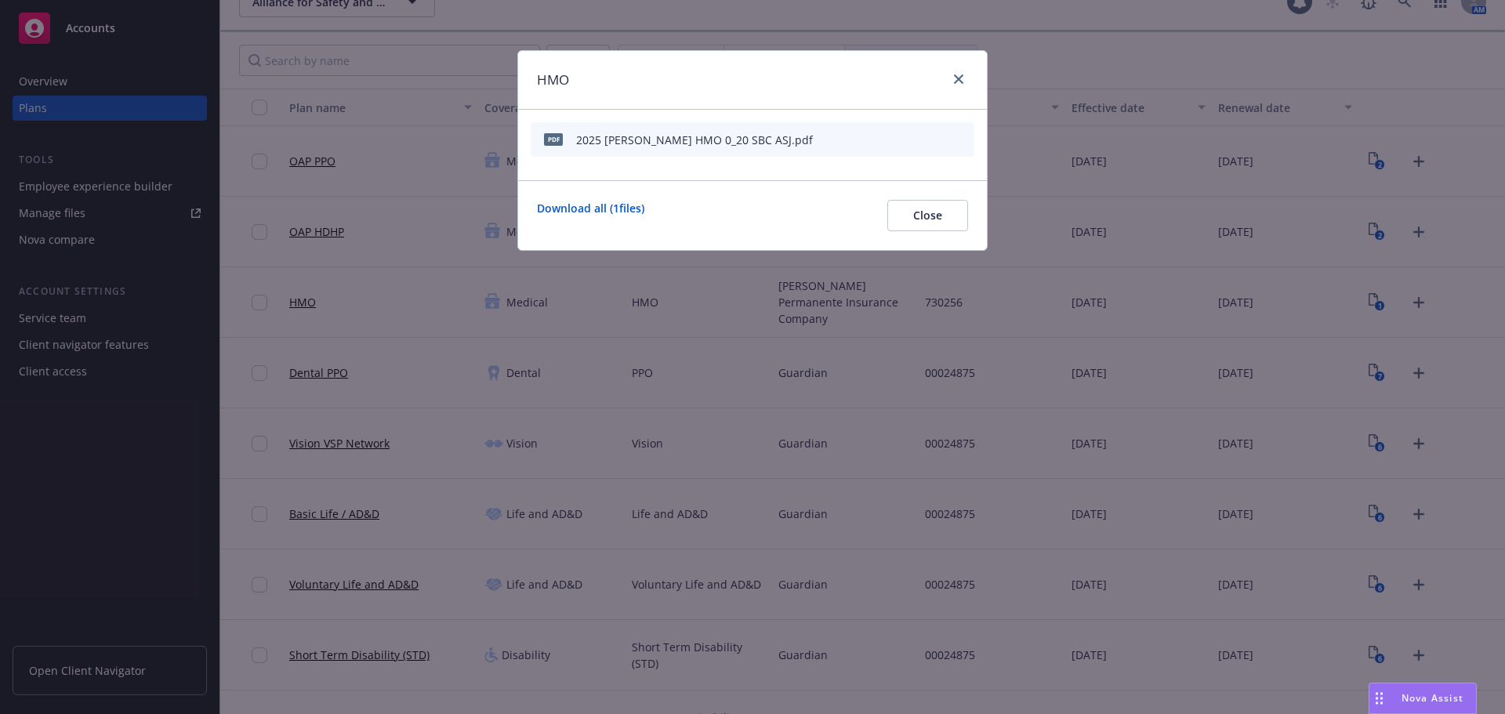
click at [887, 141] on icon "button" at bounding box center [884, 139] width 9 height 9
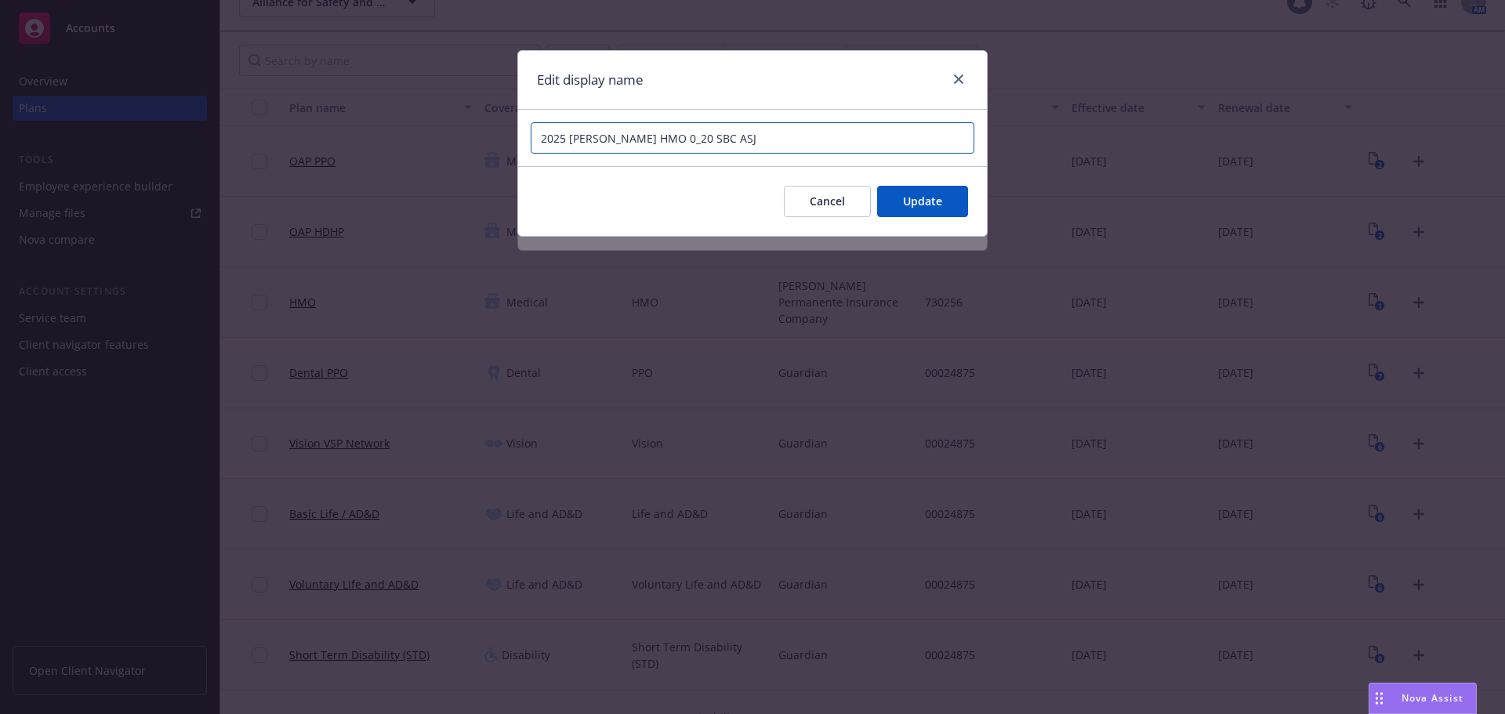
click at [645, 138] on input "2025 [PERSON_NAME] HMO 0_20 SBC ASJ" at bounding box center [753, 137] width 444 height 31
click at [981, 72] on div "Edit display name" at bounding box center [752, 80] width 469 height 59
click at [966, 73] on link "close" at bounding box center [958, 79] width 19 height 19
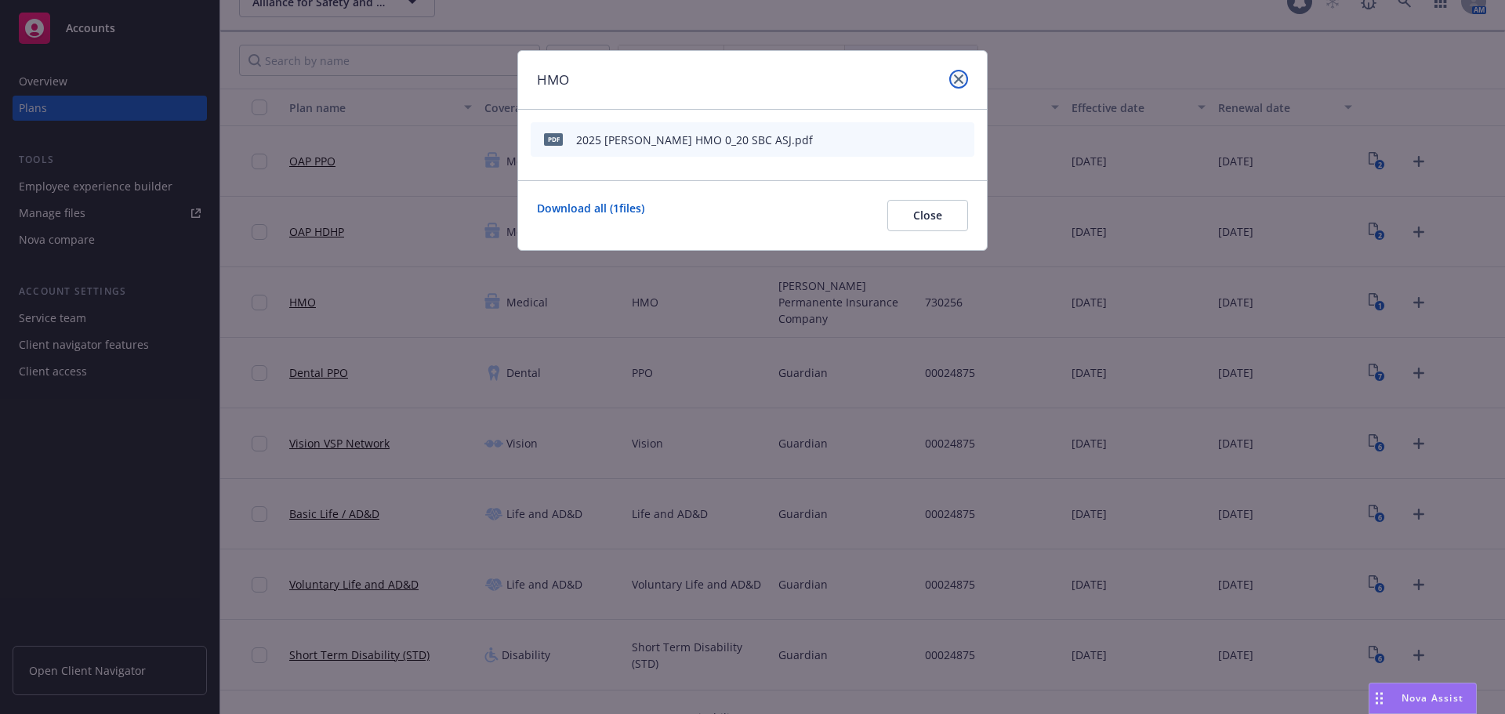
click at [961, 83] on icon "close" at bounding box center [958, 78] width 9 height 9
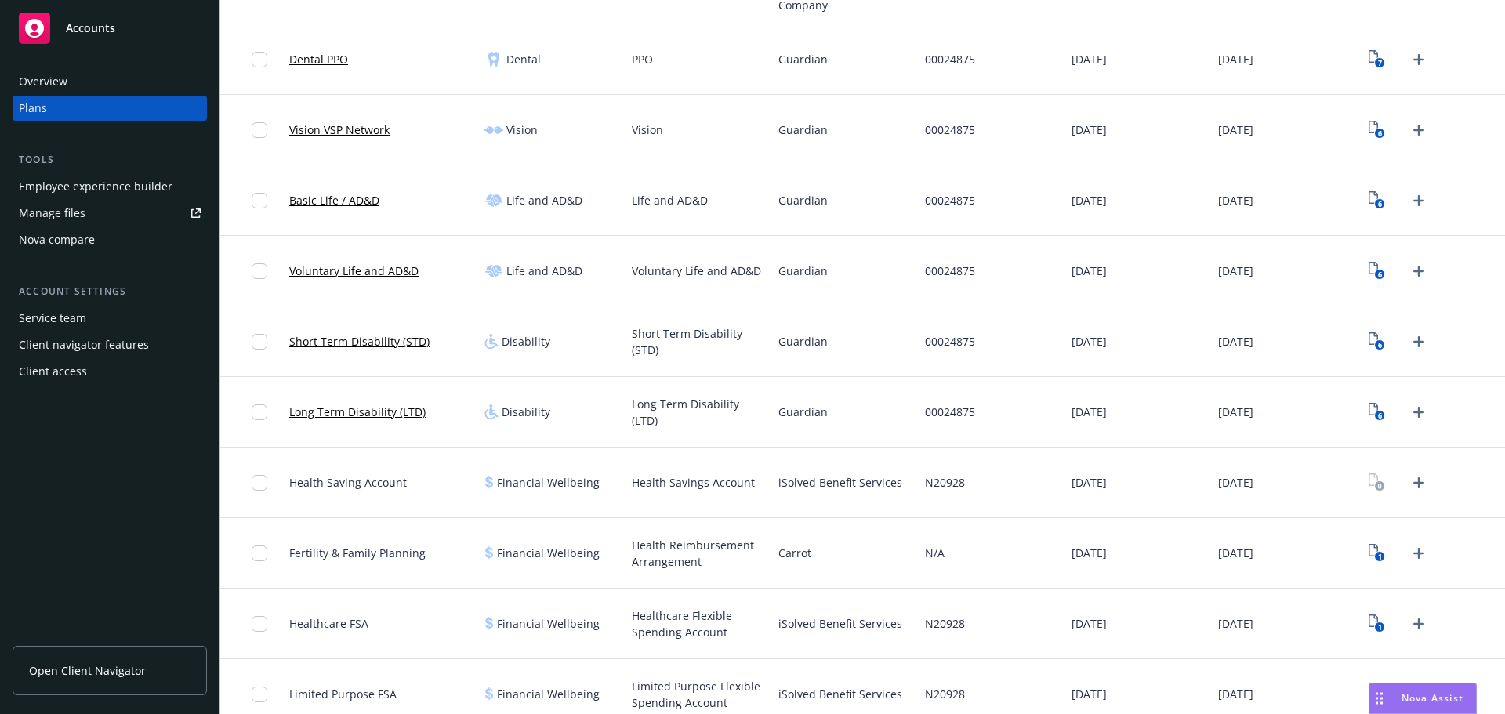
scroll to position [575, 0]
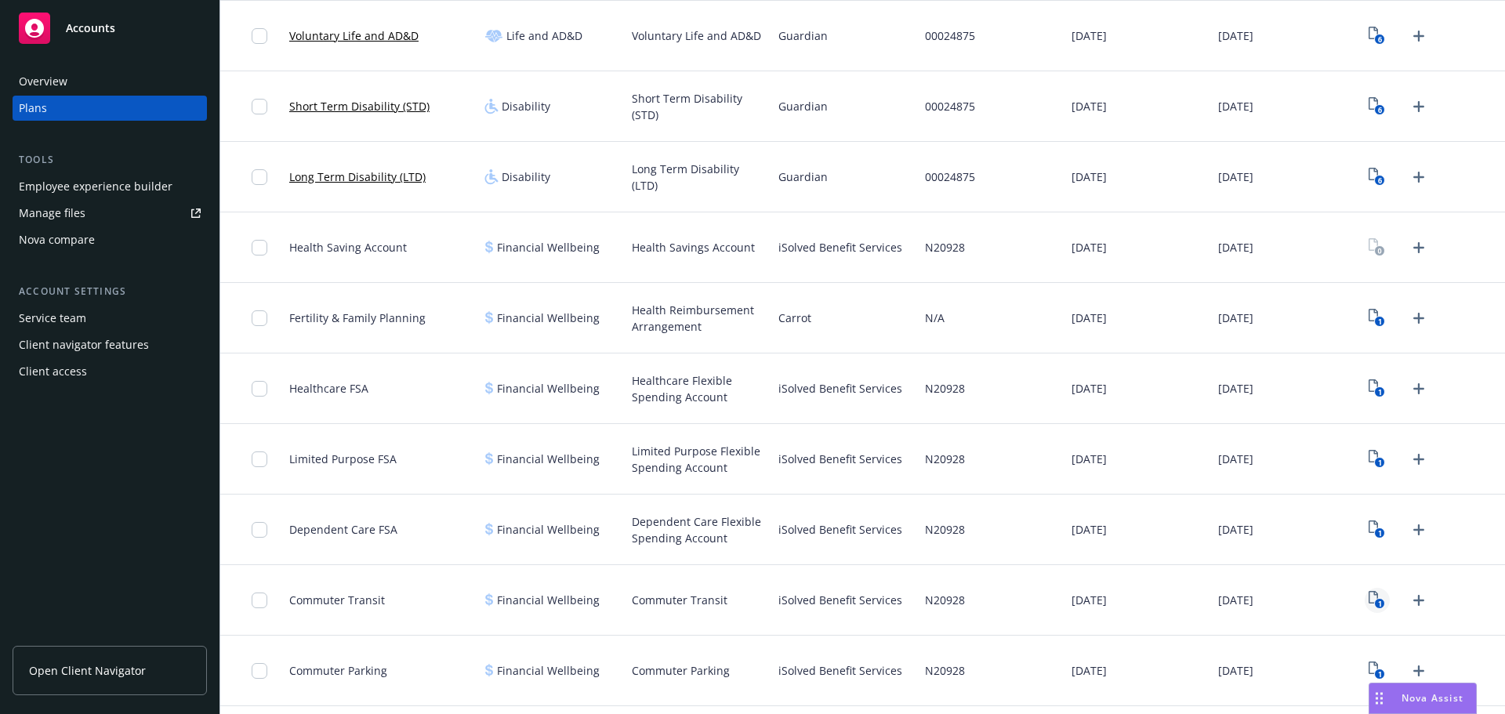
click at [1377, 598] on link "1" at bounding box center [1377, 600] width 25 height 25
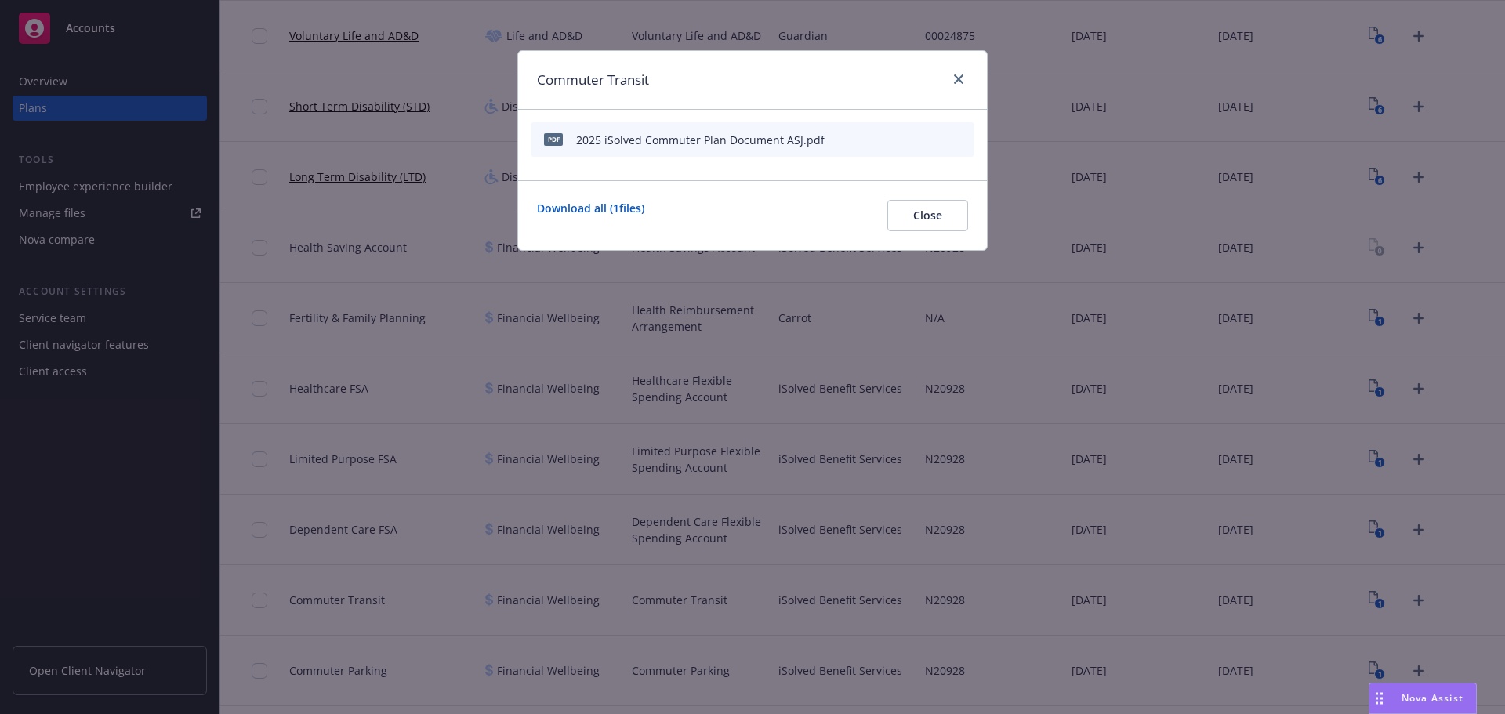
click at [969, 87] on div "Commuter Transit" at bounding box center [752, 80] width 469 height 59
click at [962, 84] on link "close" at bounding box center [958, 79] width 19 height 19
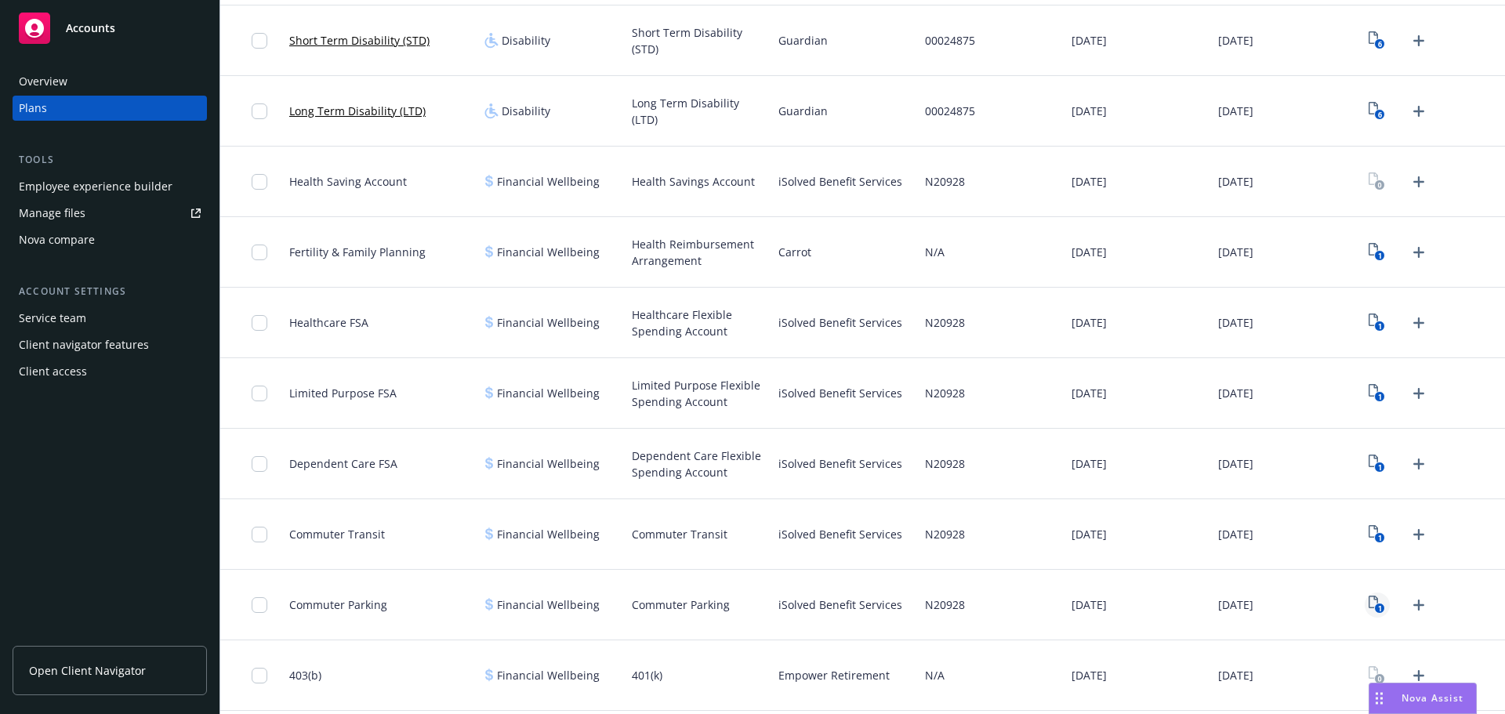
scroll to position [732, 0]
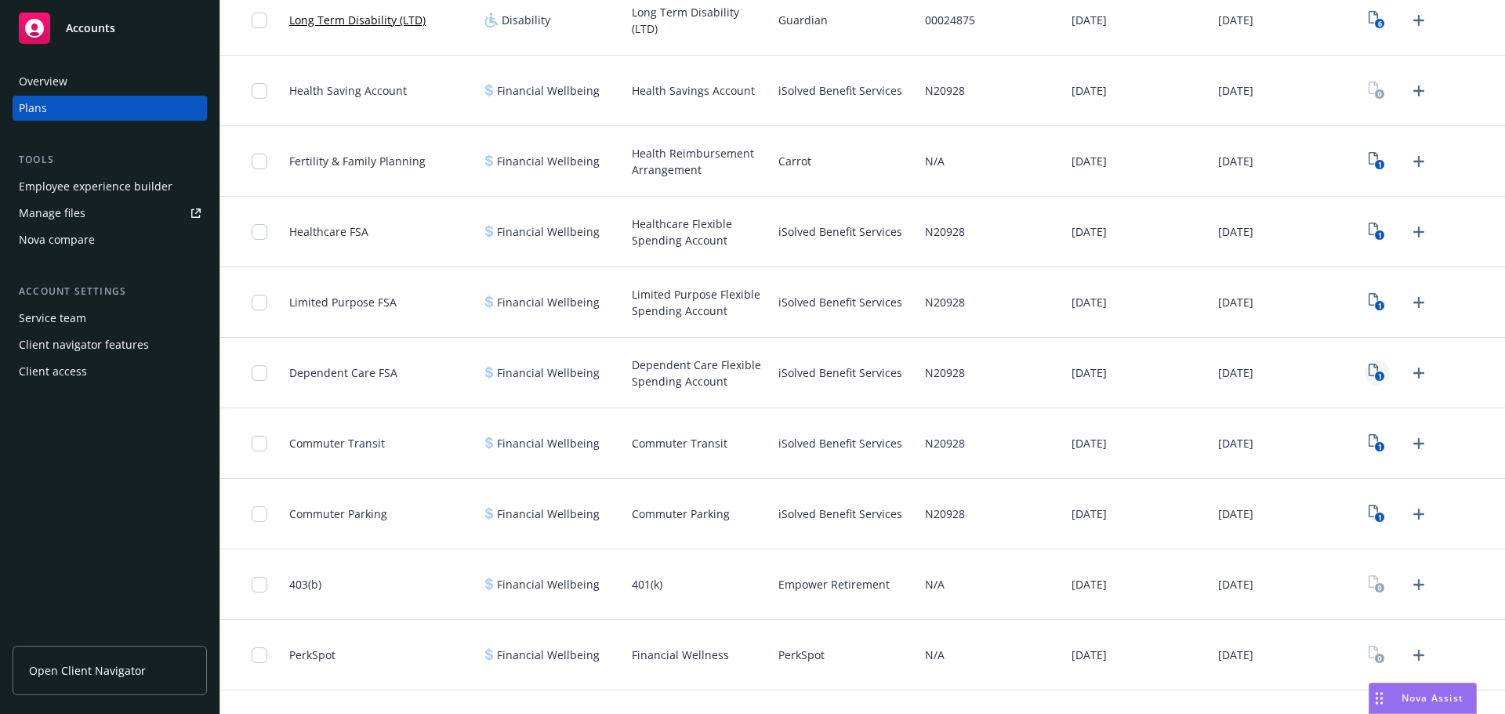
click at [1378, 373] on text "1" at bounding box center [1380, 377] width 4 height 10
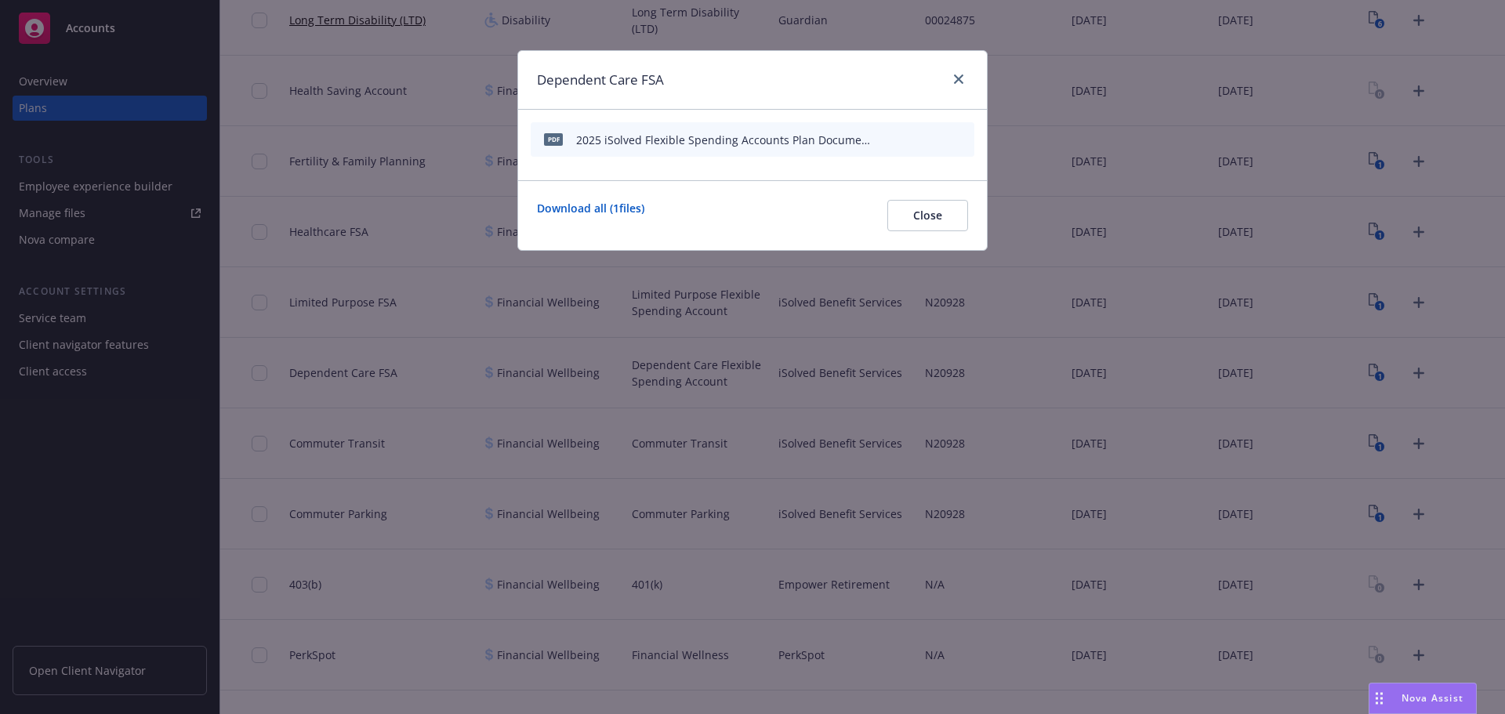
click at [888, 141] on icon "button" at bounding box center [884, 139] width 9 height 9
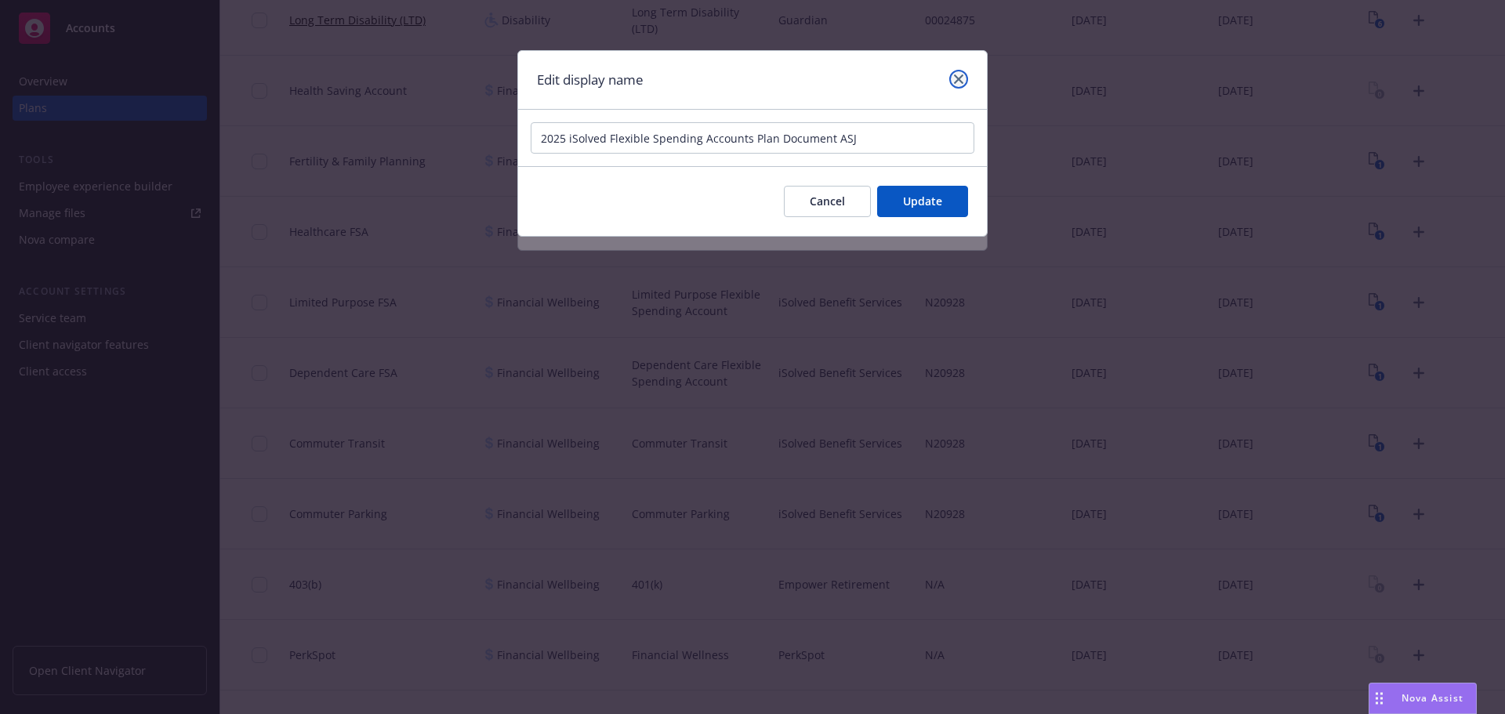
click at [958, 75] on icon "close" at bounding box center [958, 78] width 9 height 9
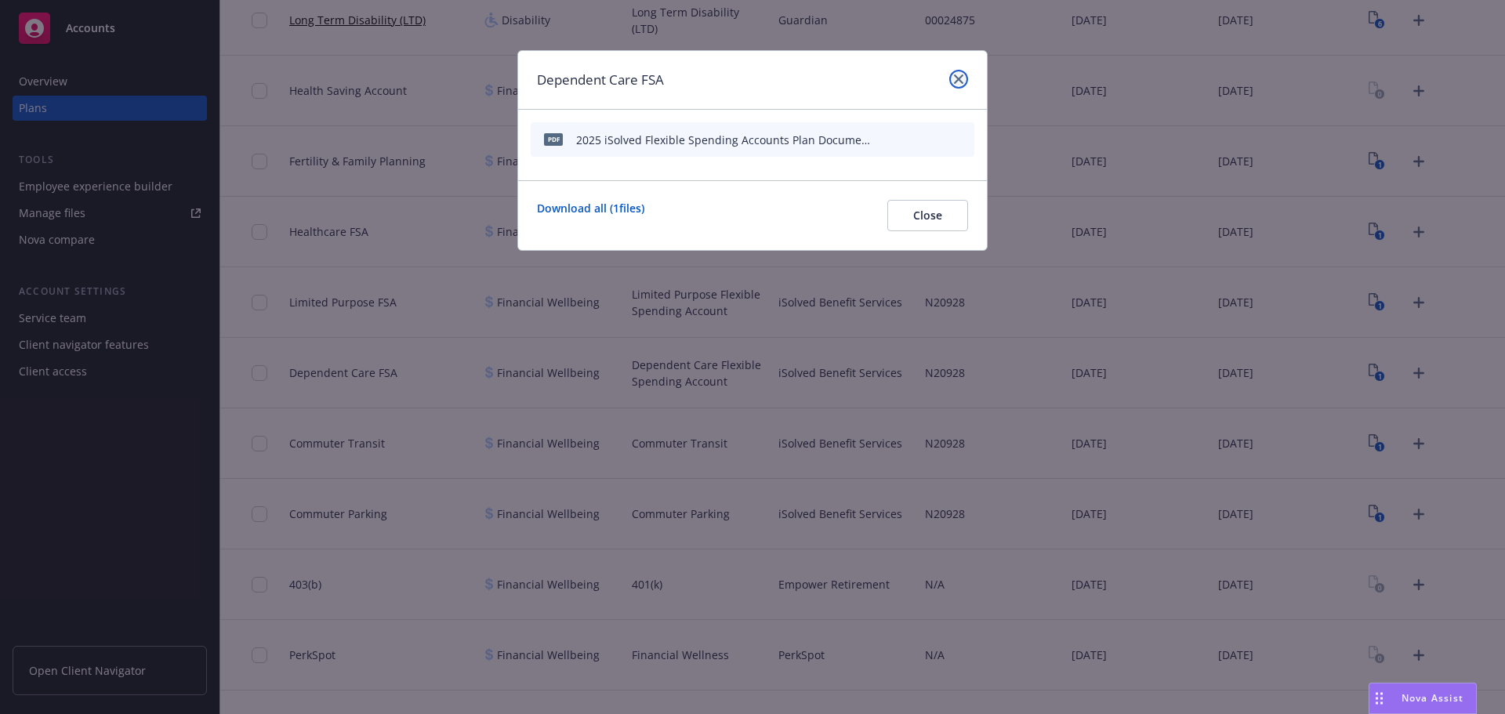
click at [960, 75] on icon "close" at bounding box center [958, 78] width 9 height 9
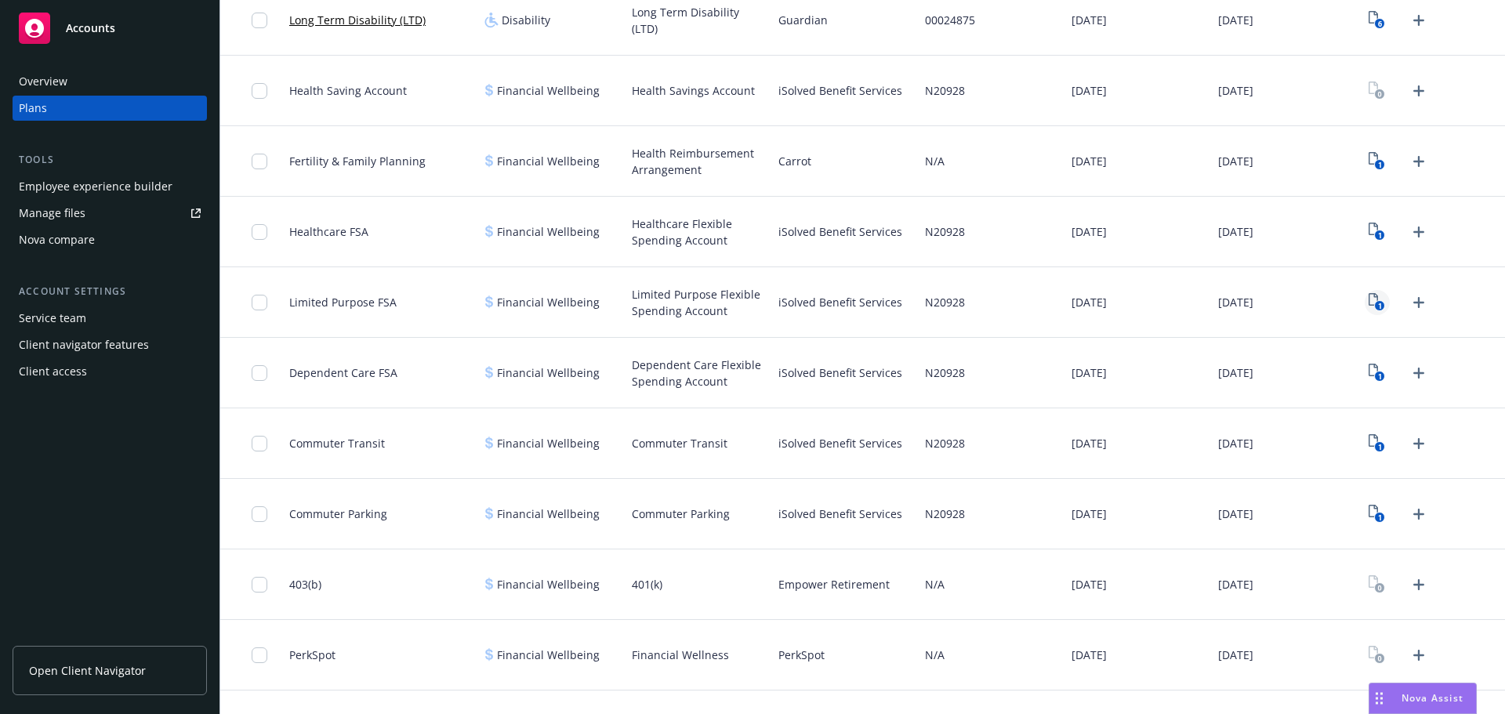
click at [1369, 304] on icon "1" at bounding box center [1377, 302] width 16 height 18
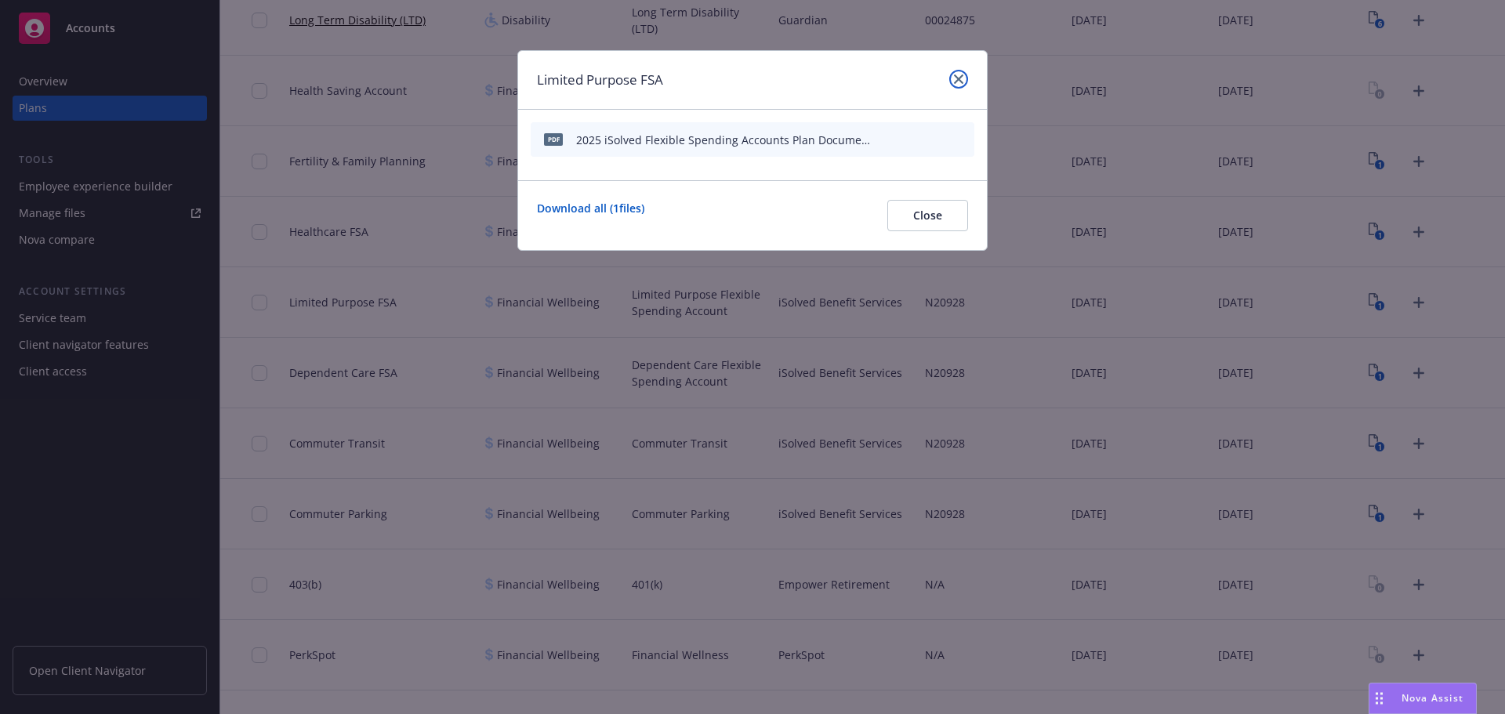
click at [963, 79] on icon "close" at bounding box center [958, 78] width 9 height 9
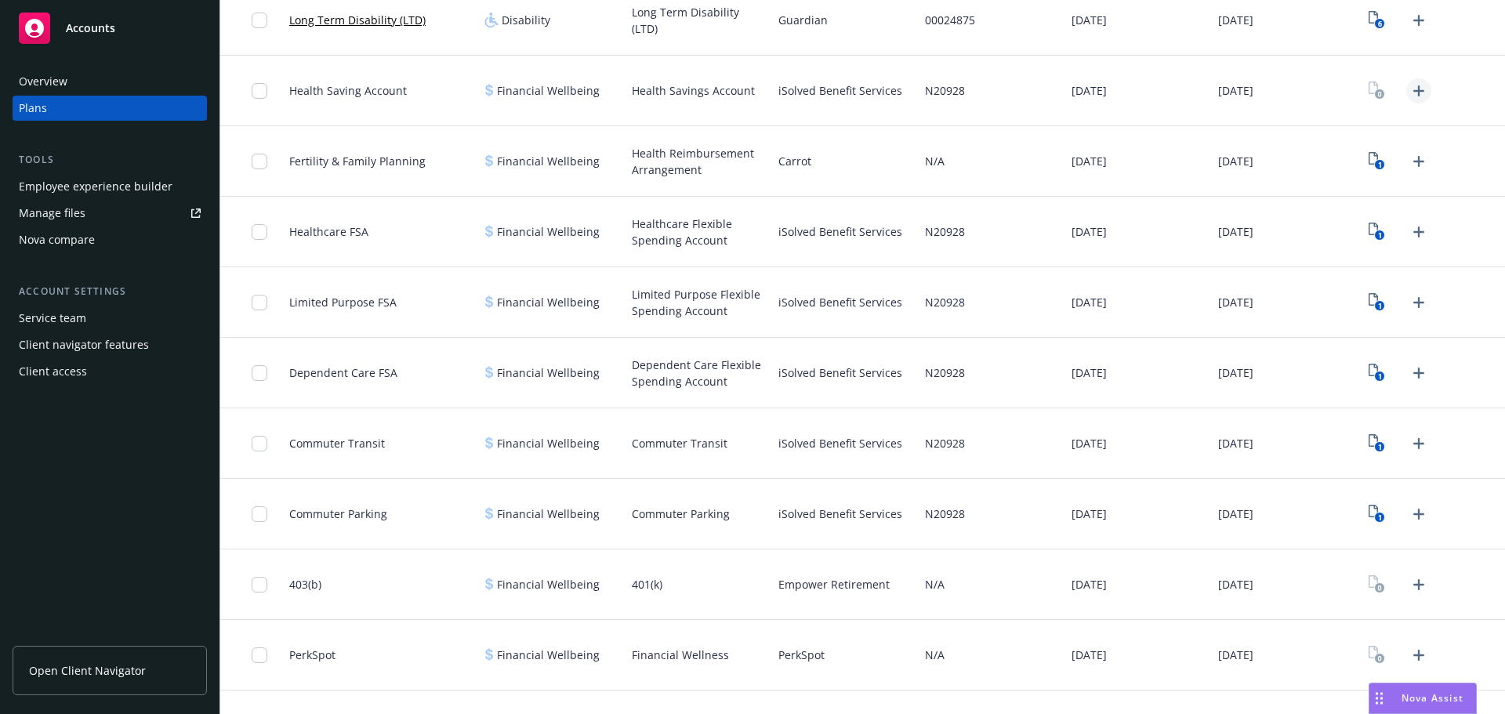
click at [1410, 85] on icon "Upload Plan Documents" at bounding box center [1419, 91] width 19 height 19
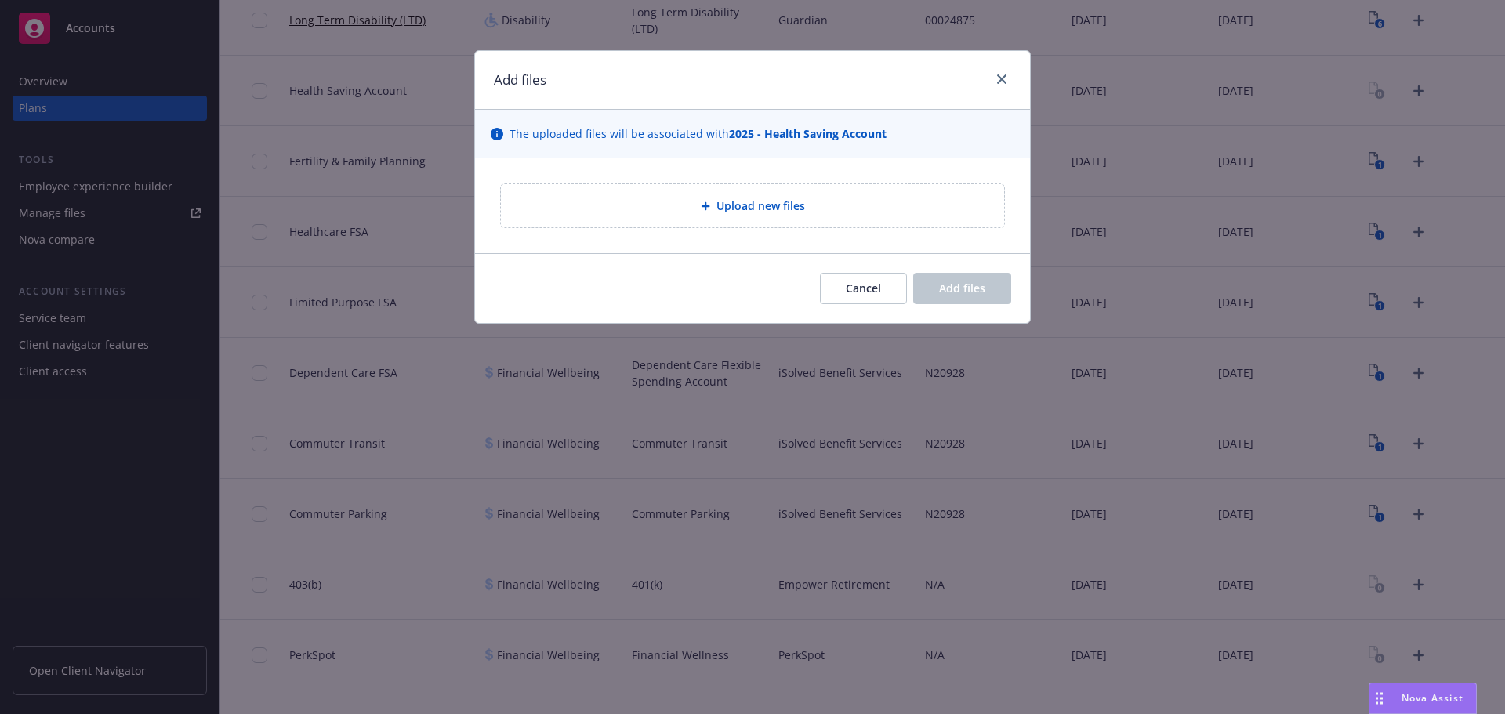
click at [735, 191] on div "Upload new files" at bounding box center [752, 205] width 503 height 43
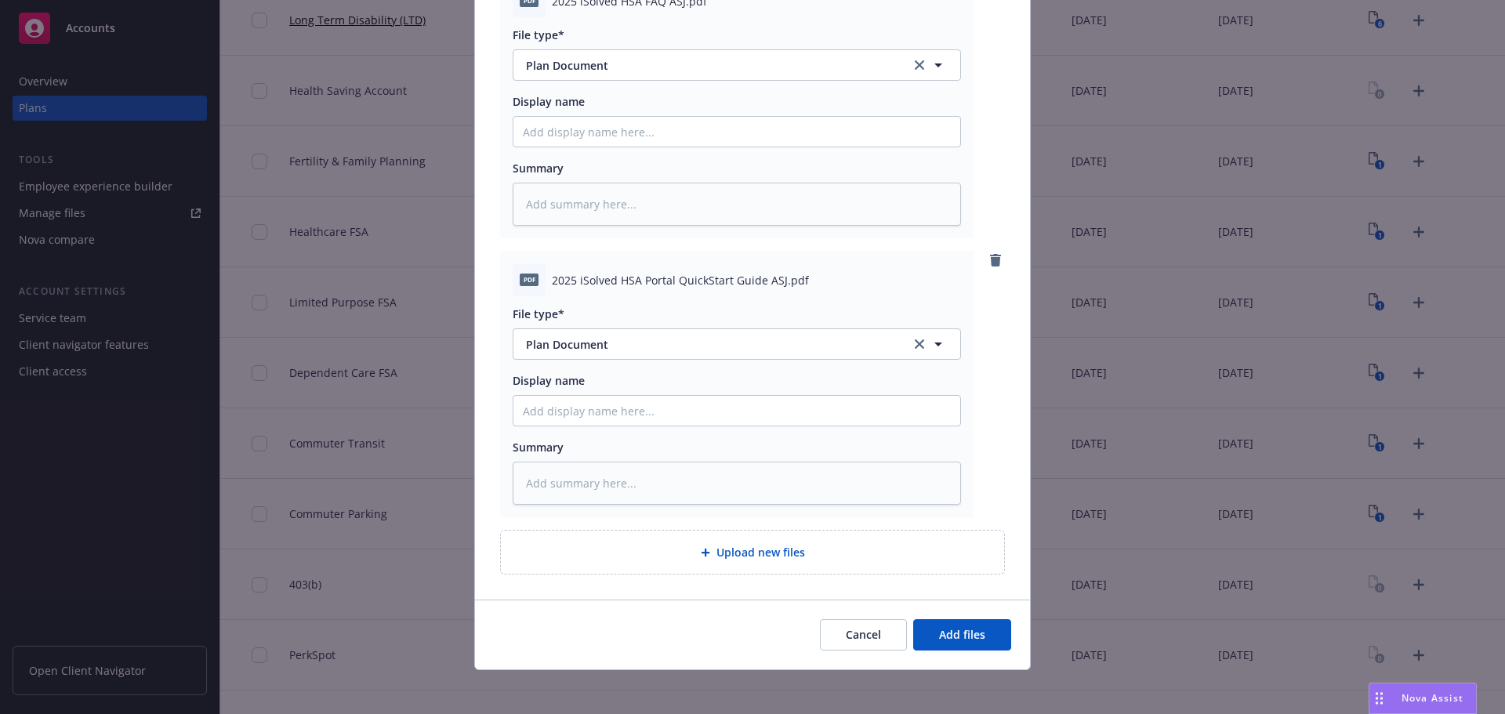
scroll to position [497, 0]
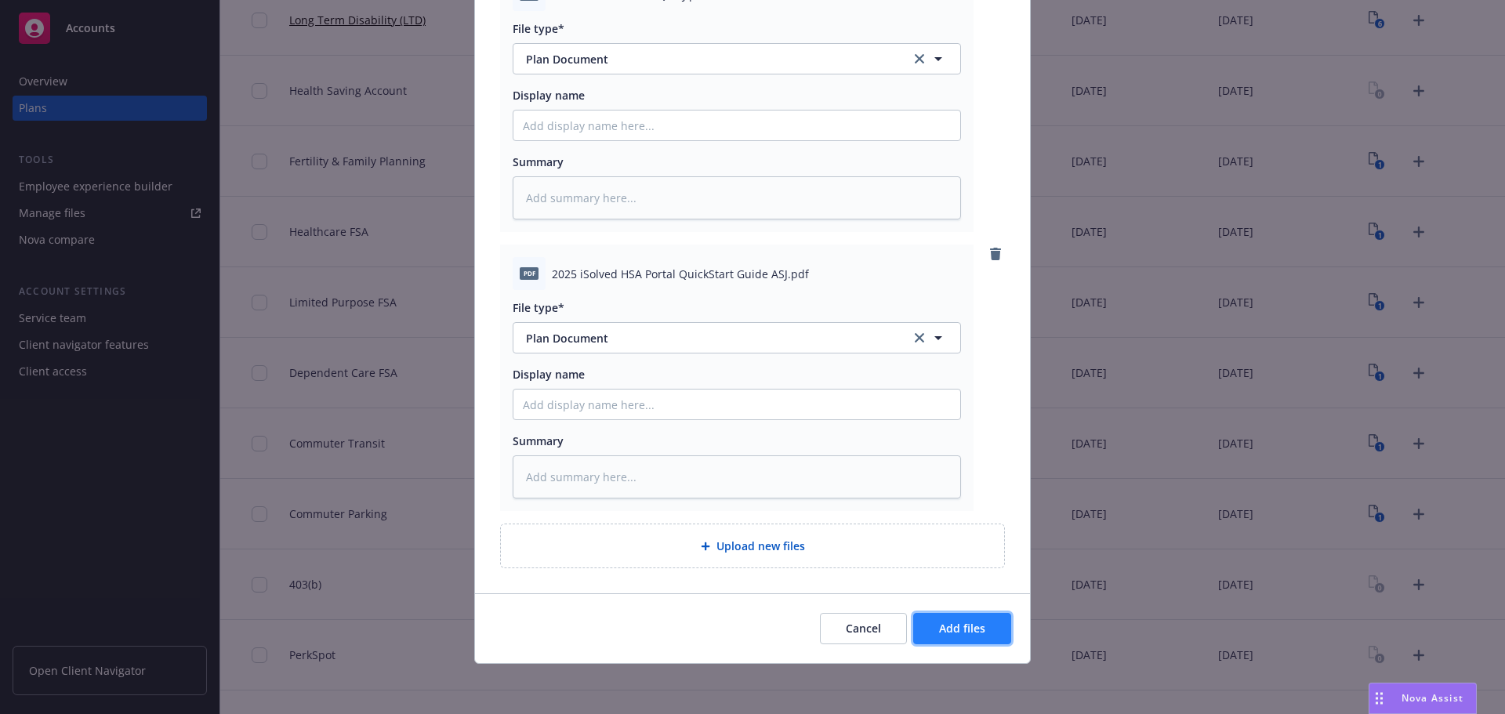
click at [990, 627] on button "Add files" at bounding box center [962, 628] width 98 height 31
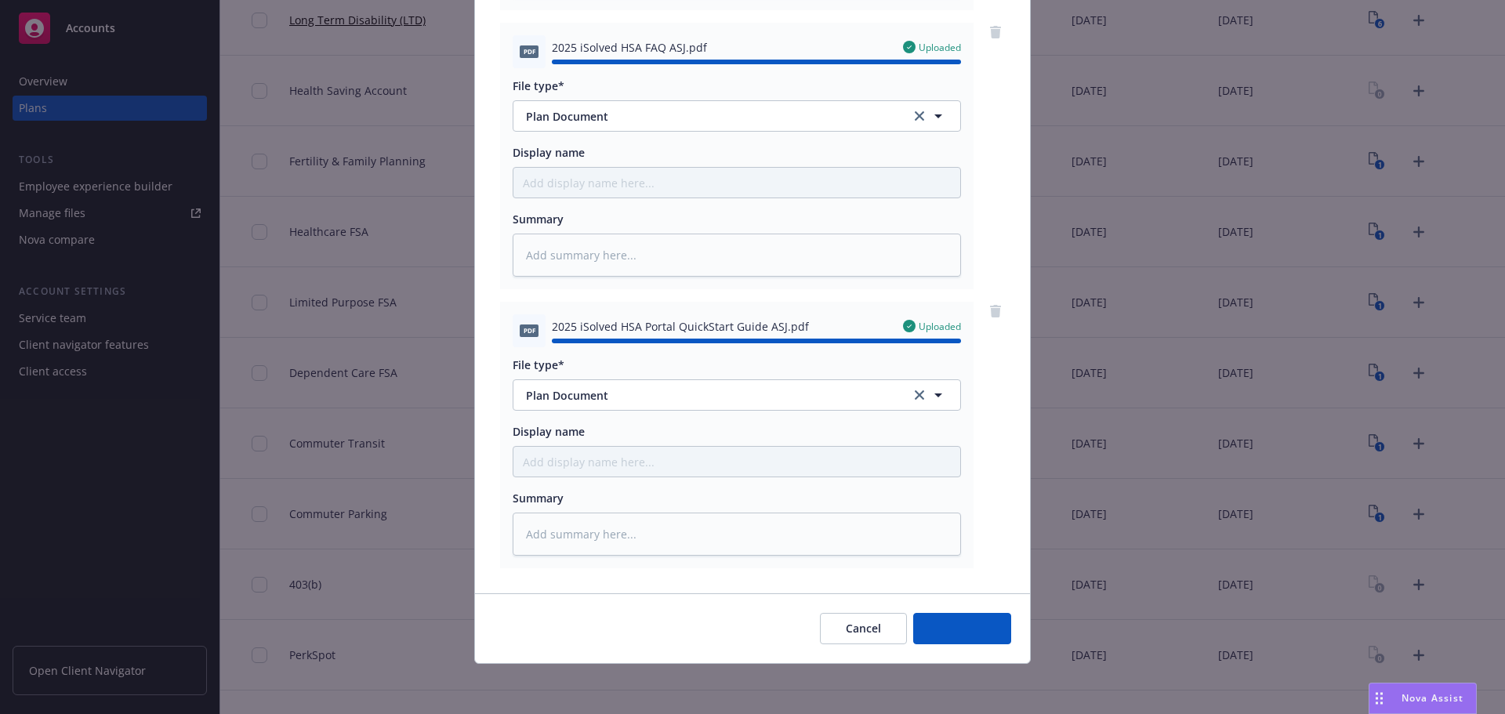
type textarea "x"
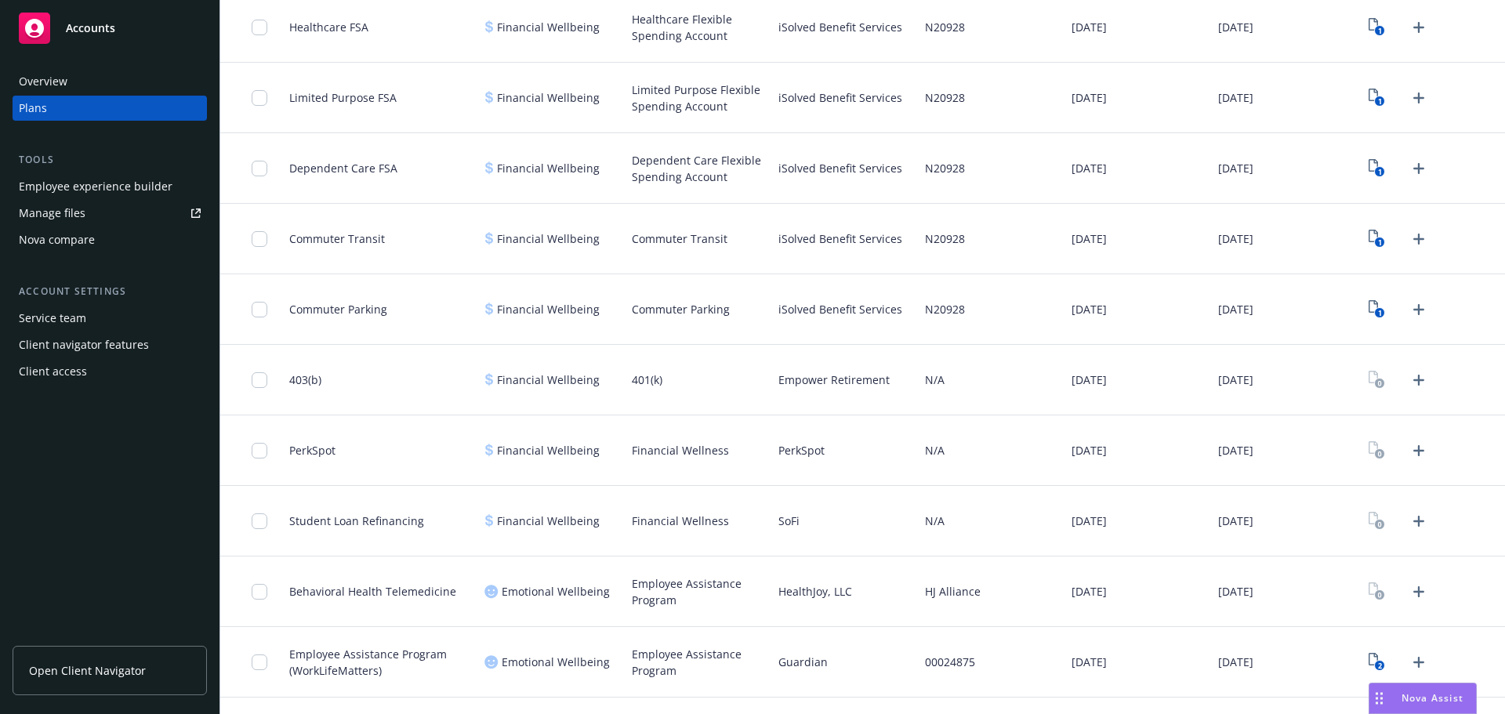
scroll to position [1019, 0]
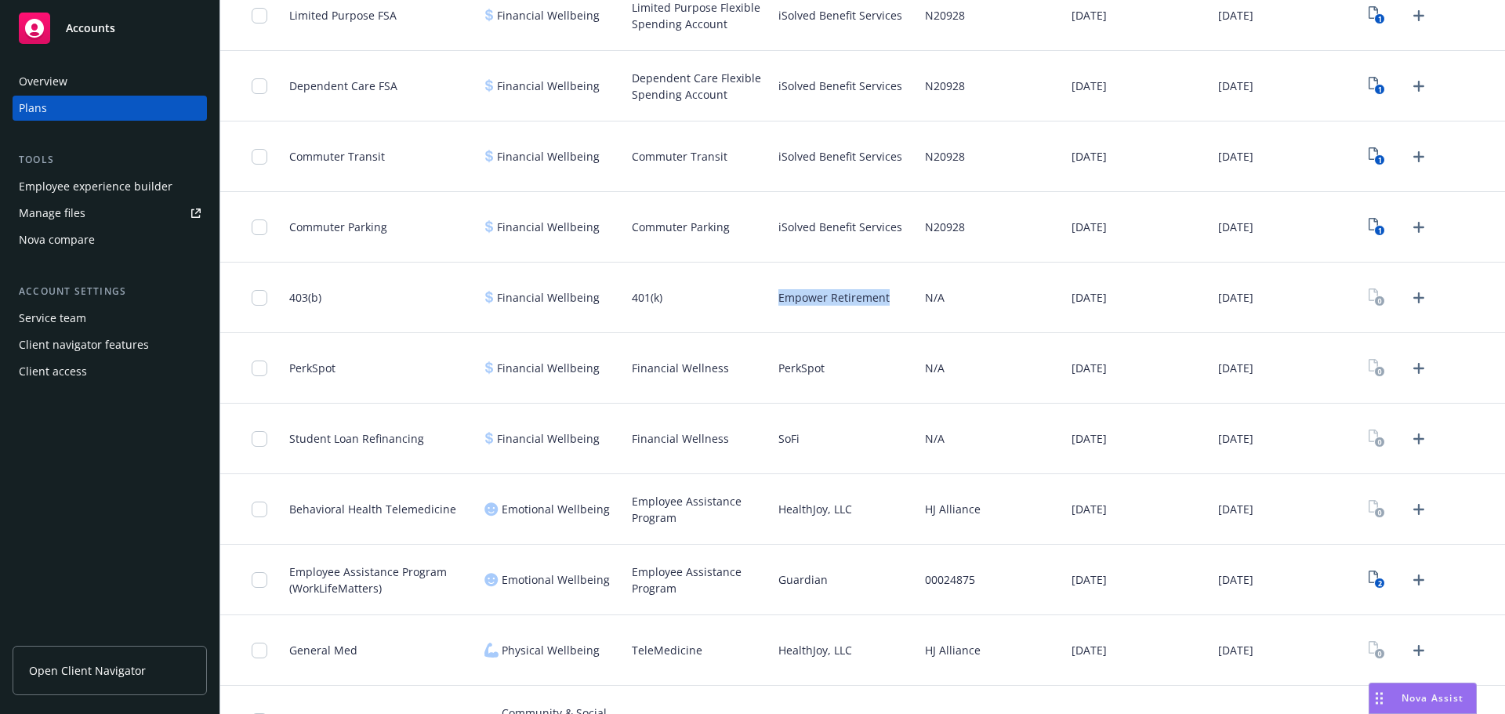
drag, startPoint x: 772, startPoint y: 303, endPoint x: 895, endPoint y: 305, distance: 122.3
click at [895, 305] on div "Empower Retirement" at bounding box center [845, 298] width 147 height 71
copy span "Empower Retirement"
drag, startPoint x: 352, startPoint y: 308, endPoint x: 290, endPoint y: 308, distance: 61.9
click at [290, 308] on div "403(b)" at bounding box center [380, 298] width 195 height 71
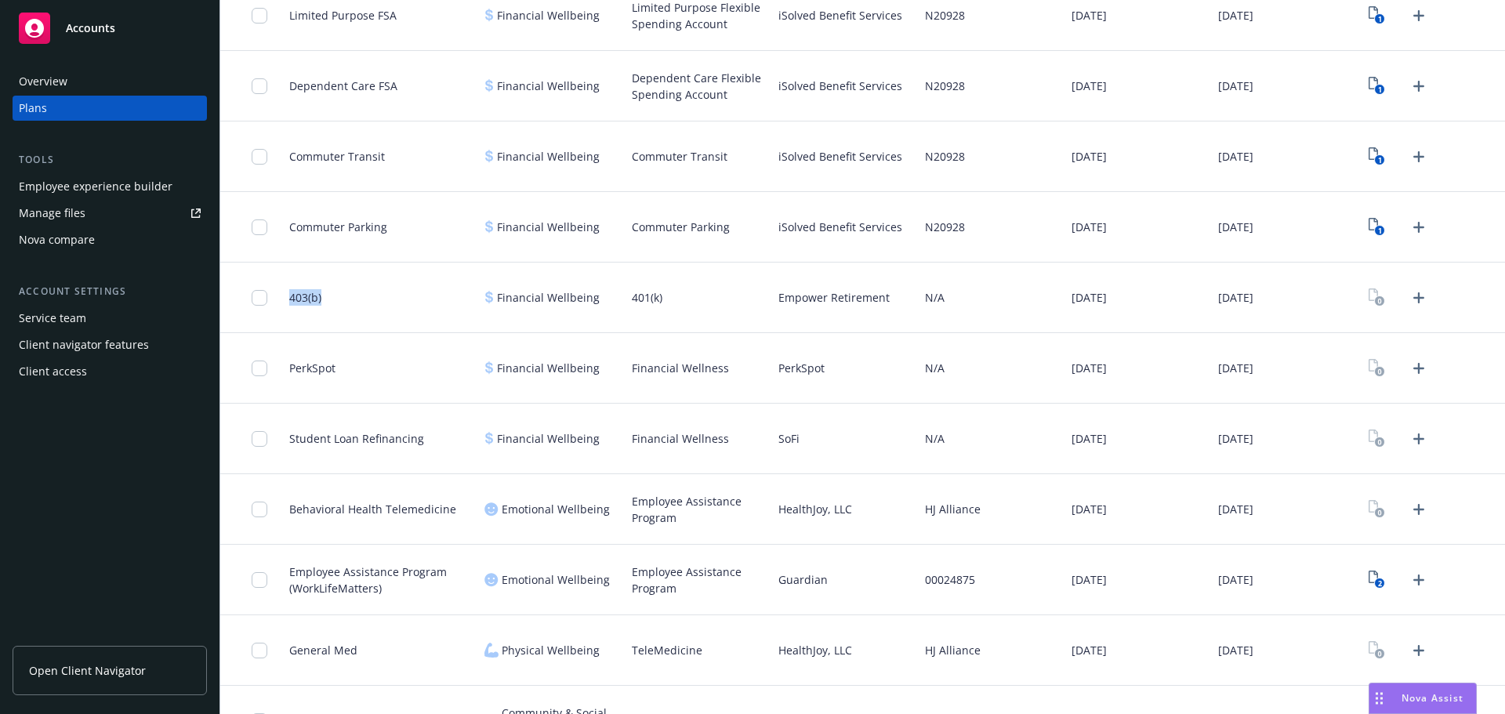
copy span "403(b)"
click at [787, 360] on span "PerkSpot" at bounding box center [801, 368] width 46 height 16
copy span "PerkSpot"
drag, startPoint x: 589, startPoint y: 366, endPoint x: 494, endPoint y: 373, distance: 95.1
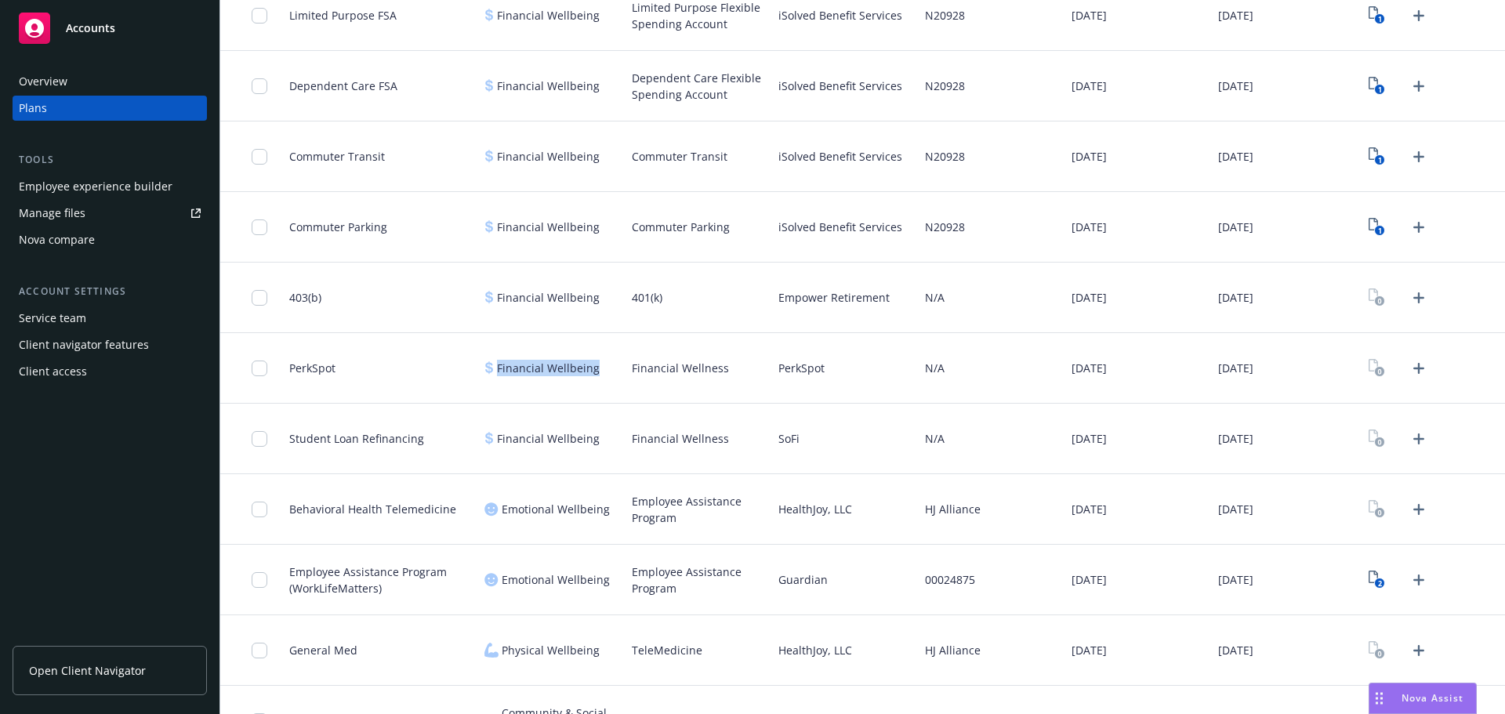
click at [494, 373] on div "Financial Wellbeing" at bounding box center [551, 368] width 147 height 71
copy span "Financial Wellbeing"
click at [784, 509] on span "HealthJoy, LLC" at bounding box center [815, 509] width 74 height 16
copy span "HealthJoy"
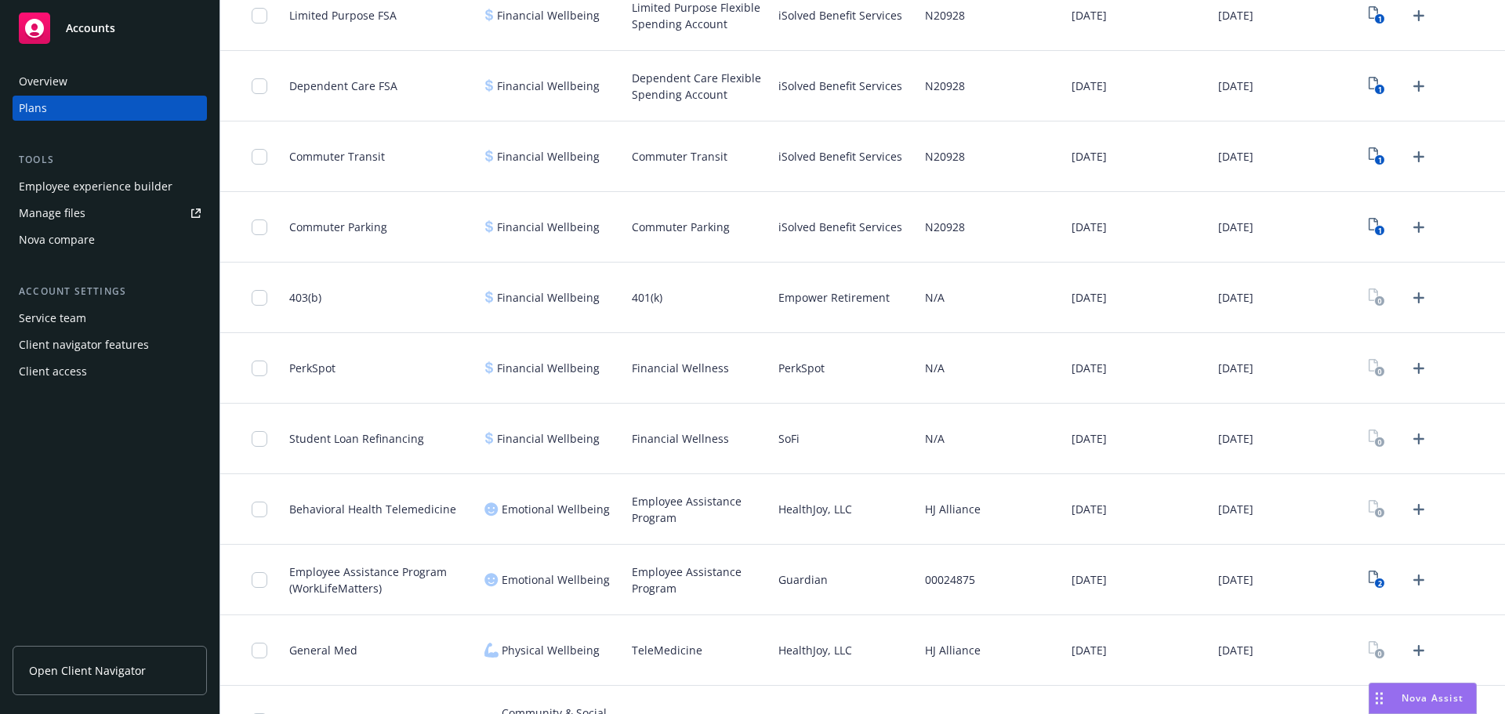
click at [852, 533] on div "HealthJoy, LLC" at bounding box center [845, 509] width 147 height 71
click at [806, 516] on span "HealthJoy, LLC" at bounding box center [815, 509] width 74 height 16
click at [919, 491] on div "HJ Alliance" at bounding box center [992, 509] width 147 height 71
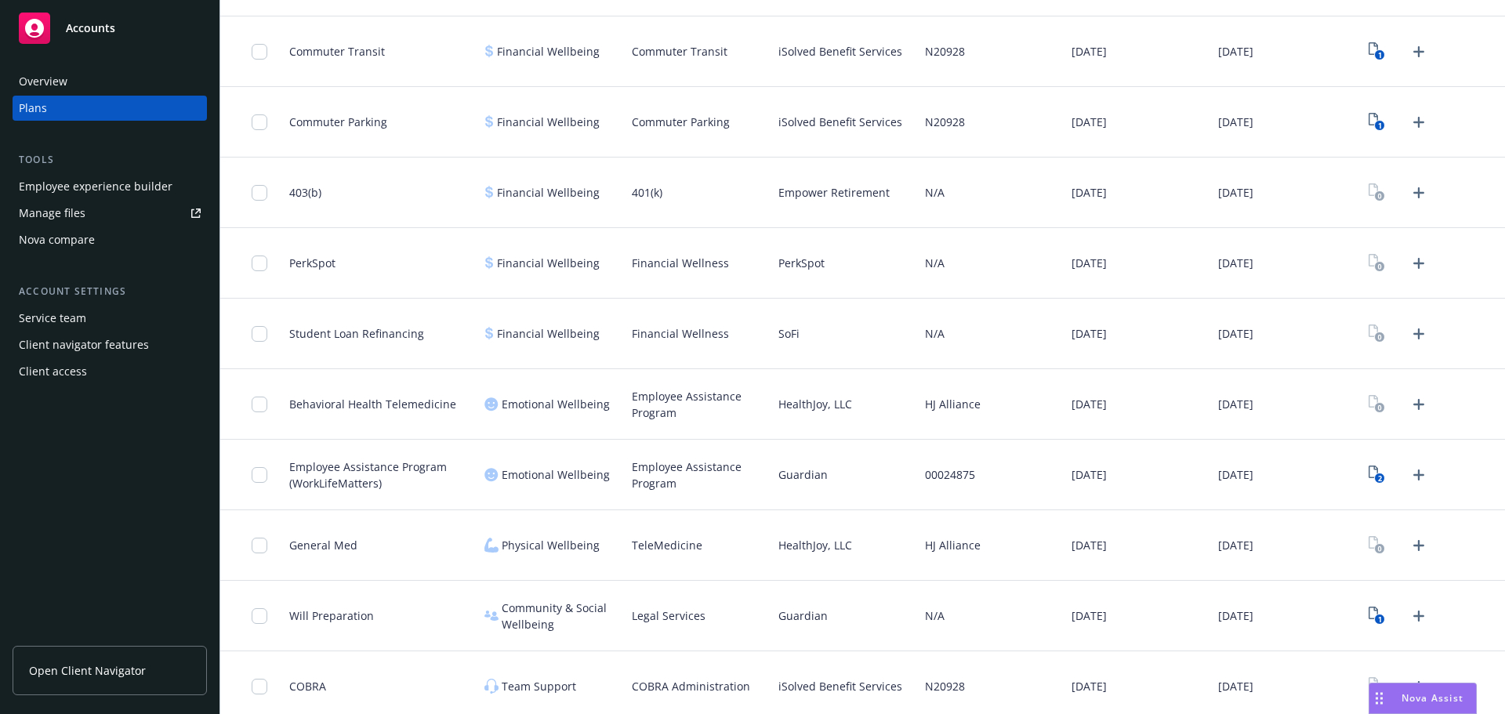
scroll to position [1203, 0]
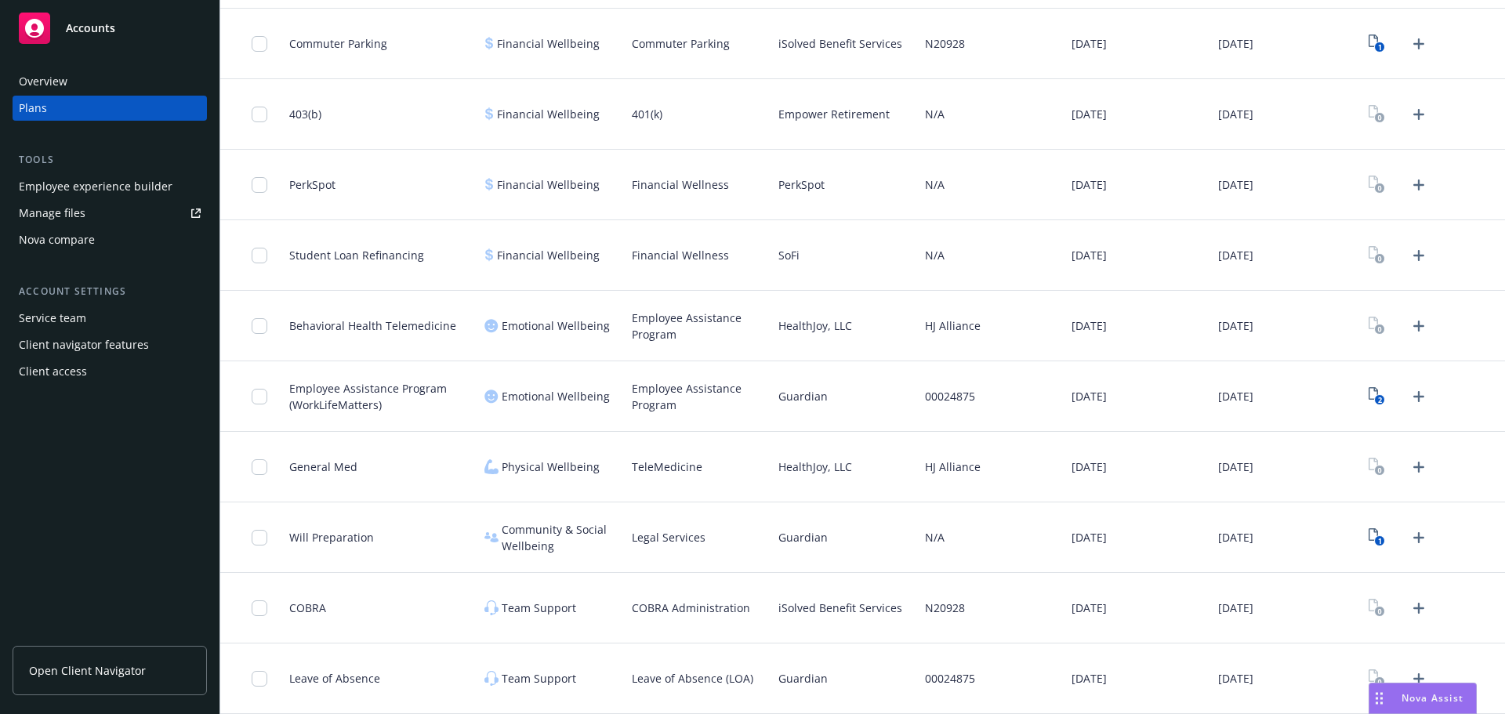
click at [793, 462] on span "HealthJoy, LLC" at bounding box center [815, 467] width 74 height 16
copy span "HealthJoy"
click at [682, 470] on span "TeleMedicine" at bounding box center [667, 467] width 71 height 16
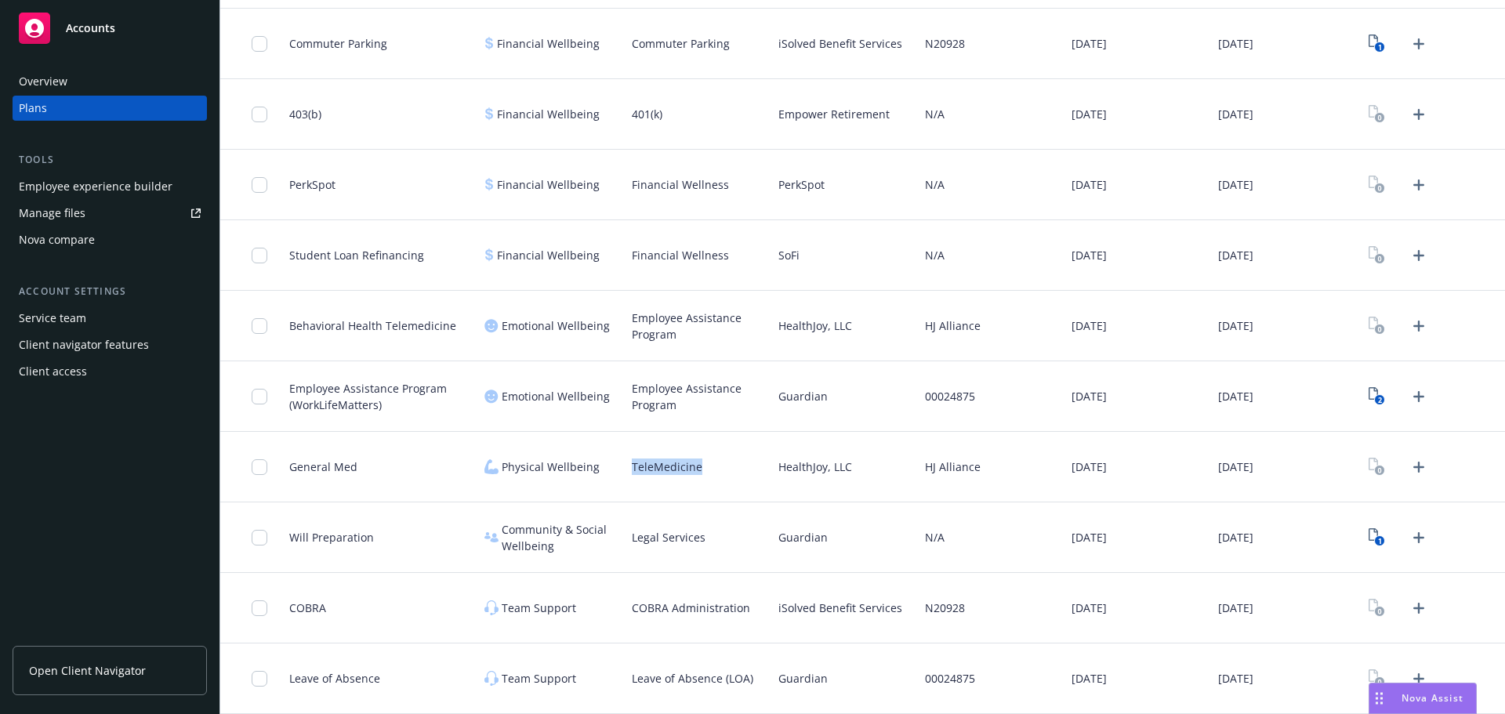
copy span "TeleMedicine"
click at [789, 604] on span "iSolved Benefit Services" at bounding box center [840, 608] width 124 height 16
copy span "iSolved"
click at [781, 673] on span "Guardian" at bounding box center [802, 678] width 49 height 16
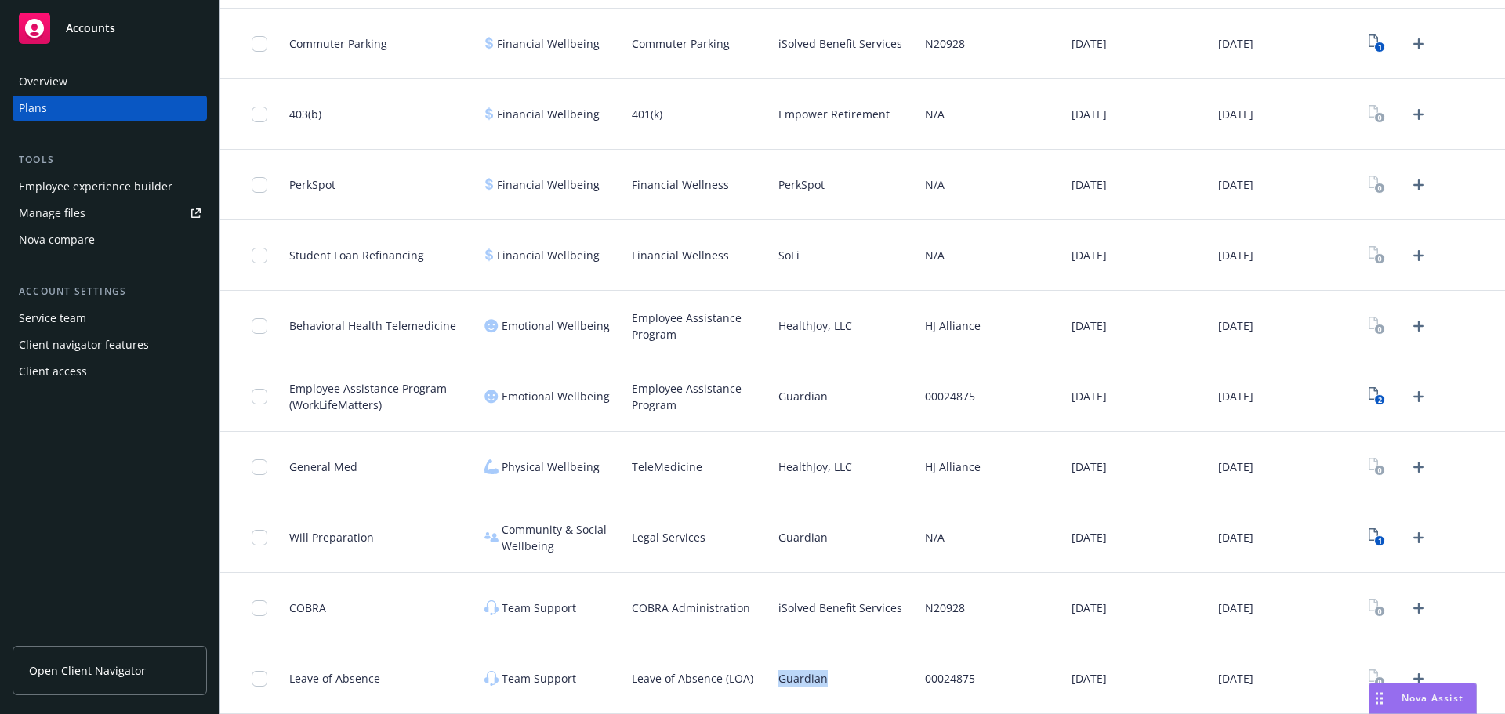
click at [781, 673] on span "Guardian" at bounding box center [802, 678] width 49 height 16
copy span "Guardian"
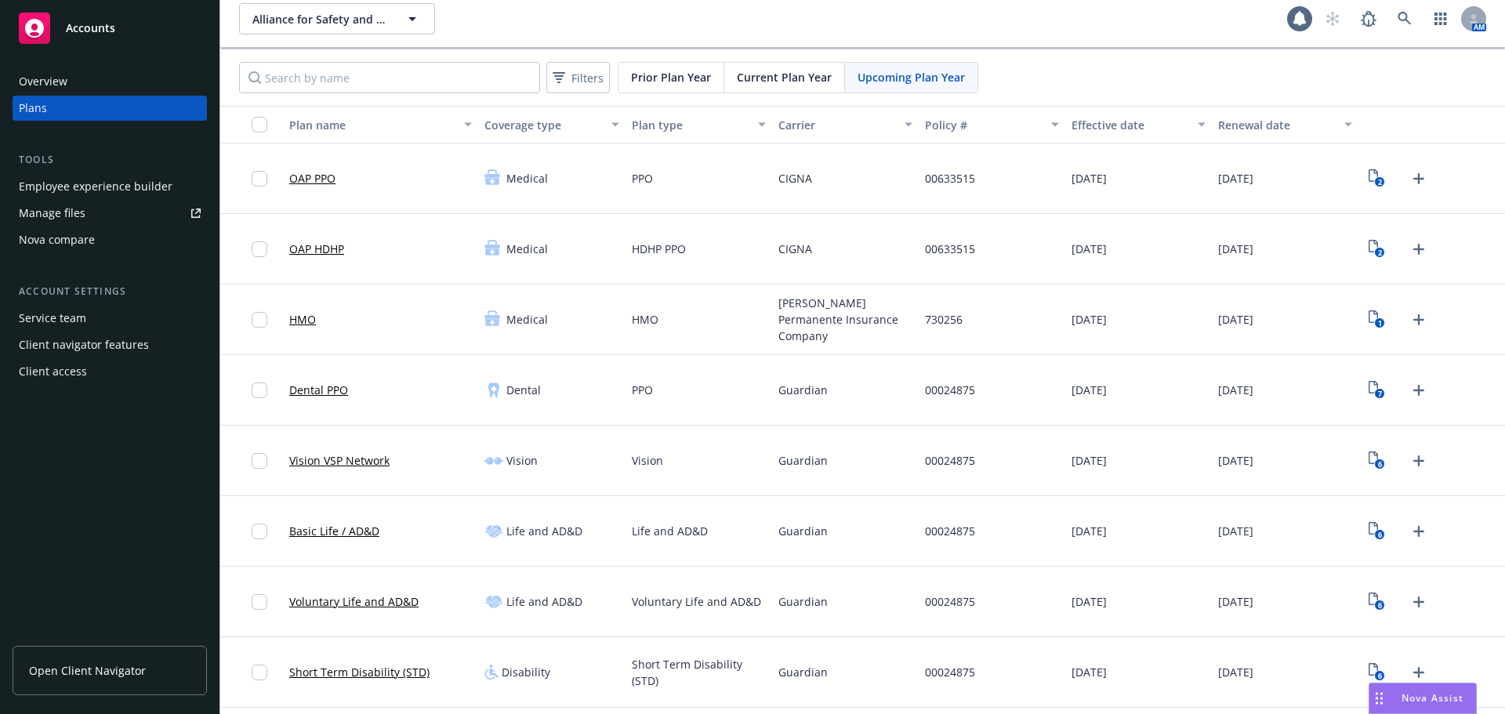
scroll to position [0, 0]
